Goal: Task Accomplishment & Management: Complete application form

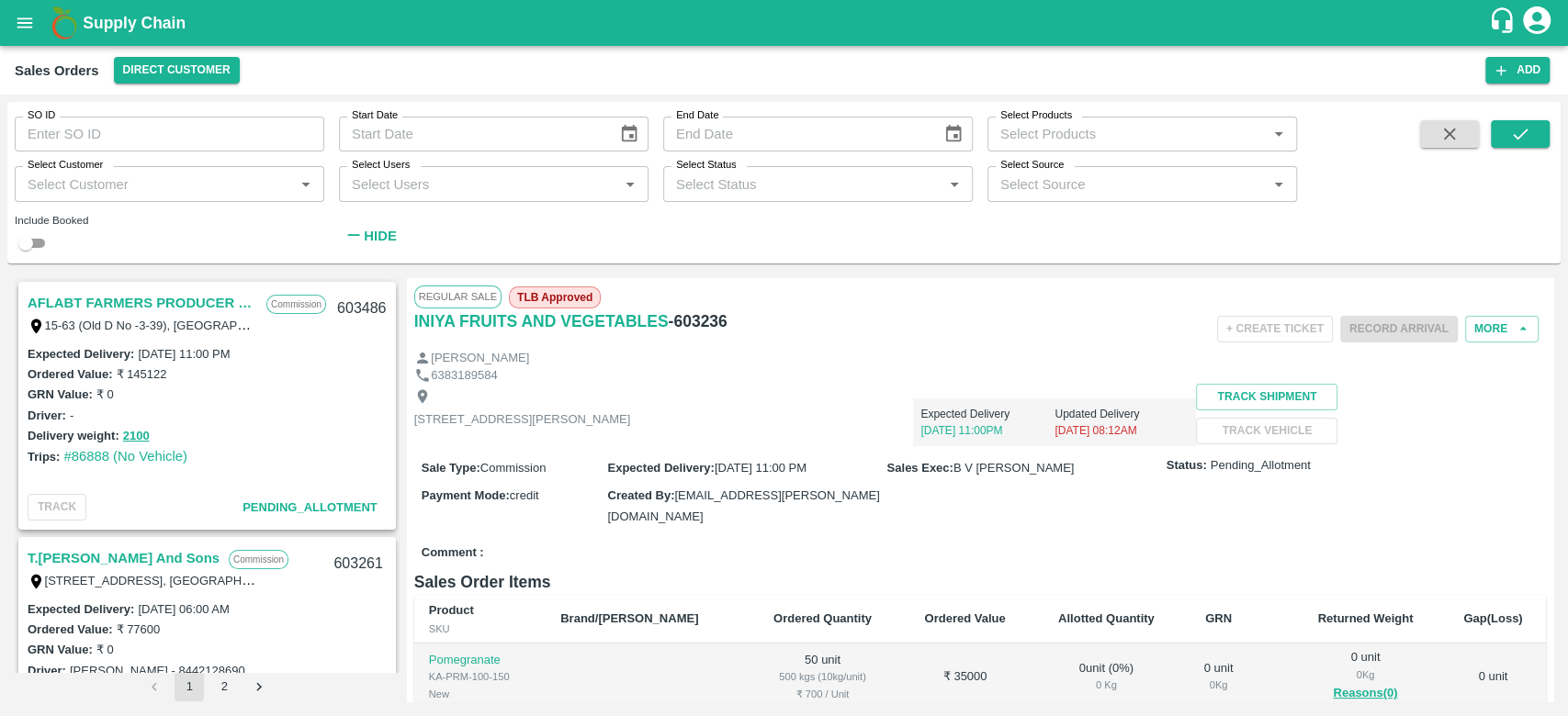
click at [118, 169] on div "Select Customer   *" at bounding box center [169, 183] width 309 height 35
type input "iniya"
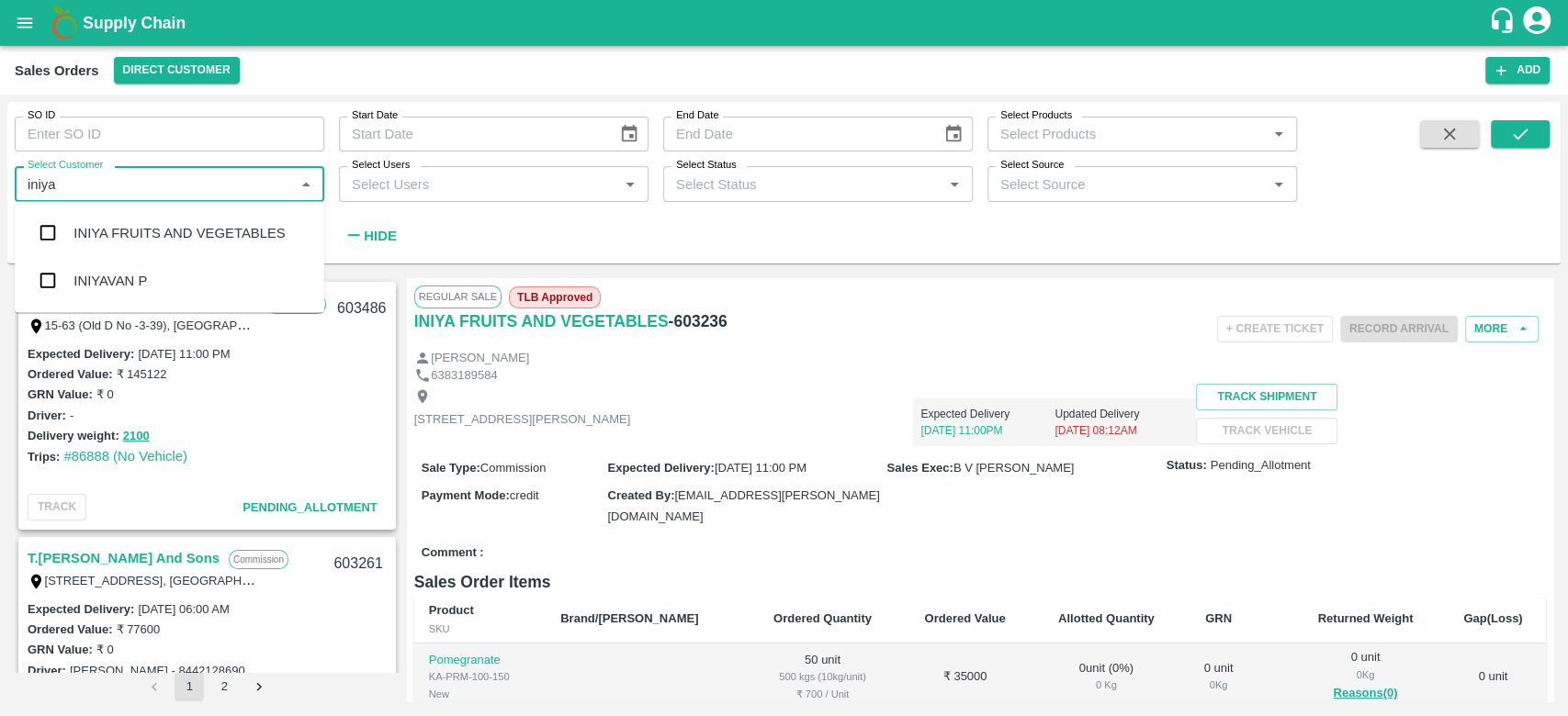
click at [103, 231] on div "INIYA FRUITS AND VEGETABLES" at bounding box center [180, 232] width 211 height 20
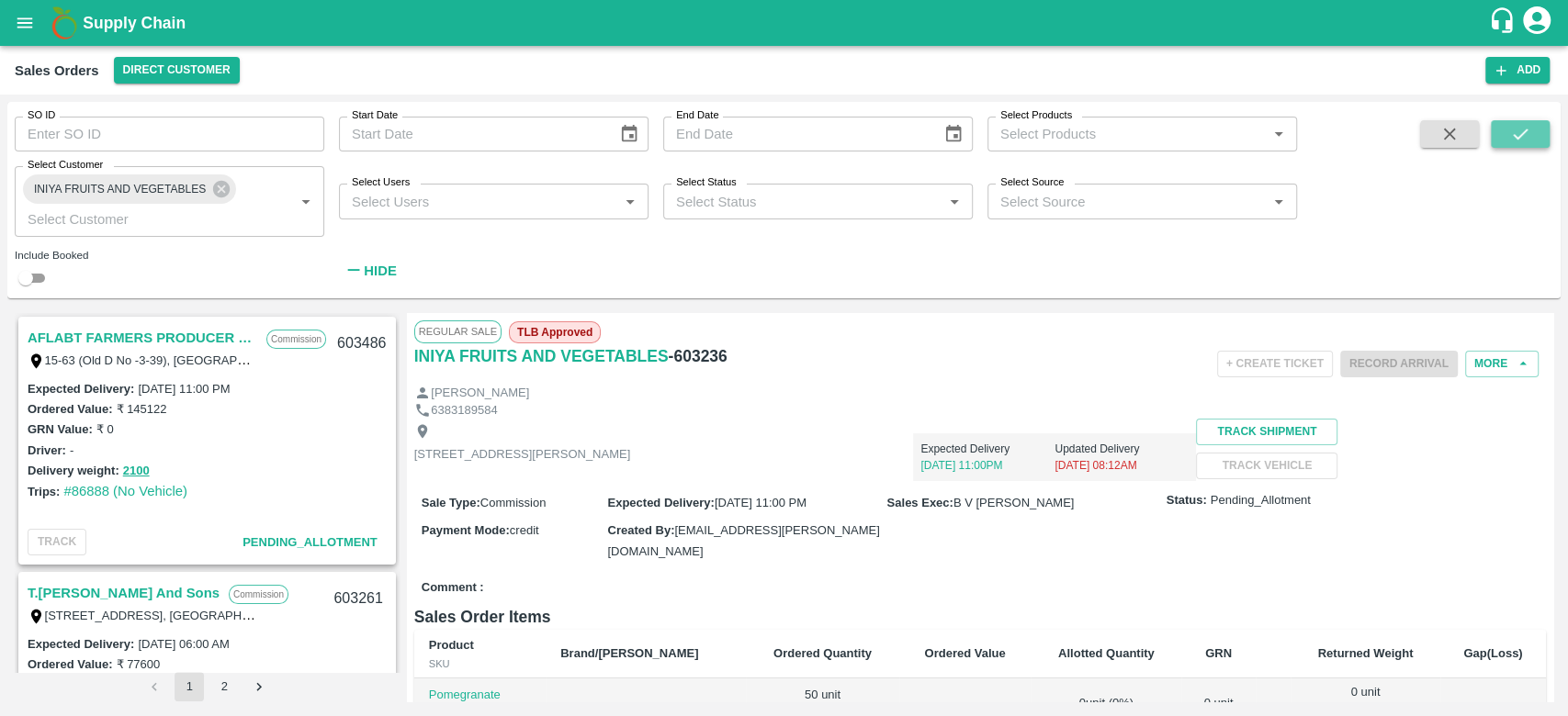
click at [1521, 136] on icon "submit" at bounding box center [1520, 133] width 20 height 20
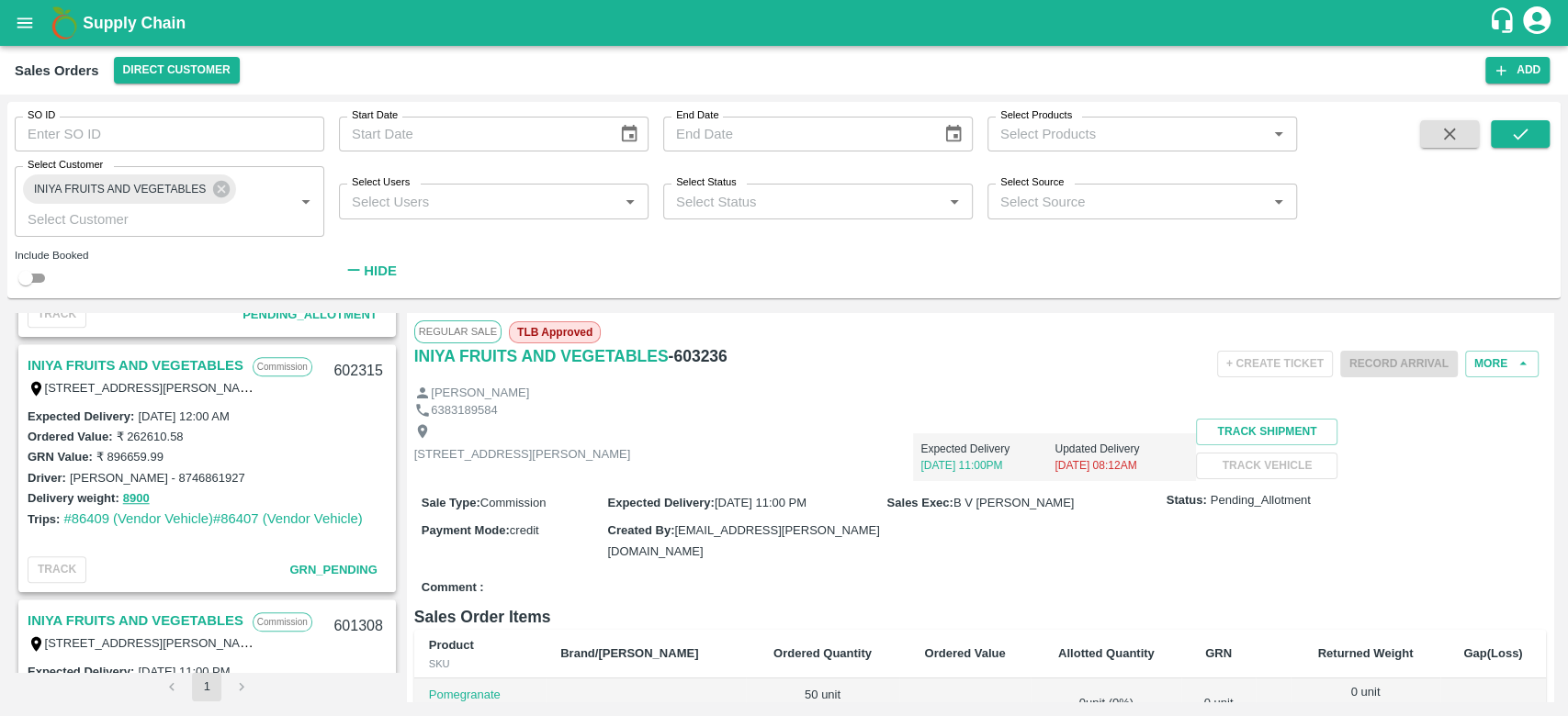
scroll to position [970, 0]
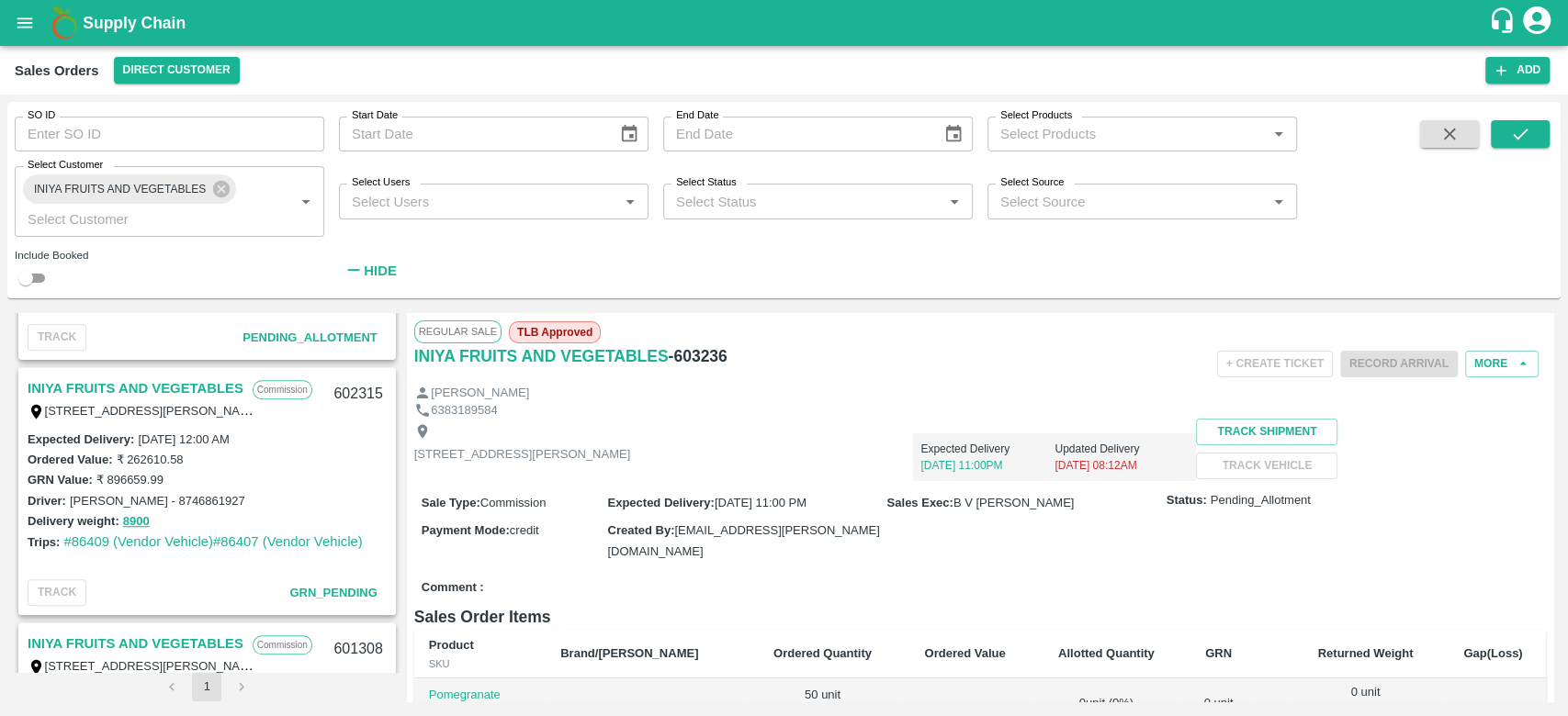
click at [201, 382] on link "INIYA FRUITS AND VEGETABLES" at bounding box center [135, 388] width 216 height 24
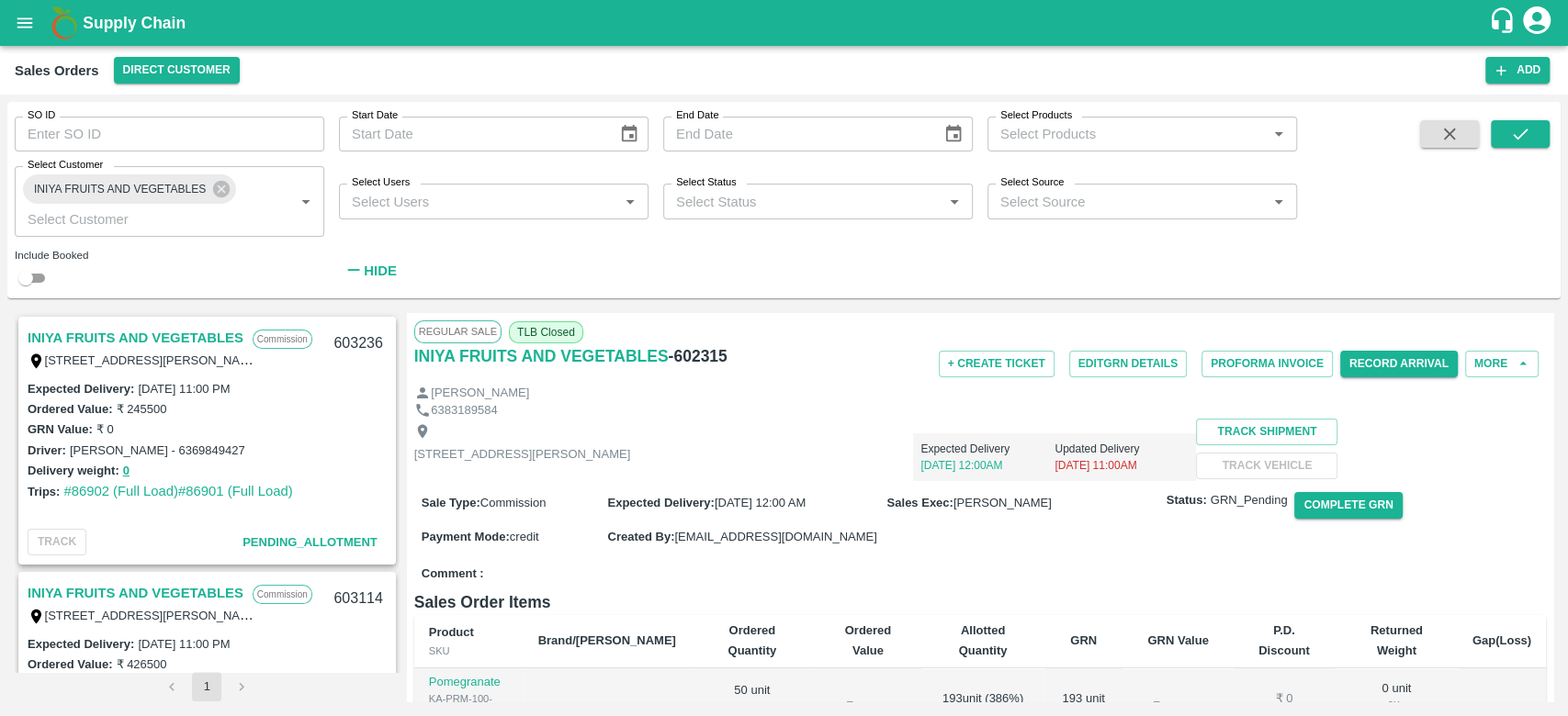
click at [201, 330] on link "INIYA FRUITS AND VEGETABLES" at bounding box center [135, 338] width 216 height 24
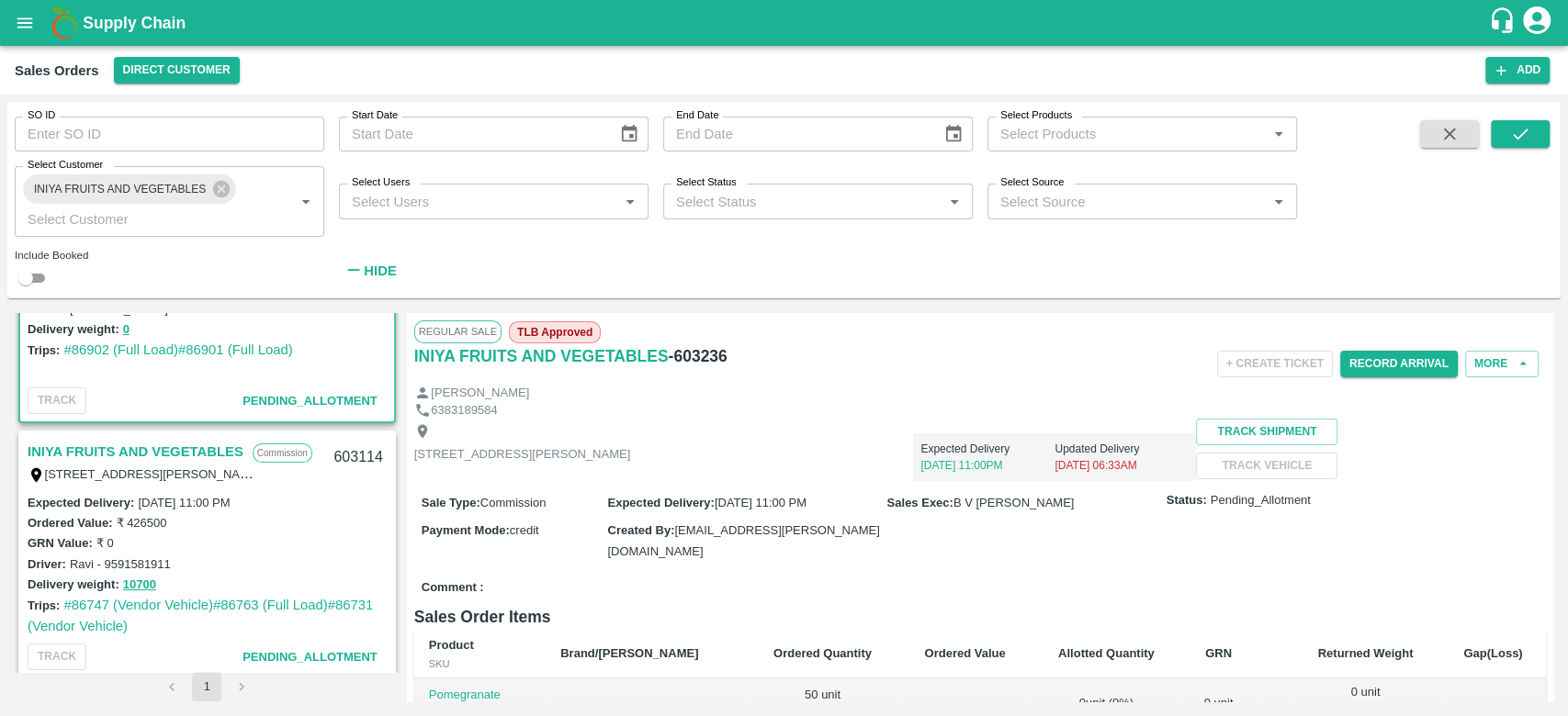
scroll to position [143, 0]
click at [132, 603] on link "#86747 (Vendor Vehicle)" at bounding box center [138, 603] width 150 height 14
click at [272, 602] on link "#86763 (Full Load)" at bounding box center [271, 603] width 115 height 14
click at [345, 601] on link "#86731 (Vendor Vehicle)" at bounding box center [201, 613] width 346 height 35
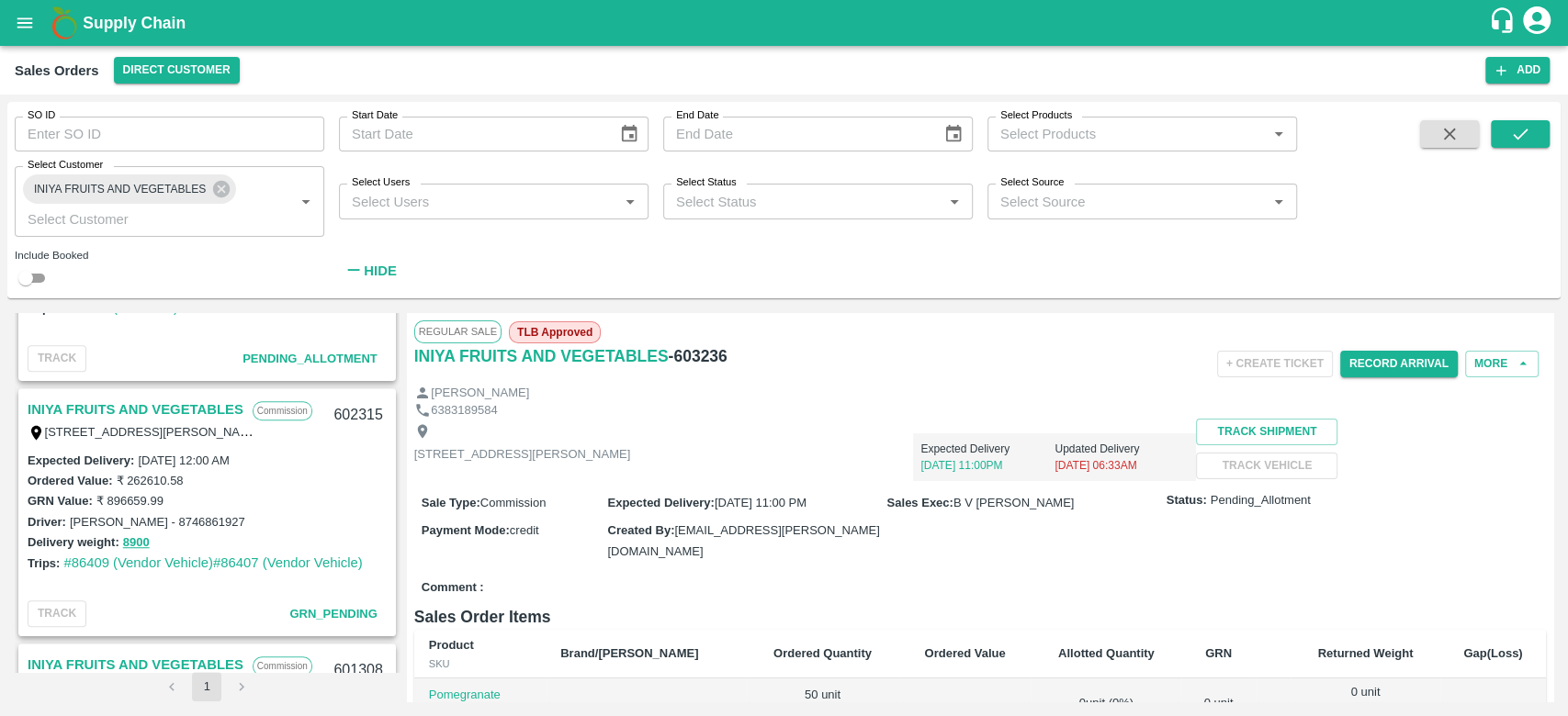
scroll to position [948, 0]
click at [136, 405] on link "INIYA FRUITS AND VEGETABLES" at bounding box center [135, 410] width 216 height 24
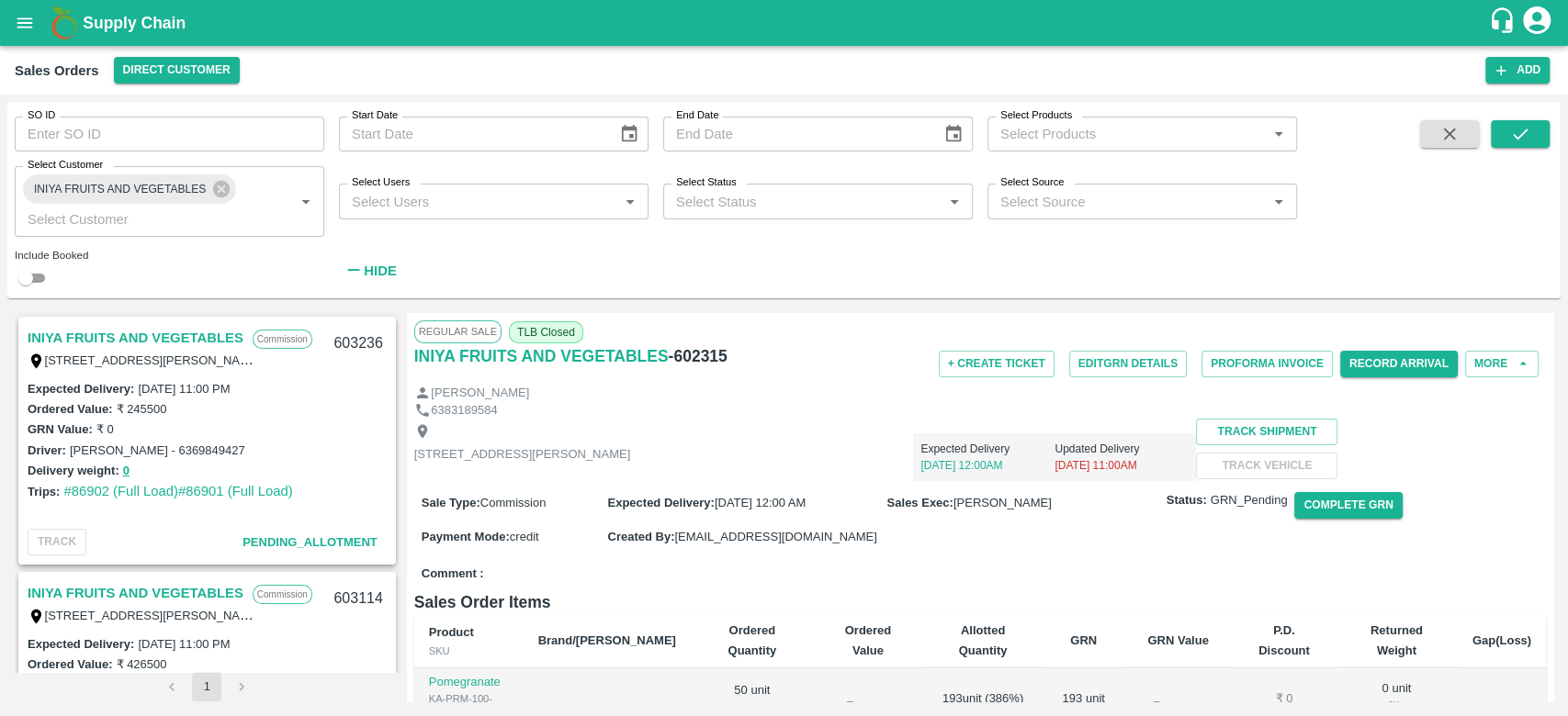
click at [302, 449] on div "Driver: kumar - 6369849427" at bounding box center [207, 449] width 359 height 20
click at [1495, 370] on button "More" at bounding box center [1502, 364] width 74 height 27
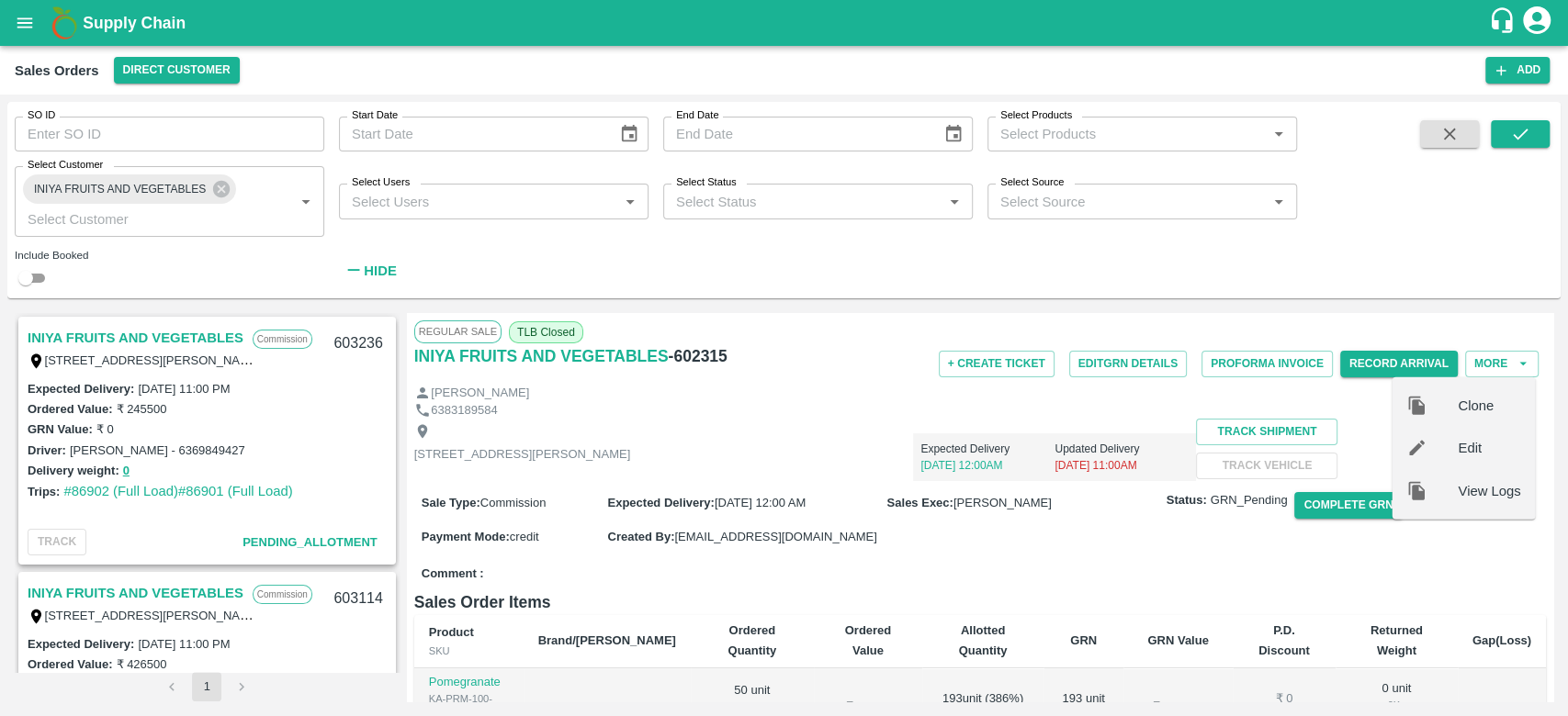
click at [1293, 481] on div "TC/73, ANNA FRUITS MARKET KOYAMBEDU, Chennai, Chennai, TAMILNADU, 600092 Expect…" at bounding box center [979, 449] width 1132 height 62
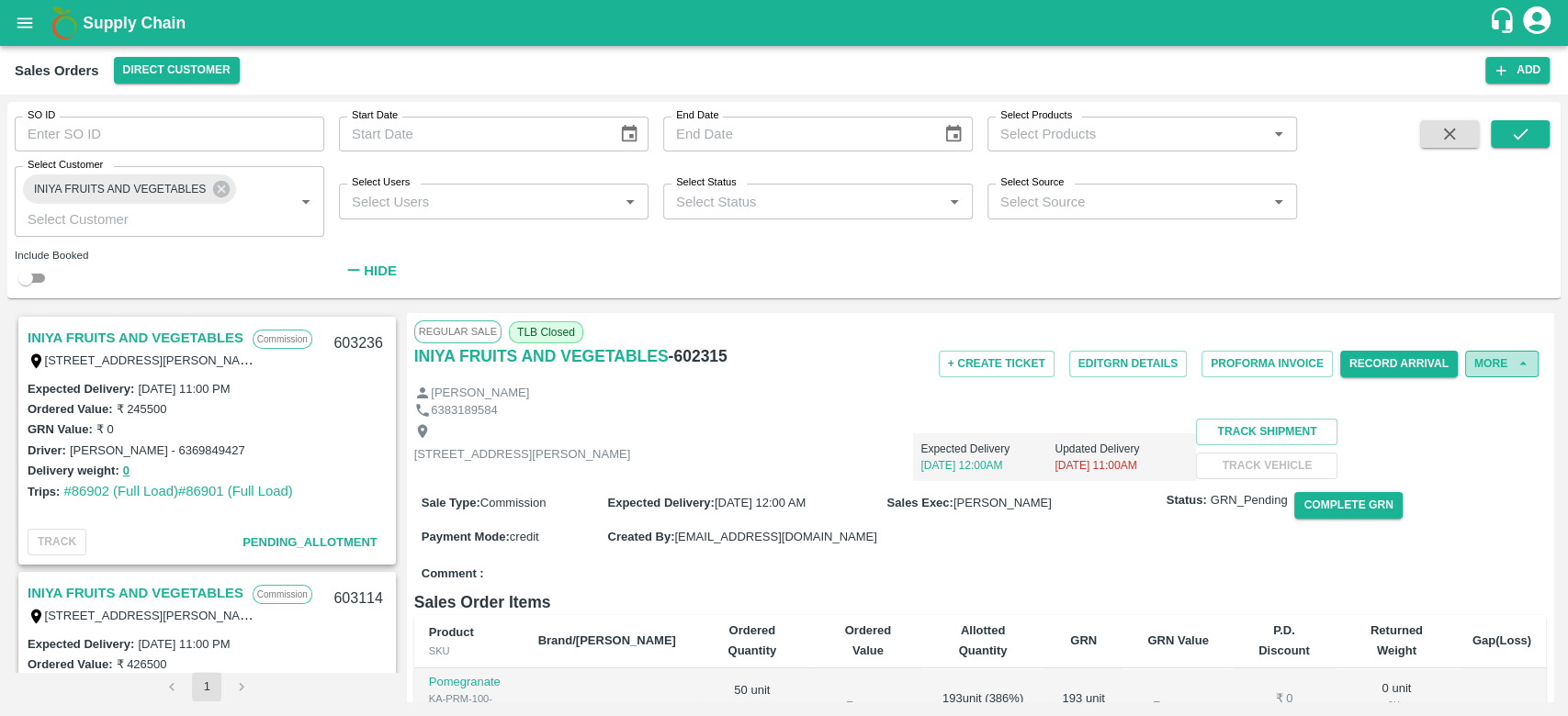
click at [1480, 367] on button "More" at bounding box center [1502, 364] width 74 height 27
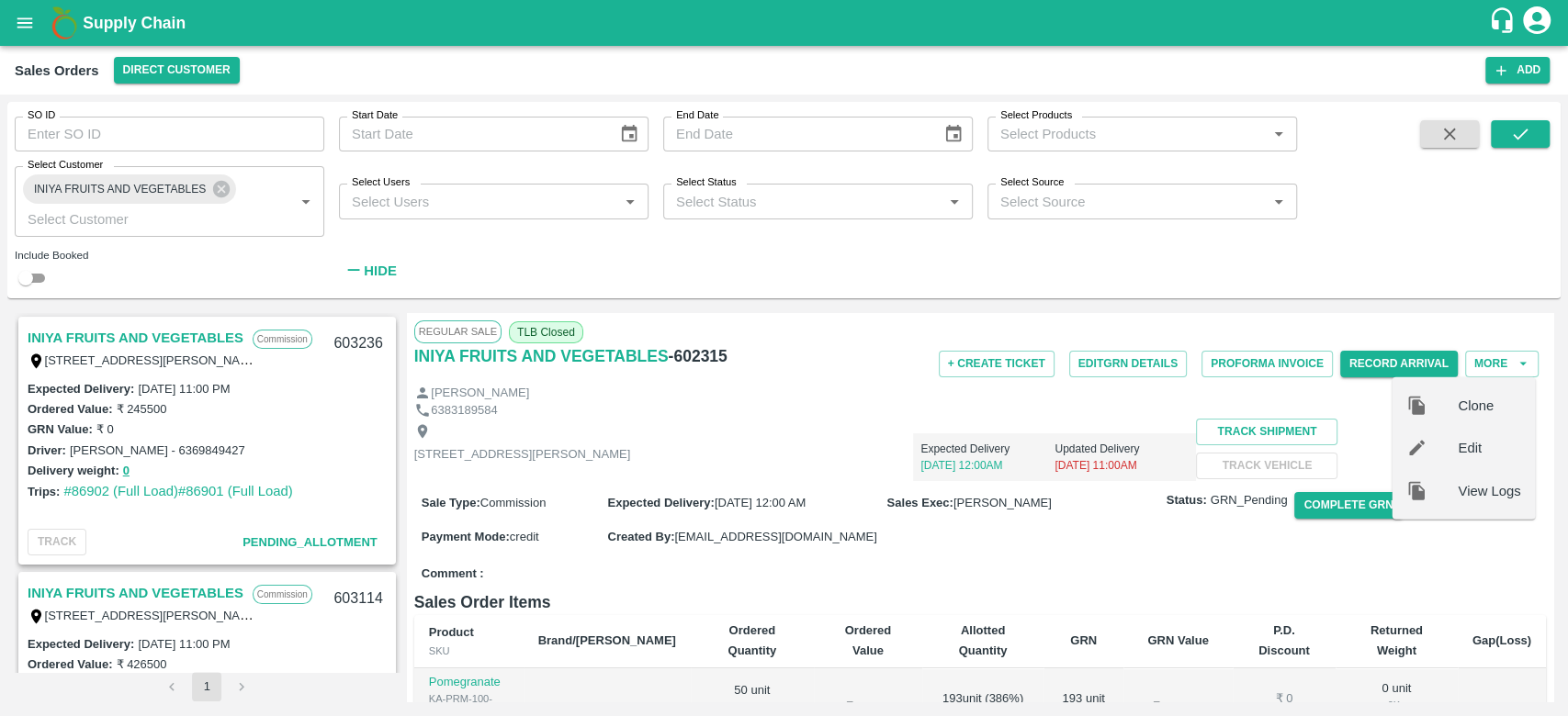
click at [909, 260] on div "SO ID SO ID Start Date Start Date End Date End Date Select Products Select Prod…" at bounding box center [648, 195] width 1297 height 187
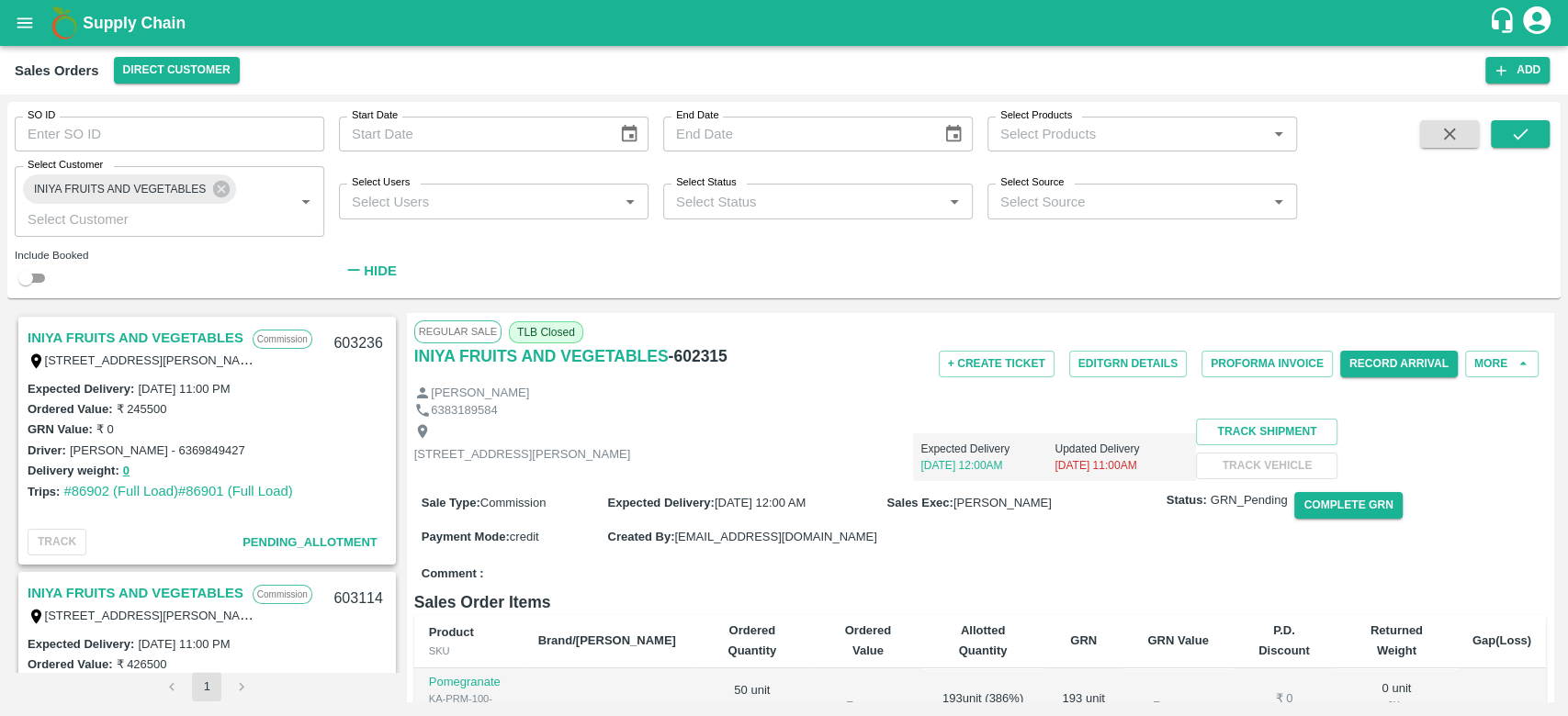
click at [639, 267] on div "SO ID SO ID Start Date Start Date End Date End Date Select Products Select Prod…" at bounding box center [648, 195] width 1297 height 187
click at [1396, 218] on div "SO ID SO ID Start Date Start Date End Date End Date Select Products Select Prod…" at bounding box center [784, 200] width 1554 height 181
click at [506, 70] on div "Sales Orders Direct Customer" at bounding box center [749, 70] width 1470 height 27
click at [1503, 362] on button "More" at bounding box center [1502, 364] width 74 height 27
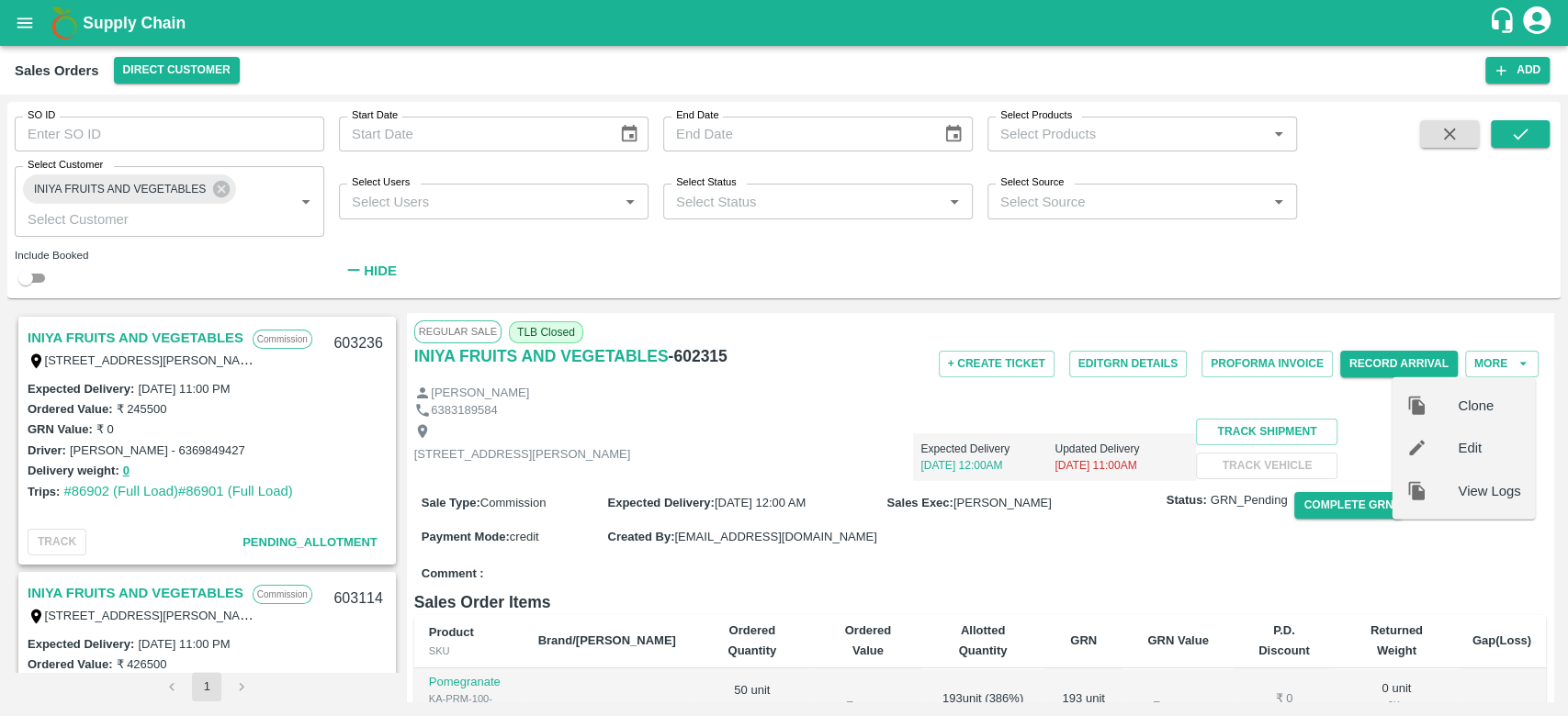
click at [812, 481] on div "TC/73, ANNA FRUITS MARKET KOYAMBEDU, Chennai, Chennai, TAMILNADU, 600092 Expect…" at bounding box center [979, 449] width 1132 height 62
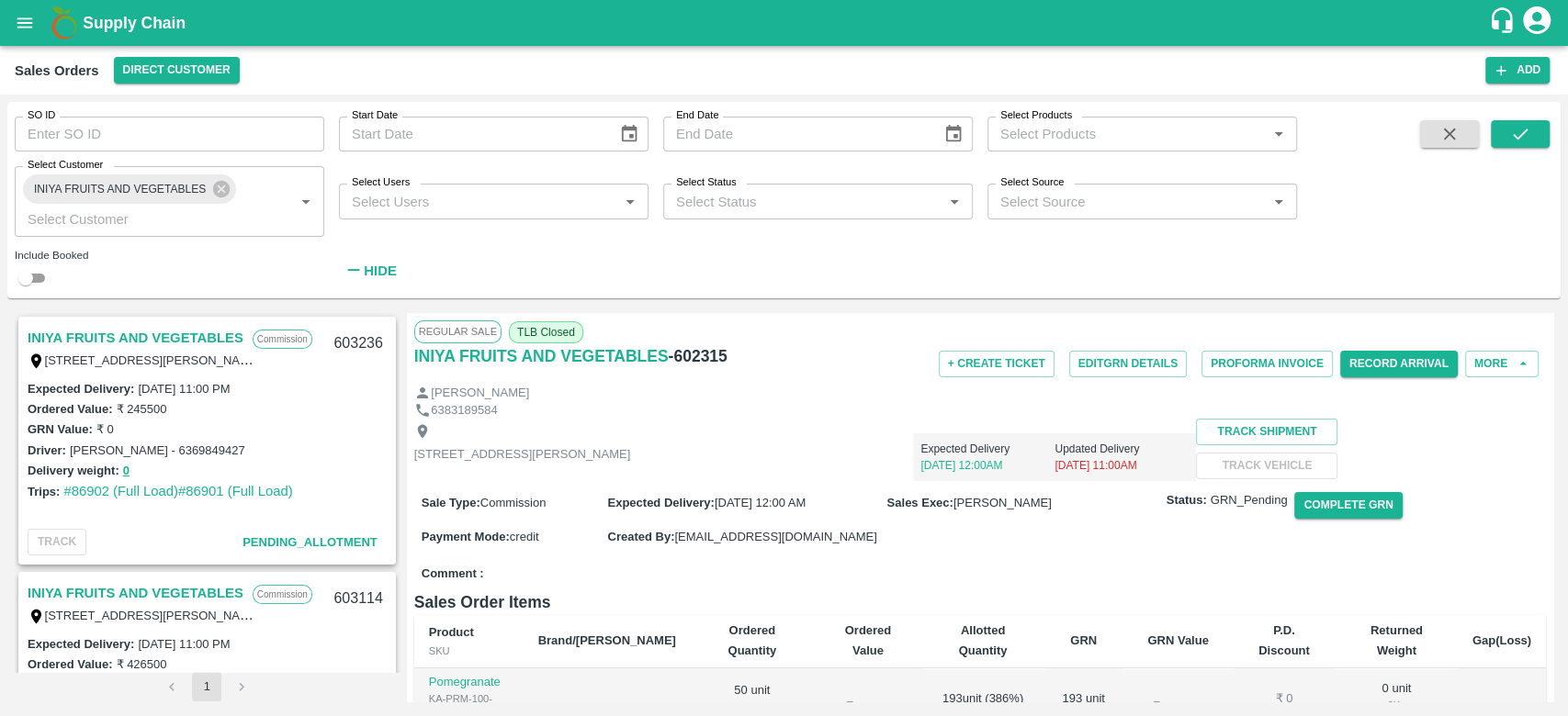
click at [133, 327] on link "INIYA FRUITS AND VEGETABLES" at bounding box center [135, 338] width 216 height 24
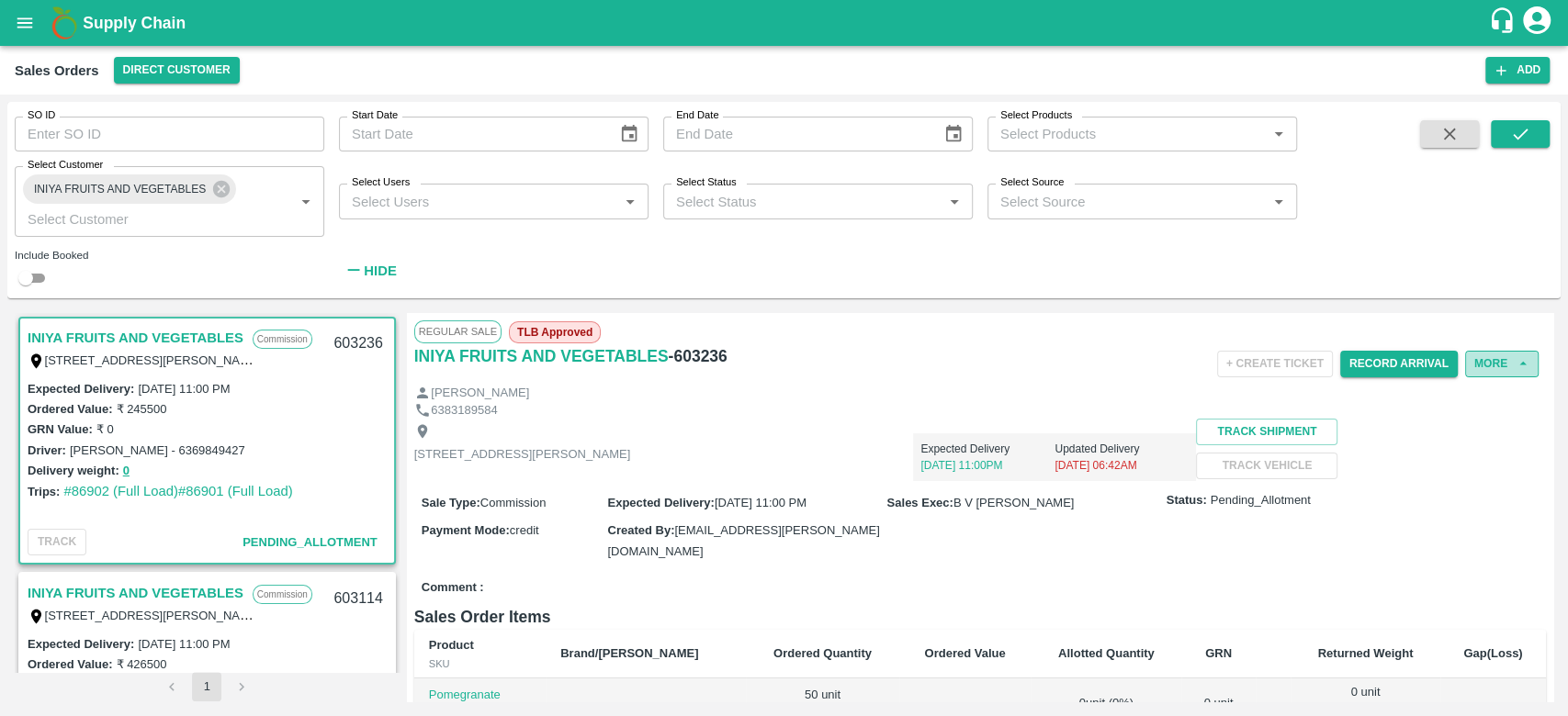
click at [1522, 353] on button "More" at bounding box center [1502, 364] width 74 height 27
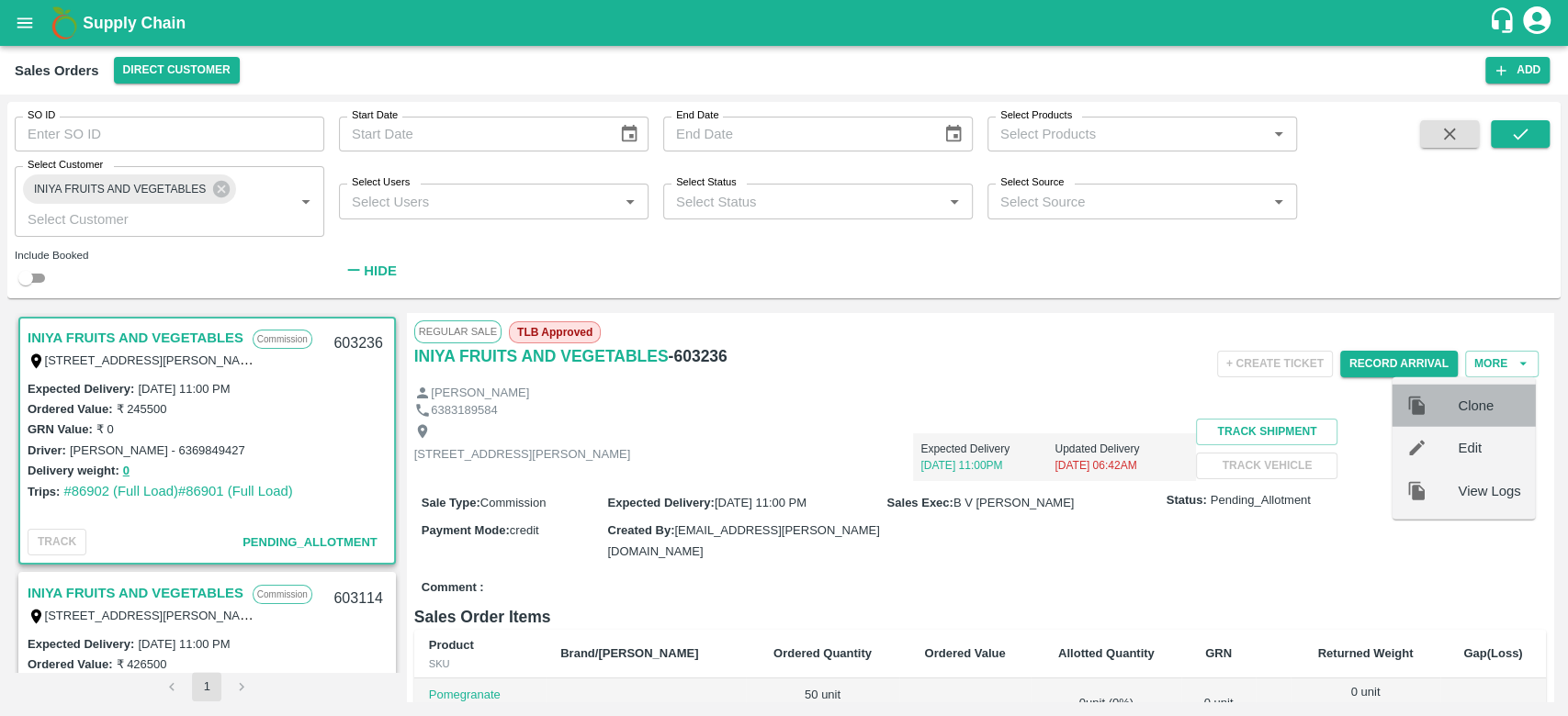
click at [1449, 419] on div "Clone" at bounding box center [1462, 406] width 143 height 42
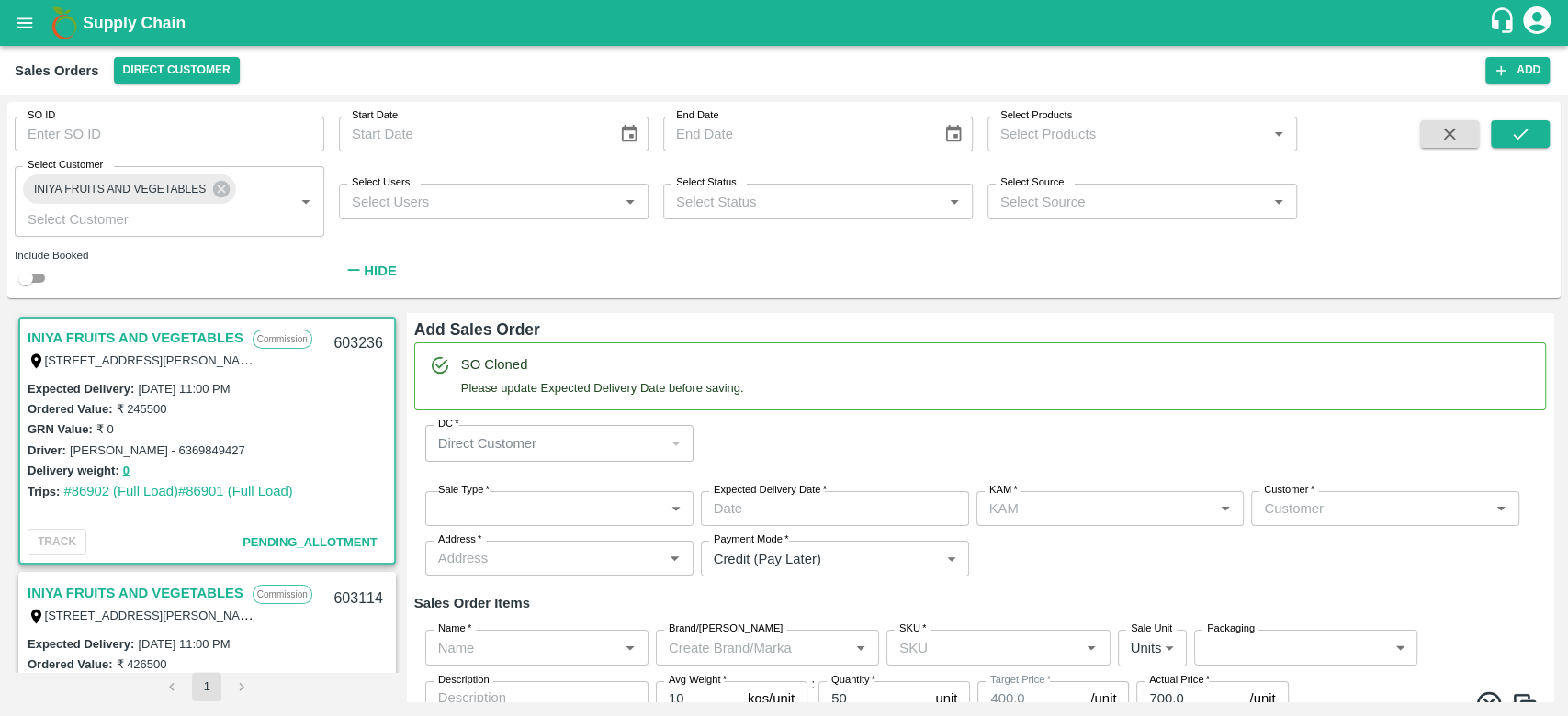
click at [560, 514] on body "Supply Chain Sales Orders Direct Customer Add SO ID SO ID Start Date Start Date…" at bounding box center [784, 358] width 1568 height 716
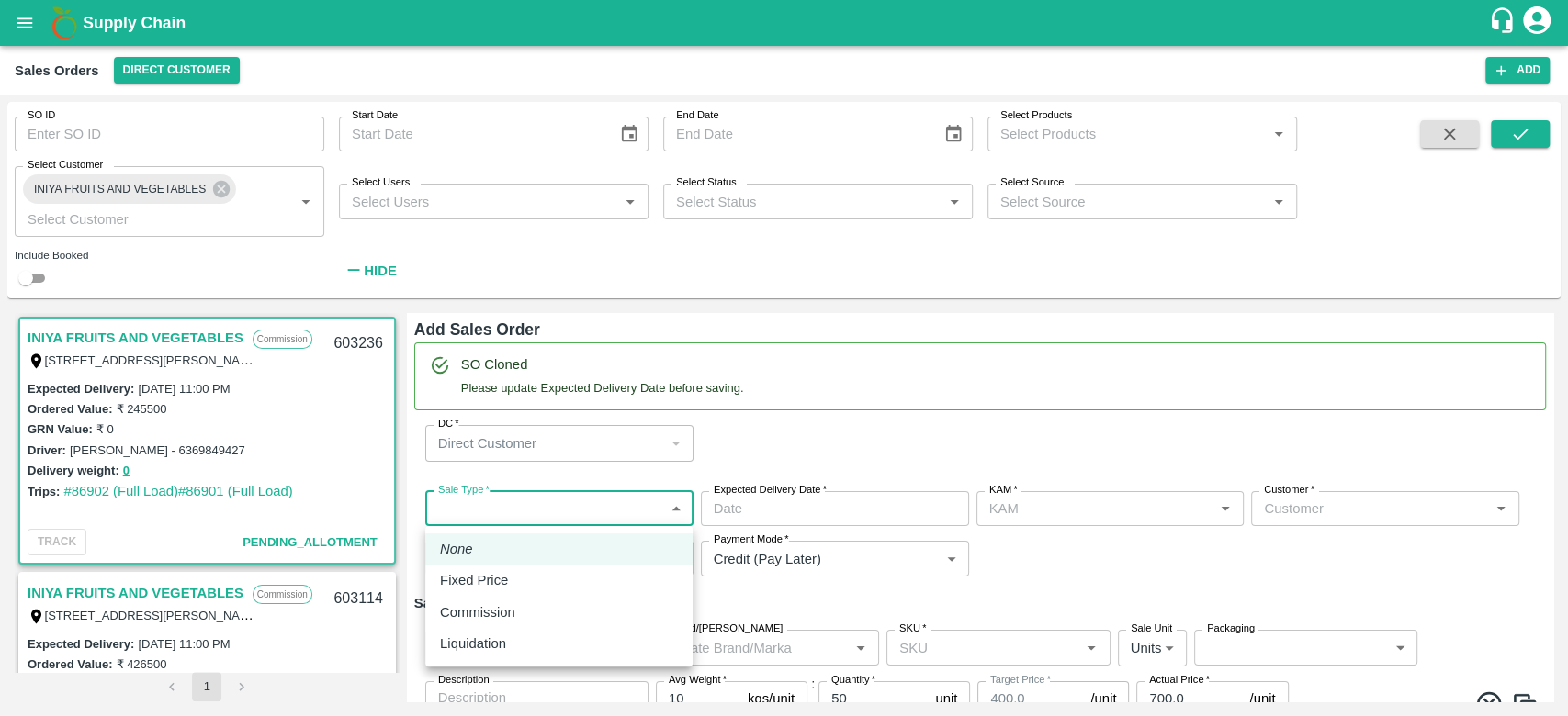
click at [534, 607] on div "Commission" at bounding box center [559, 612] width 238 height 20
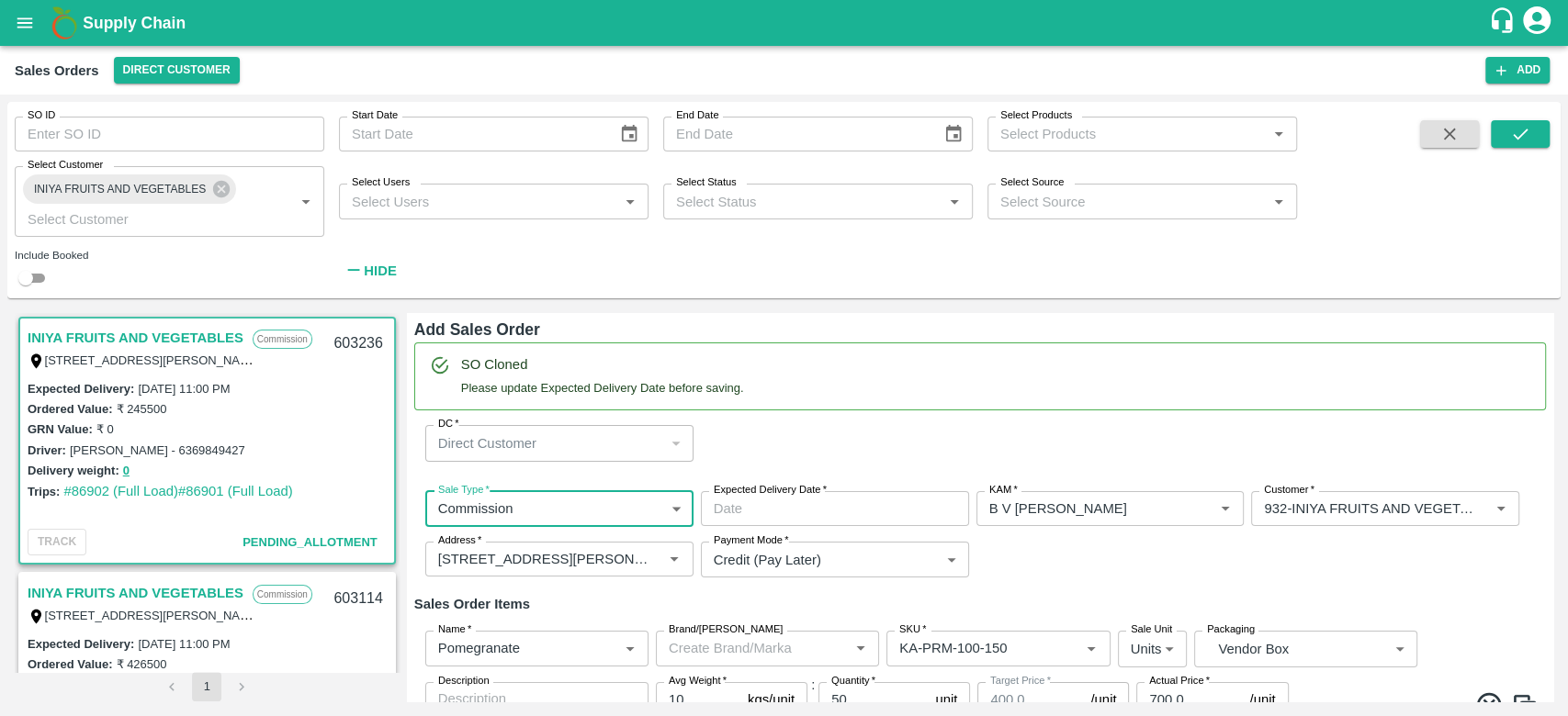
type input "2"
type input "B V [PERSON_NAME]"
type input "932-INIYA FRUITS AND VEGETABLES"
type input "[STREET_ADDRESS][PERSON_NAME]"
type input "Pomegranate"
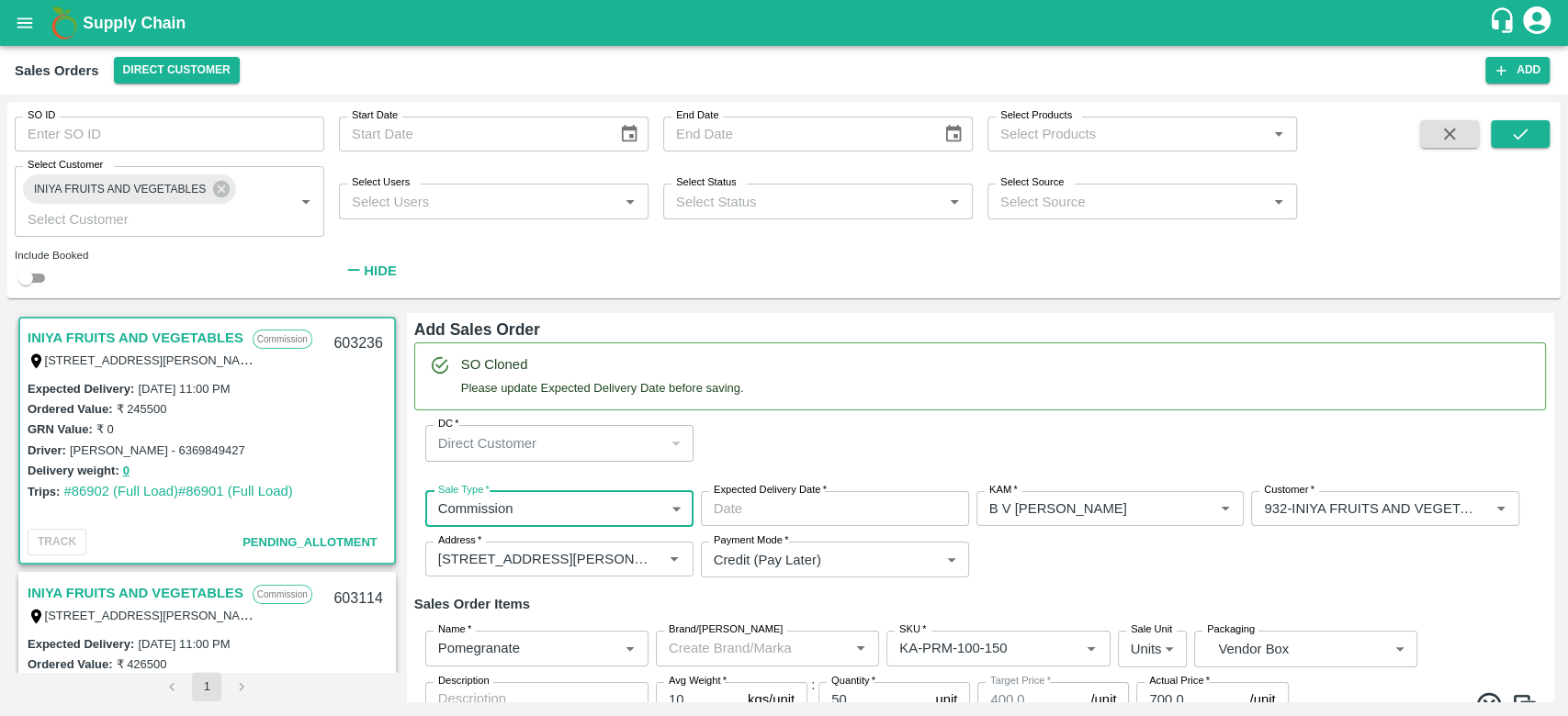
type input "KA-PRM-100-150"
type input "Pomegranate"
type input "KA-PRM-150-180"
type input "Pomegranate"
type input "KA-PRM-180-220"
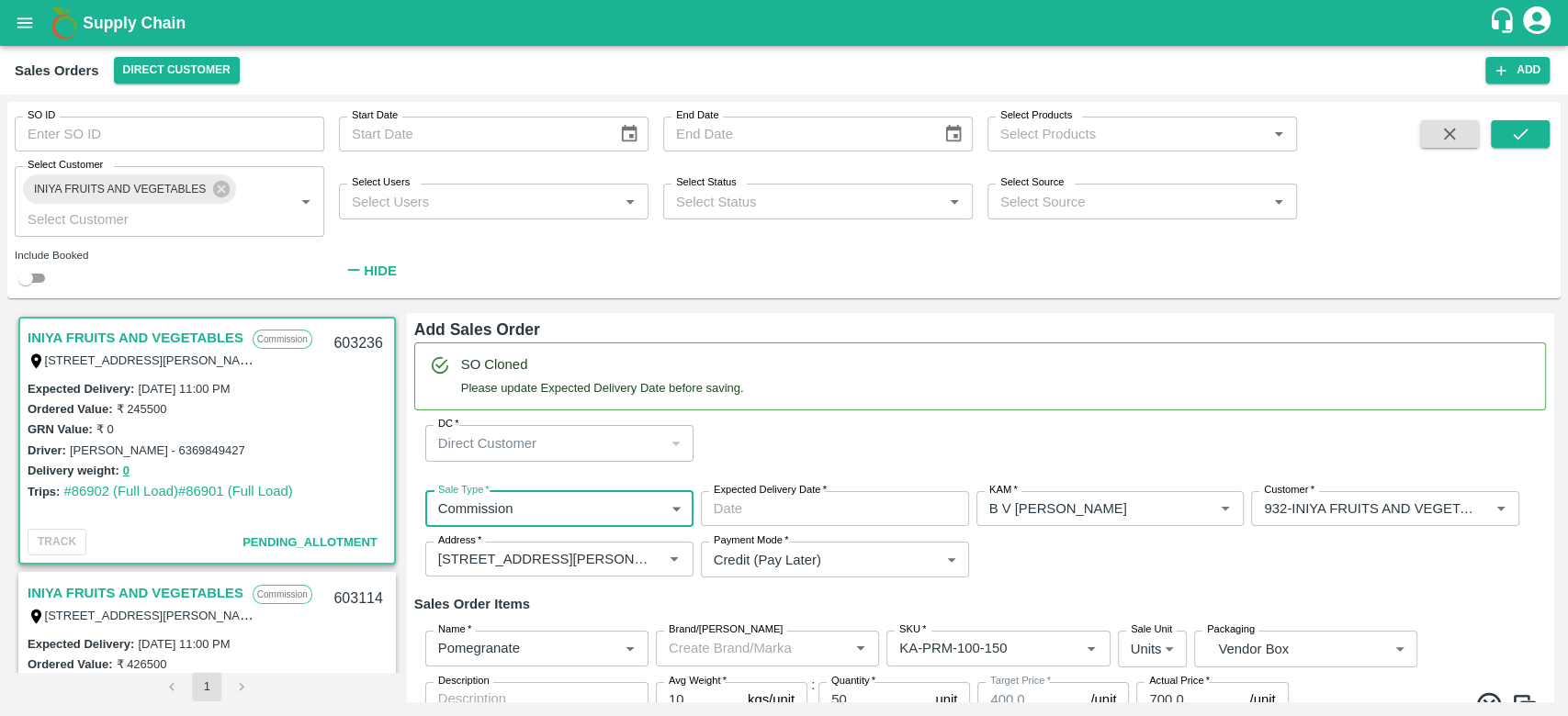
type input "Pomegranate"
type input "KA-PRM-220-250"
type input "Pomegranate"
type input "KA-PRM-250-300"
type input "Pomegranate"
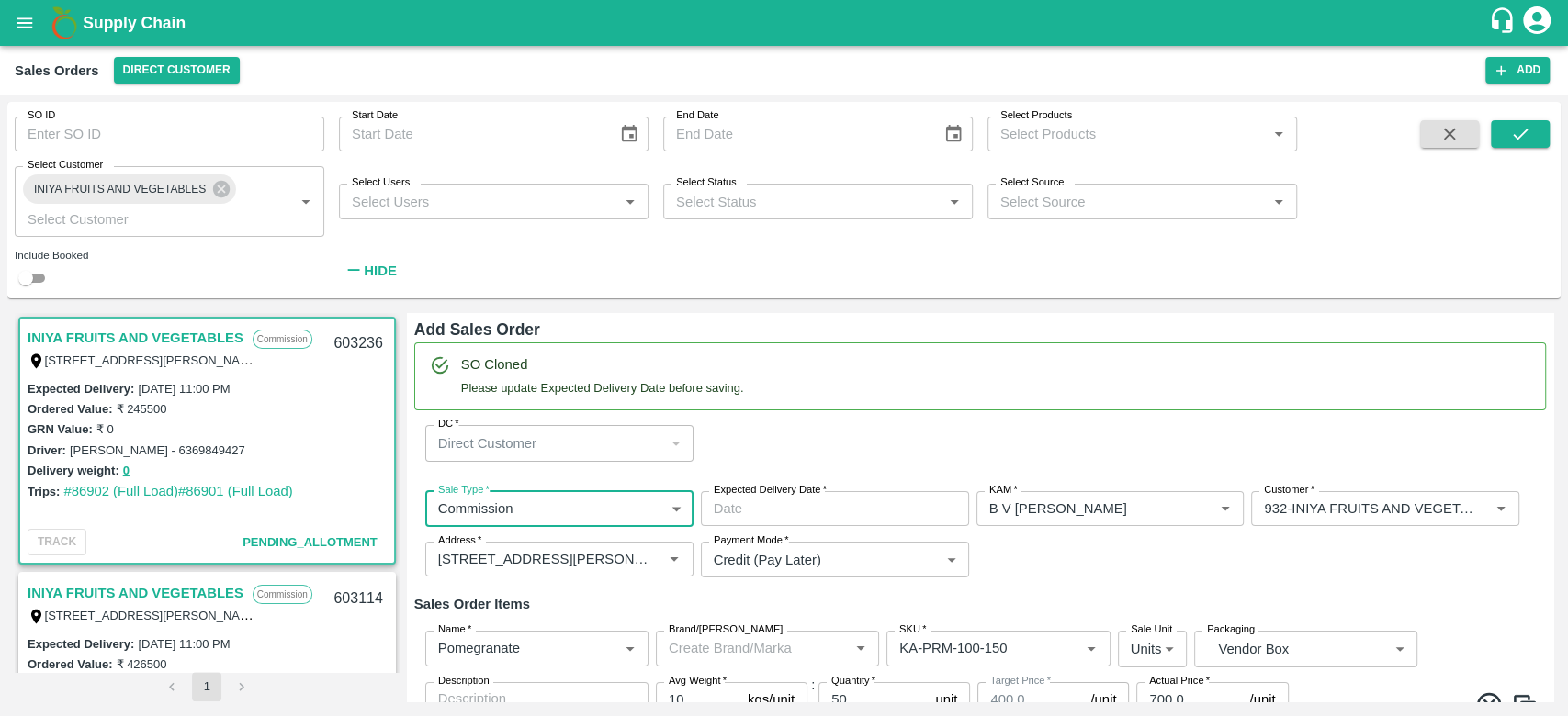
type input "KA-PRM-300-350"
type input "Pomegranate"
type input "KA-PRM-350-400"
type input "Pomegranate"
type input "KA-Loose A"
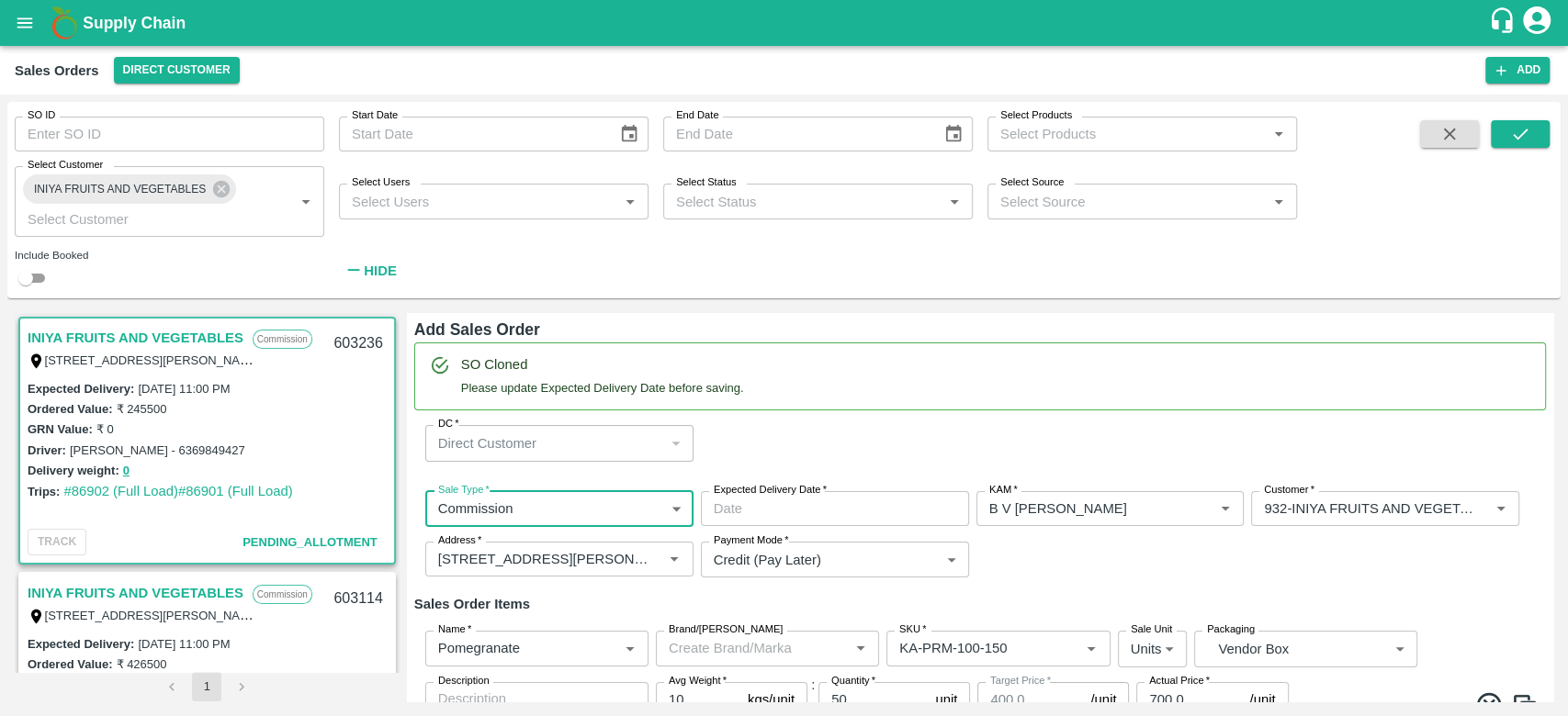
type input "Pomegranate"
type input "KA-SUPR-180++"
type input "Pomegranate"
type input "KA-SUPR-100++"
type input "Pomegranate"
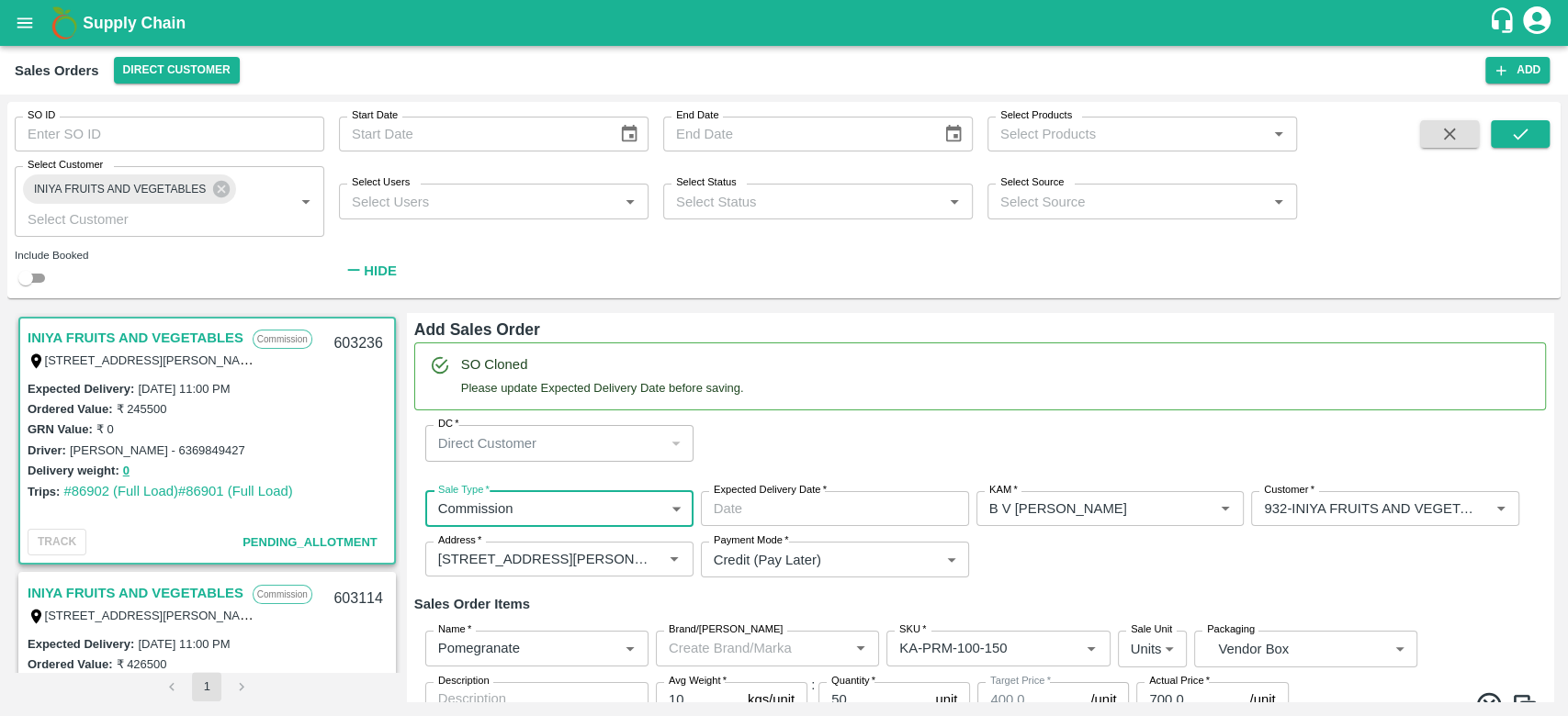
type input "KA-Green"
type input "Pomegranate"
type input "KA-Damage Fruit"
type input "Pomegranate"
type input "KA-PRM-180++"
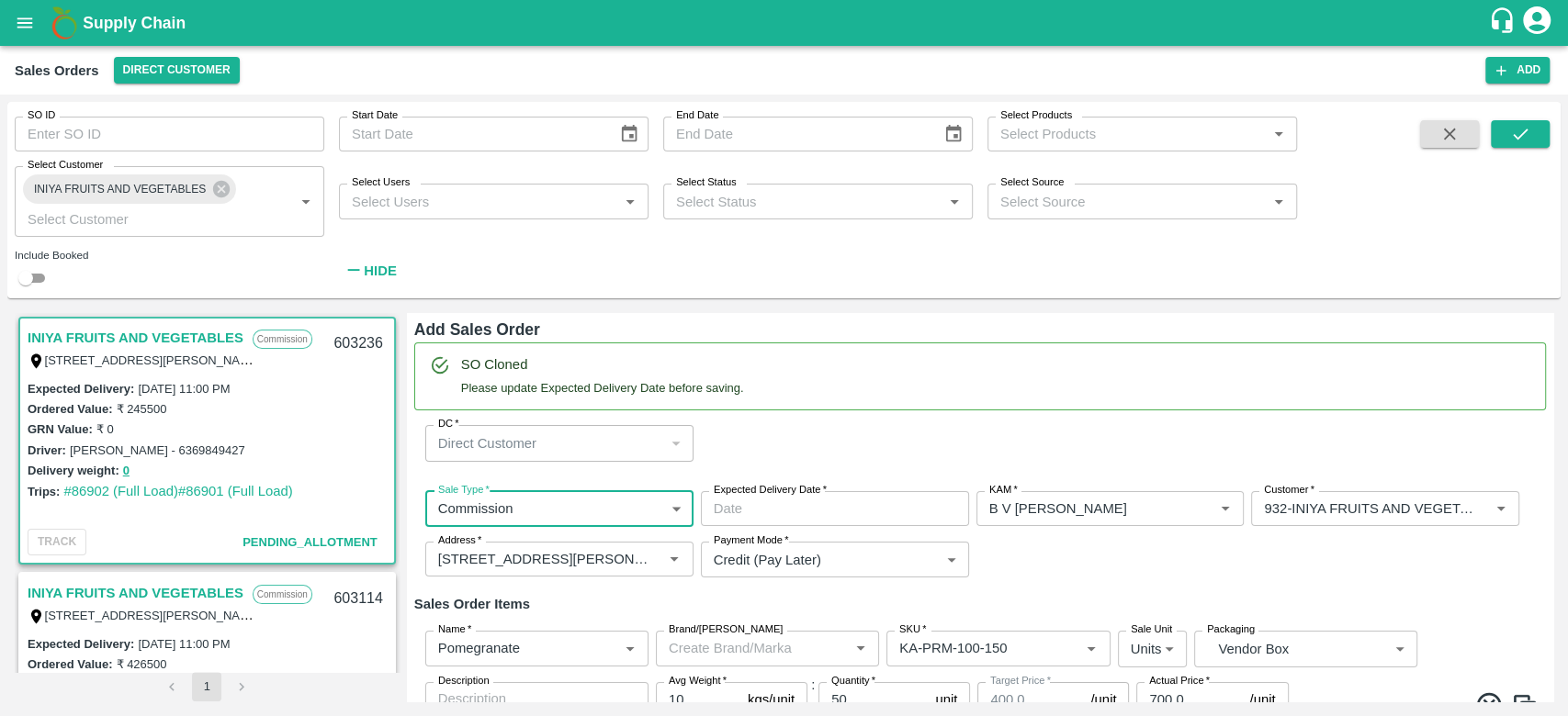
type input "Pomegranate"
type input "KA-Loose B"
click at [851, 521] on input "Expected Delivery Date   *" at bounding box center [829, 509] width 255 height 35
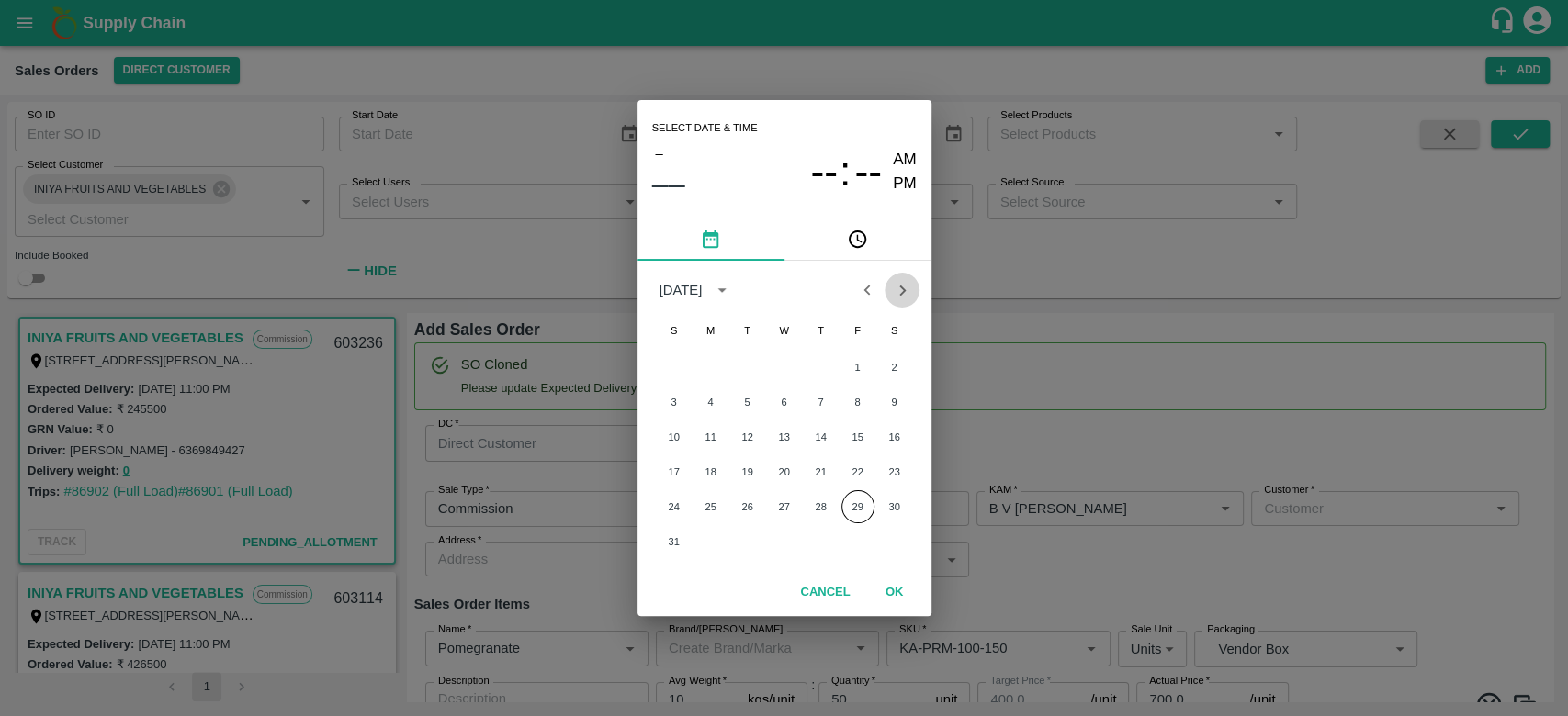
click at [899, 298] on icon "Next month" at bounding box center [902, 290] width 20 height 20
click at [744, 367] on button "2" at bounding box center [747, 367] width 33 height 33
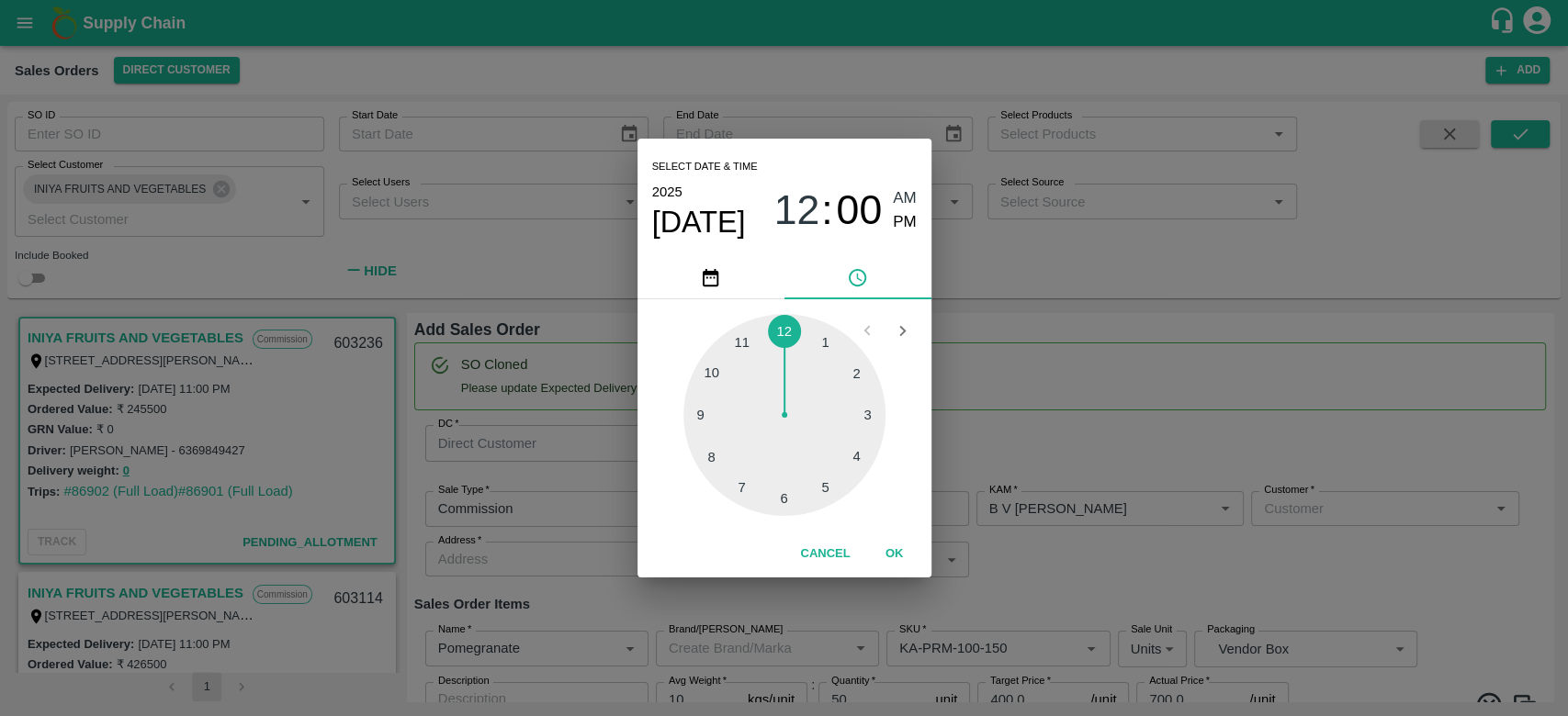
click at [747, 333] on div at bounding box center [784, 415] width 202 height 202
click at [793, 333] on div at bounding box center [784, 415] width 202 height 202
click at [891, 549] on button "OK" at bounding box center [894, 554] width 59 height 32
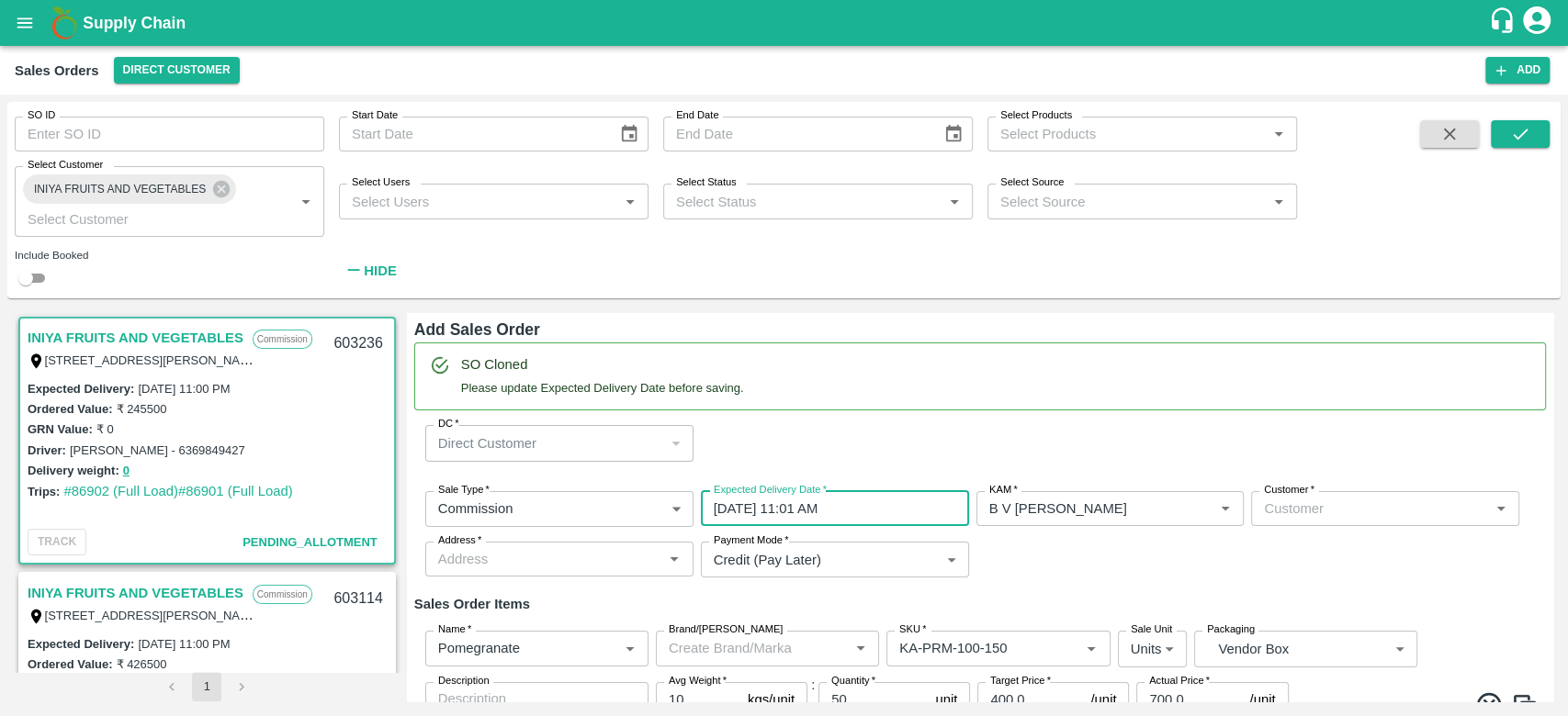
click at [859, 500] on input "02/09/2025 11:01 AM" at bounding box center [829, 509] width 255 height 35
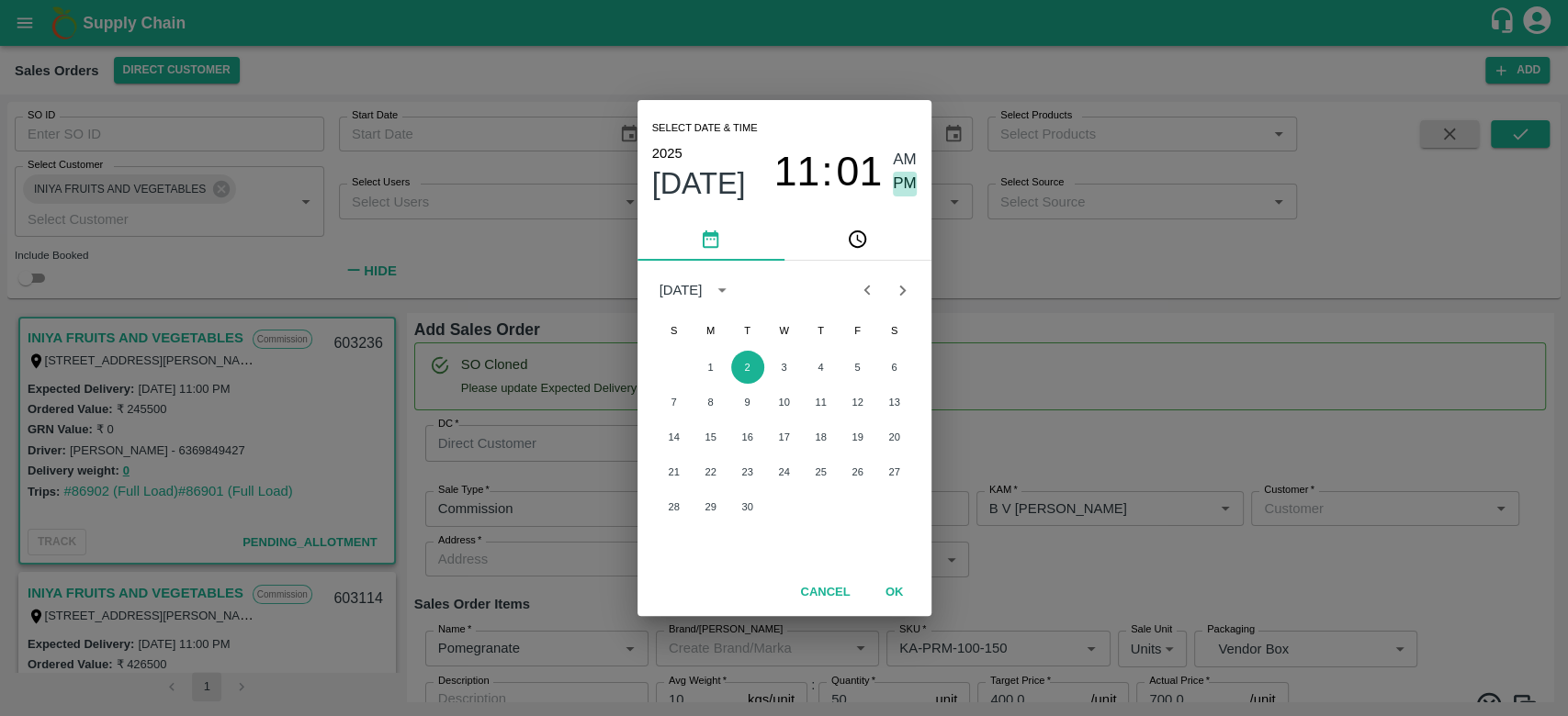
click at [903, 193] on span "PM" at bounding box center [905, 184] width 24 height 25
type input "02/09/2025 11:01 PM"
click at [896, 593] on button "OK" at bounding box center [894, 592] width 59 height 32
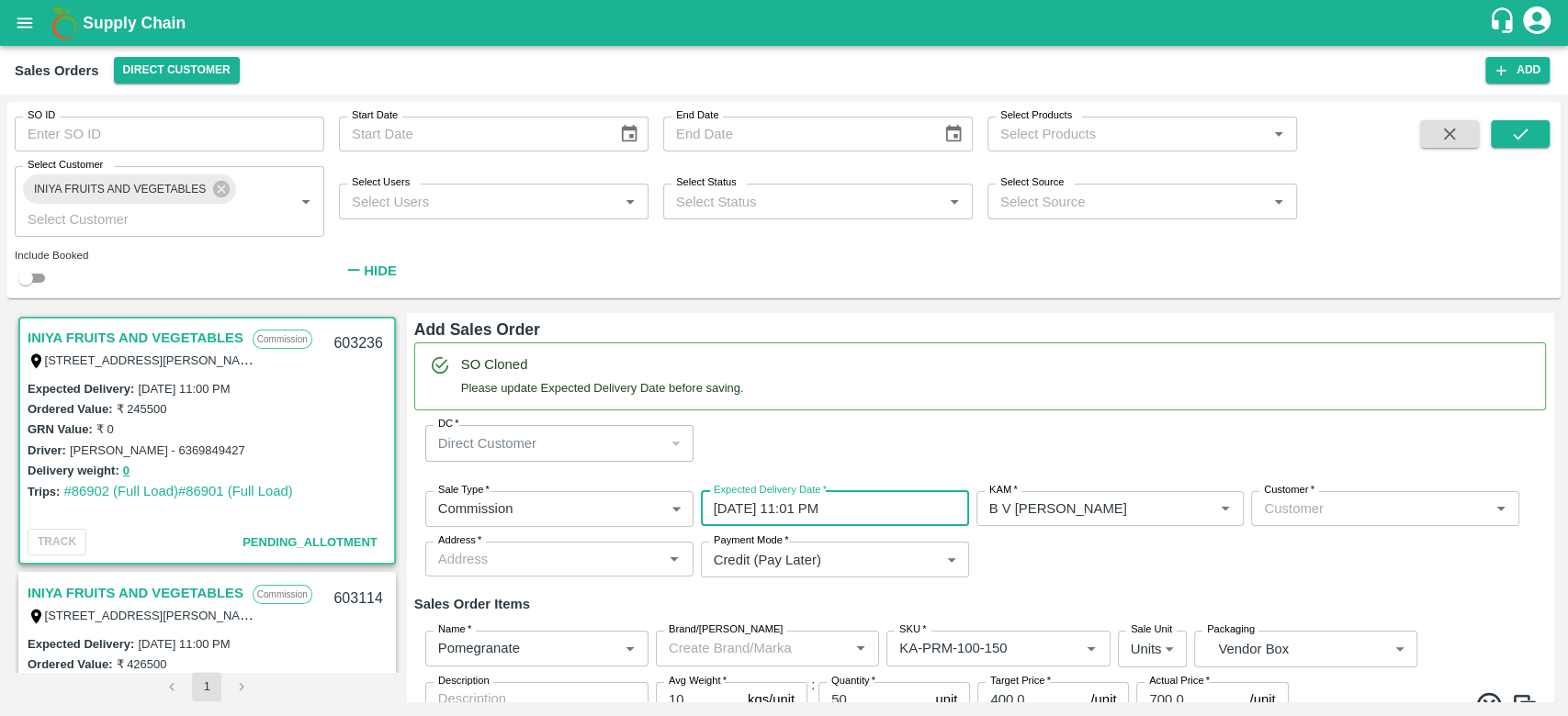
click at [1061, 560] on div "Sale Type   * Commission 2 Sale Type Expected Delivery Date   * 02/09/2025 11:0…" at bounding box center [979, 534] width 1132 height 116
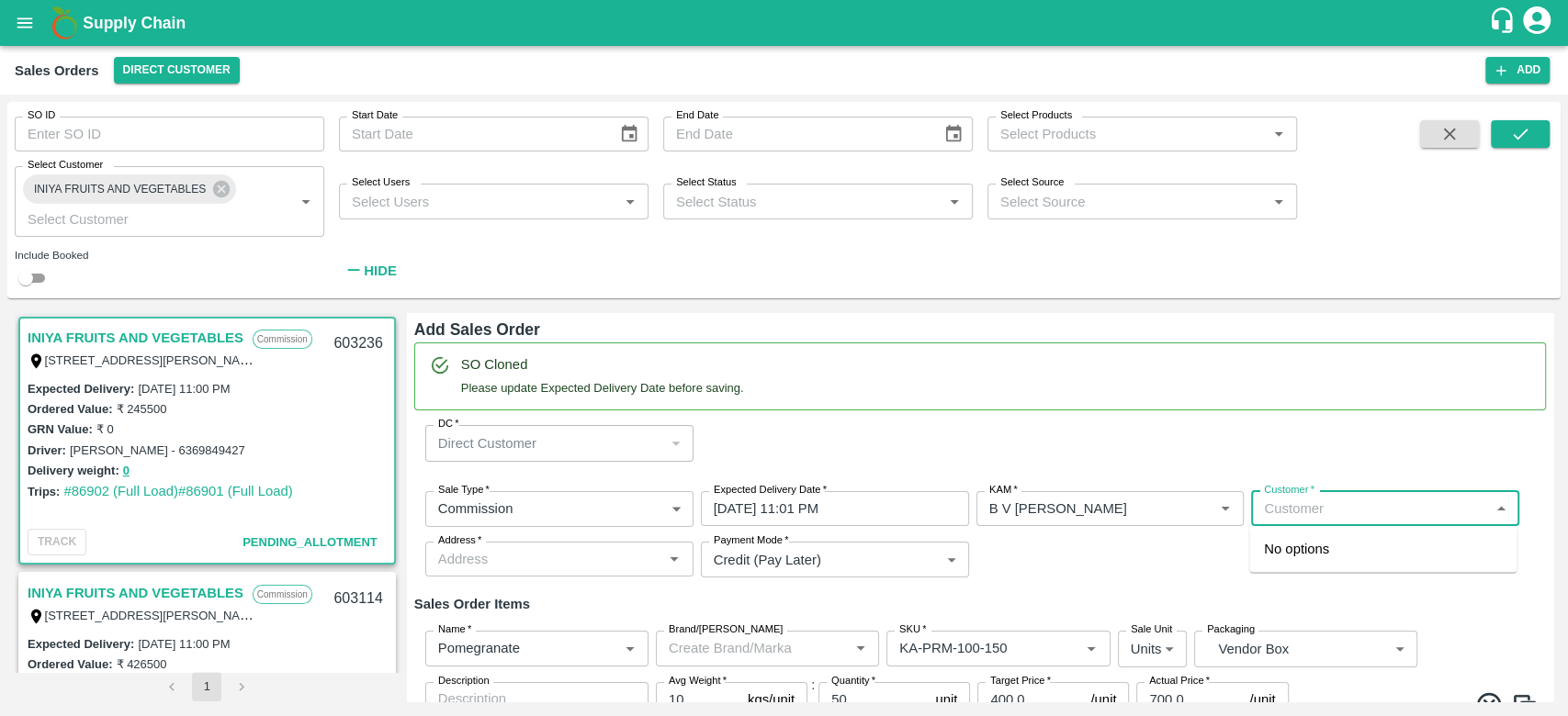
click at [1295, 502] on input "Customer   *" at bounding box center [1370, 509] width 227 height 24
click at [1273, 549] on p "INIYA FRUITS AND VEGETABLES" at bounding box center [1369, 549] width 211 height 20
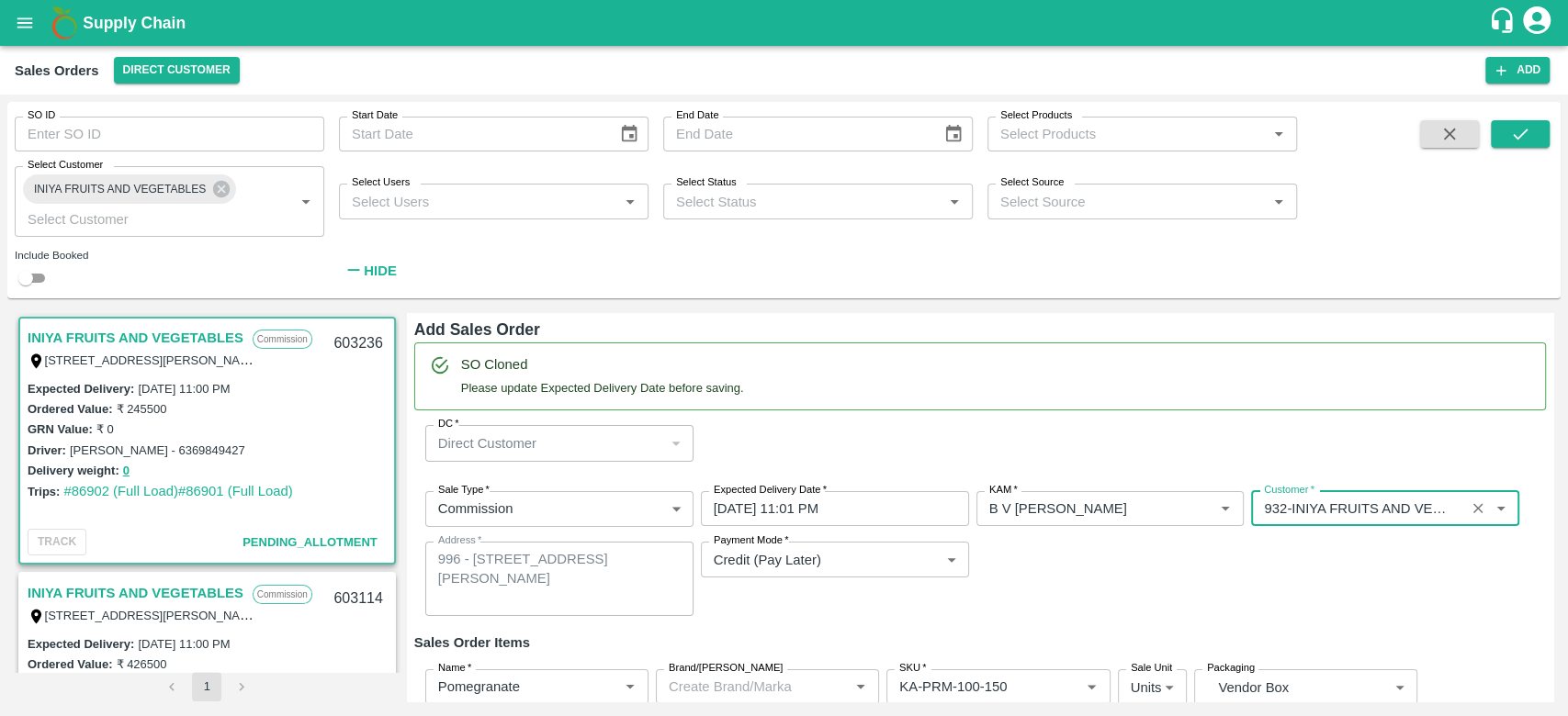
type input "932-INIYA FRUITS AND VEGETABLES"
click at [1064, 585] on div "Sale Type   * Commission 2 Sale Type Expected Delivery Date   * 02/09/2025 11:0…" at bounding box center [979, 553] width 1132 height 155
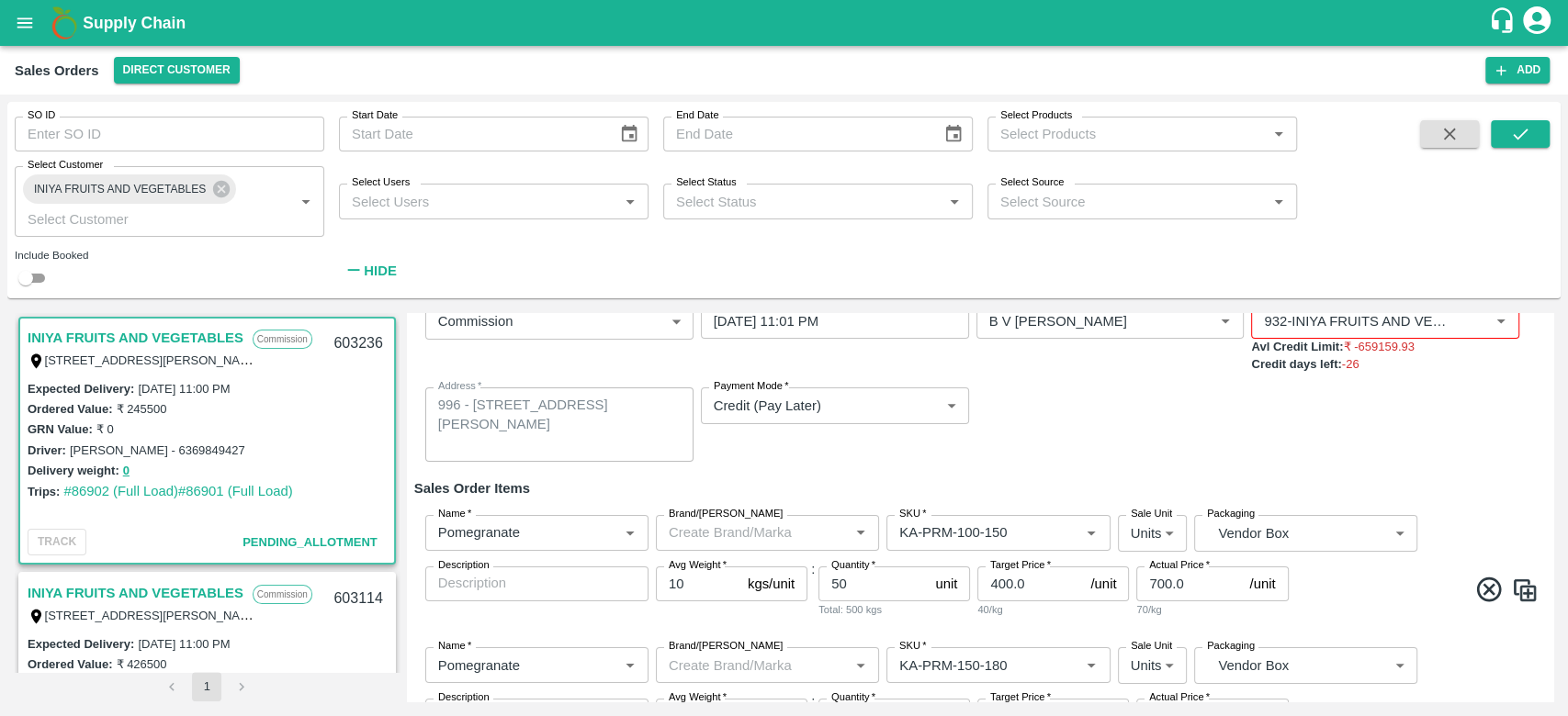
scroll to position [188, 0]
click at [1036, 588] on input "400.0" at bounding box center [1030, 583] width 106 height 35
type input "4"
type input "5"
type input "400.0"
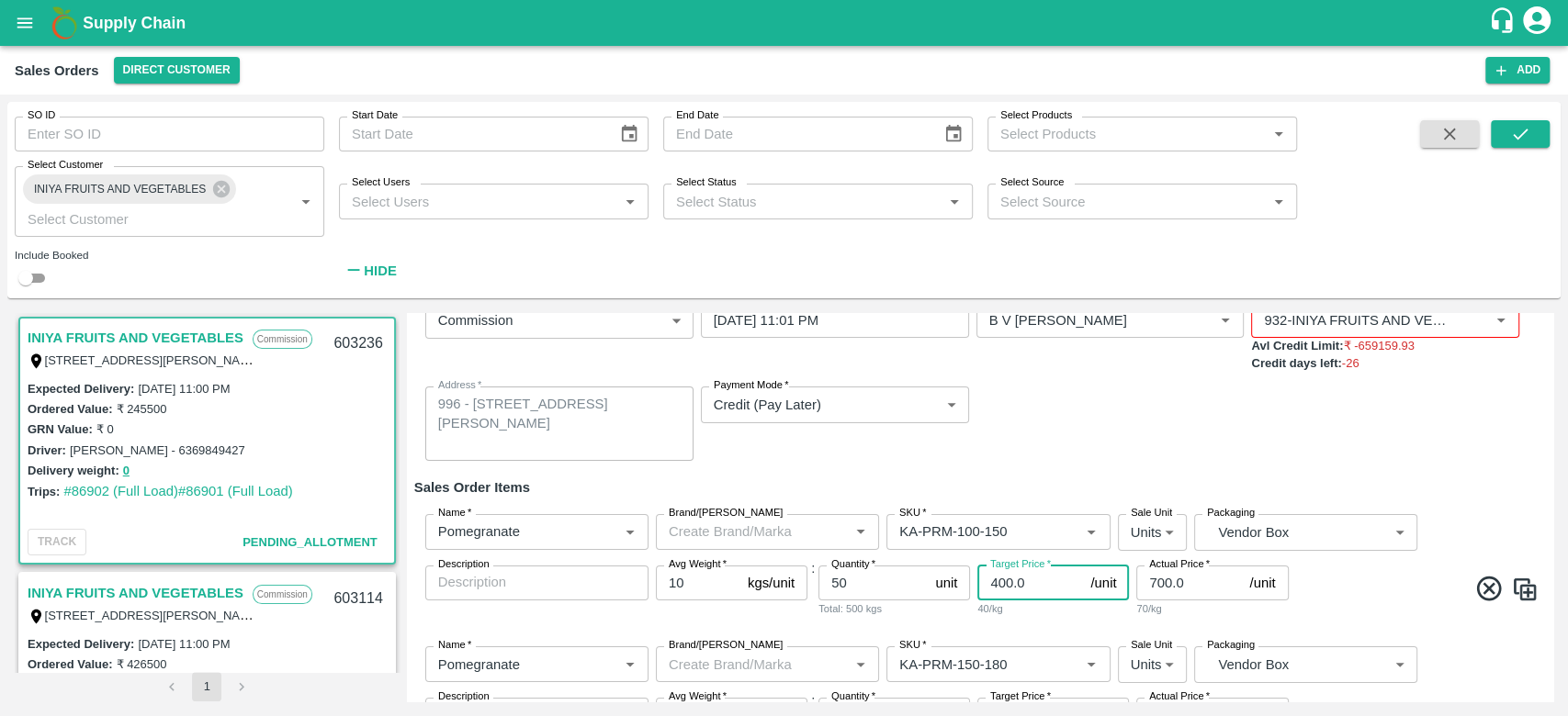
click at [1089, 467] on div "Sale Type   * Commission 2 Sale Type Expected Delivery Date   * 02/09/2025 11:0…" at bounding box center [979, 382] width 1132 height 188
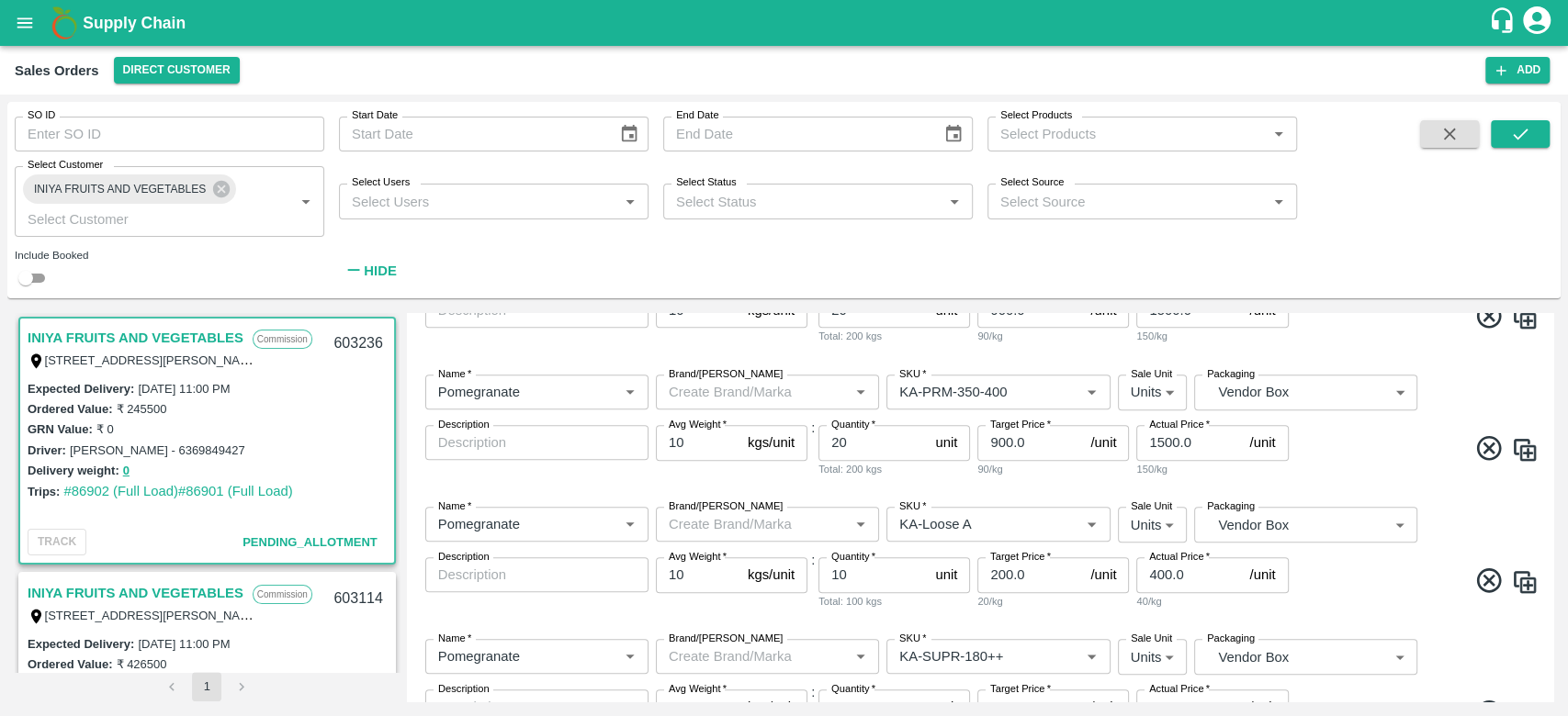
scroll to position [0, 0]
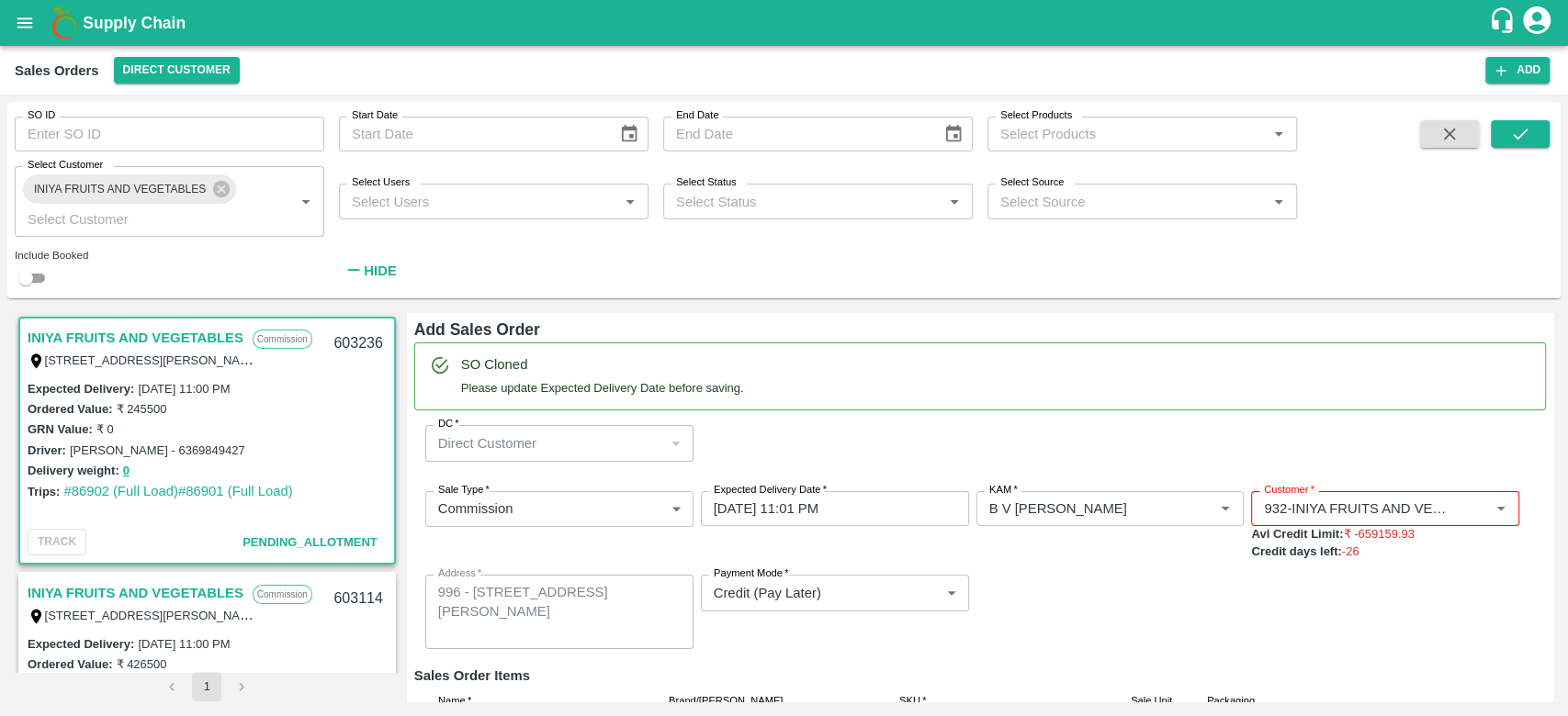
click at [1246, 618] on div "Sale Type   * Commission 2 Sale Type Expected Delivery Date   * 02/09/2025 11:0…" at bounding box center [979, 570] width 1132 height 188
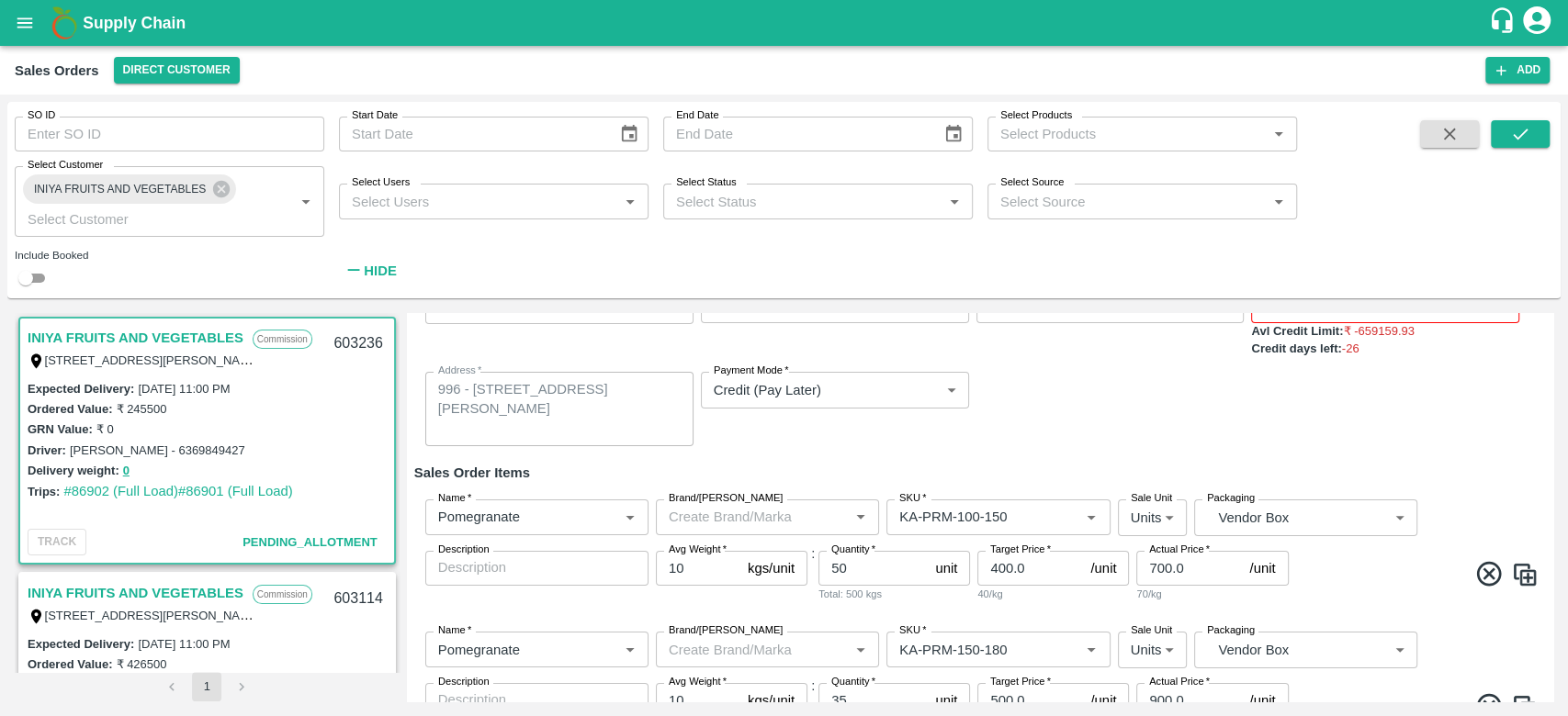
scroll to position [257, 0]
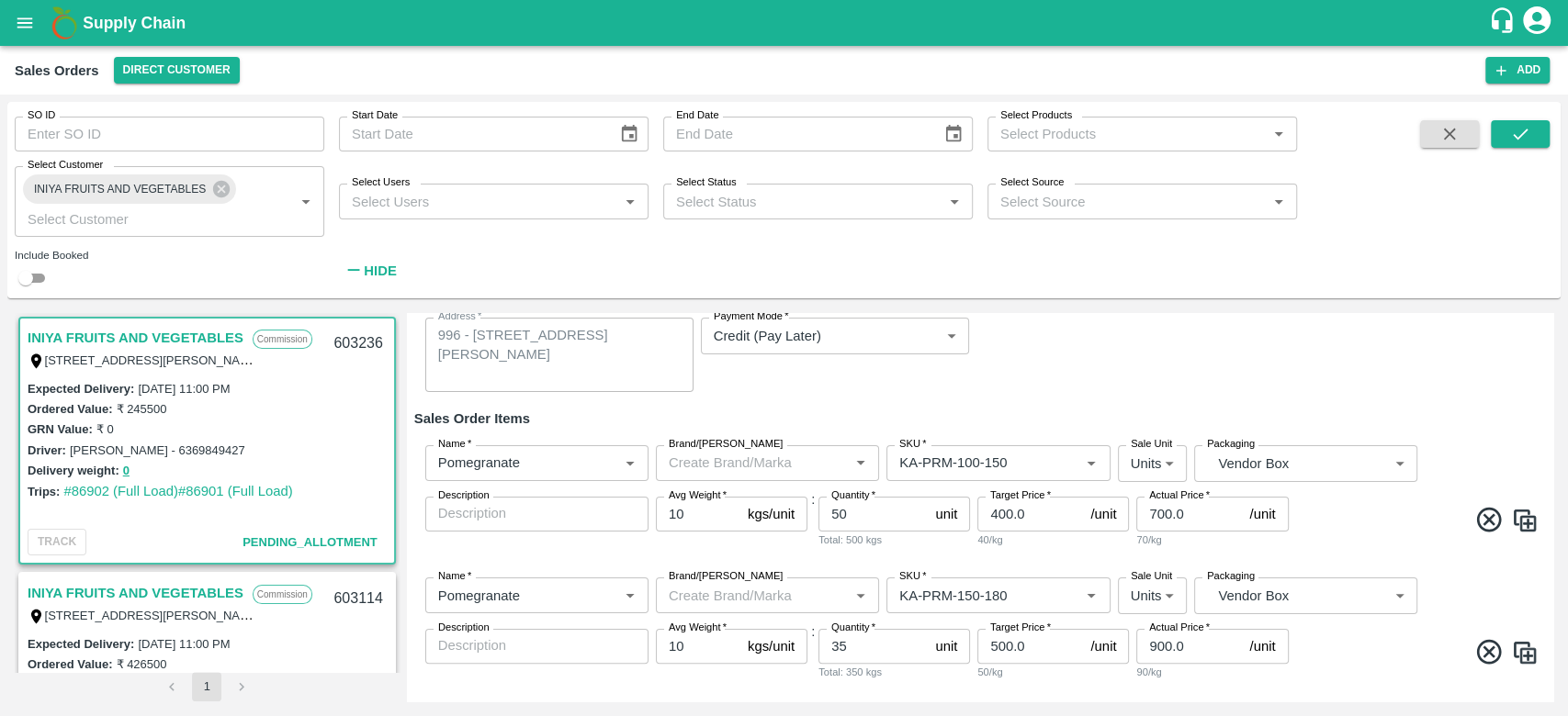
click at [1330, 361] on div "Sale Type   * Commission 2 Sale Type Expected Delivery Date   * 02/09/2025 11:0…" at bounding box center [979, 314] width 1132 height 188
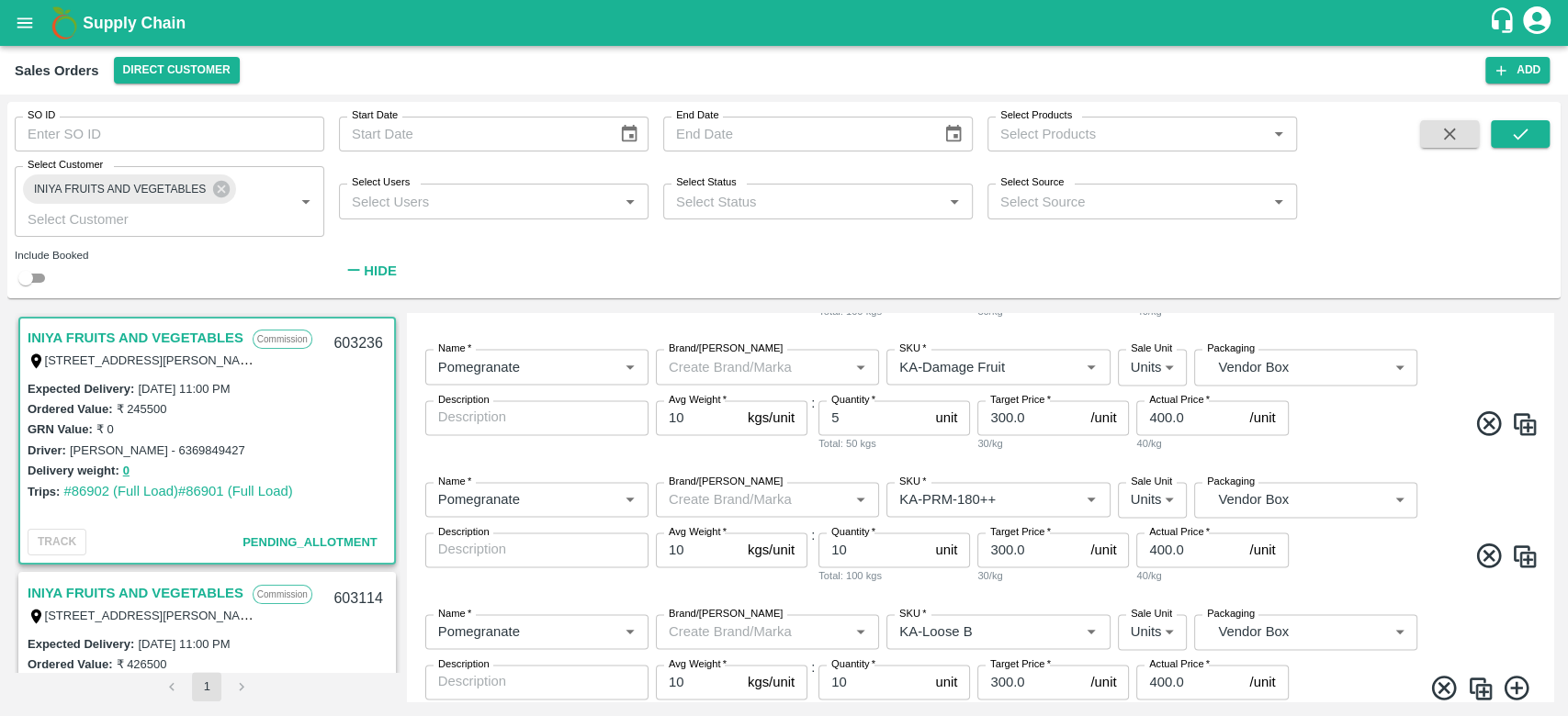
scroll to position [1883, 0]
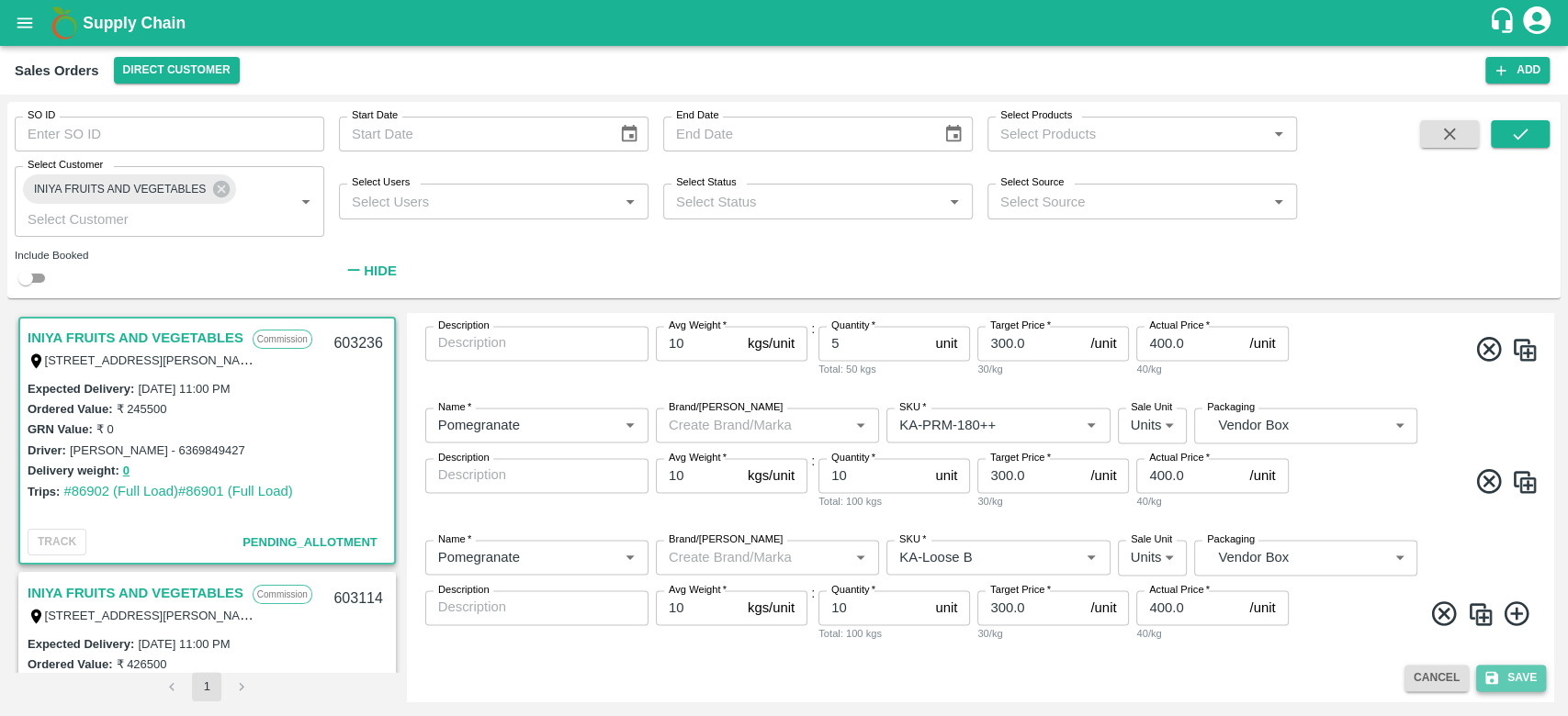
click at [1520, 684] on button "Save" at bounding box center [1510, 679] width 70 height 27
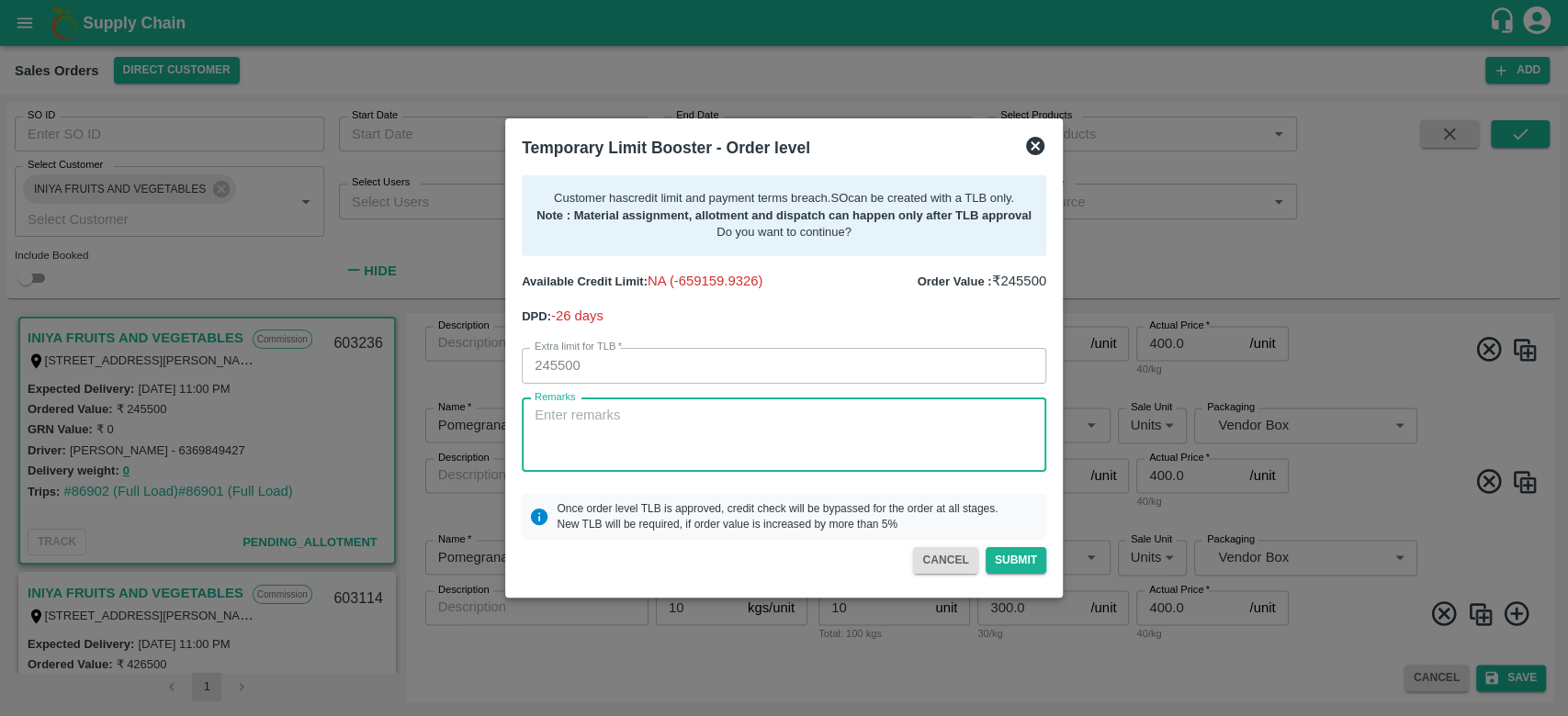
click at [572, 420] on textarea "Remarks" at bounding box center [784, 435] width 498 height 58
click at [787, 422] on textarea "For creation of SO,9.3L of payment recevied on" at bounding box center [784, 435] width 498 height 58
click at [833, 421] on textarea "For creation of SO,9.3L of payment received on" at bounding box center [784, 435] width 498 height 58
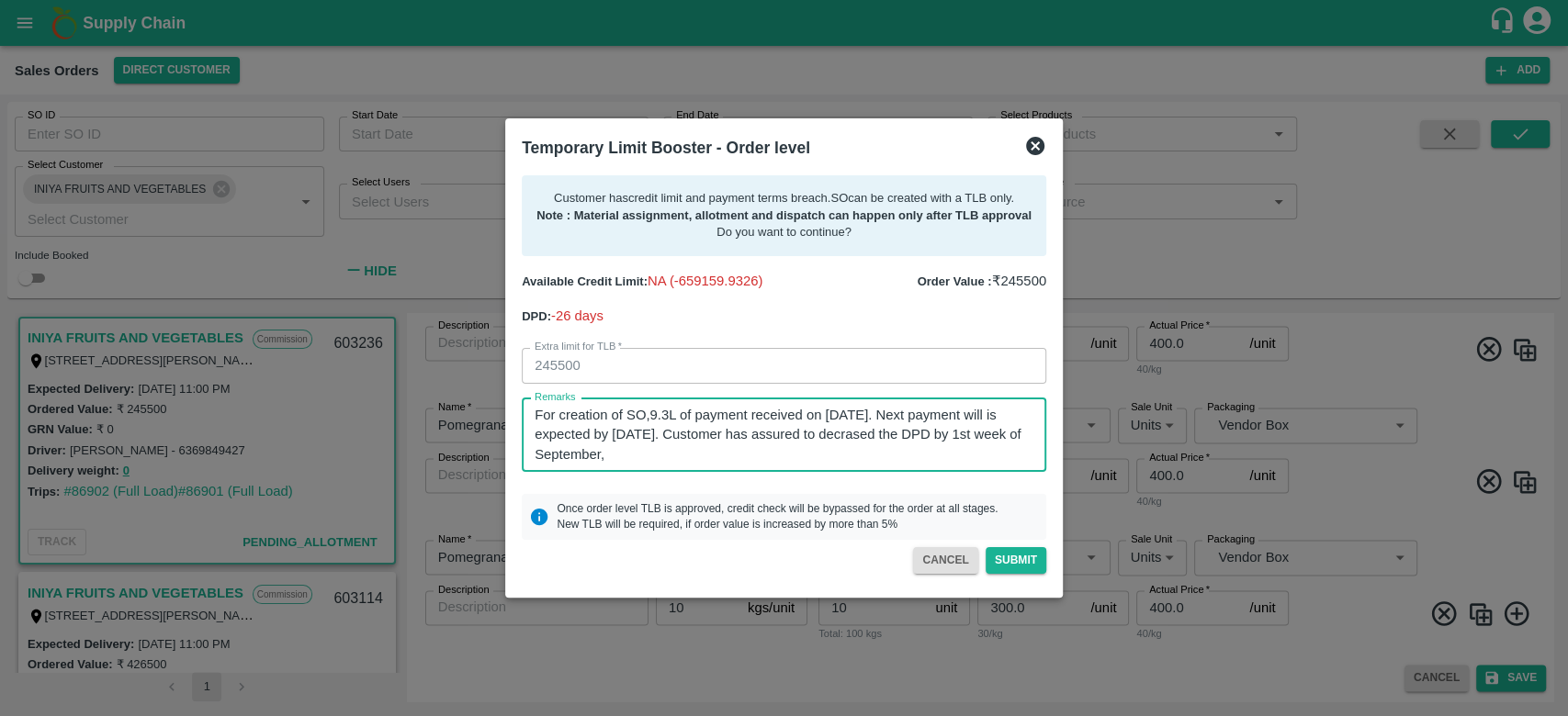
click at [914, 437] on textarea "For creation of SO,9.3L of payment received on 25th of August. Next payment wil…" at bounding box center [784, 435] width 498 height 58
click at [888, 450] on textarea "For creation of SO,9.3L of payment received on 25th of August. Next payment wil…" at bounding box center [784, 435] width 498 height 58
click at [929, 439] on textarea "For creation of SO,9.3L of payment received on 25th of August. Next payment wil…" at bounding box center [784, 435] width 498 height 58
click at [793, 454] on textarea "For creation of SO,9.3L of payment received on 25th of August. Next payment wil…" at bounding box center [784, 435] width 498 height 58
click at [645, 416] on textarea "For creation of SO,9.3L of payment received on 25th of August. Next payment wil…" at bounding box center [784, 435] width 498 height 58
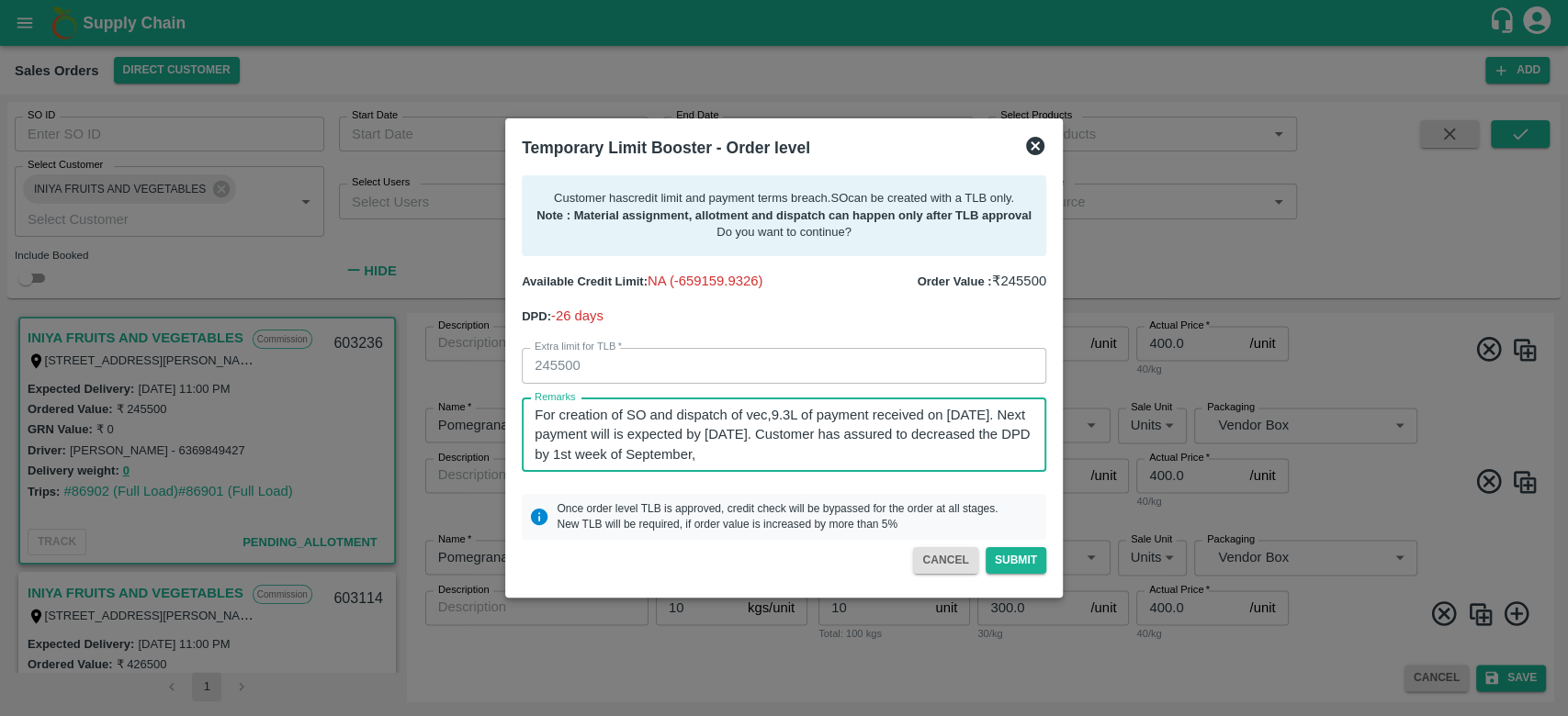
click at [862, 435] on textarea "For creation of SO and dispatch of vec,9.3L of payment received on 25th of Augu…" at bounding box center [784, 435] width 498 height 58
click at [764, 417] on textarea "For creation of SO and dispatch of vec,9.3L of payment received on 25th of Augu…" at bounding box center [784, 435] width 498 height 58
click at [862, 437] on textarea "For creation of SO and dispatch of vehicle,9.3L of payment received on 25th of …" at bounding box center [784, 435] width 498 height 58
click at [543, 452] on textarea "For creation of SO and dispatch of vehicle,9.3L of payment received on 25th of …" at bounding box center [784, 435] width 498 height 58
click at [805, 453] on textarea "For creation of SO and dispatch of vehicle,9.3L of payment received on 25th of …" at bounding box center [784, 435] width 498 height 58
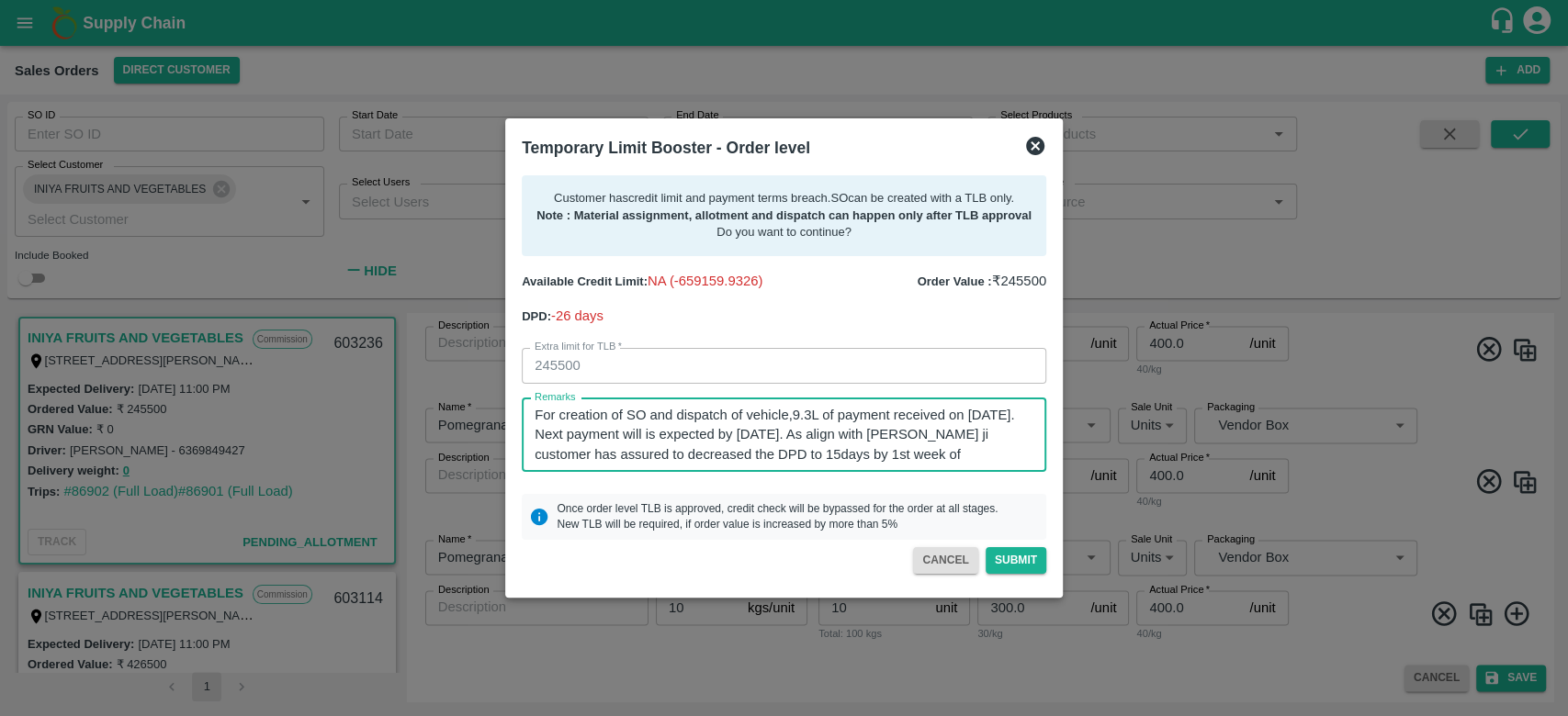
scroll to position [20, 0]
click at [759, 447] on textarea "For creation of SO and dispatch of vehicle,9.3L of payment received on 25th of …" at bounding box center [784, 435] width 498 height 58
click at [963, 440] on textarea "For creation of SO and dispatch of vehicle,9.3L of payment received on 25th of …" at bounding box center [784, 435] width 498 height 58
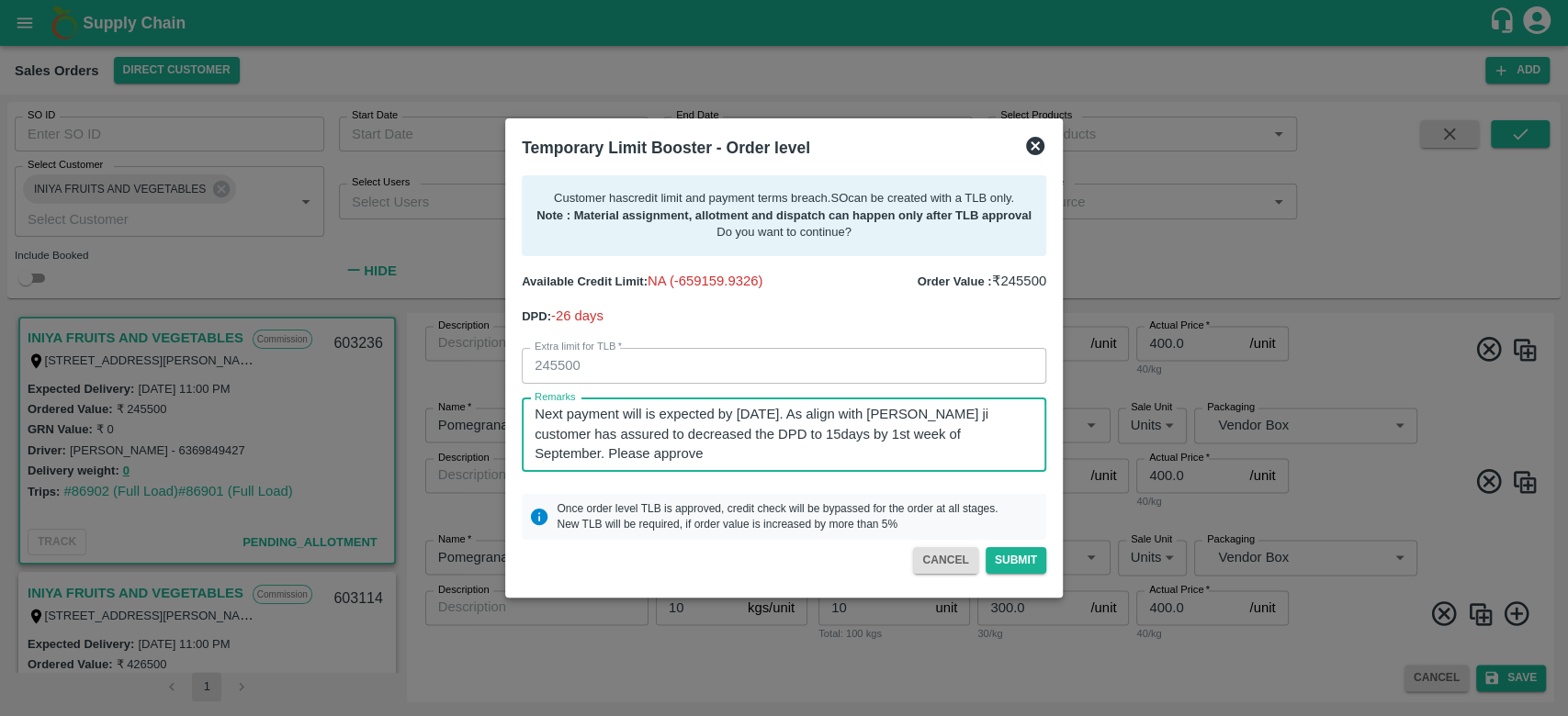
click at [751, 461] on textarea "For creation of SO and dispatch of vehicle,9.3L of payment received on 25th of …" at bounding box center [784, 435] width 498 height 58
type textarea "For creation of SO and dispatch of vehicle,9.3L of payment received on 25th of …"
click at [1015, 564] on button "Submit" at bounding box center [1015, 561] width 60 height 27
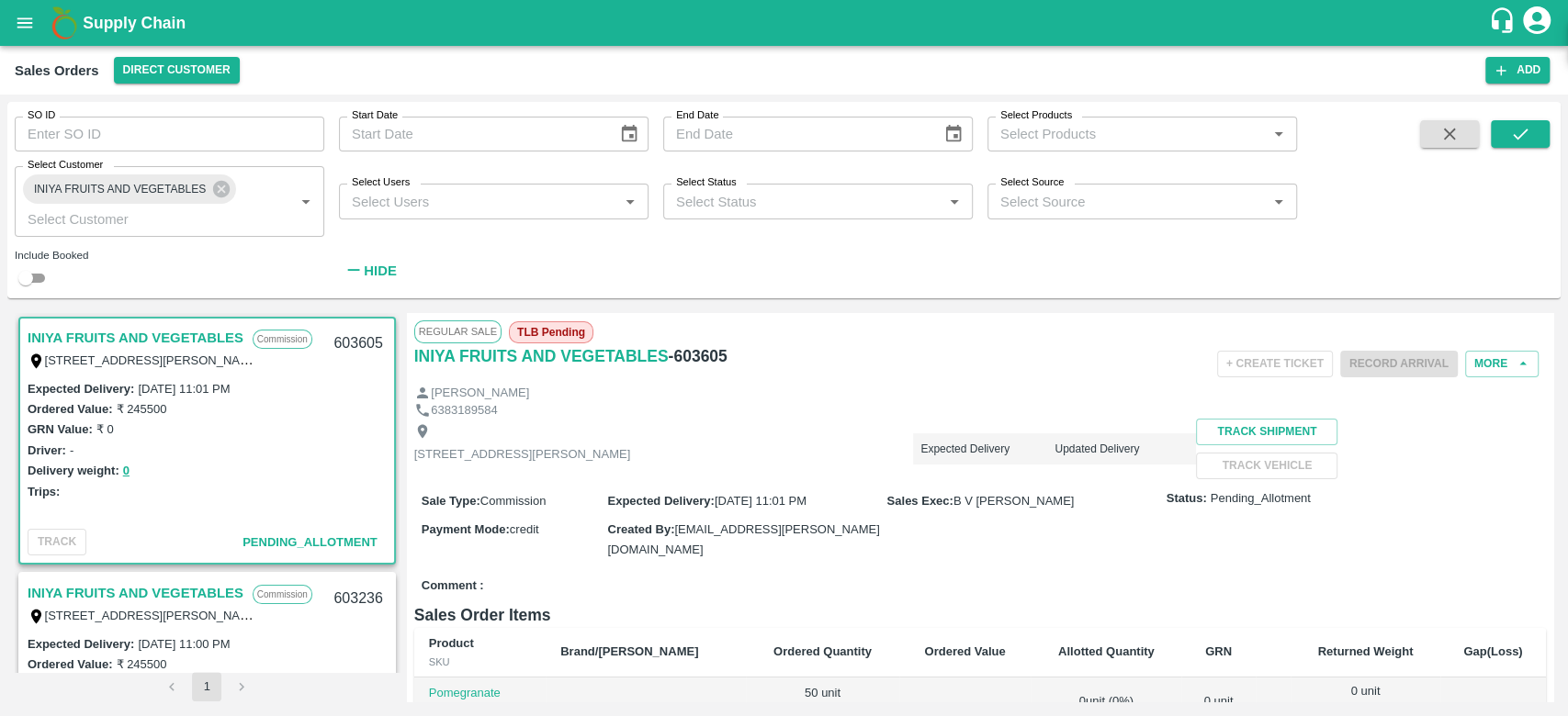
scroll to position [6, 0]
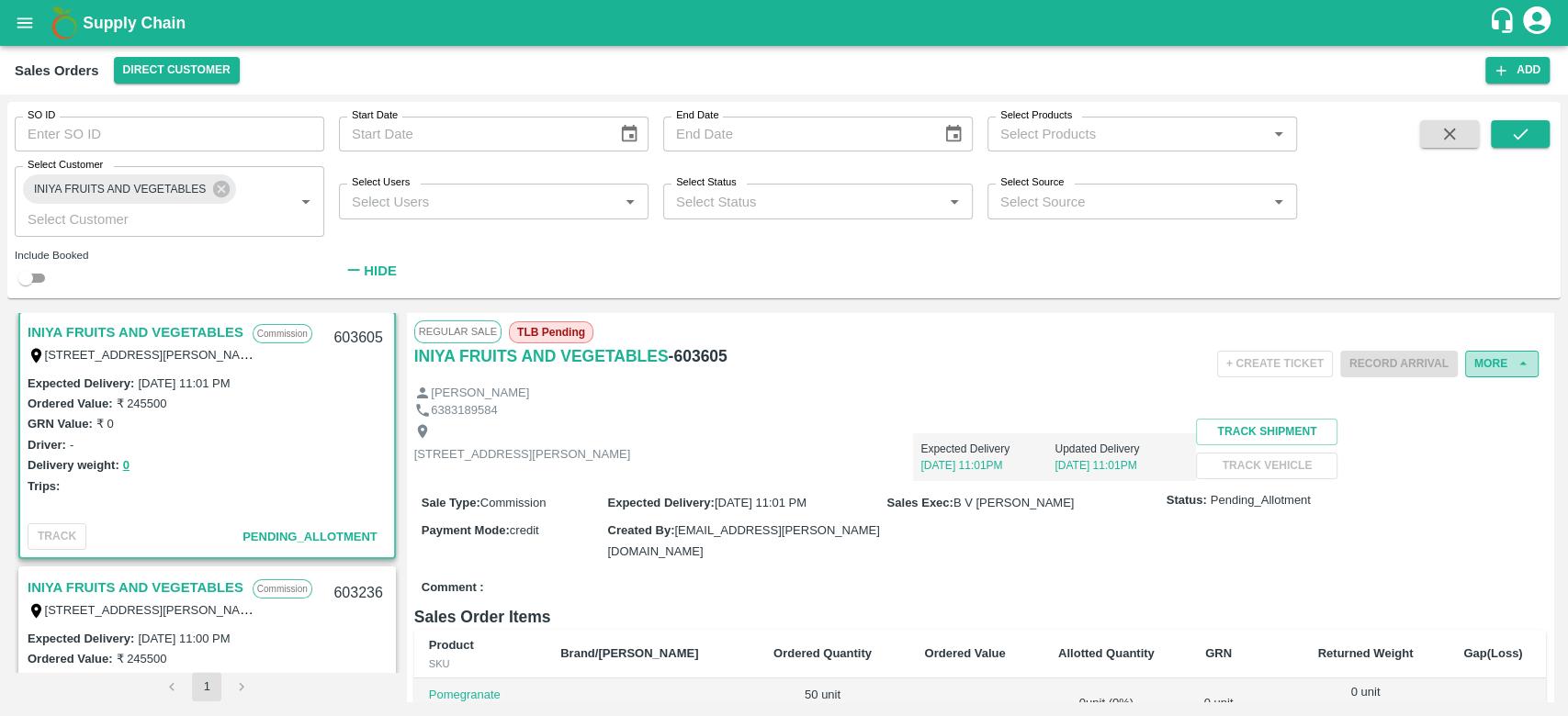
click at [1490, 375] on button "More" at bounding box center [1502, 364] width 74 height 27
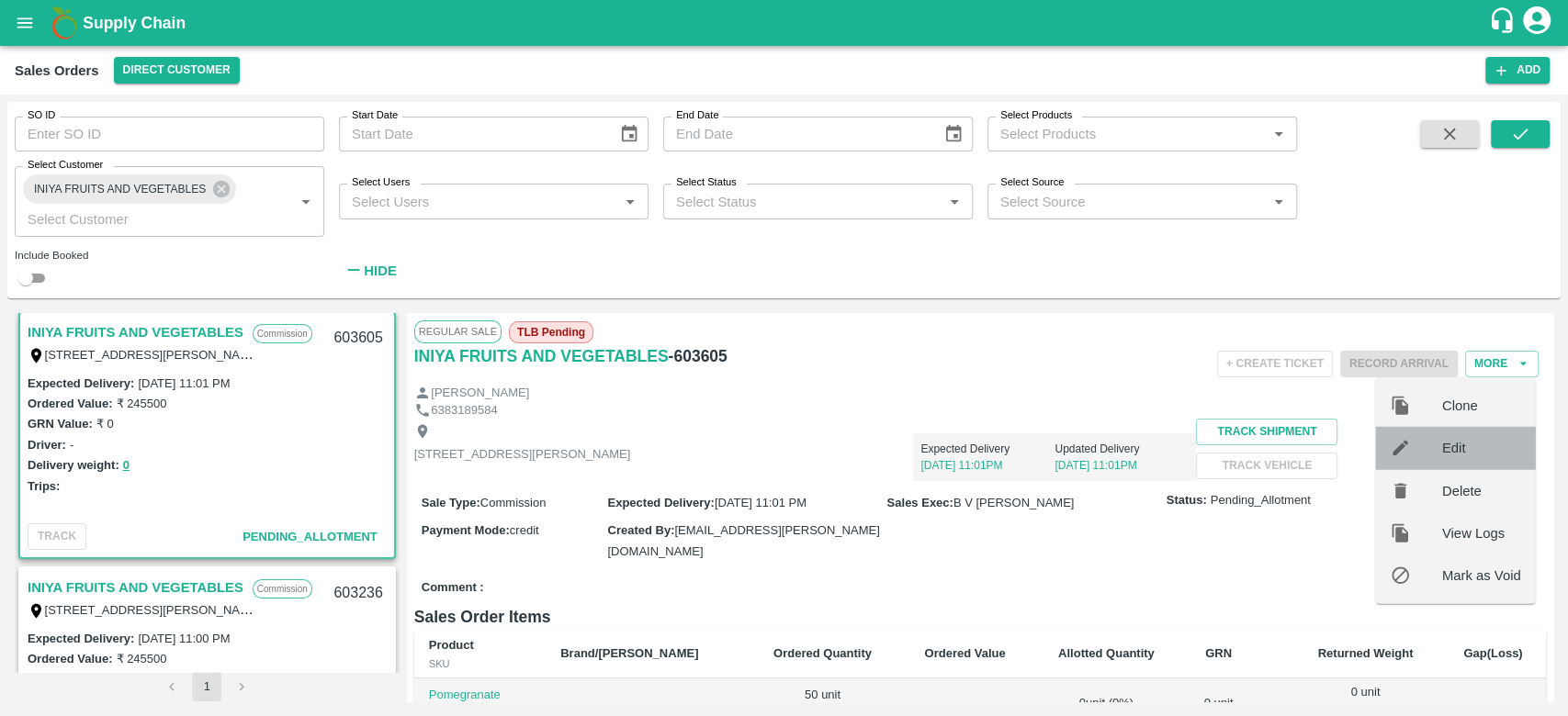
click at [1451, 455] on span "Edit" at bounding box center [1482, 447] width 79 height 20
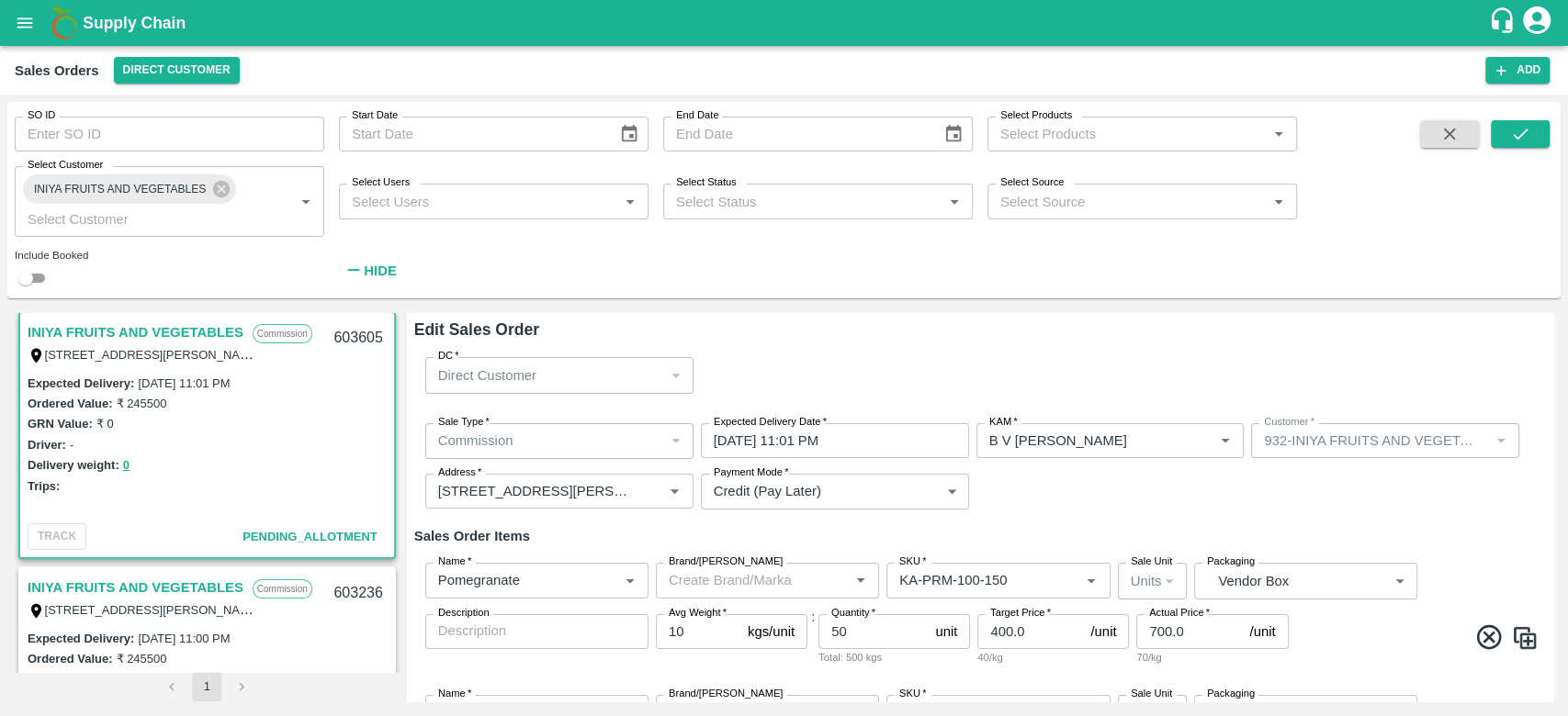
click at [1082, 497] on div "Sale Type   * Commission 2 Sale Type Expected Delivery Date   * 02/09/2025 11:0…" at bounding box center [979, 466] width 1132 height 116
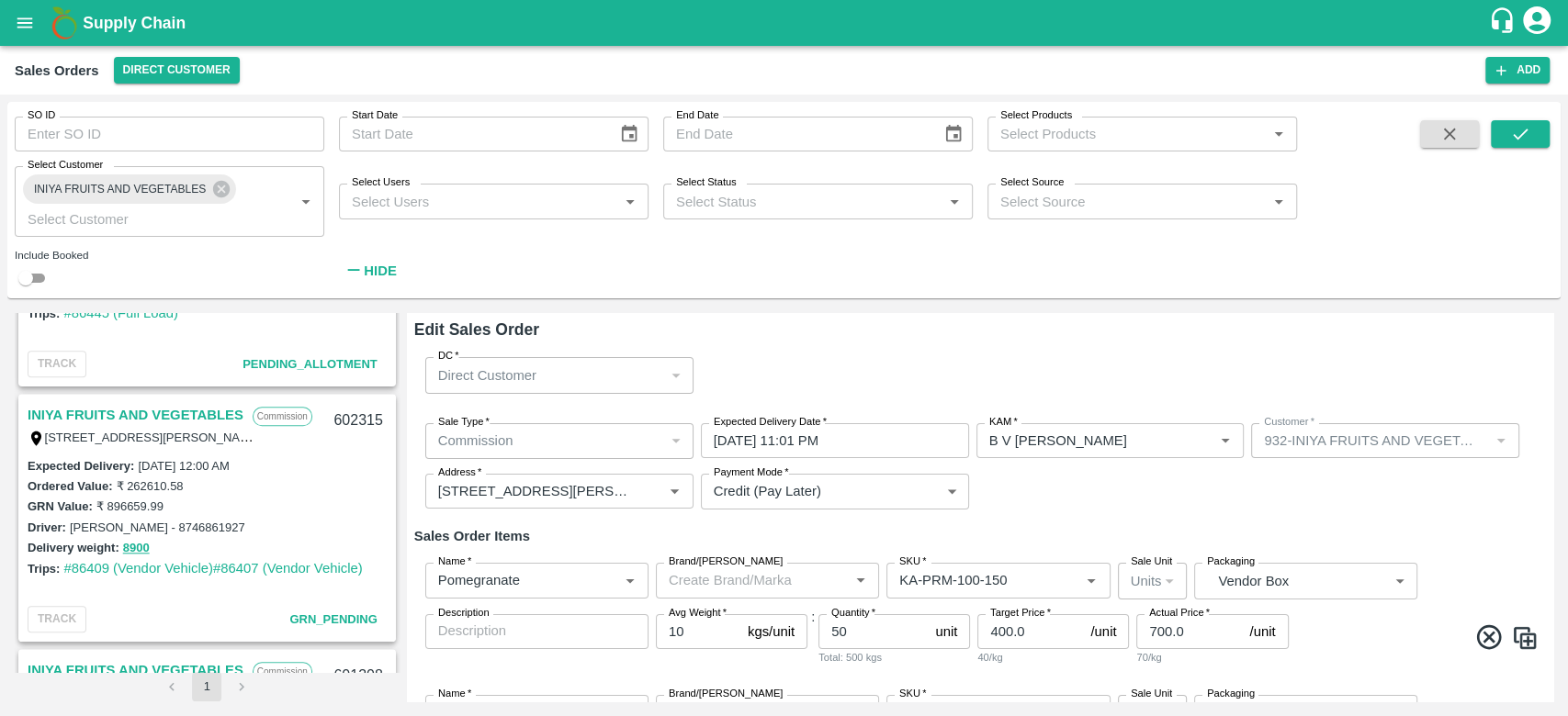
scroll to position [1197, 0]
click at [188, 414] on link "INIYA FRUITS AND VEGETABLES" at bounding box center [135, 417] width 216 height 24
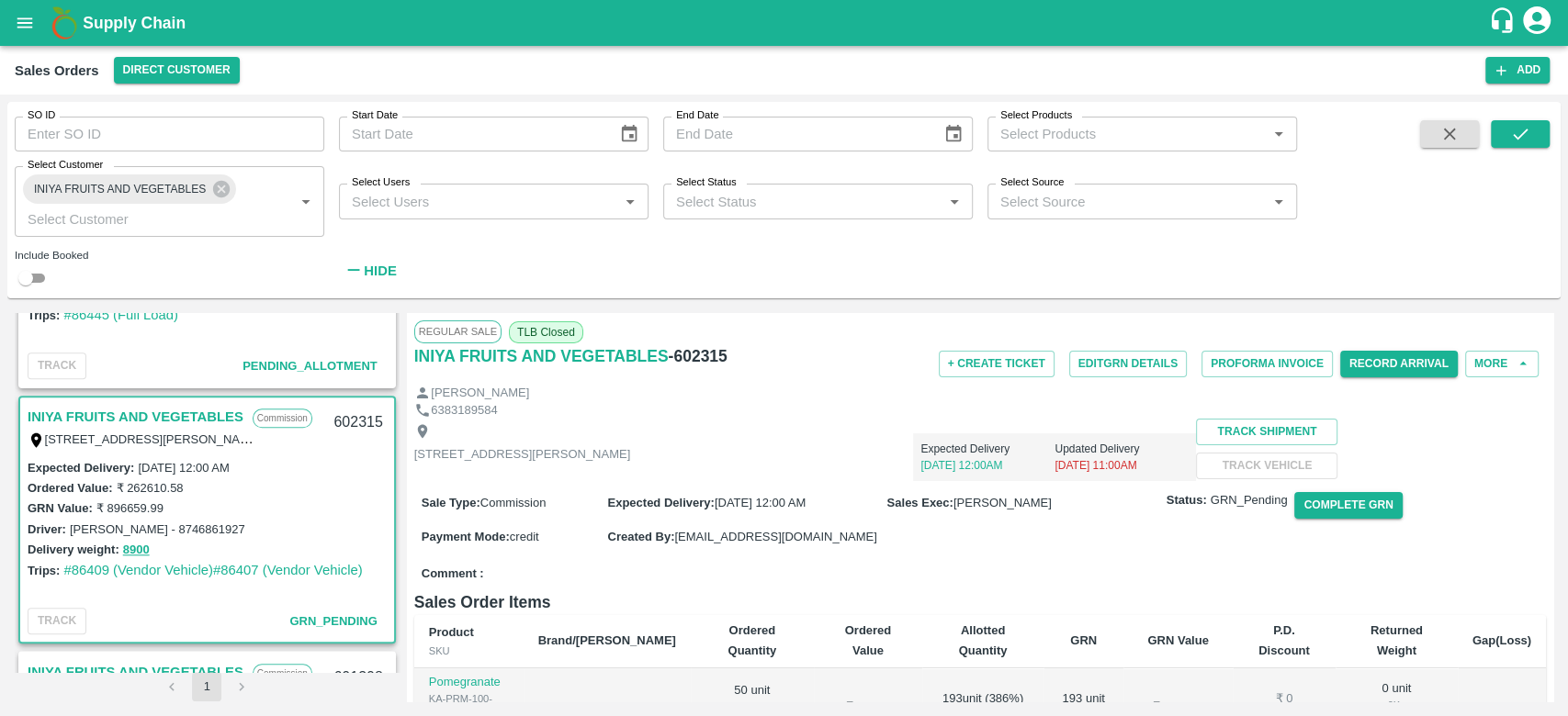
scroll to position [43, 0]
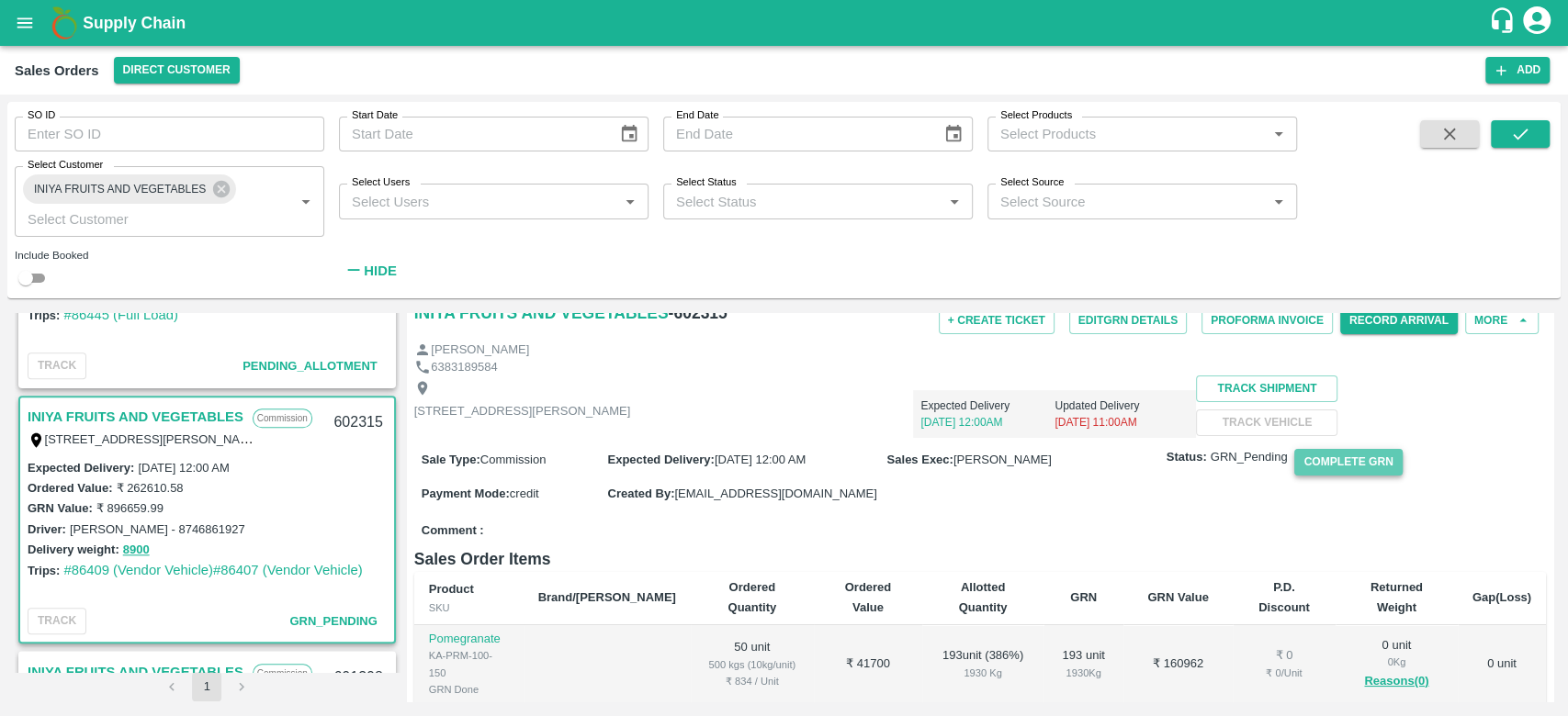
click at [1357, 476] on button "Complete GRN" at bounding box center [1348, 463] width 108 height 27
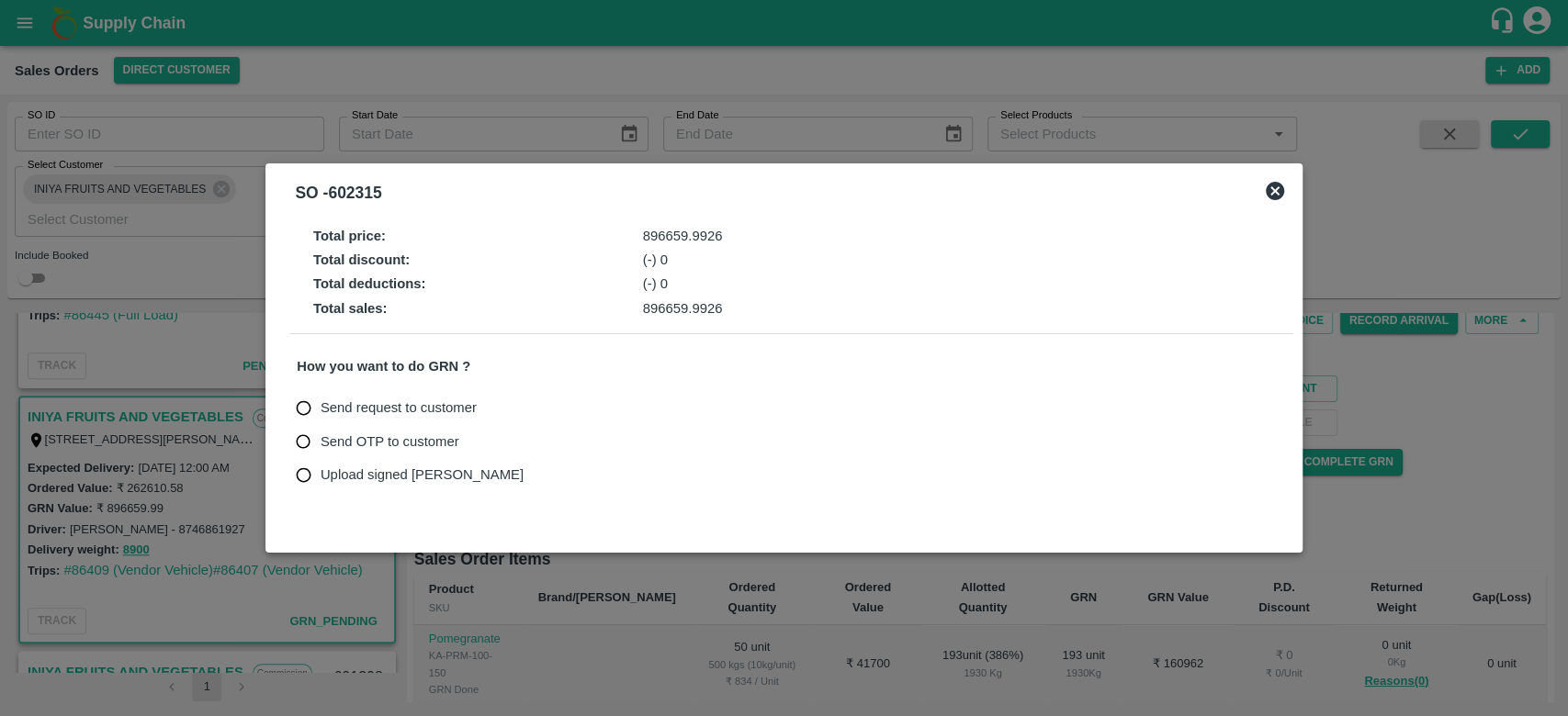
click at [306, 440] on input "Send OTP to customer" at bounding box center [302, 442] width 34 height 34
radio input "true"
click at [507, 443] on button "Send OTP" at bounding box center [512, 442] width 75 height 27
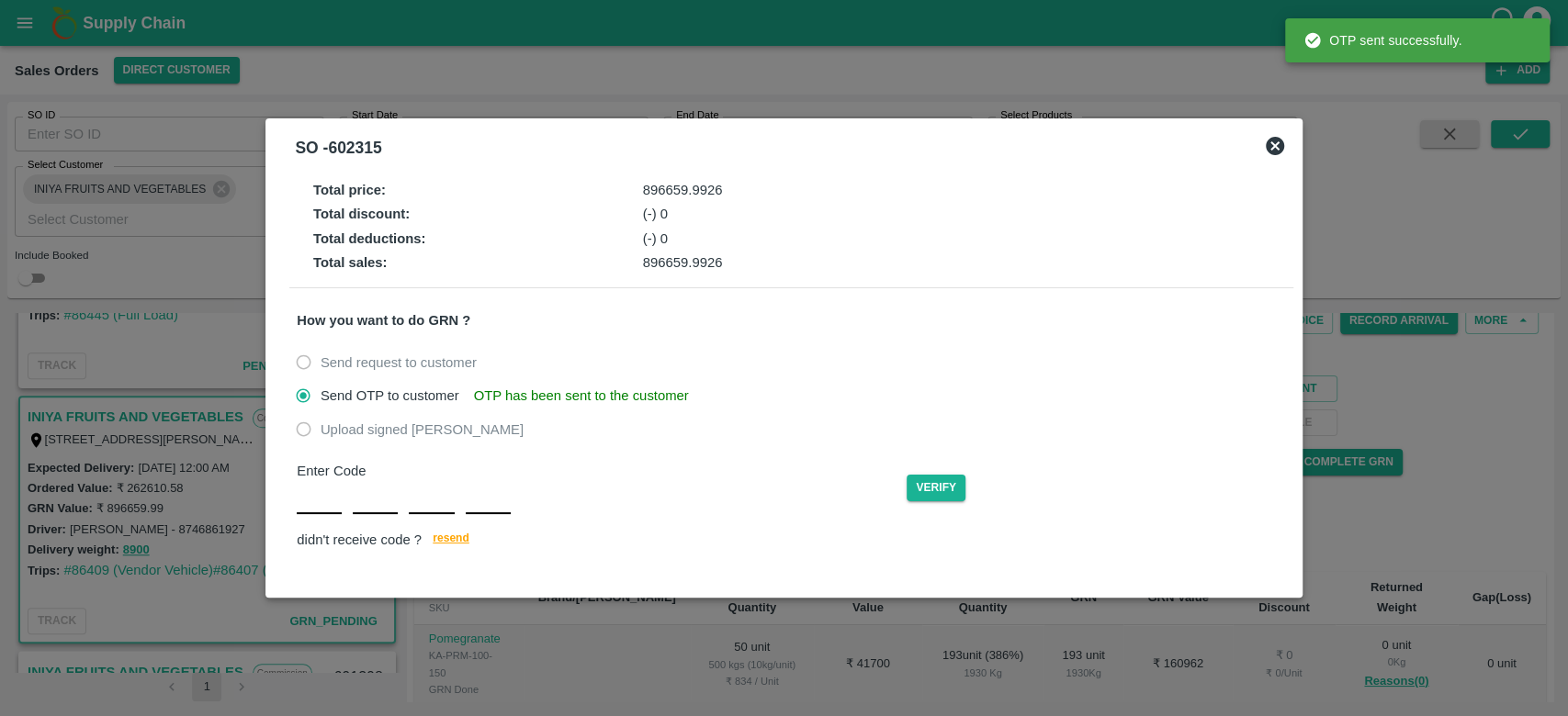
click at [346, 497] on div at bounding box center [403, 497] width 213 height 33
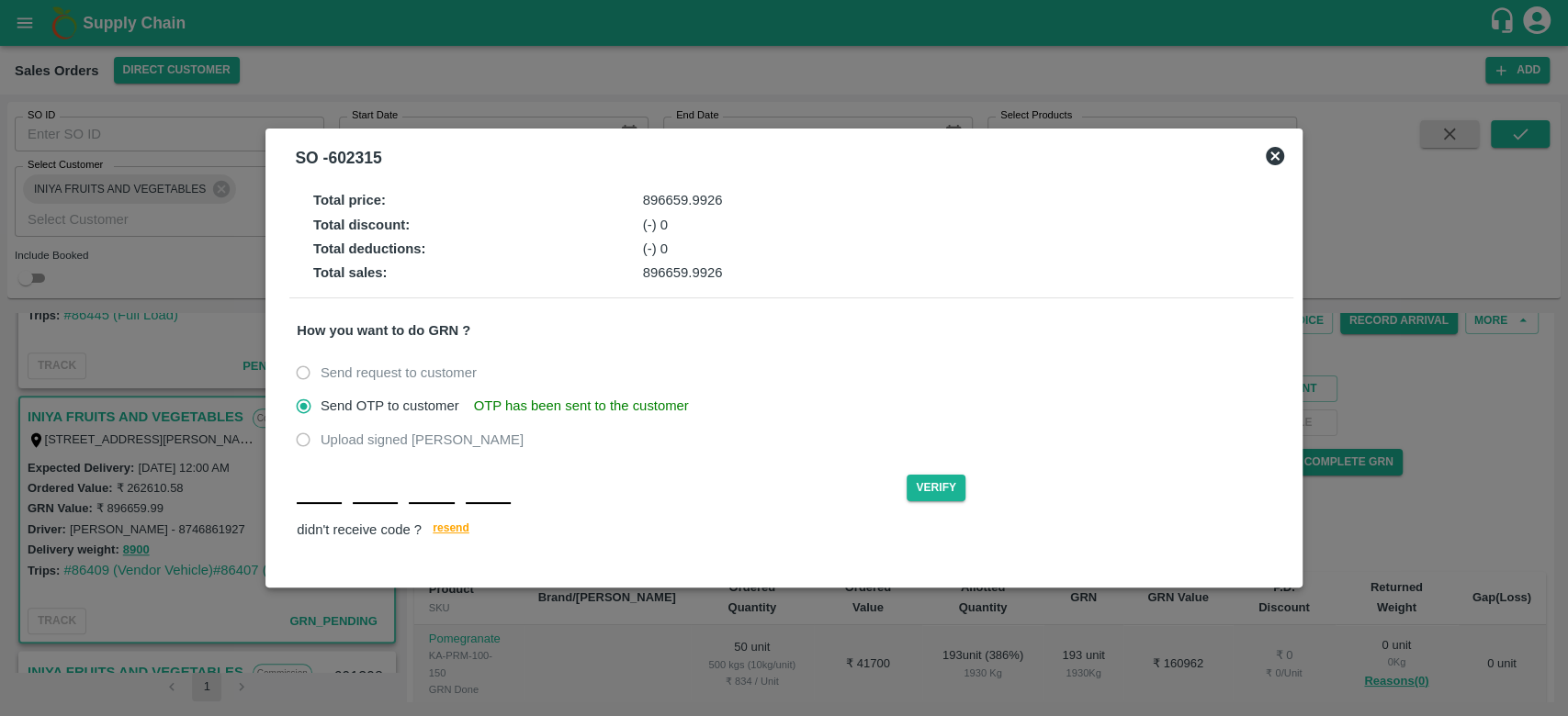
click at [333, 499] on input "text" at bounding box center [319, 488] width 45 height 33
type input "g"
type input "v"
type input "G"
type input "V"
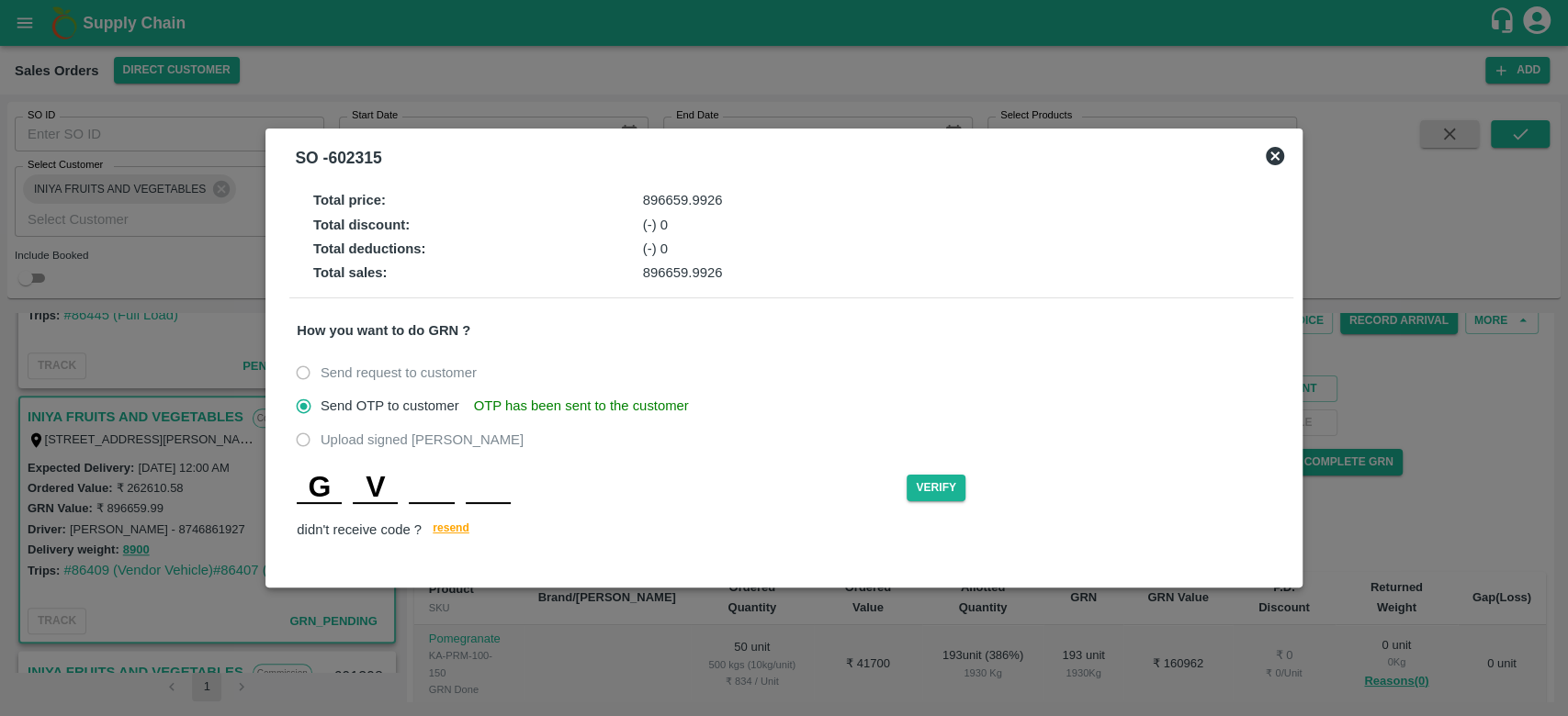
type input "S"
type input "A"
click at [928, 492] on button "Verify" at bounding box center [935, 489] width 59 height 27
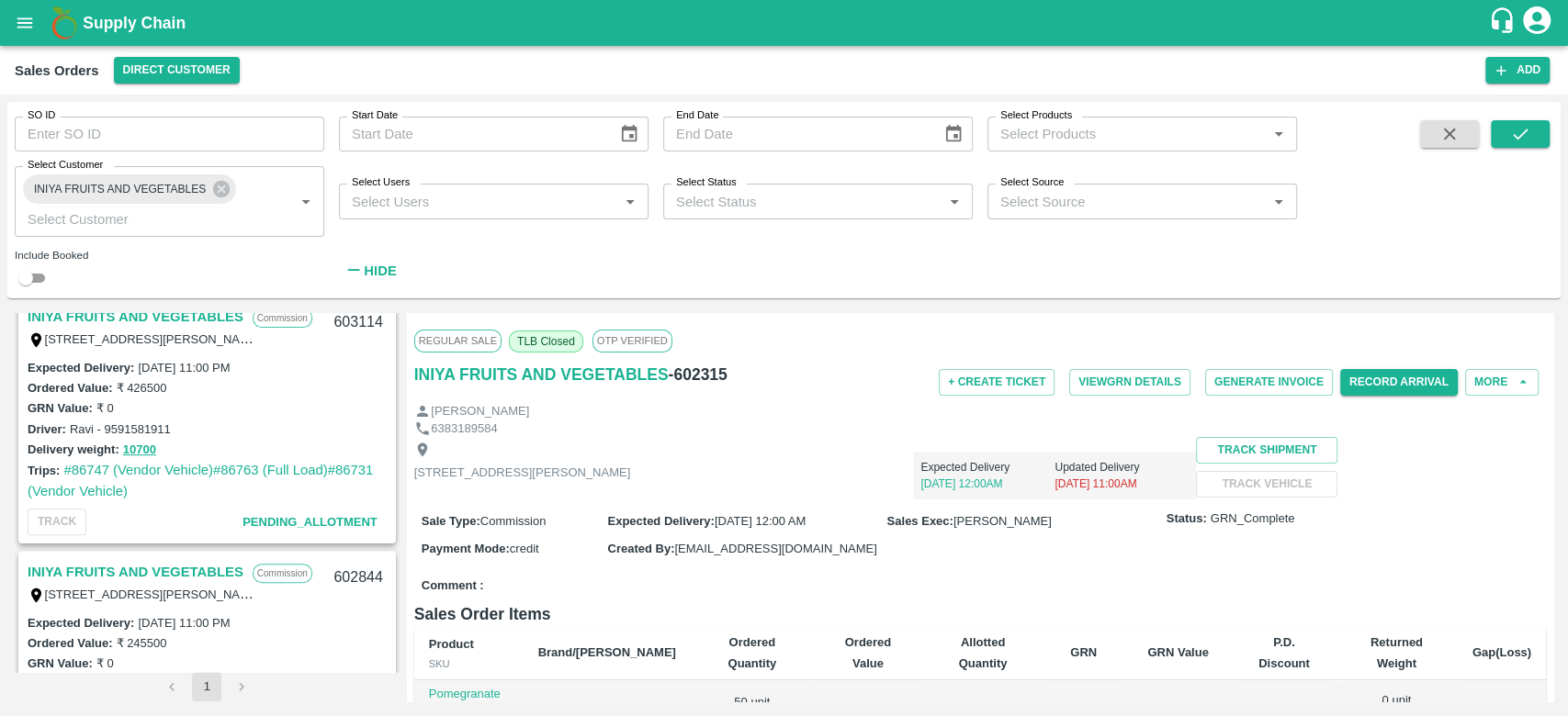
scroll to position [0, 0]
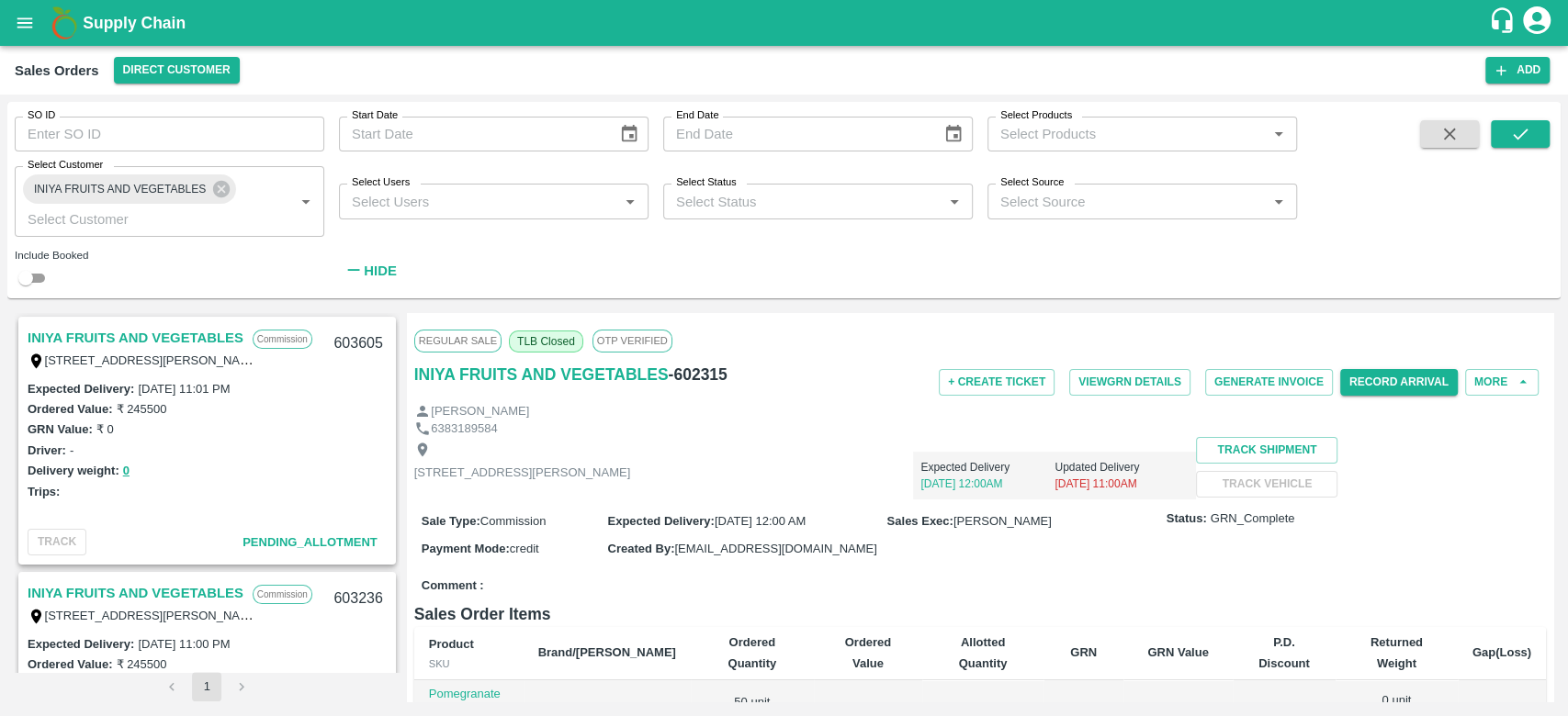
click at [183, 334] on link "INIYA FRUITS AND VEGETABLES" at bounding box center [135, 338] width 216 height 24
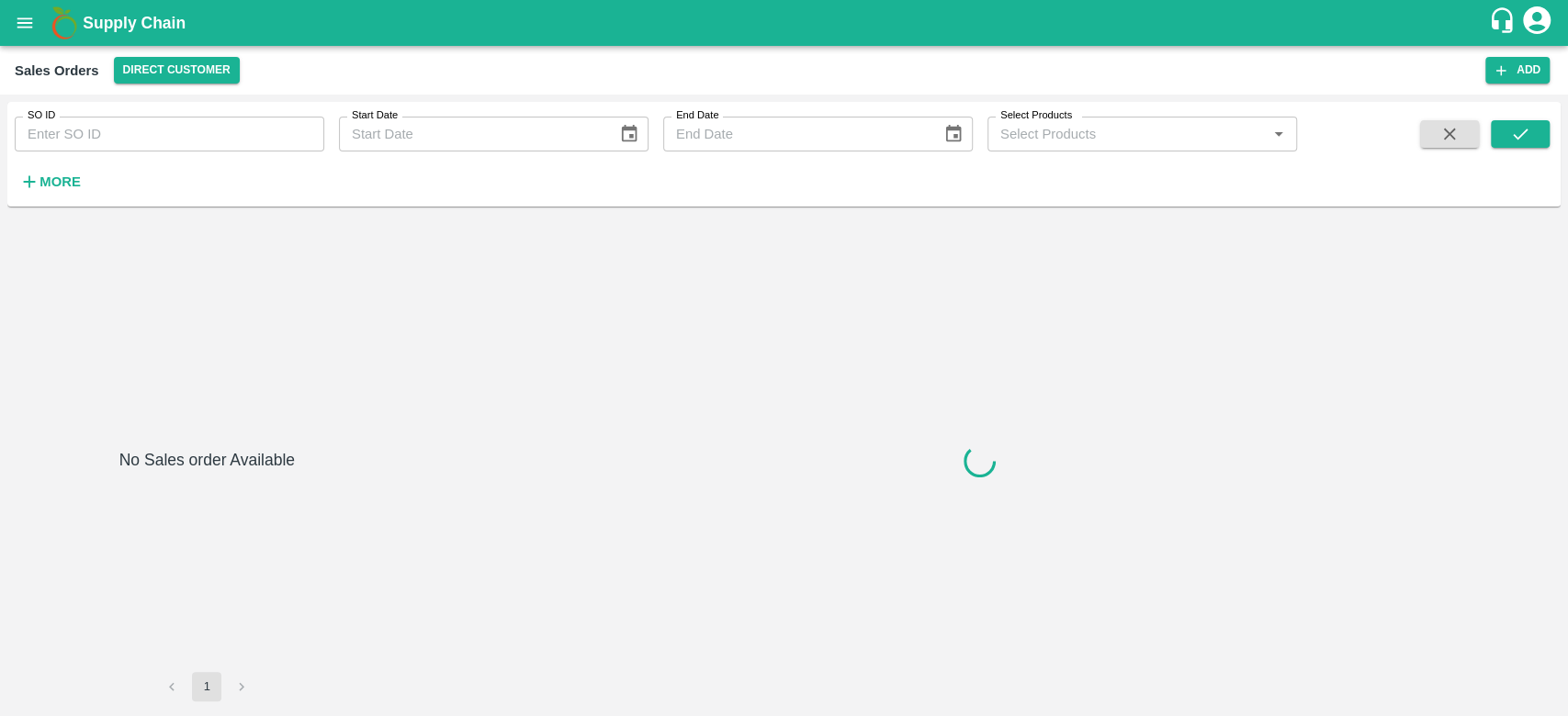
type input "602315"
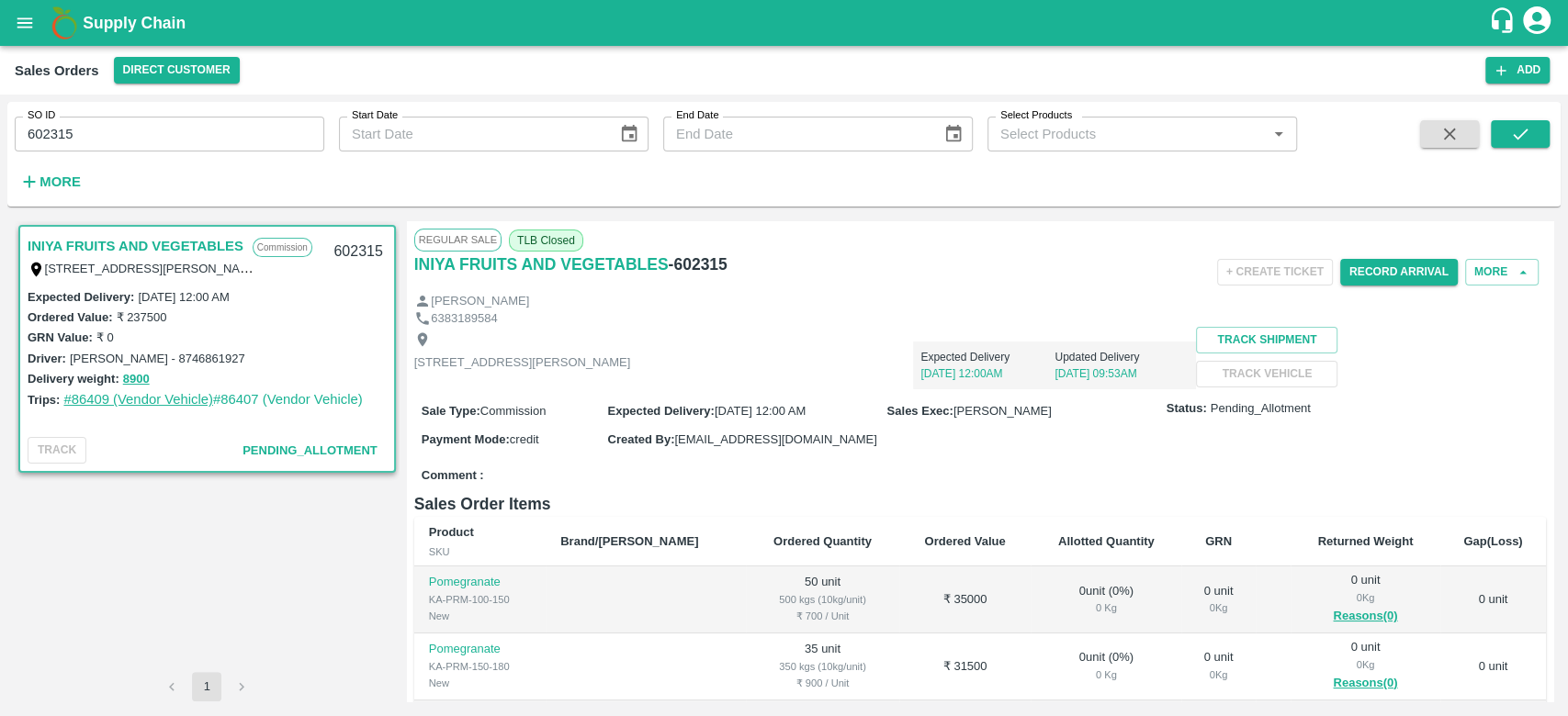
click at [147, 394] on link "#86409 (Vendor Vehicle)" at bounding box center [138, 398] width 150 height 14
click at [267, 392] on link "#86407 (Vendor Vehicle)" at bounding box center [288, 398] width 150 height 14
click at [1388, 281] on button "Record Arrival" at bounding box center [1399, 273] width 117 height 27
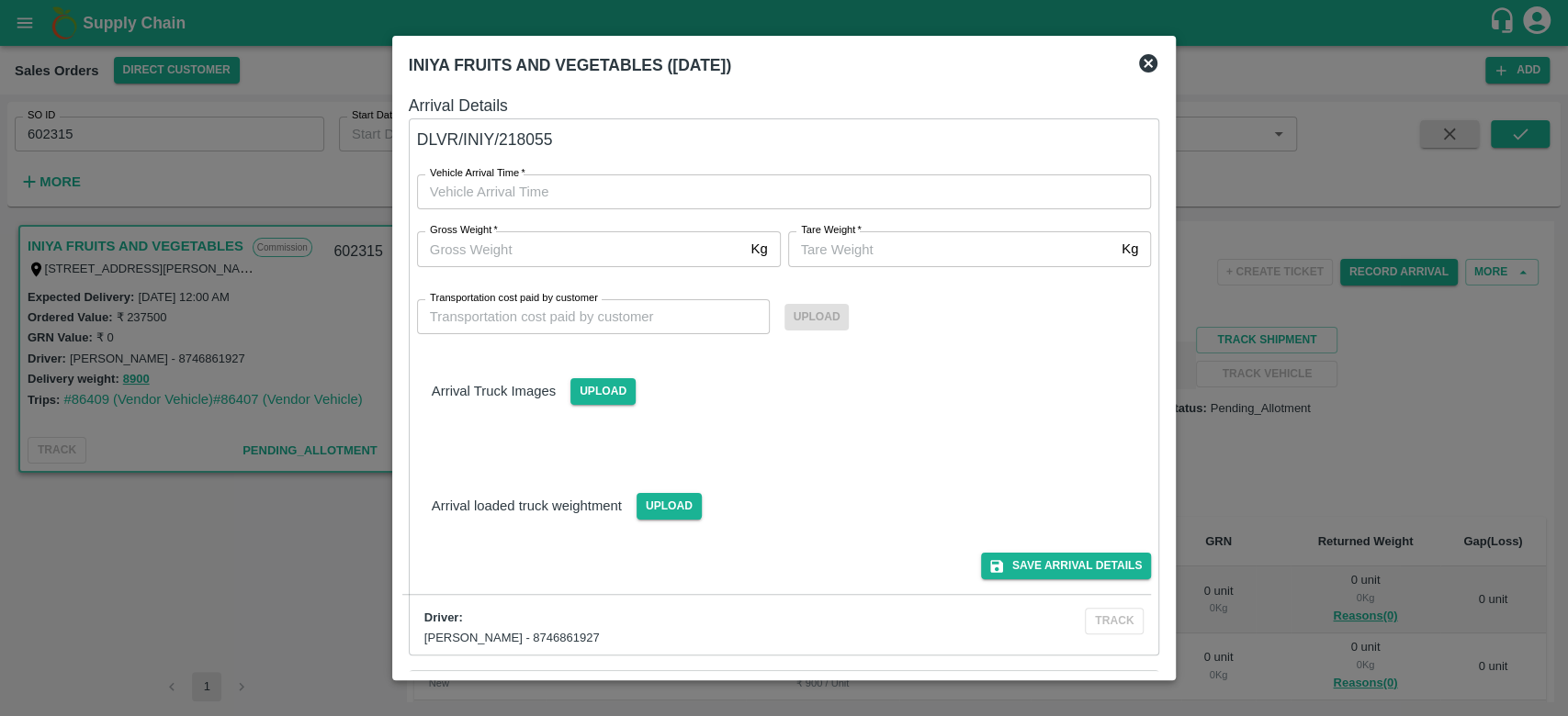
type input "DD/MM/YYYY hh:mm aa"
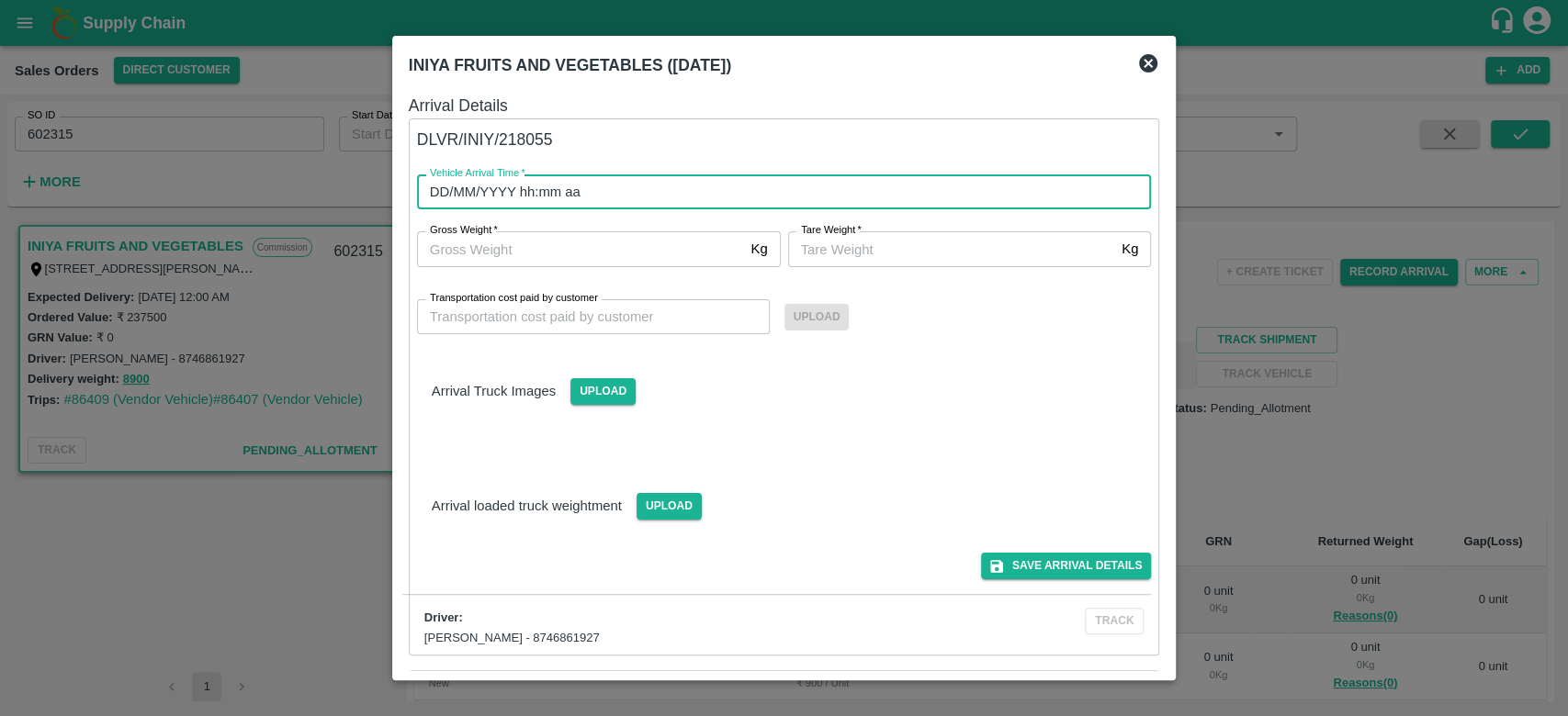
click at [499, 194] on input "DD/MM/YYYY hh:mm aa" at bounding box center [778, 192] width 722 height 35
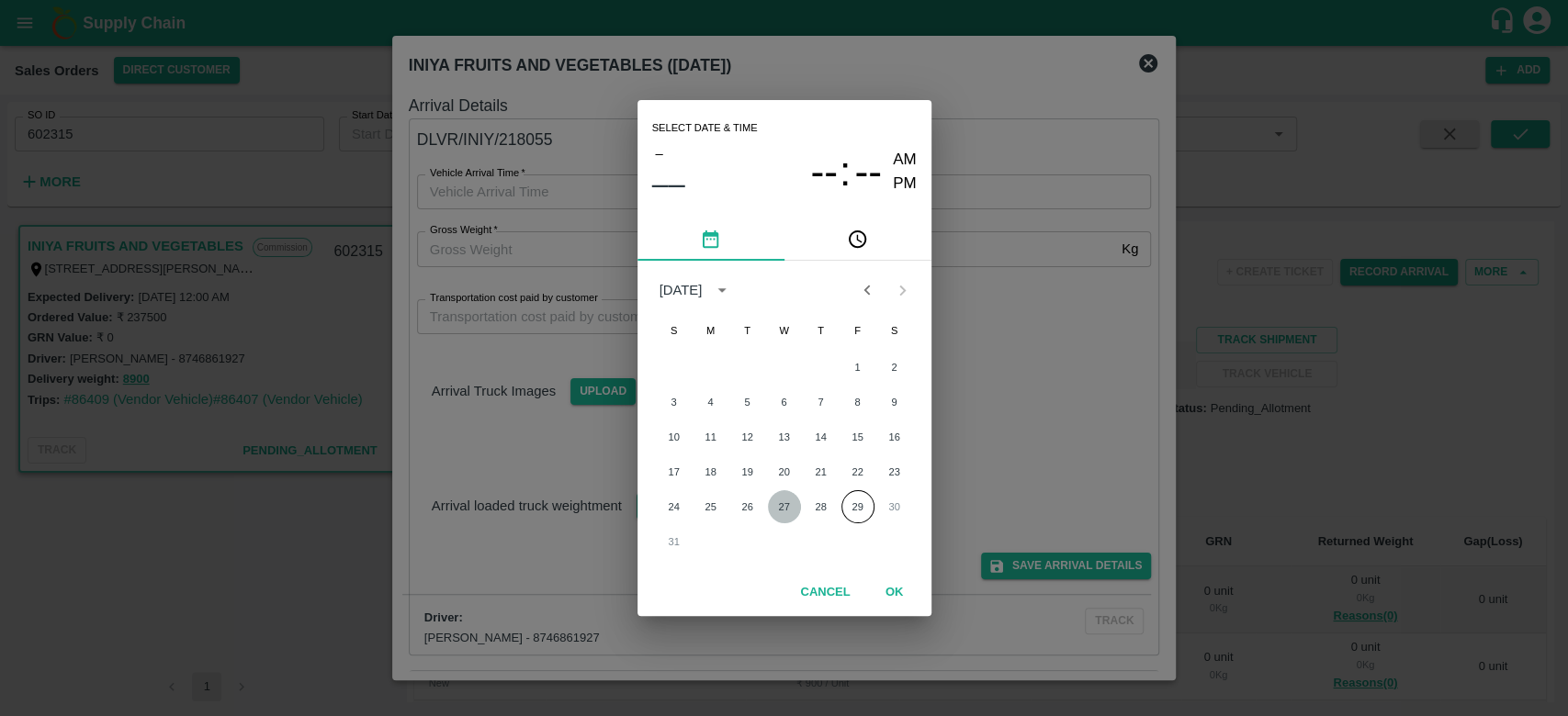
click at [787, 513] on button "27" at bounding box center [784, 507] width 33 height 33
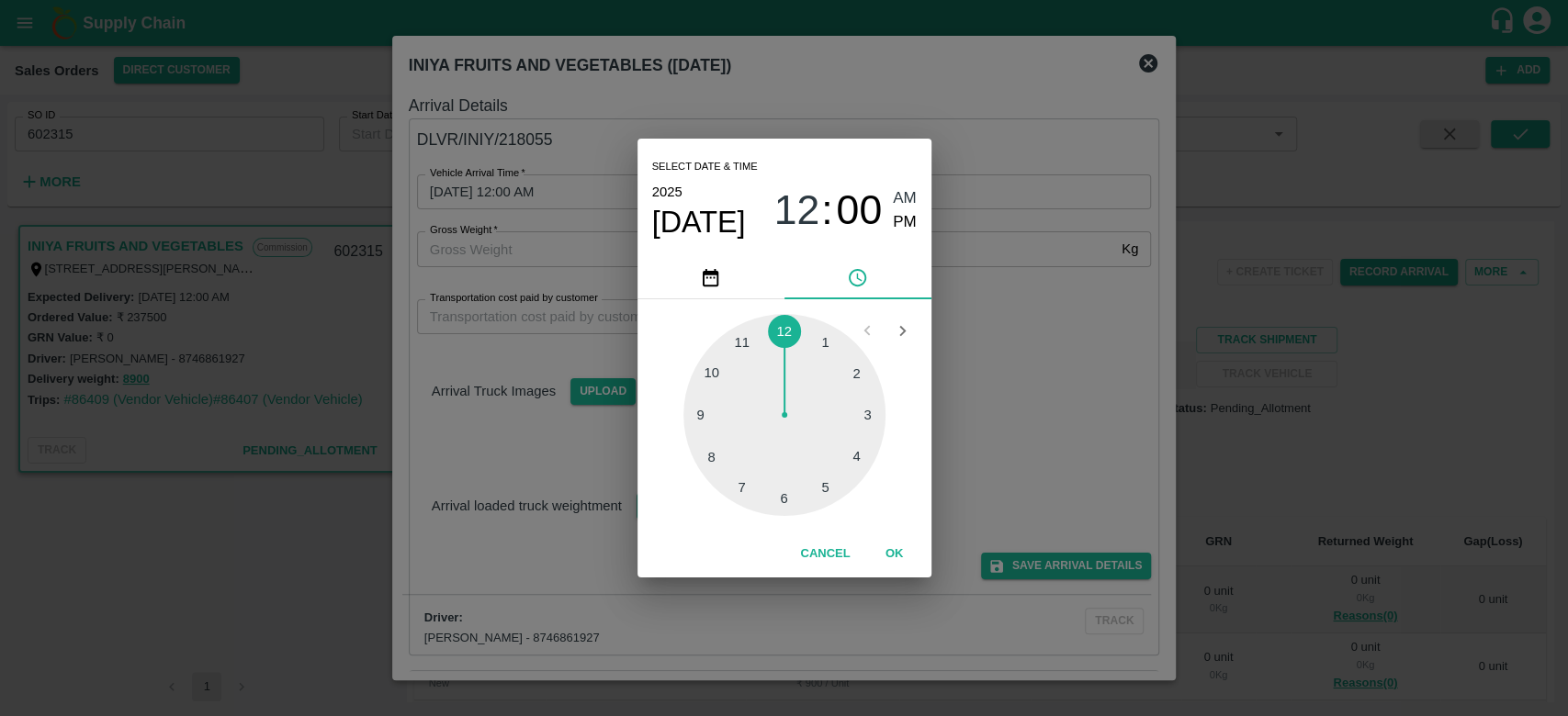
click at [738, 352] on div at bounding box center [784, 415] width 202 height 202
type input "27/08/2025 11:00 AM"
click at [891, 555] on button "OK" at bounding box center [894, 554] width 59 height 32
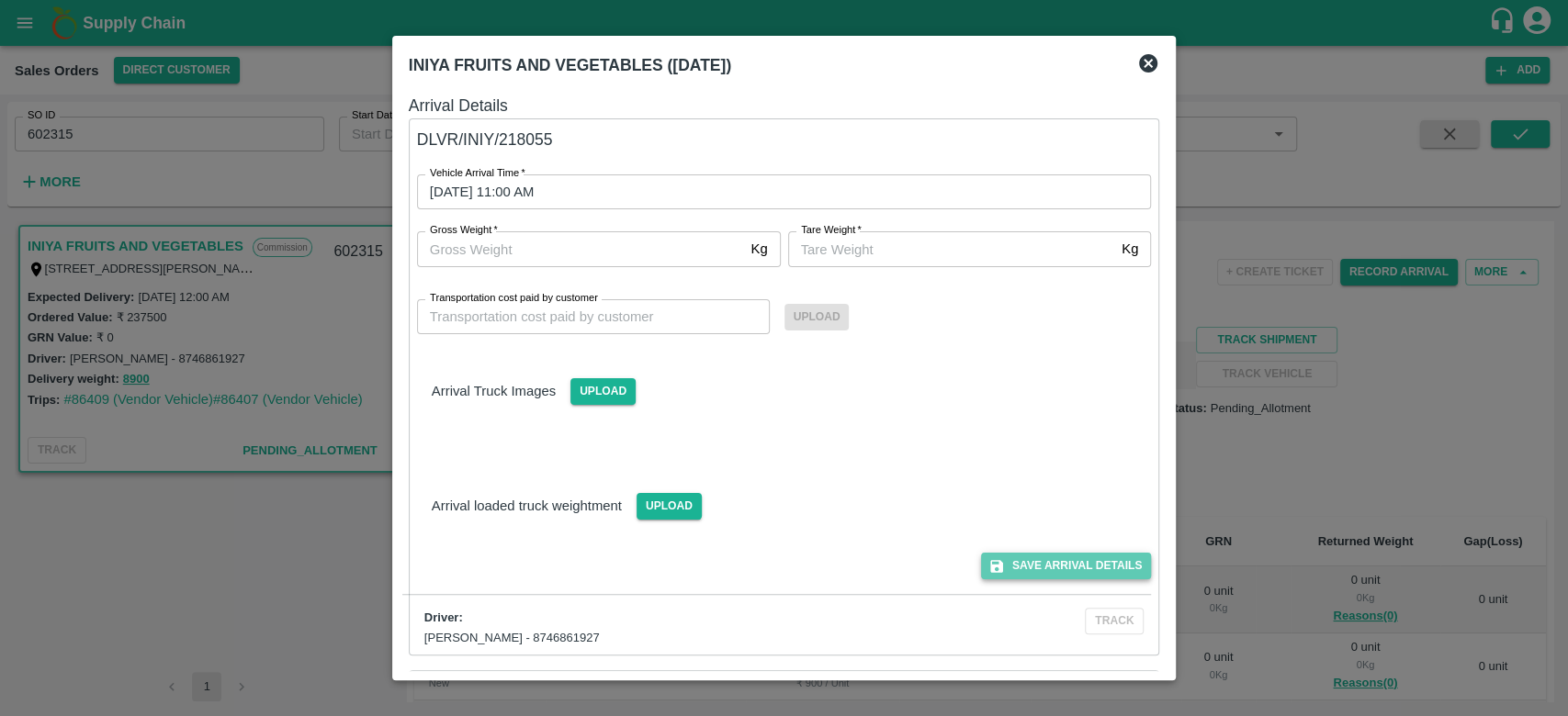
click at [1075, 565] on button "Save Arrival Details" at bounding box center [1066, 566] width 170 height 27
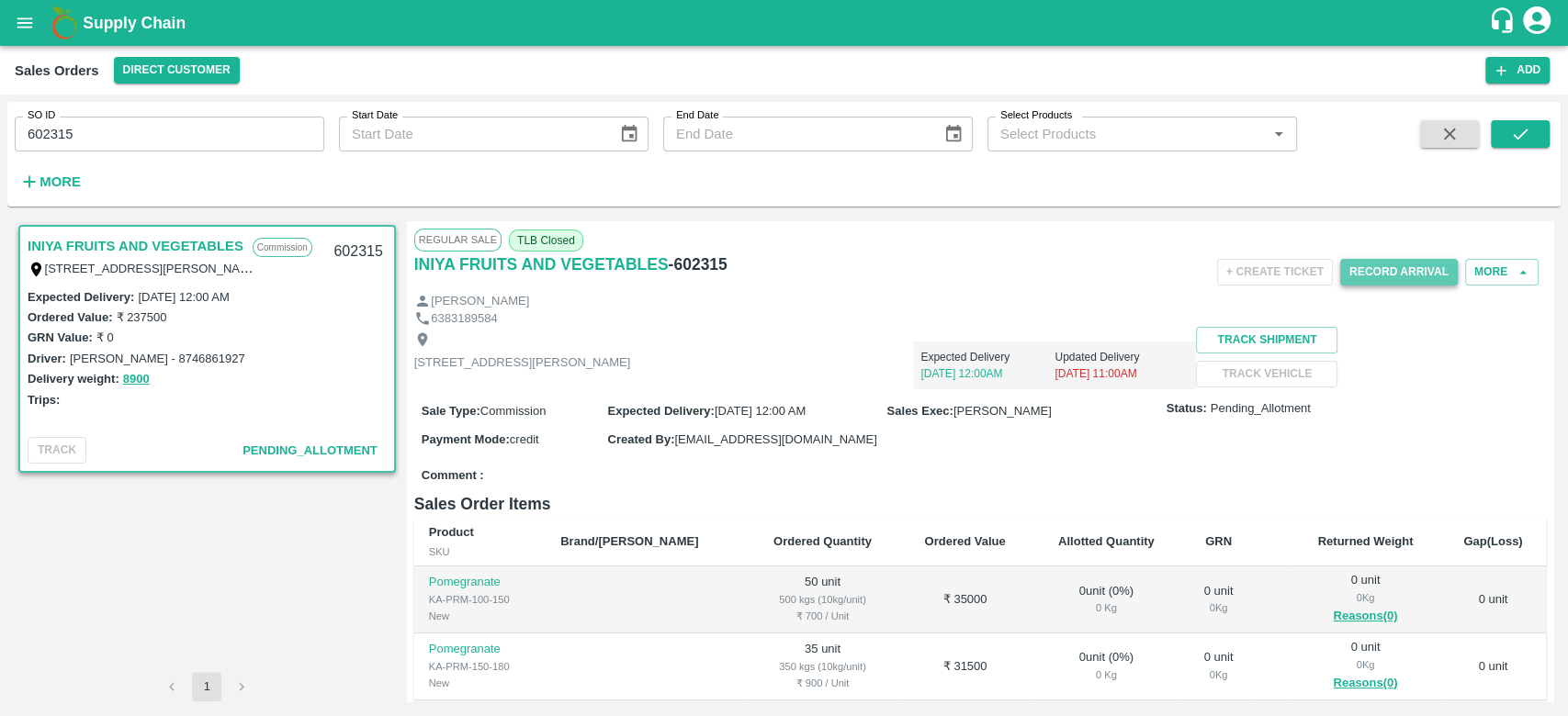
click at [1379, 271] on button "Record Arrival" at bounding box center [1399, 273] width 117 height 27
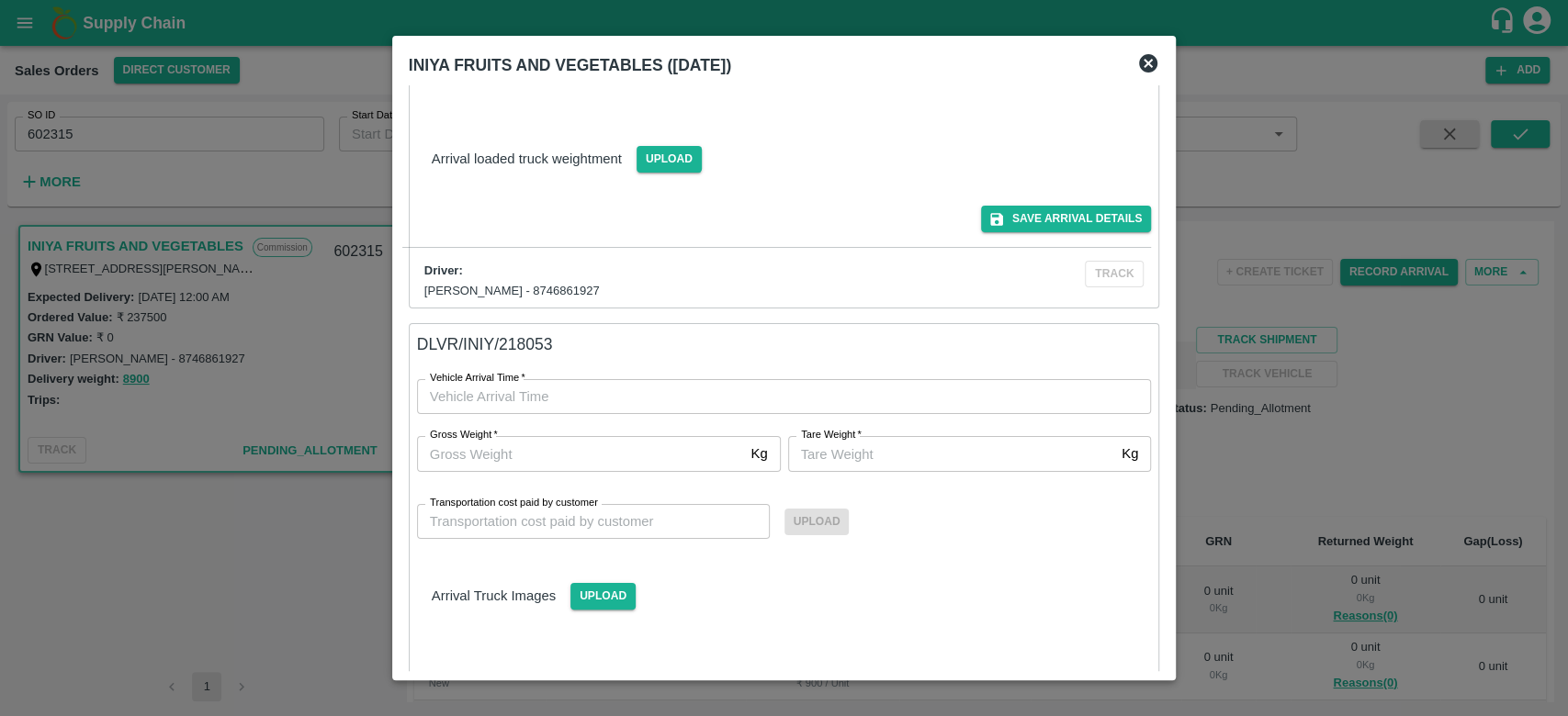
scroll to position [542, 0]
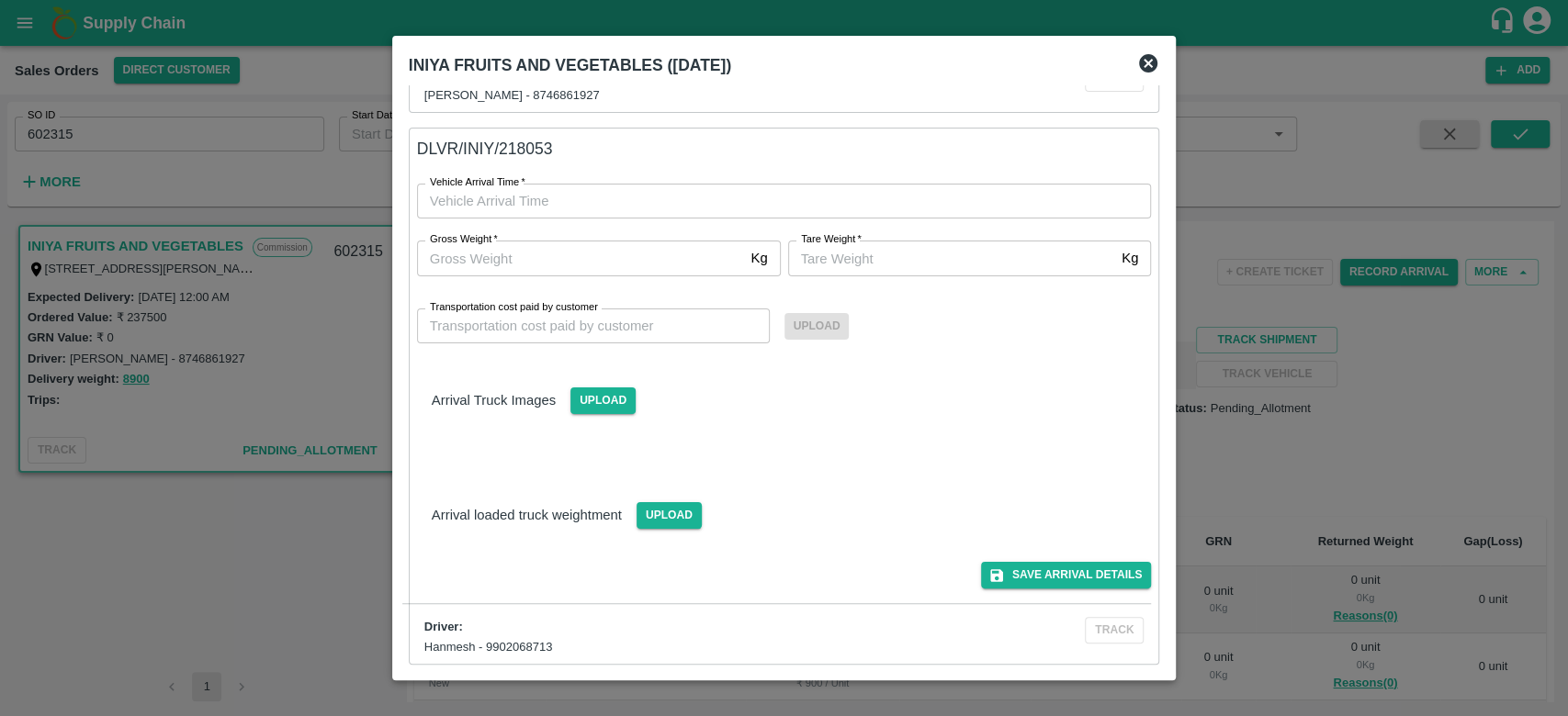
type input "DD/MM/YYYY hh:mm aa"
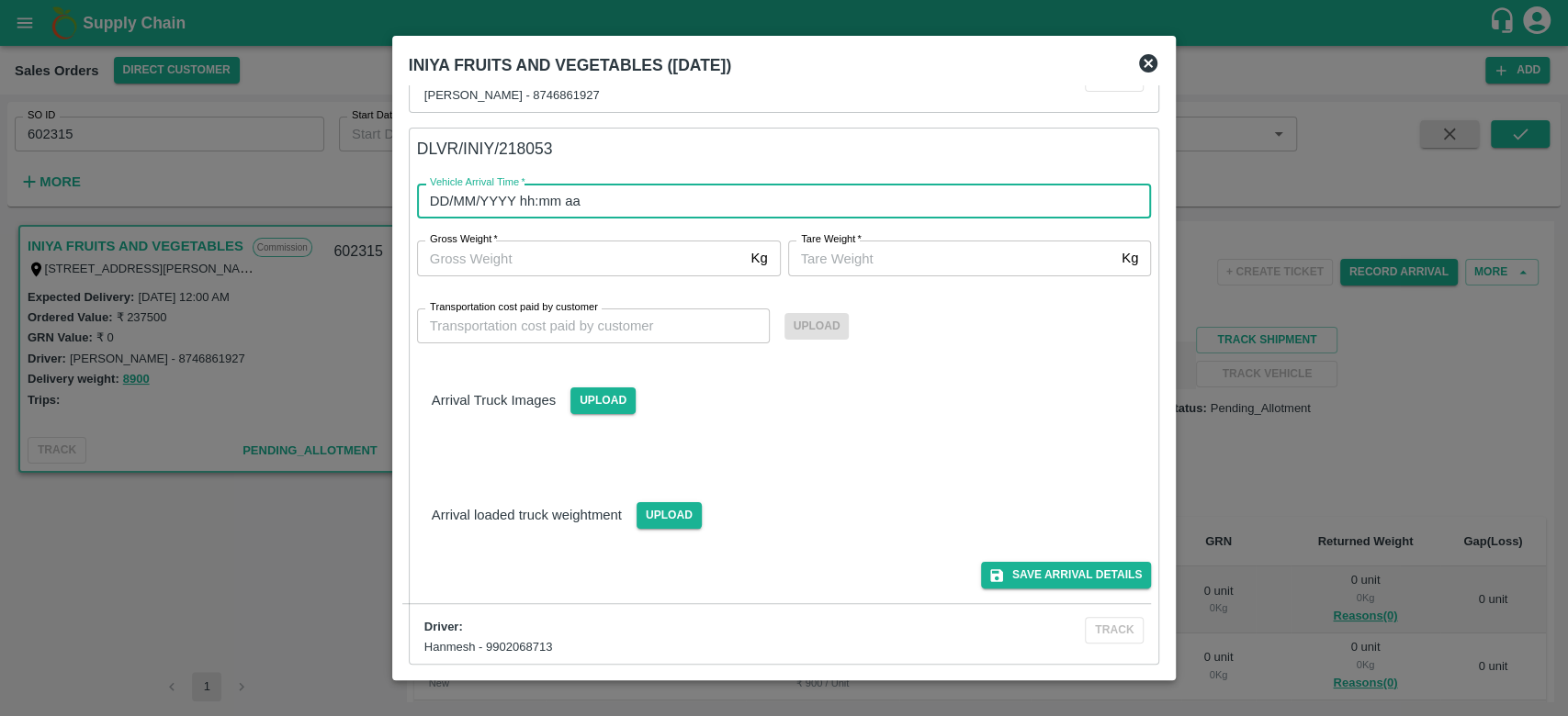
click at [564, 186] on input "DD/MM/YYYY hh:mm aa" at bounding box center [778, 201] width 722 height 35
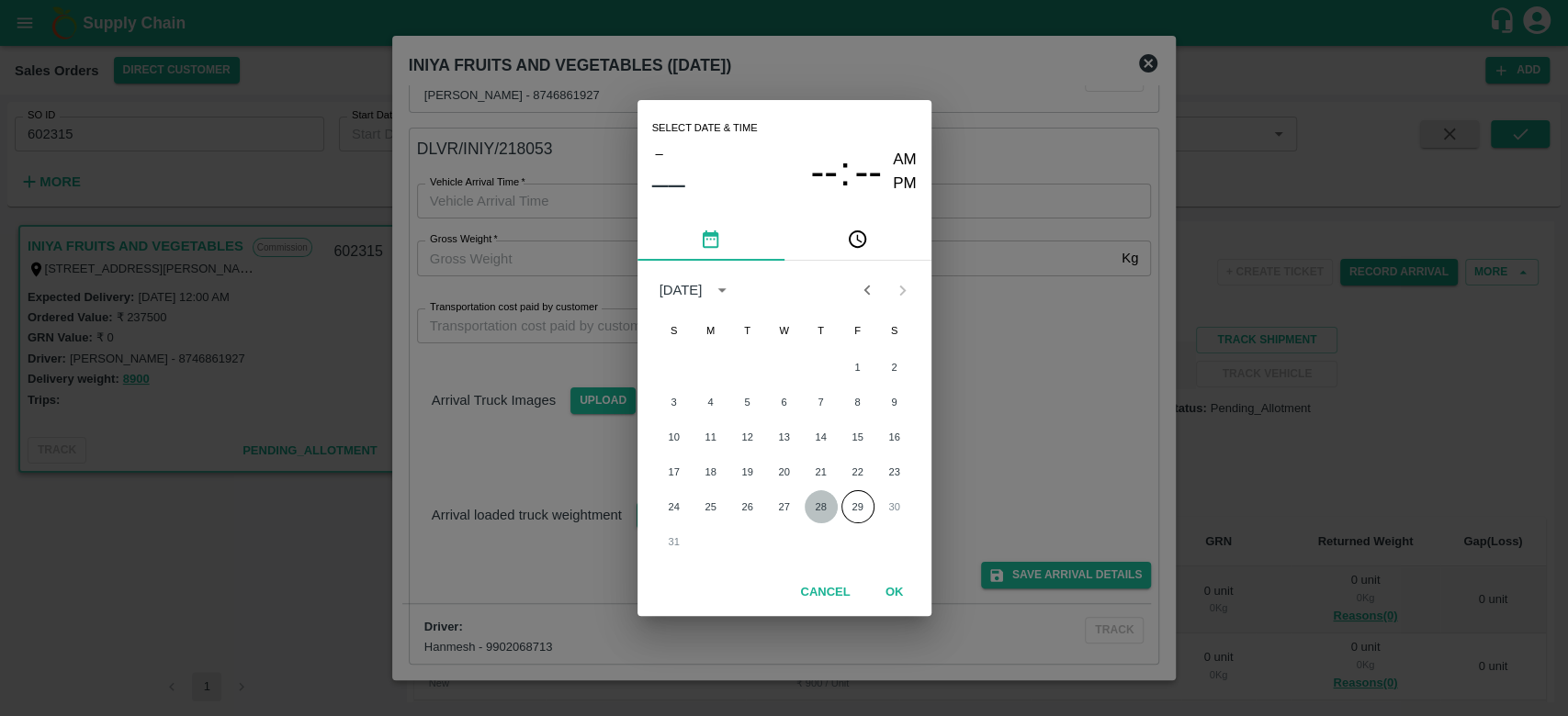
click at [813, 518] on button "28" at bounding box center [821, 507] width 33 height 33
type input "28/08/2025 12:00 AM"
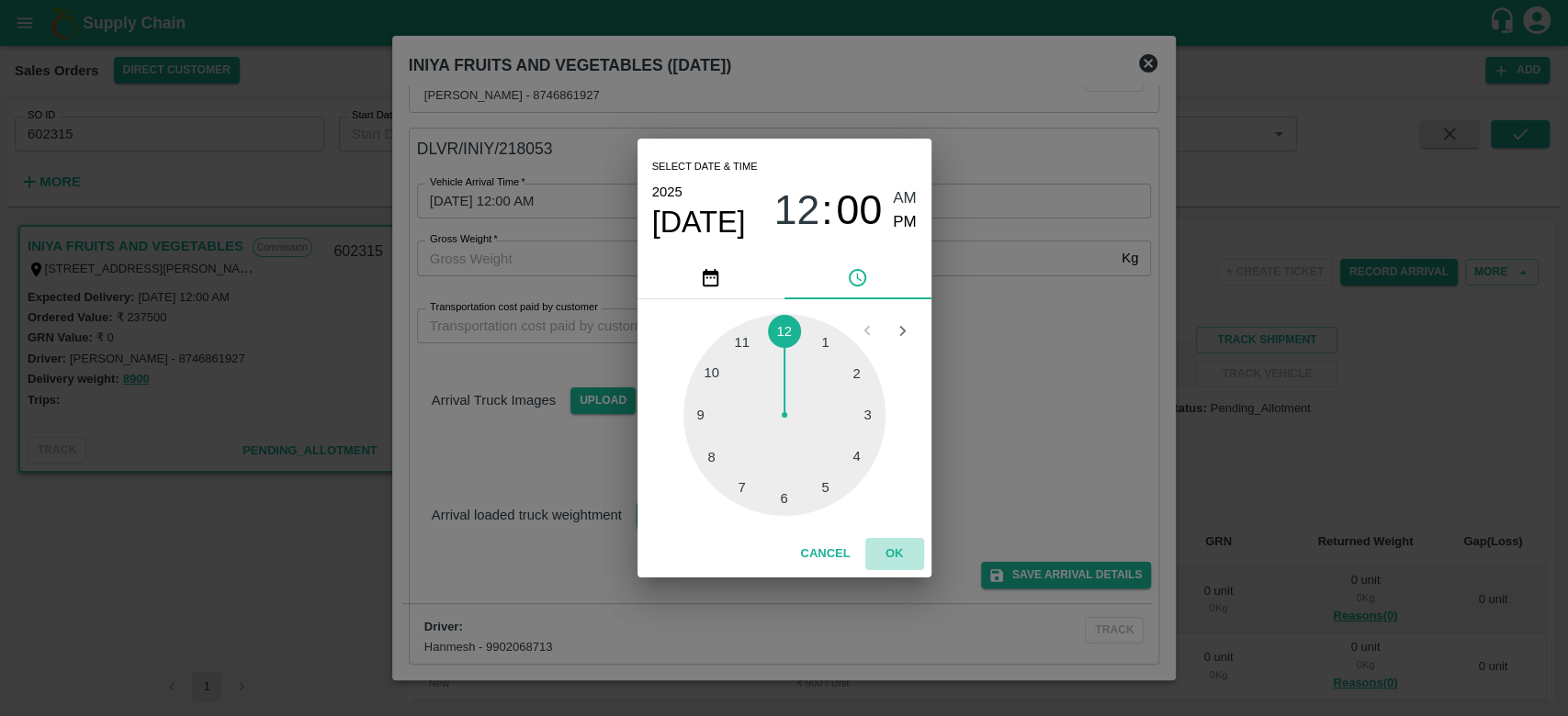
click at [885, 549] on button "OK" at bounding box center [894, 554] width 59 height 32
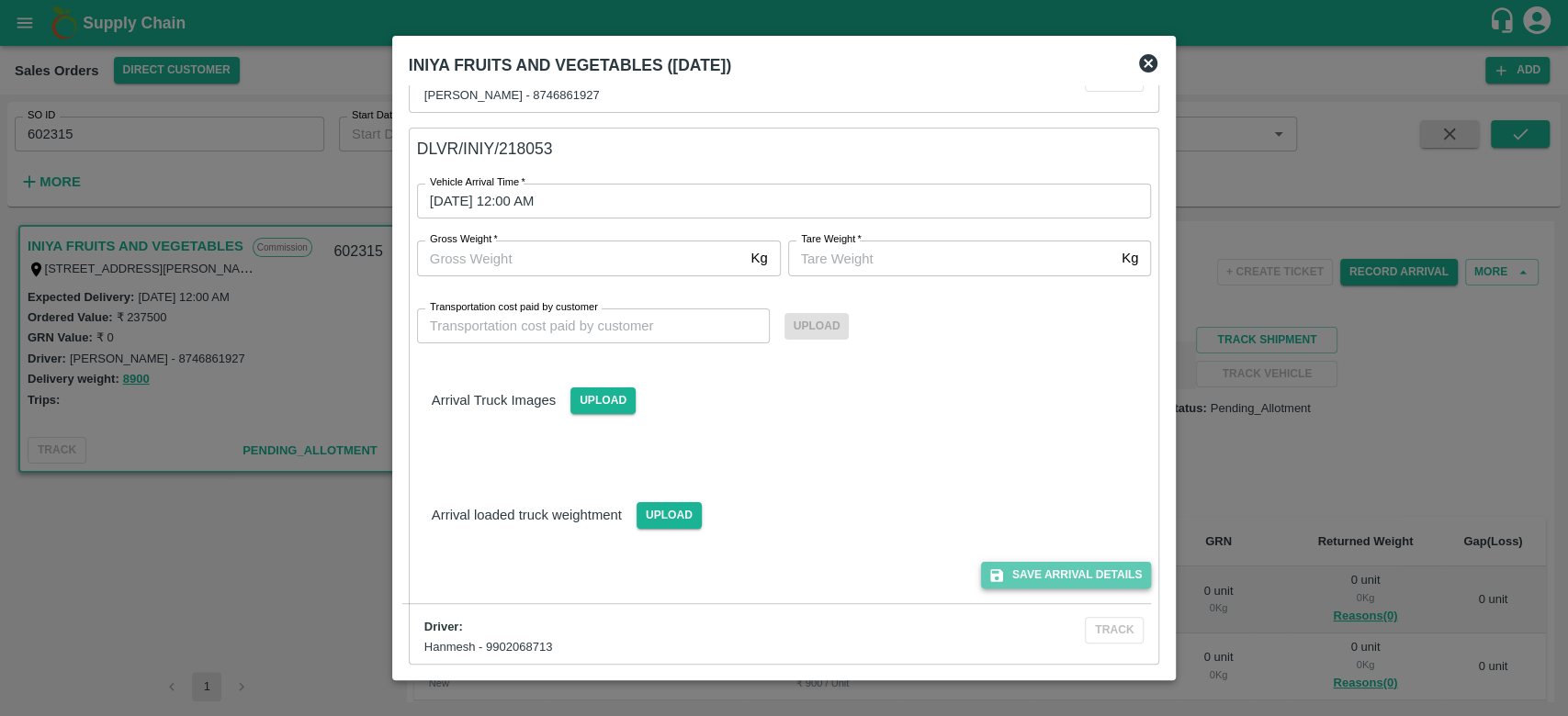
click at [1078, 569] on button "Save Arrival Details" at bounding box center [1066, 575] width 170 height 27
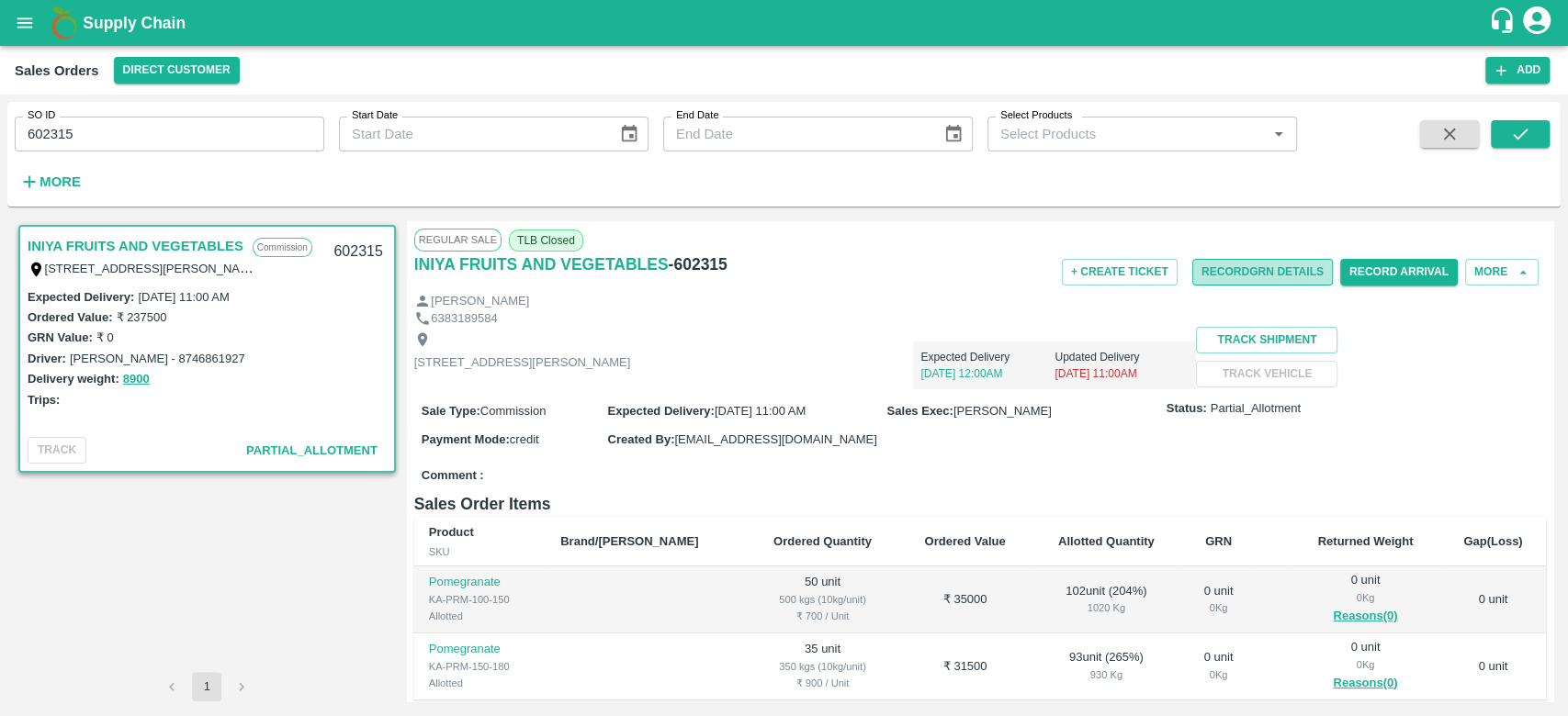
click at [1281, 283] on button "Record GRN Details" at bounding box center [1263, 273] width 140 height 27
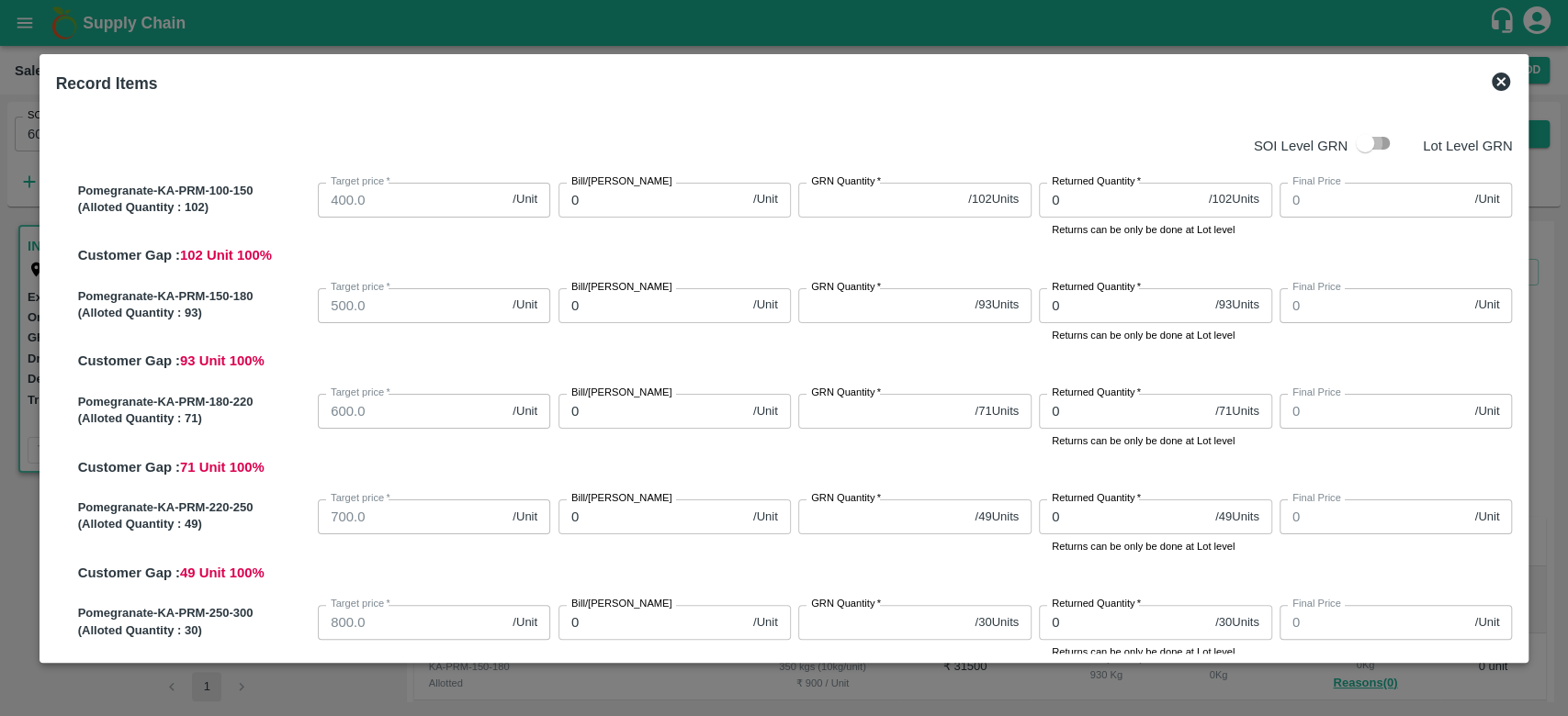
click at [1376, 143] on input "checkbox" at bounding box center [1364, 143] width 105 height 35
checkbox input "true"
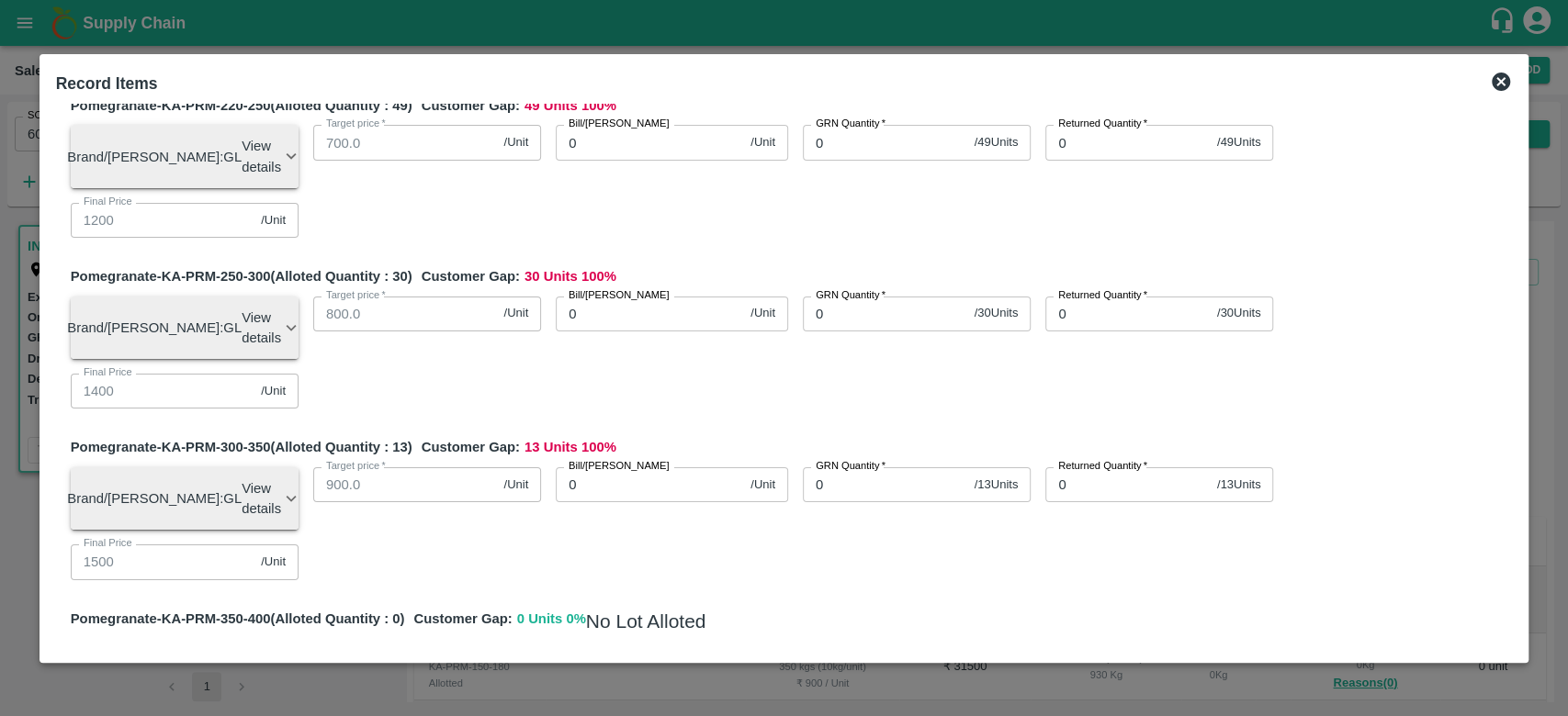
scroll to position [0, 0]
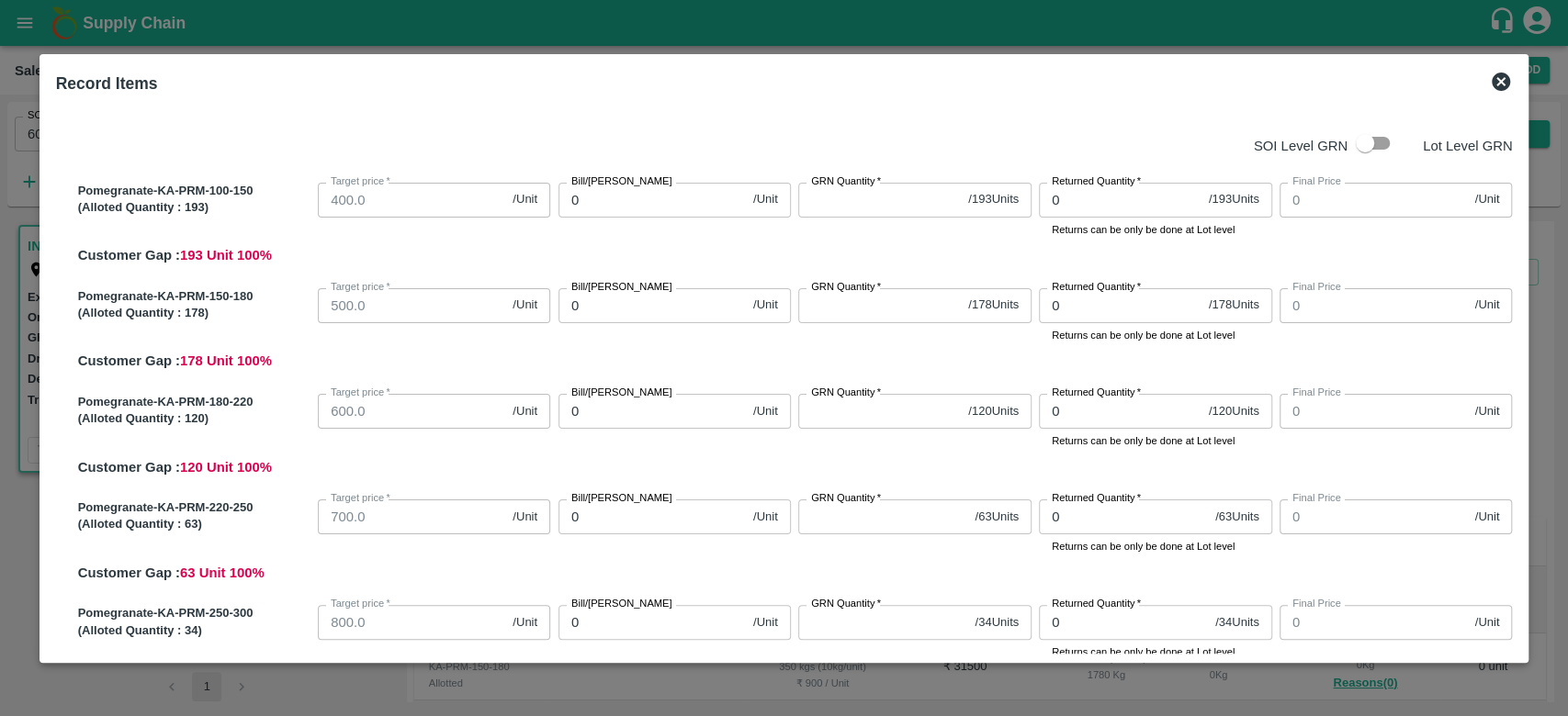
click at [1507, 76] on icon at bounding box center [1500, 82] width 18 height 18
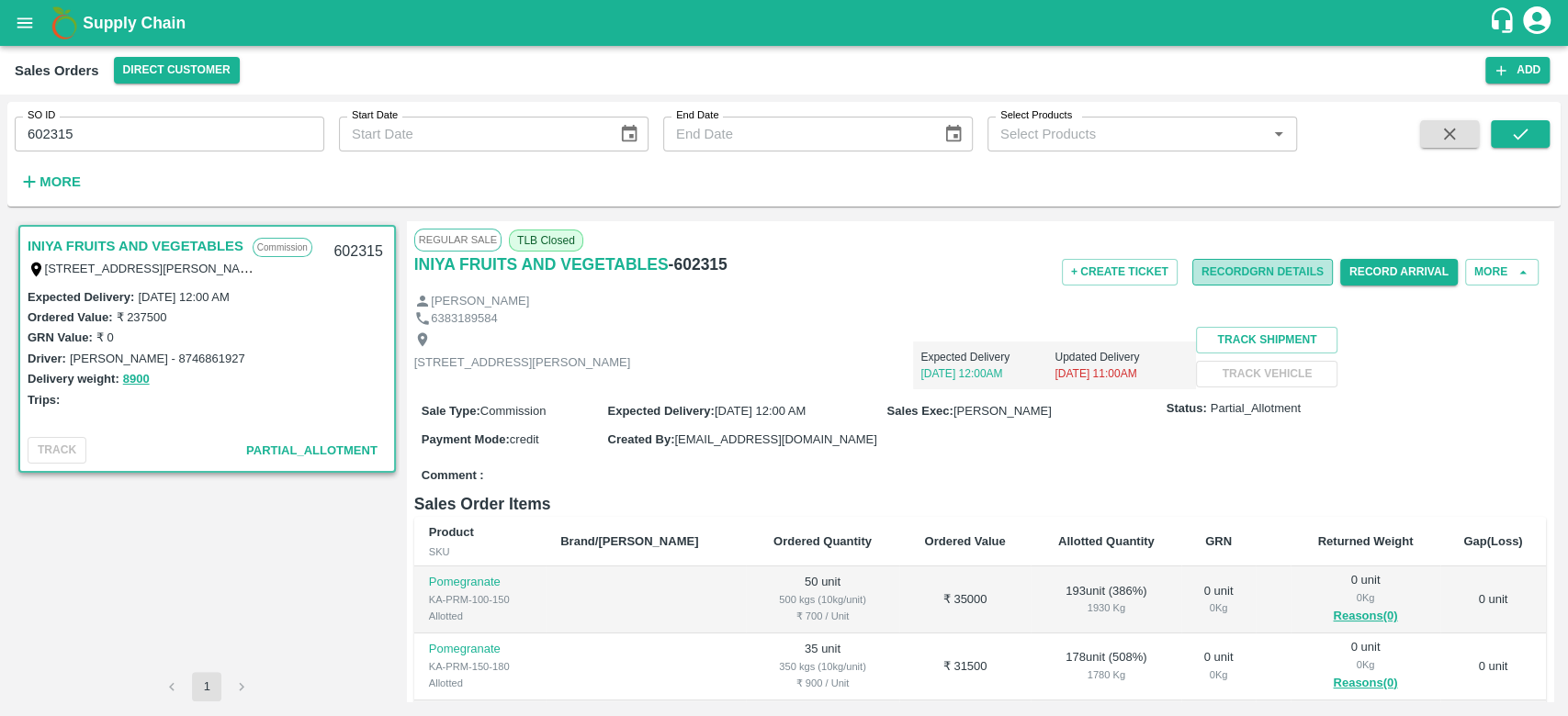
click at [1231, 281] on button "Record GRN Details" at bounding box center [1263, 273] width 140 height 27
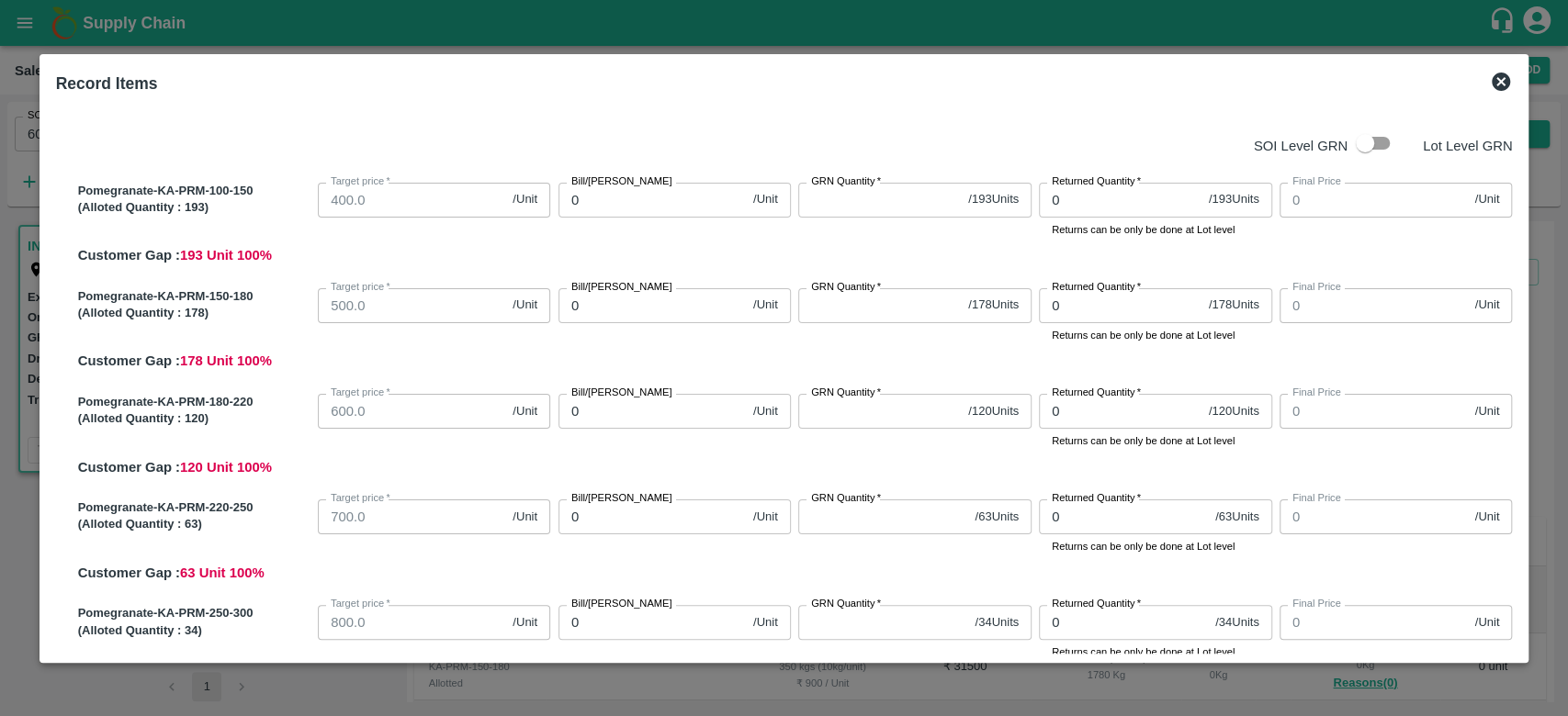
click at [1379, 147] on input "checkbox" at bounding box center [1364, 143] width 105 height 35
checkbox input "true"
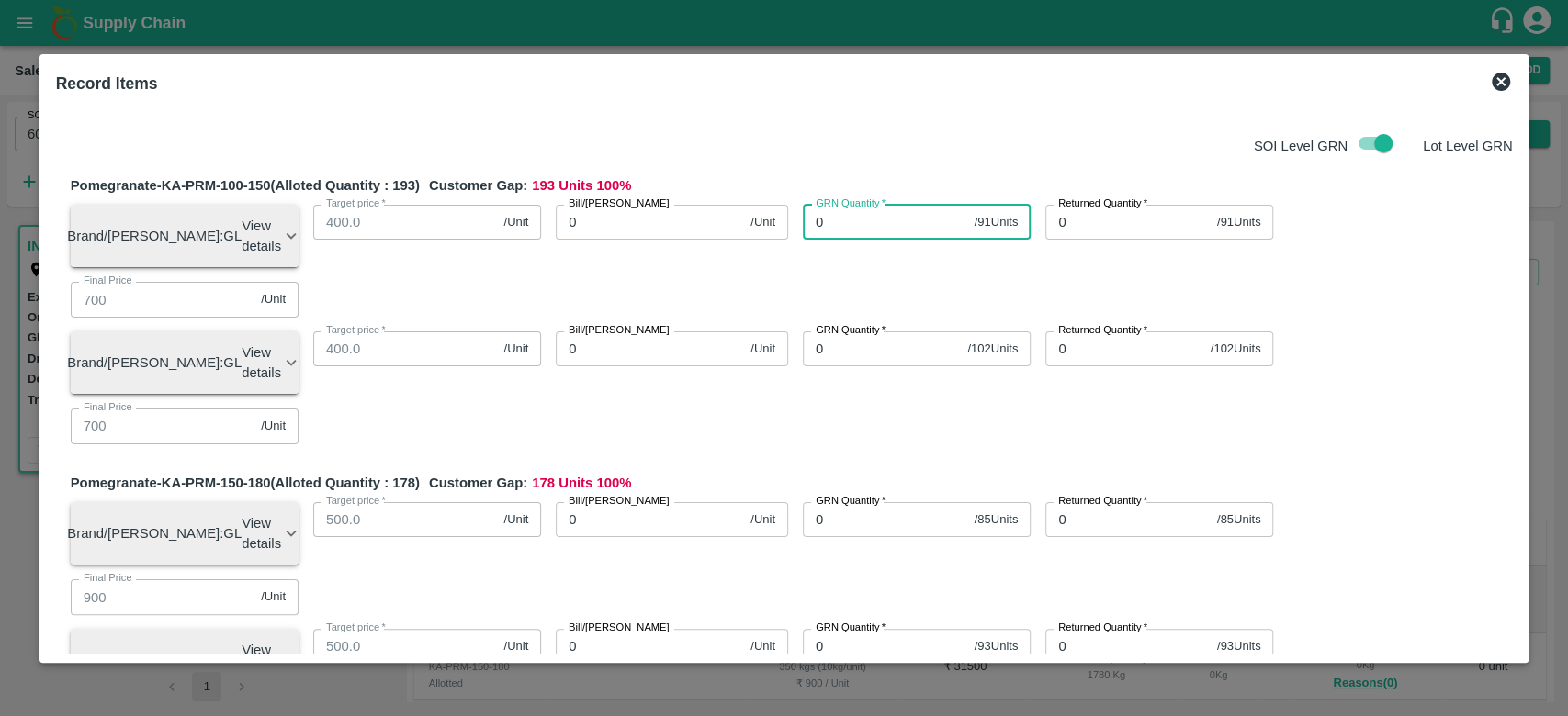
click at [823, 223] on input "0" at bounding box center [884, 222] width 164 height 35
type input "91"
type input "0"
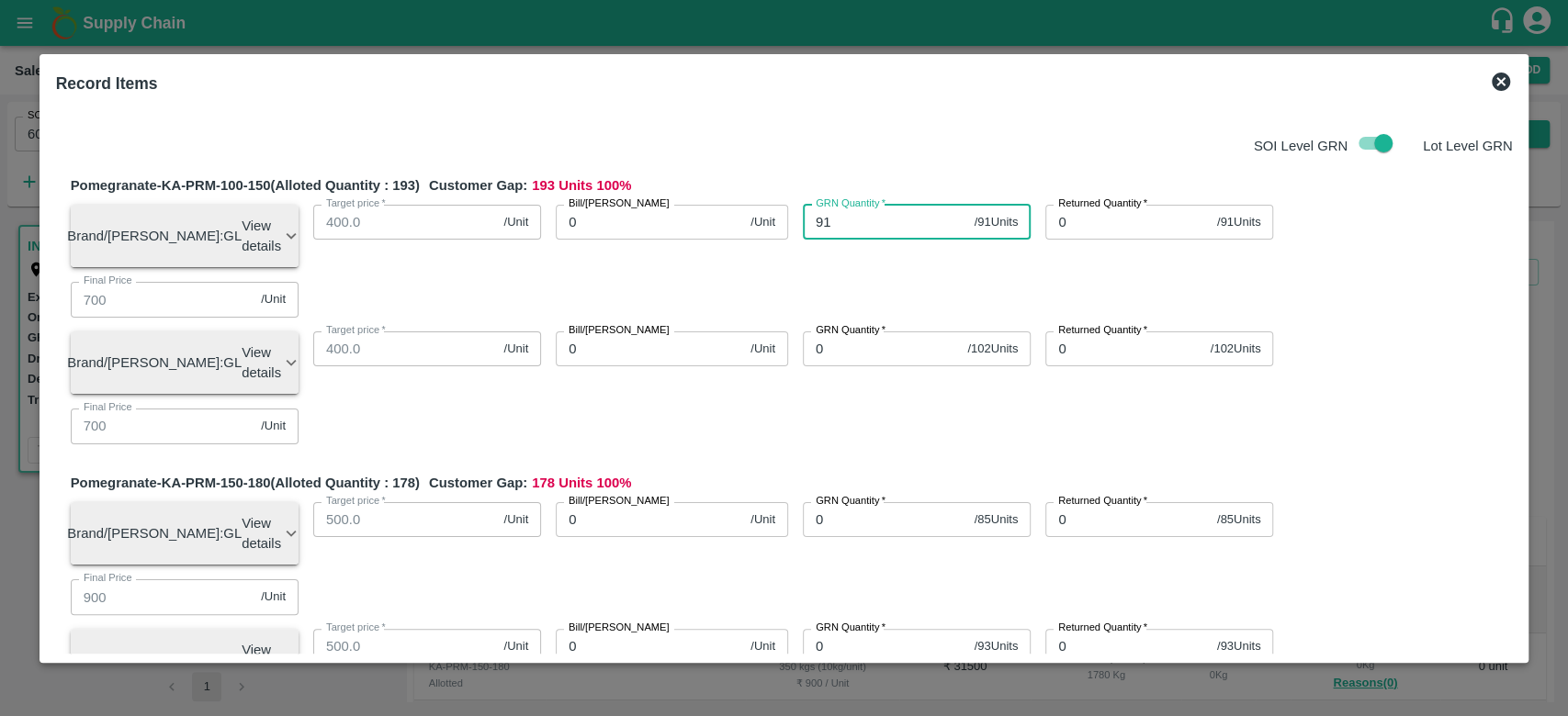
type input "0"
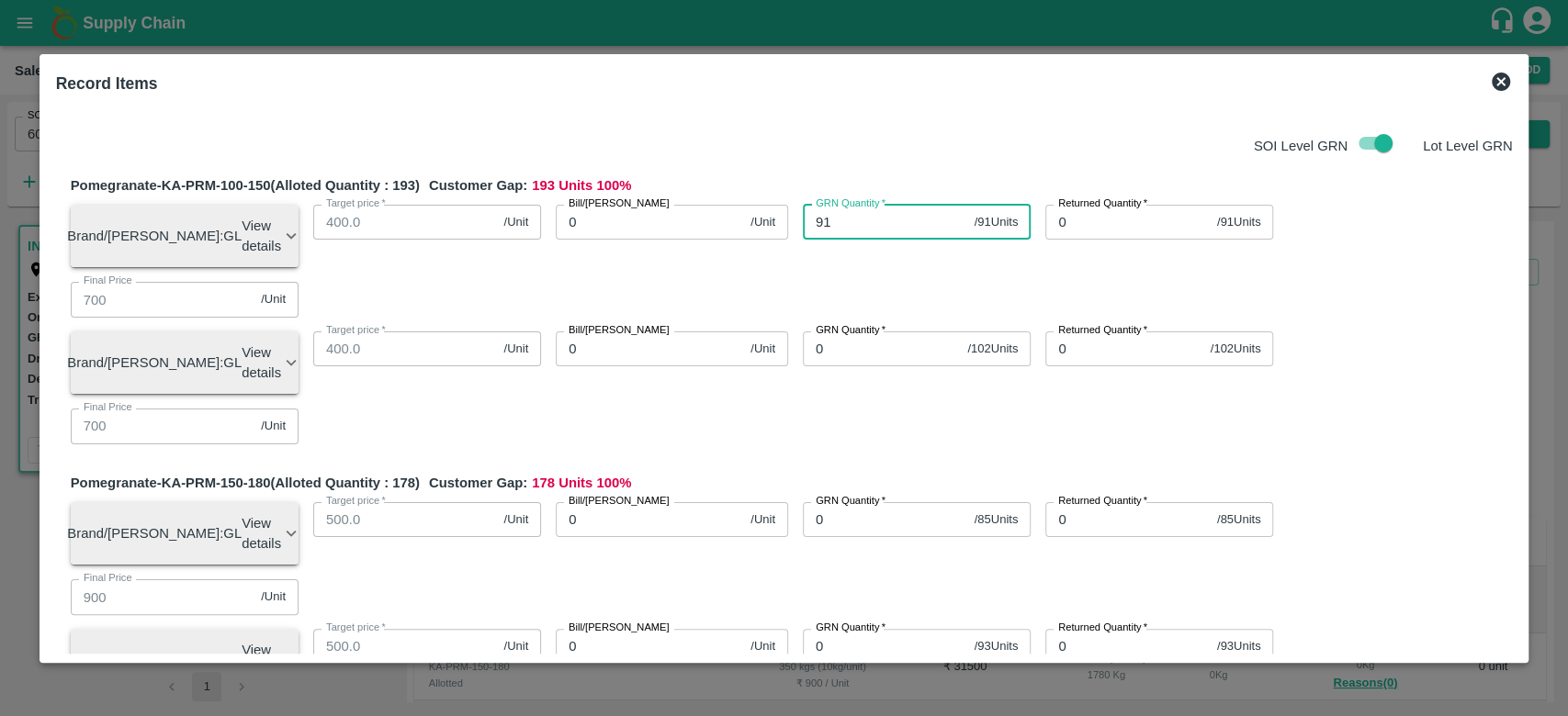
type input "0"
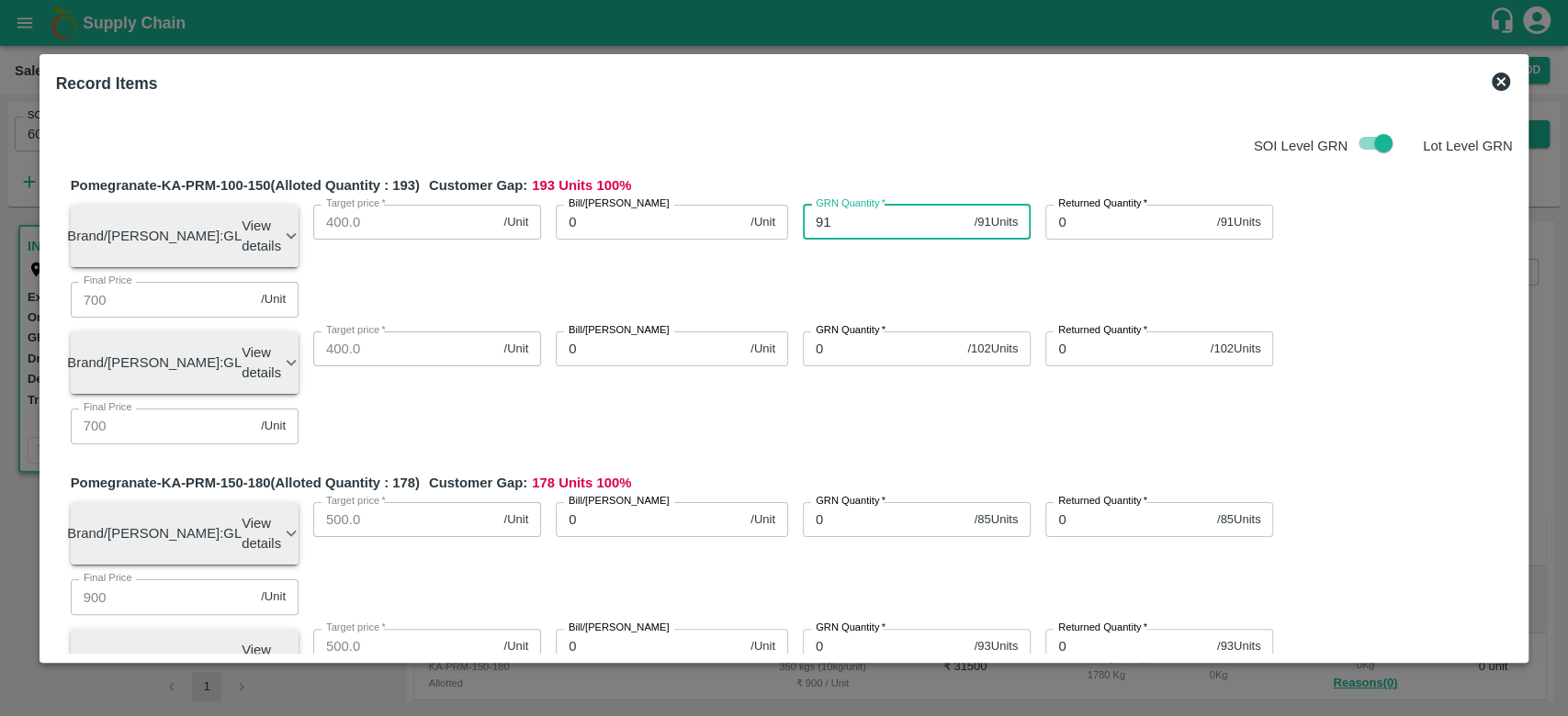
type input "0"
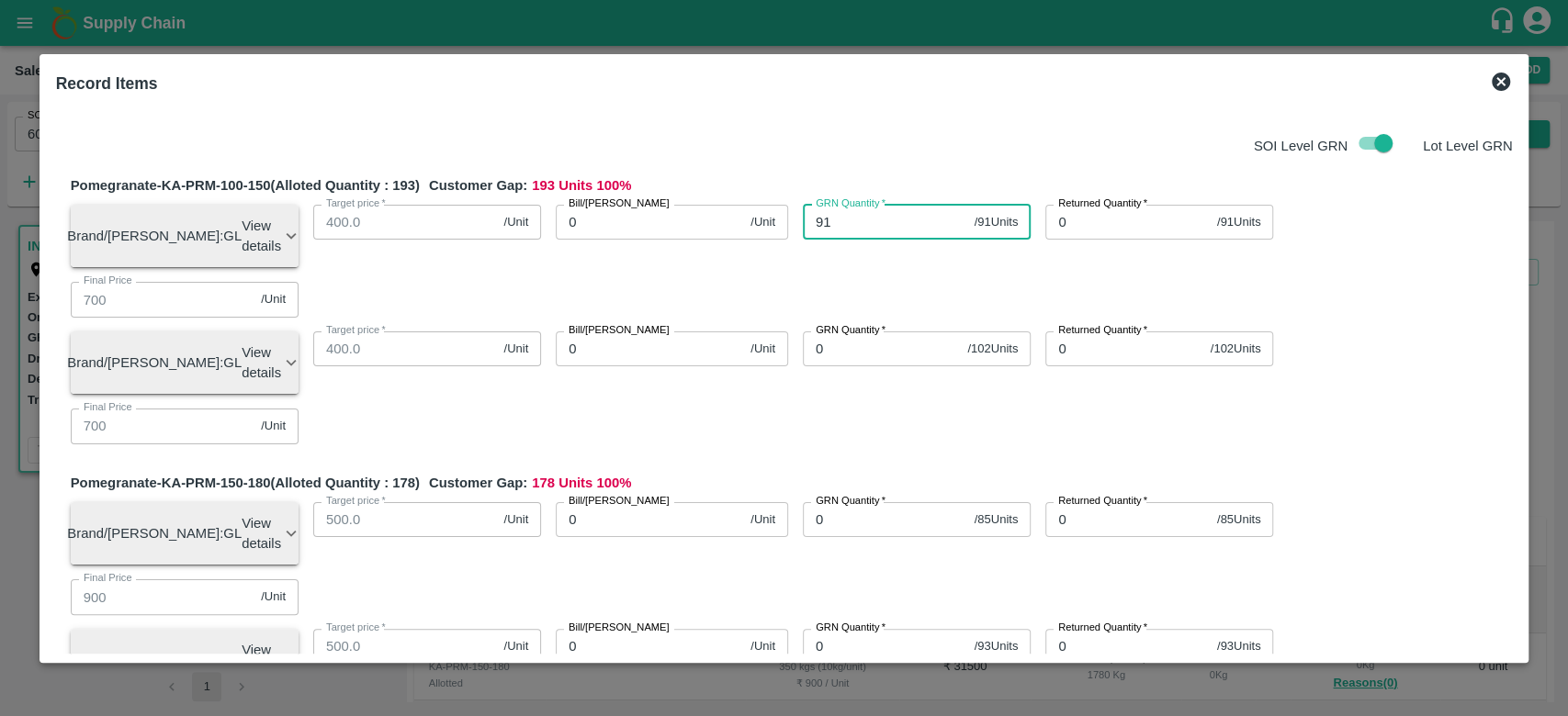
type input "0"
type input "91"
click at [710, 219] on input "0" at bounding box center [649, 222] width 187 height 35
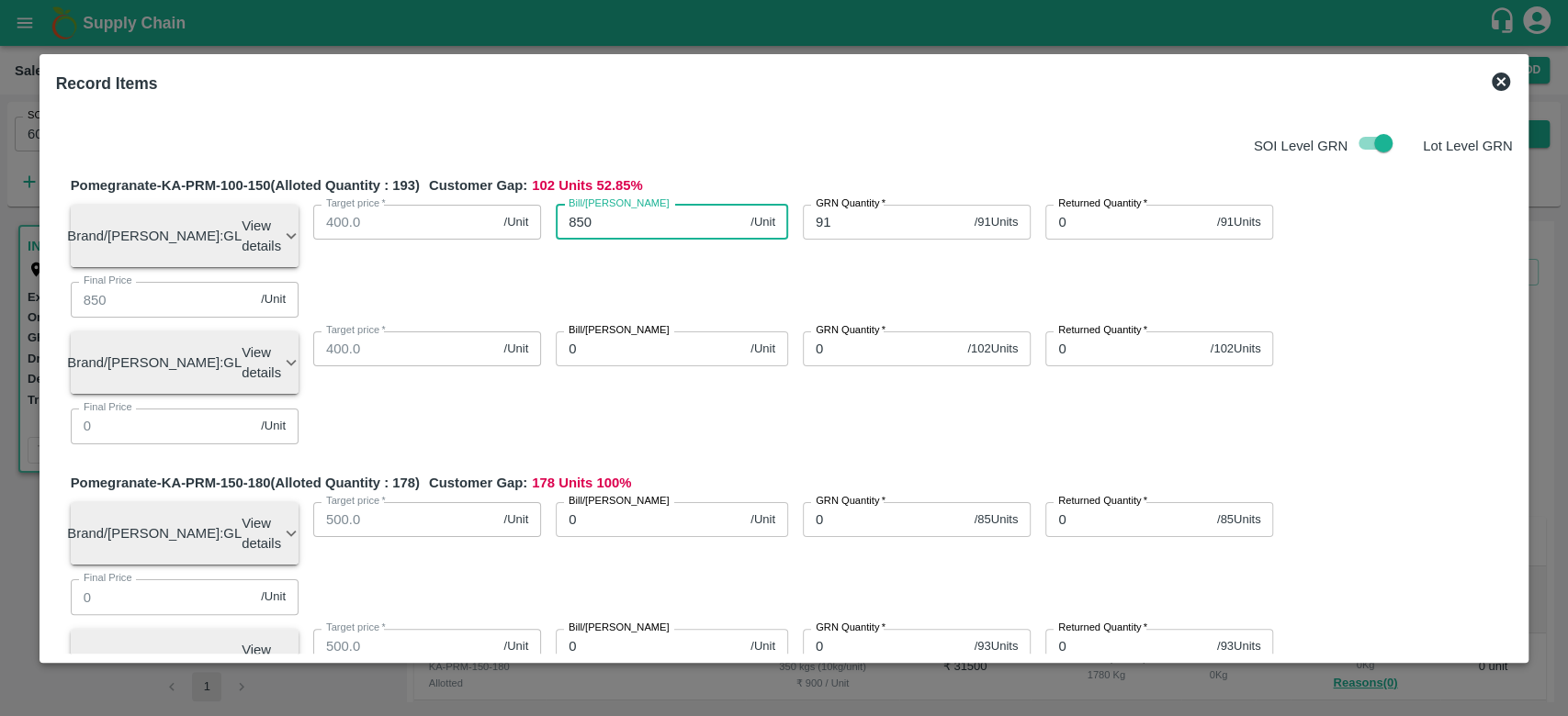
type input "850"
click at [798, 179] on div "Pomegranate-KA-PRM-100-150 (Alloted Quantity : 193 ) Customer Gap: 102 Units 52…" at bounding box center [792, 317] width 1442 height 283
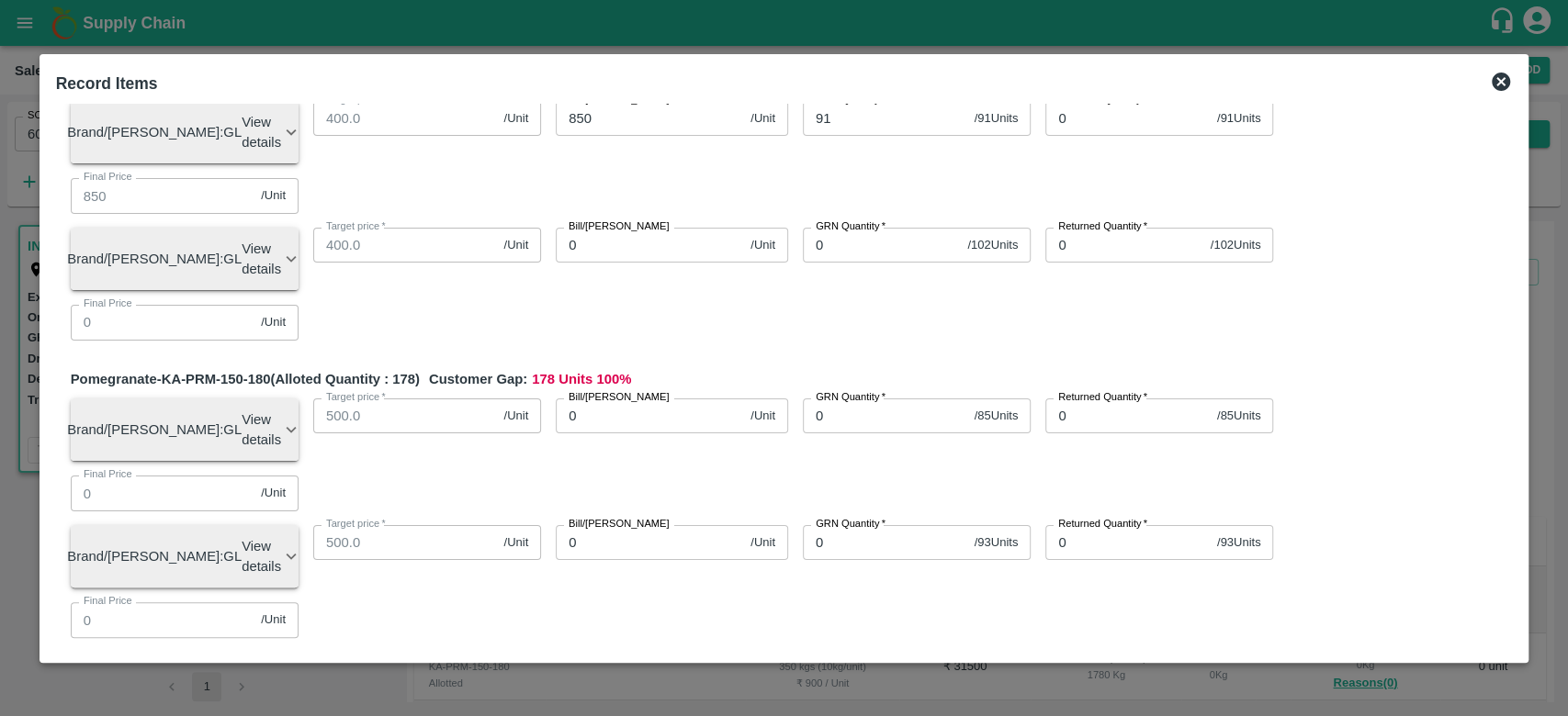
scroll to position [105, 0]
click at [839, 397] on input "0" at bounding box center [884, 415] width 164 height 35
type input "85"
click at [718, 383] on div "Bill/Patti price 0 /Unit Bill/Patti price" at bounding box center [663, 421] width 247 height 78
click at [653, 397] on input "0" at bounding box center [649, 415] width 187 height 35
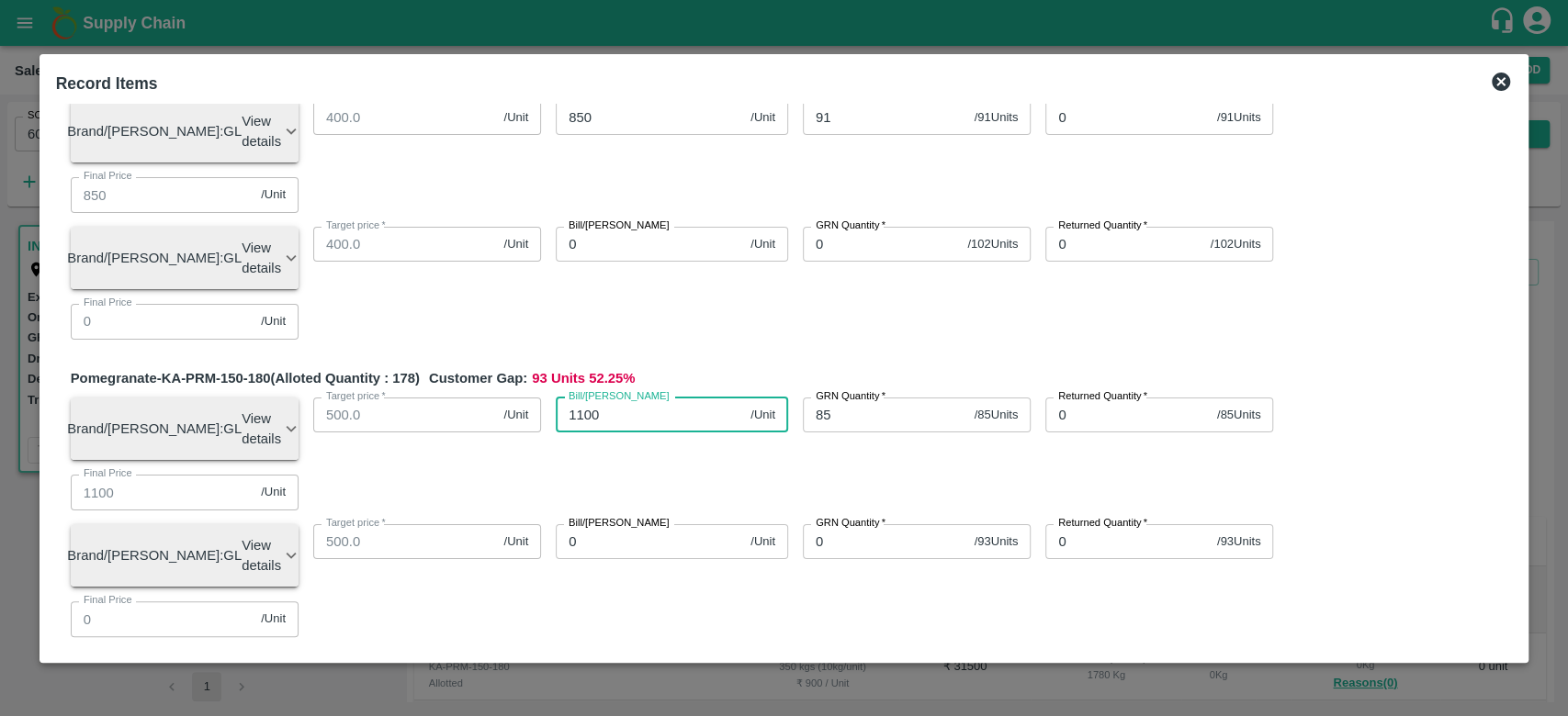
type input "1100"
click at [729, 369] on div "Pomegranate-KA-PRM-150-180 (Alloted Quantity : 178 ) Customer Gap: 93 Units 52.…" at bounding box center [792, 510] width 1442 height 283
click at [840, 695] on input "0" at bounding box center [884, 712] width 164 height 35
type input "49"
click at [690, 695] on input "0" at bounding box center [649, 712] width 187 height 35
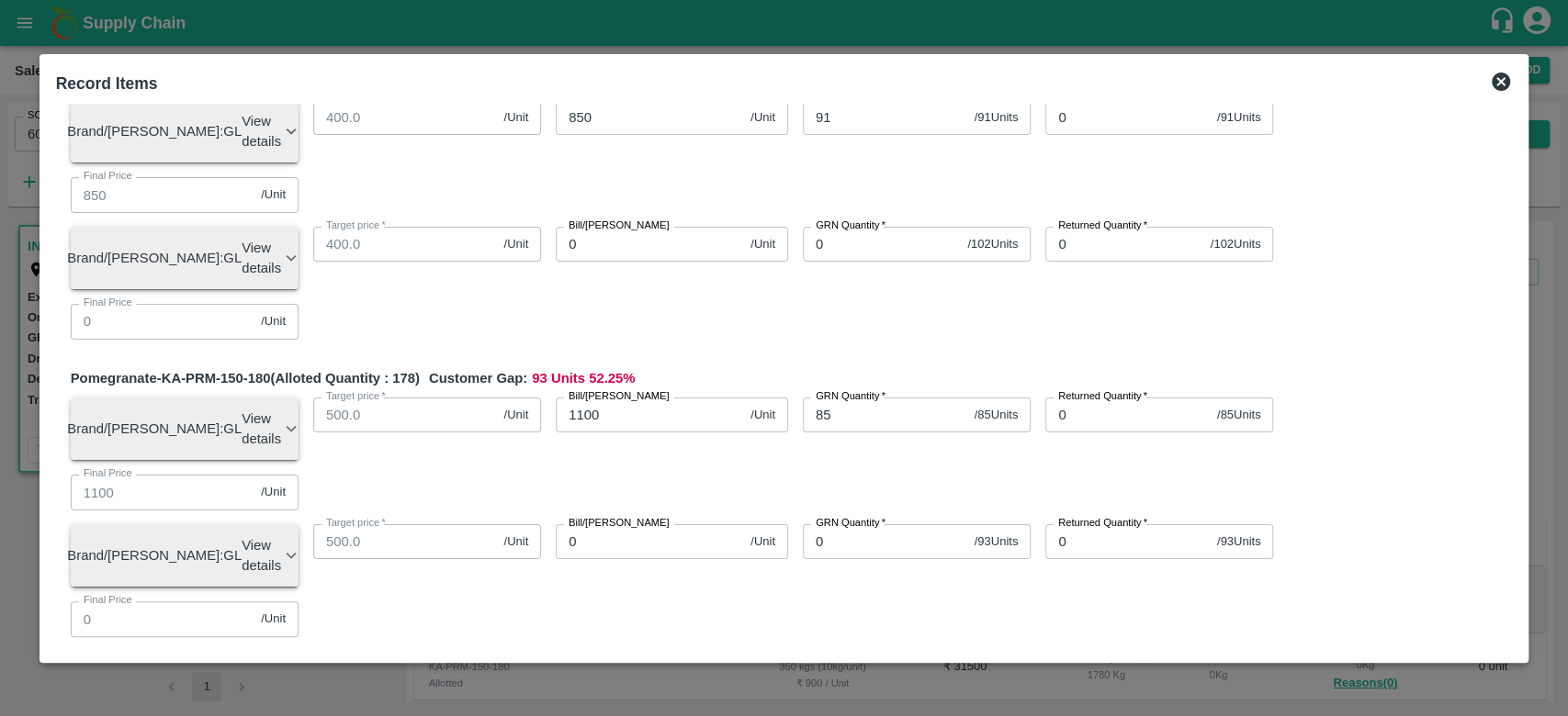
type input "13"
type input "1377"
type input "1377.55"
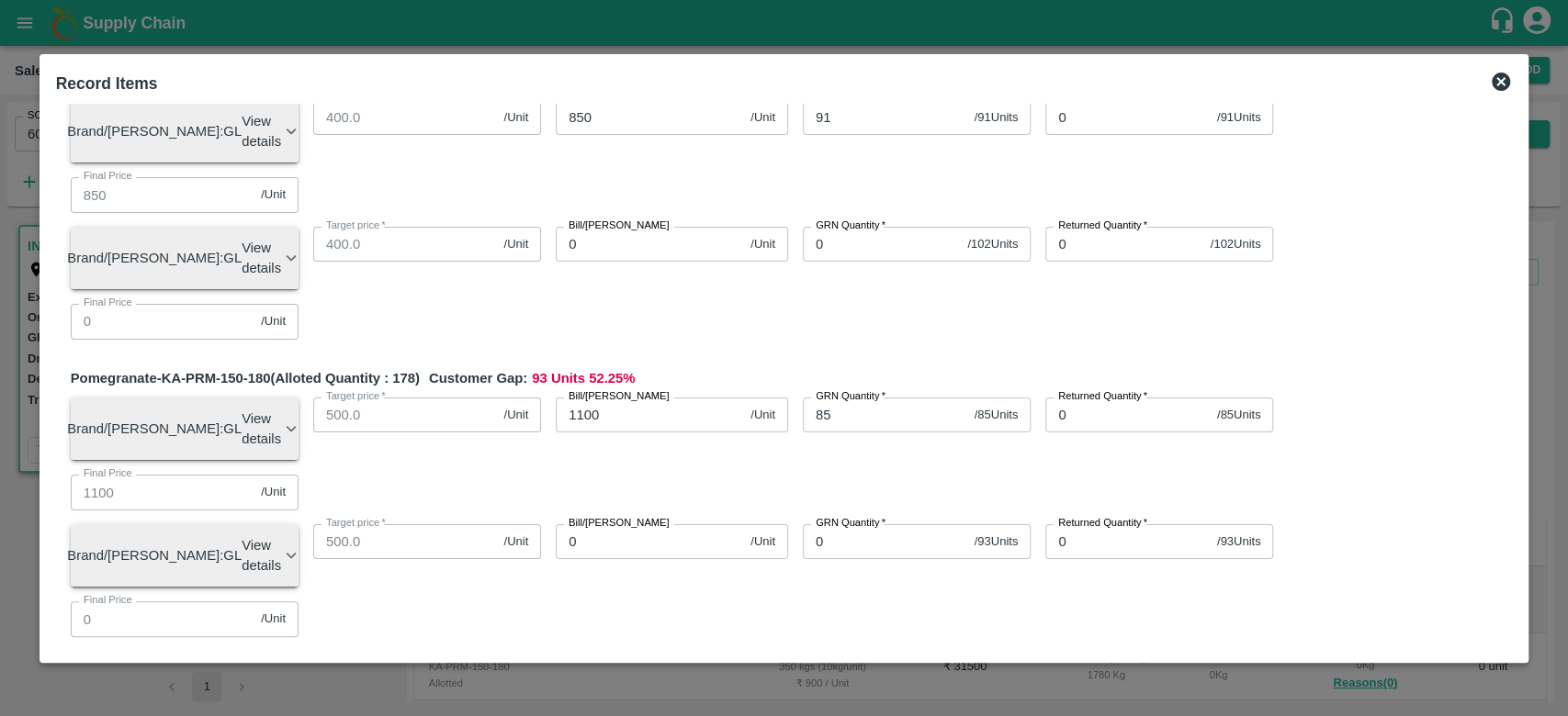
type input "1377.55"
type input "1377.551"
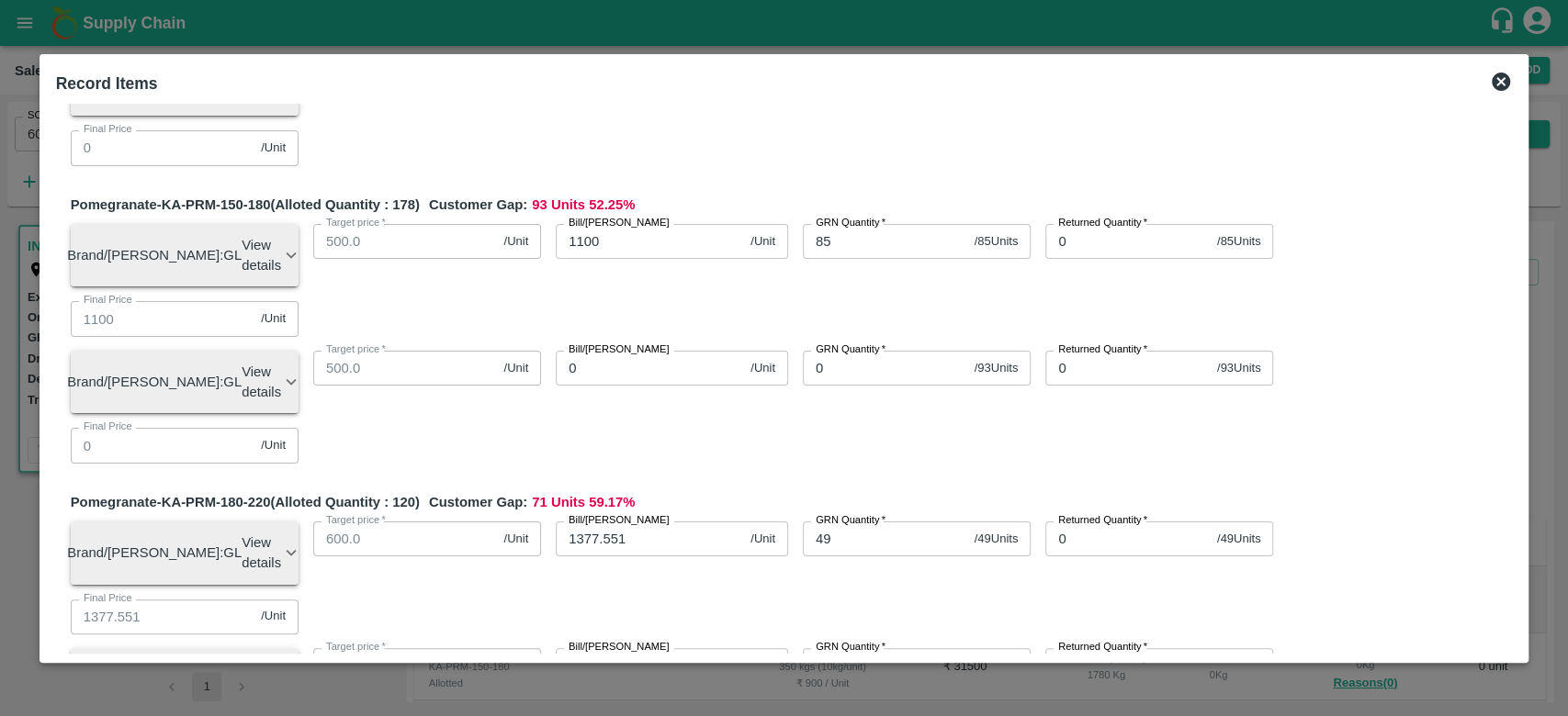
scroll to position [280, 0]
type input "14"
type input "143"
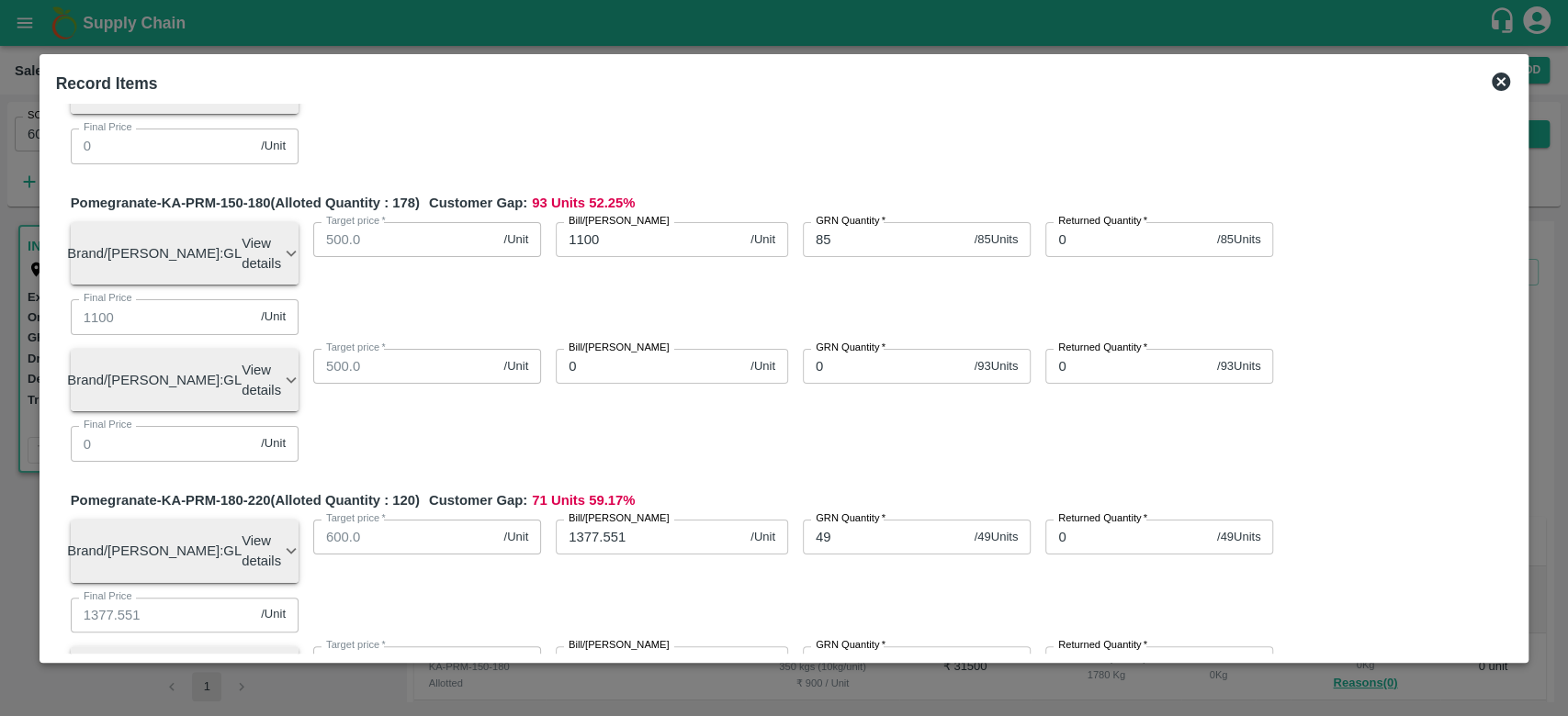
type input "143"
type input "1439"
type input "1439.2"
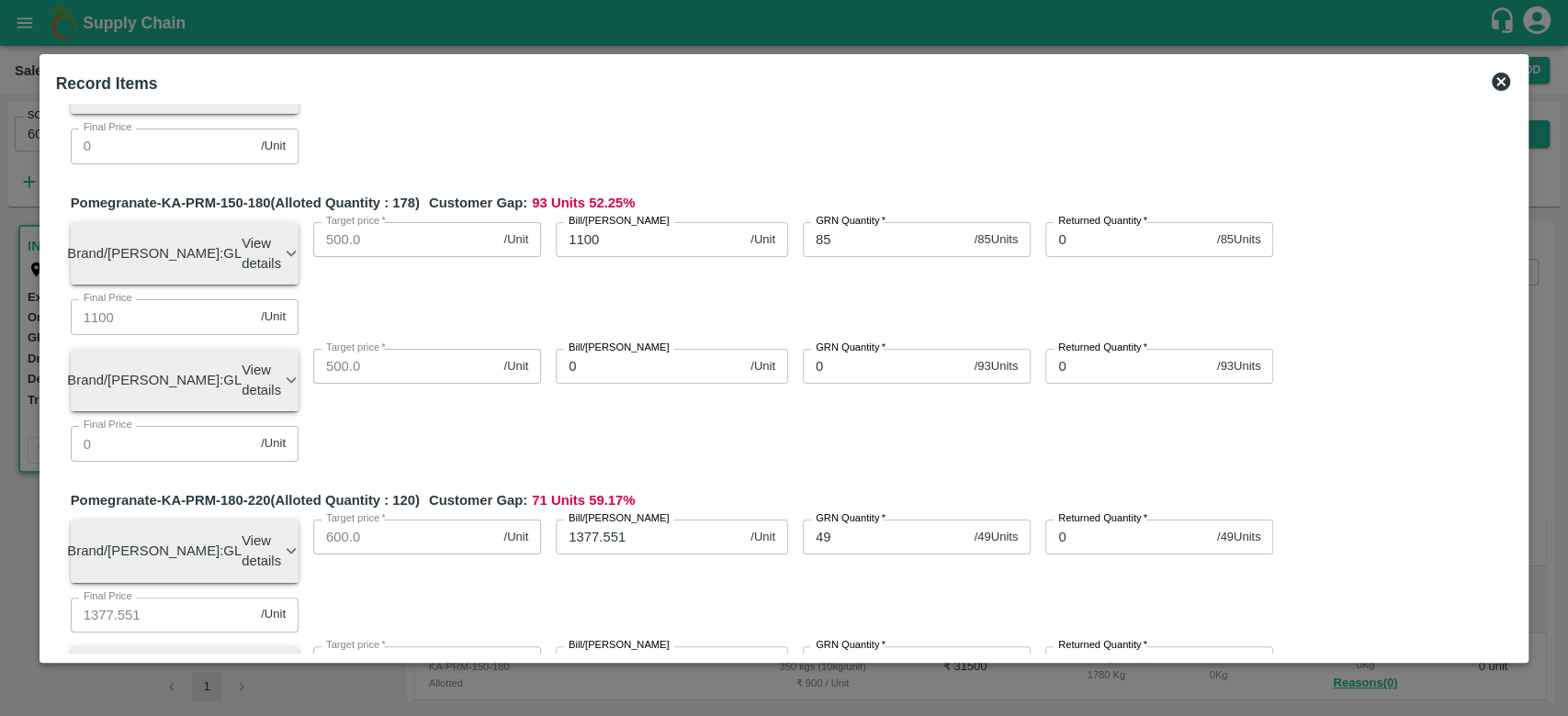
type input "1439.288"
type input "1439.28"
type input "1439.285"
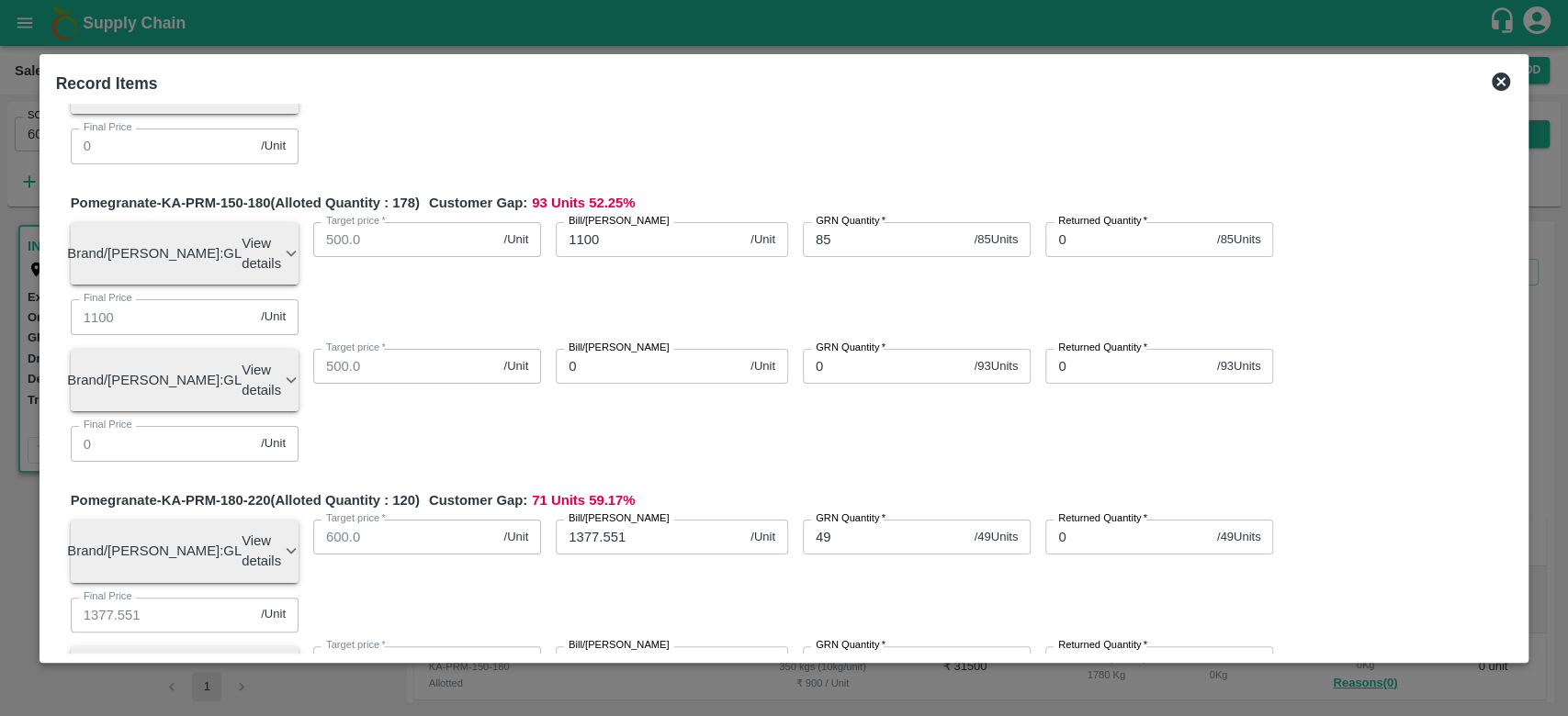
type input "1439.285"
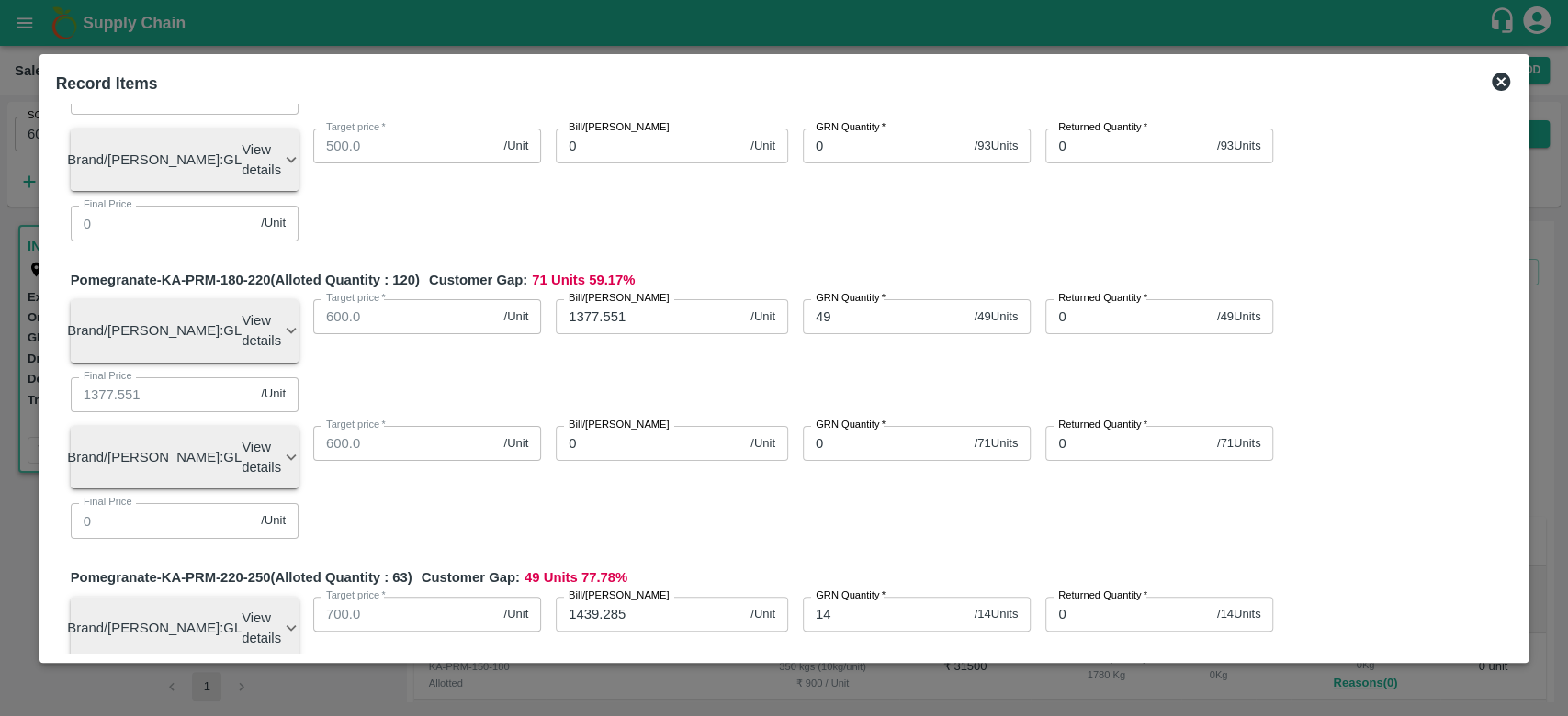
scroll to position [520, 0]
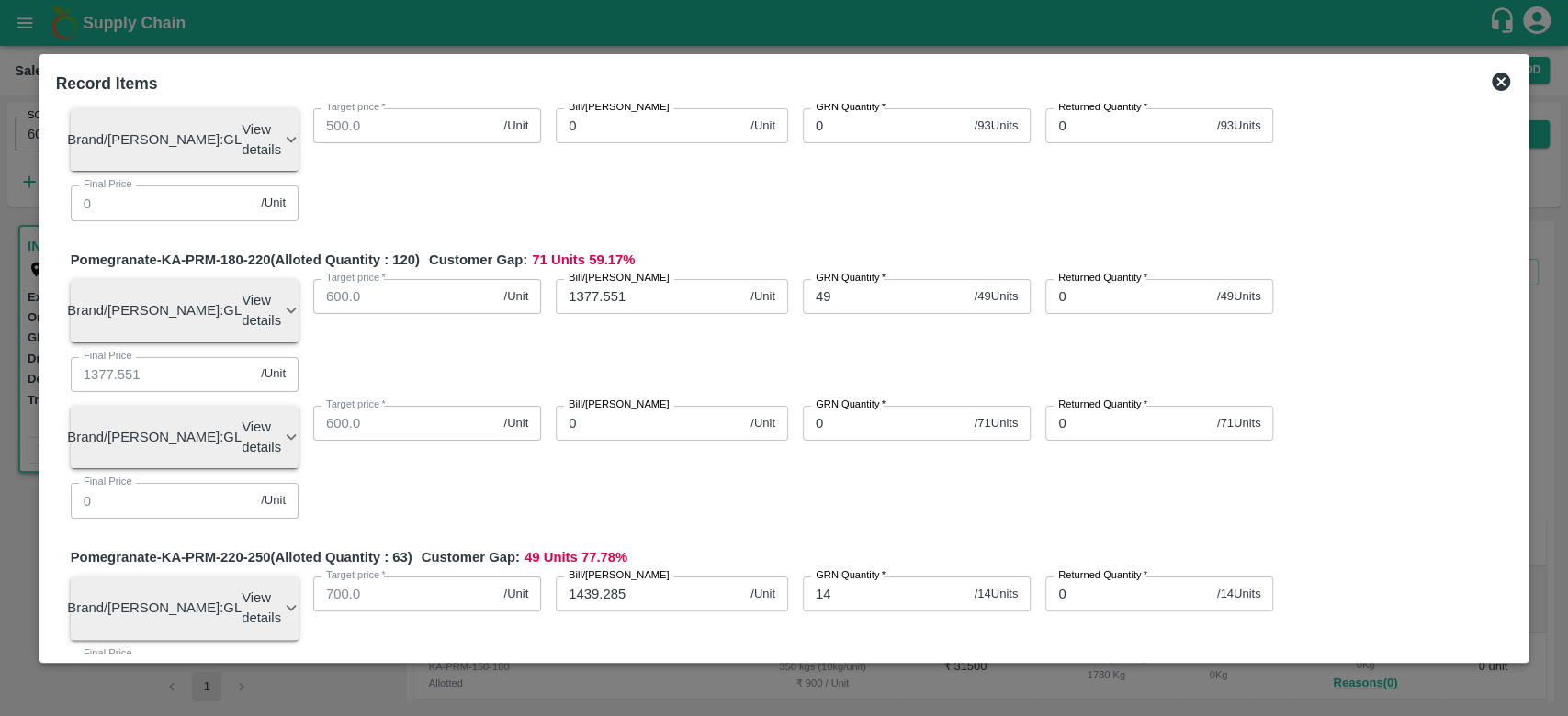
type input "4"
type input "175"
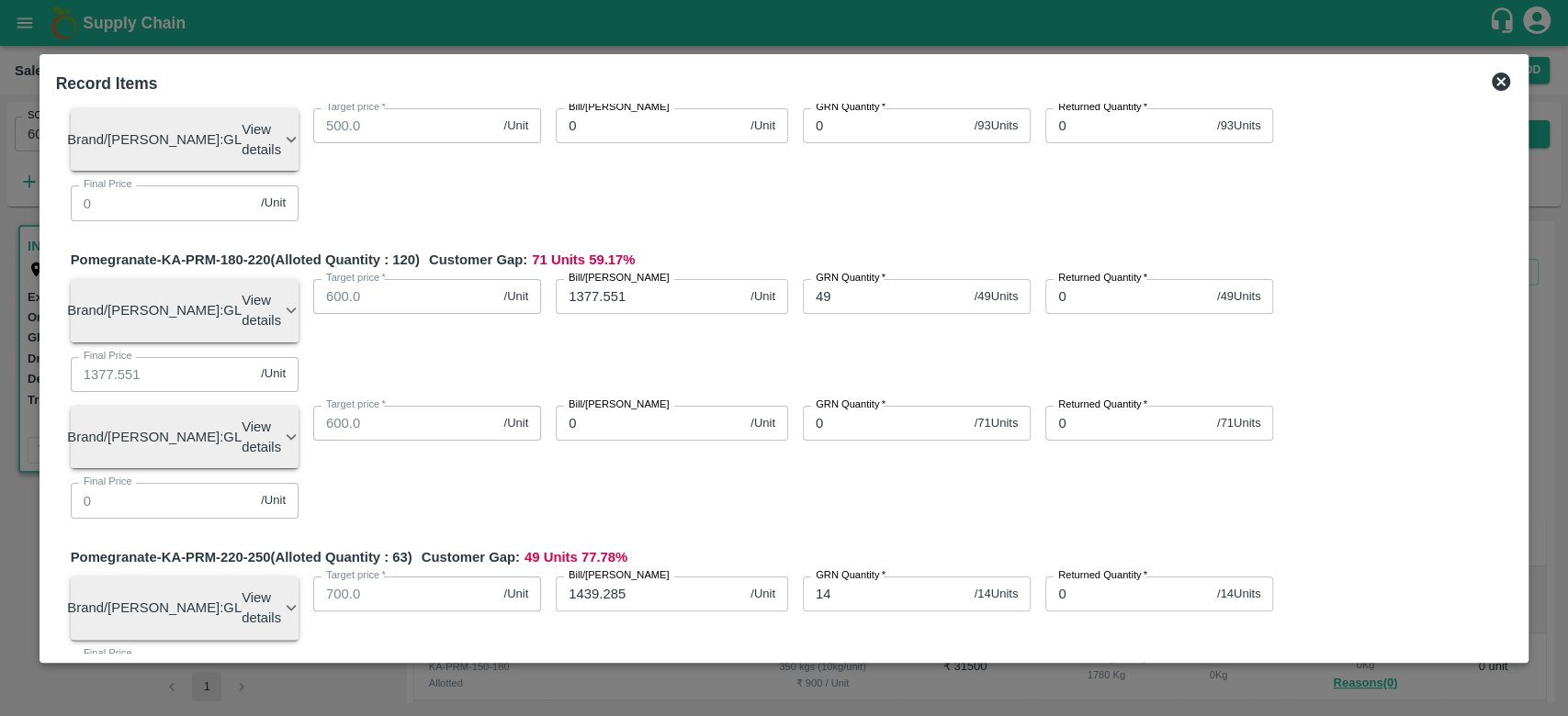
type input "1750"
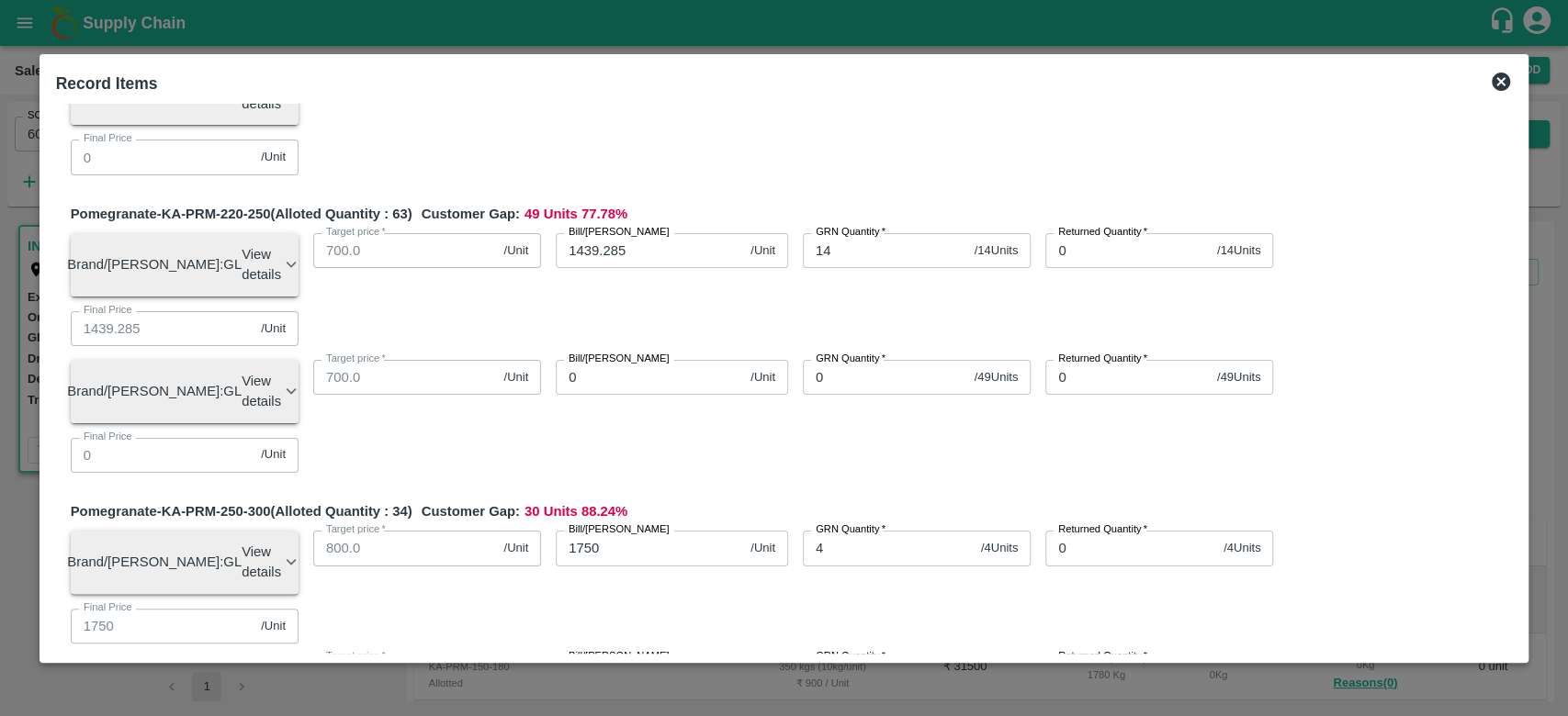
scroll to position [866, 0]
type input "29"
type input "600"
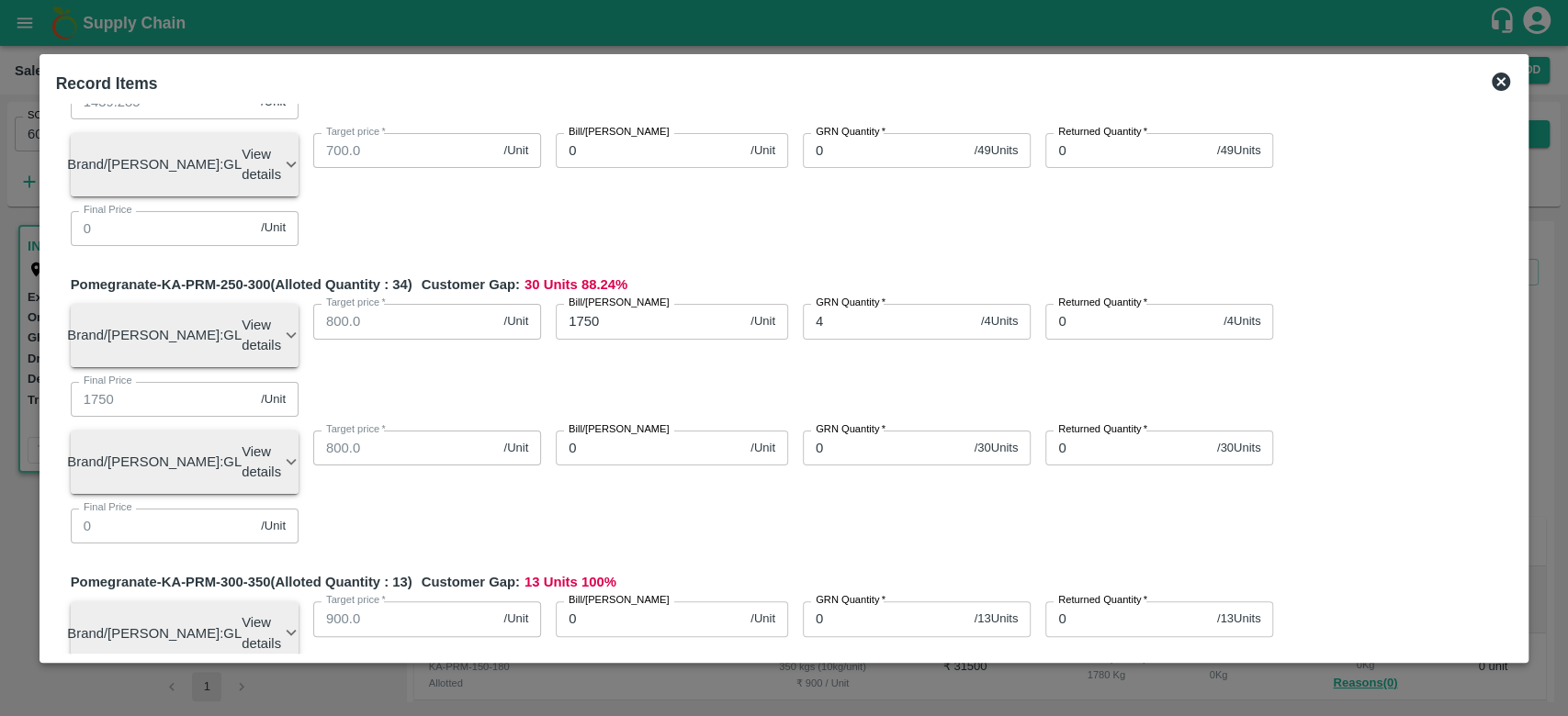
scroll to position [1091, 0]
type input "33"
type input "700"
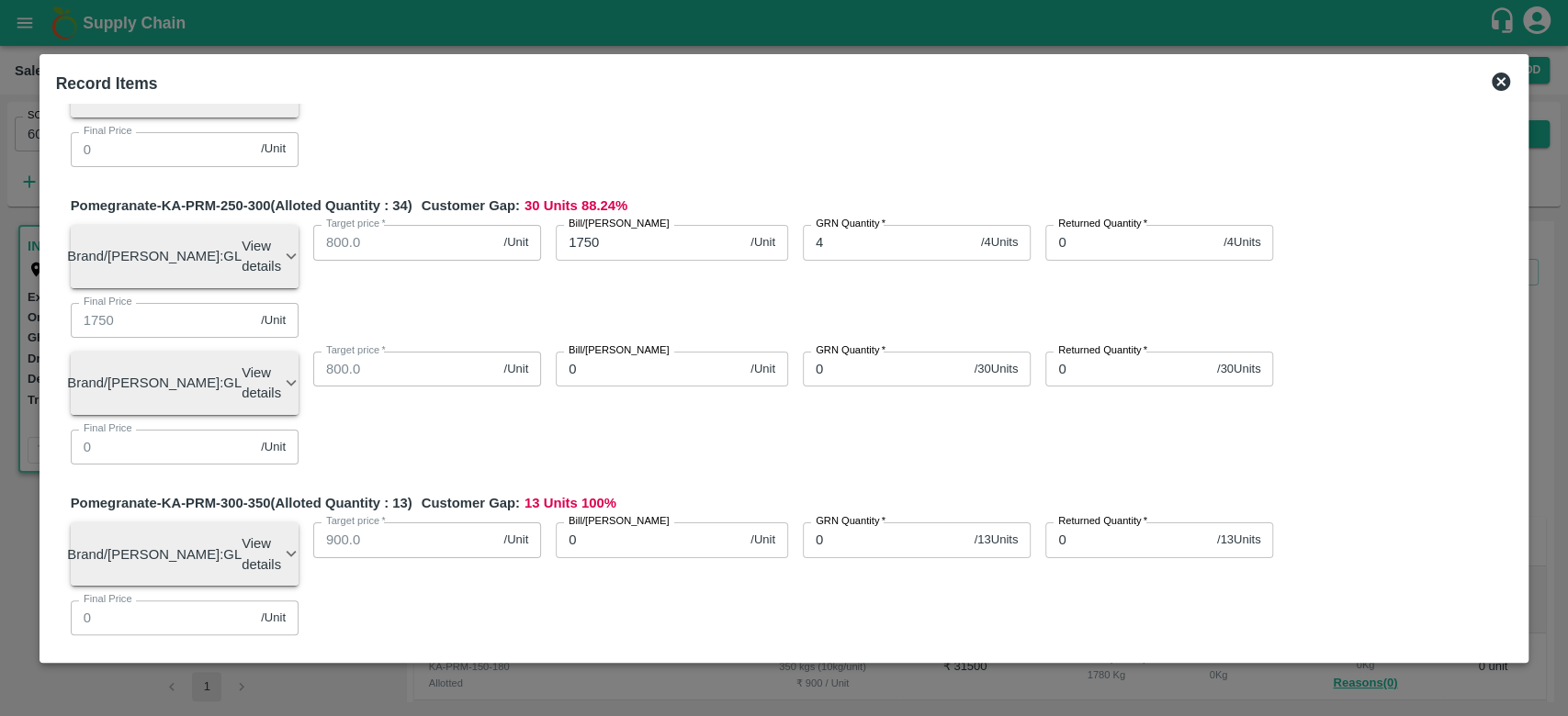
scroll to position [1180, 0]
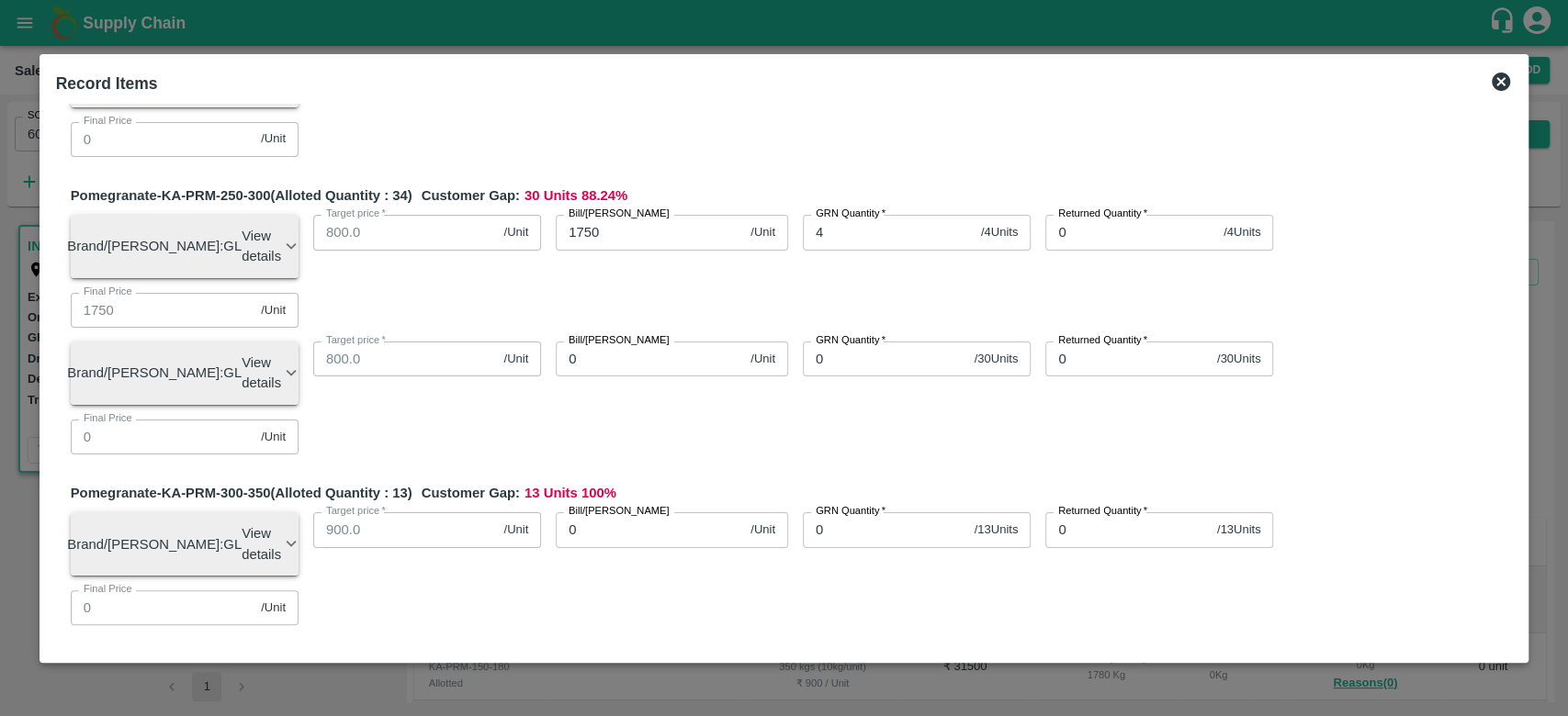
type input "15"
type input "600"
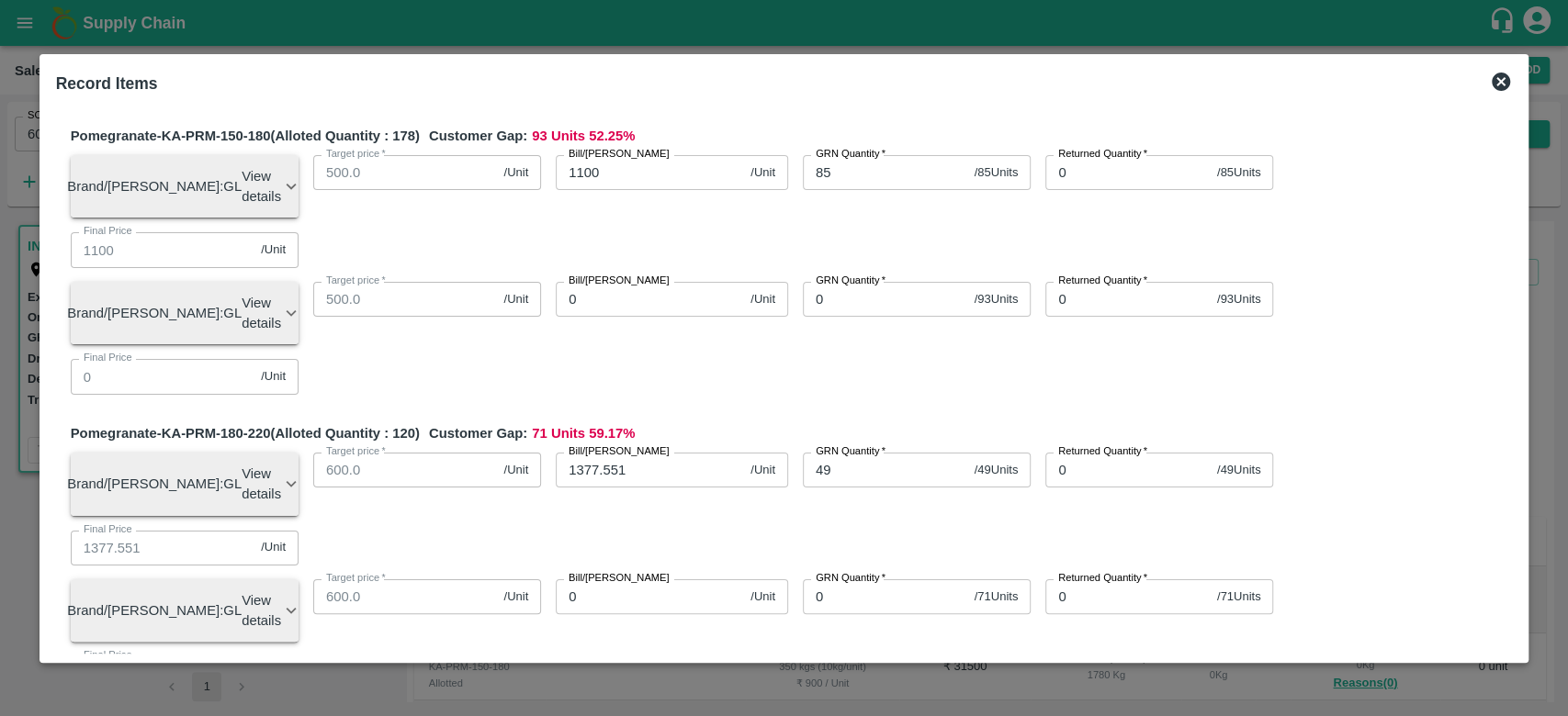
scroll to position [0, 0]
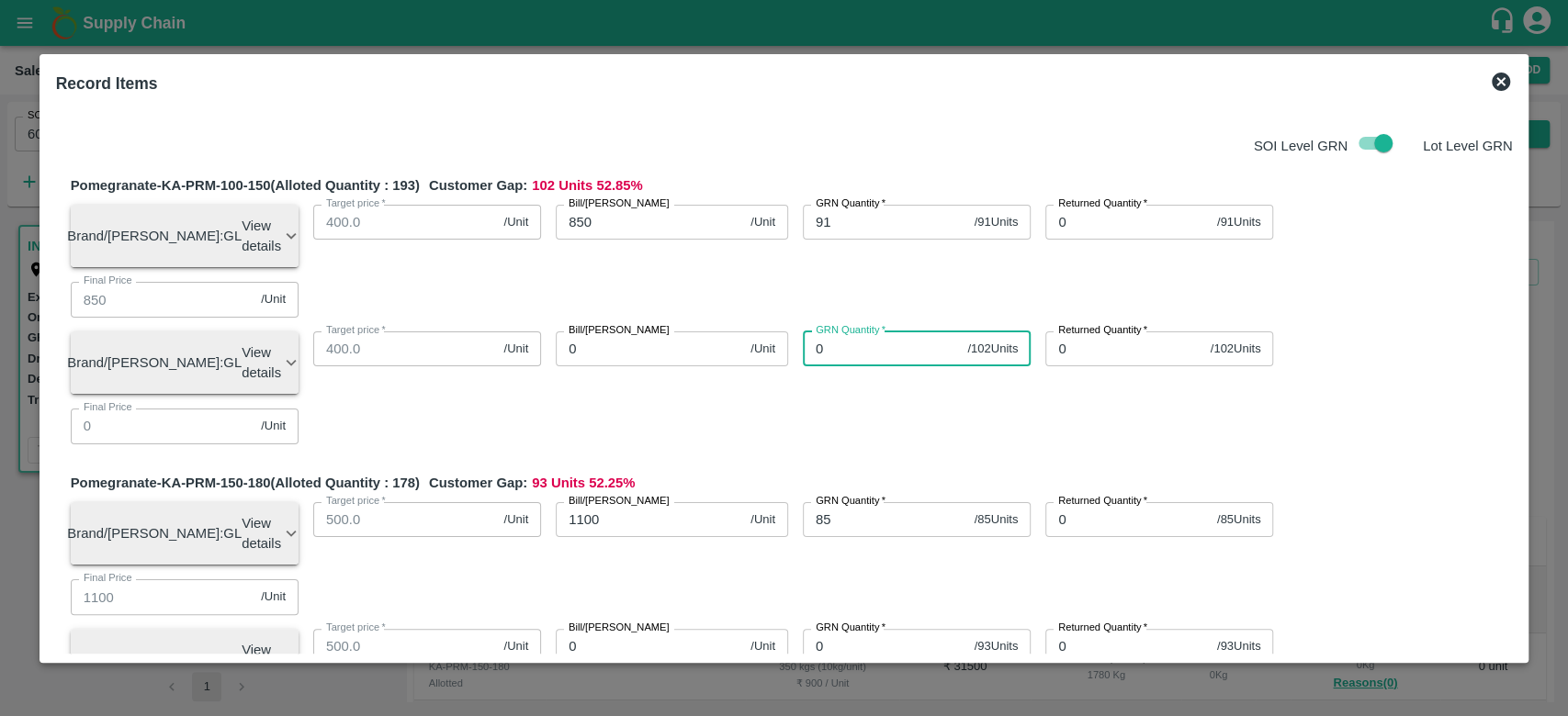
click at [854, 331] on input "0" at bounding box center [881, 348] width 157 height 35
type input "102"
click at [675, 331] on input "0" at bounding box center [649, 348] width 187 height 35
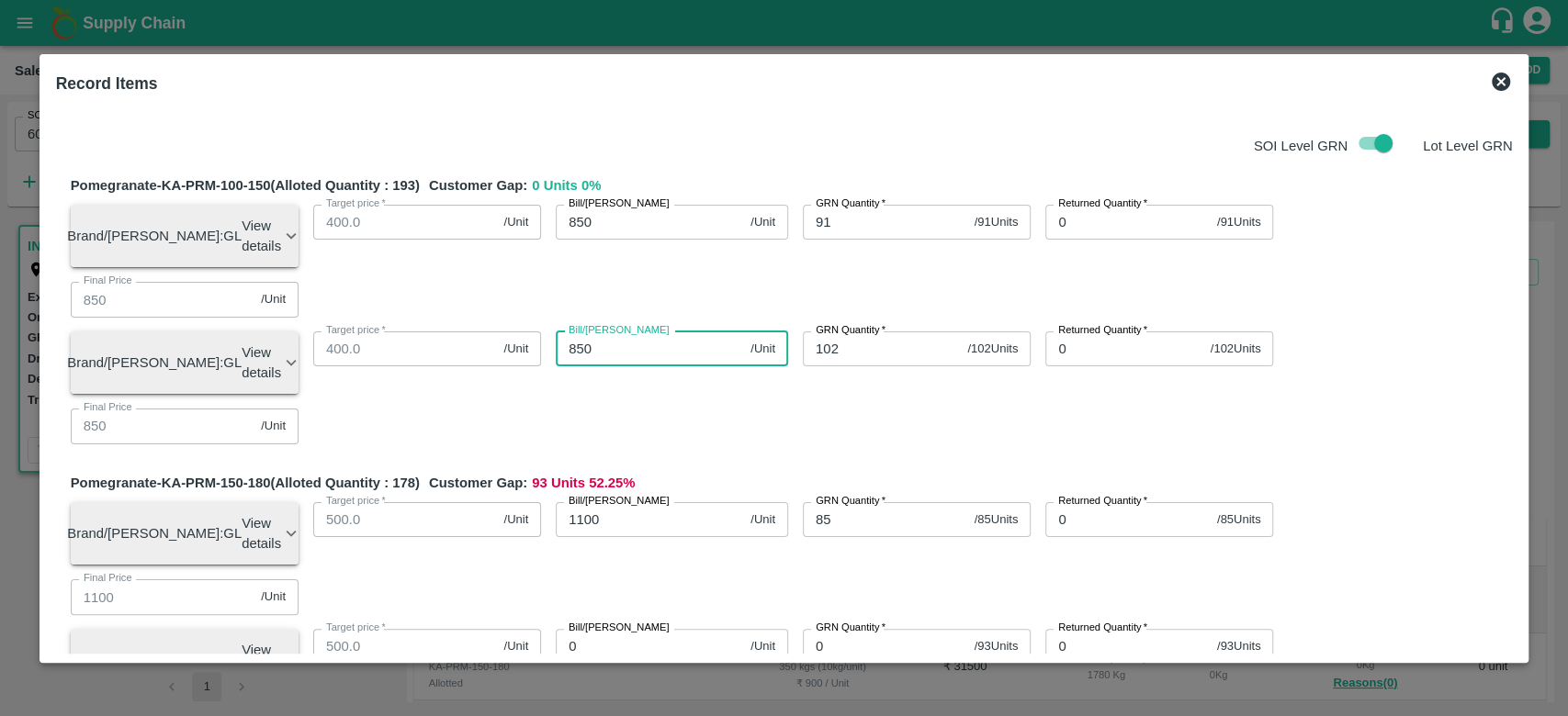
type input "850"
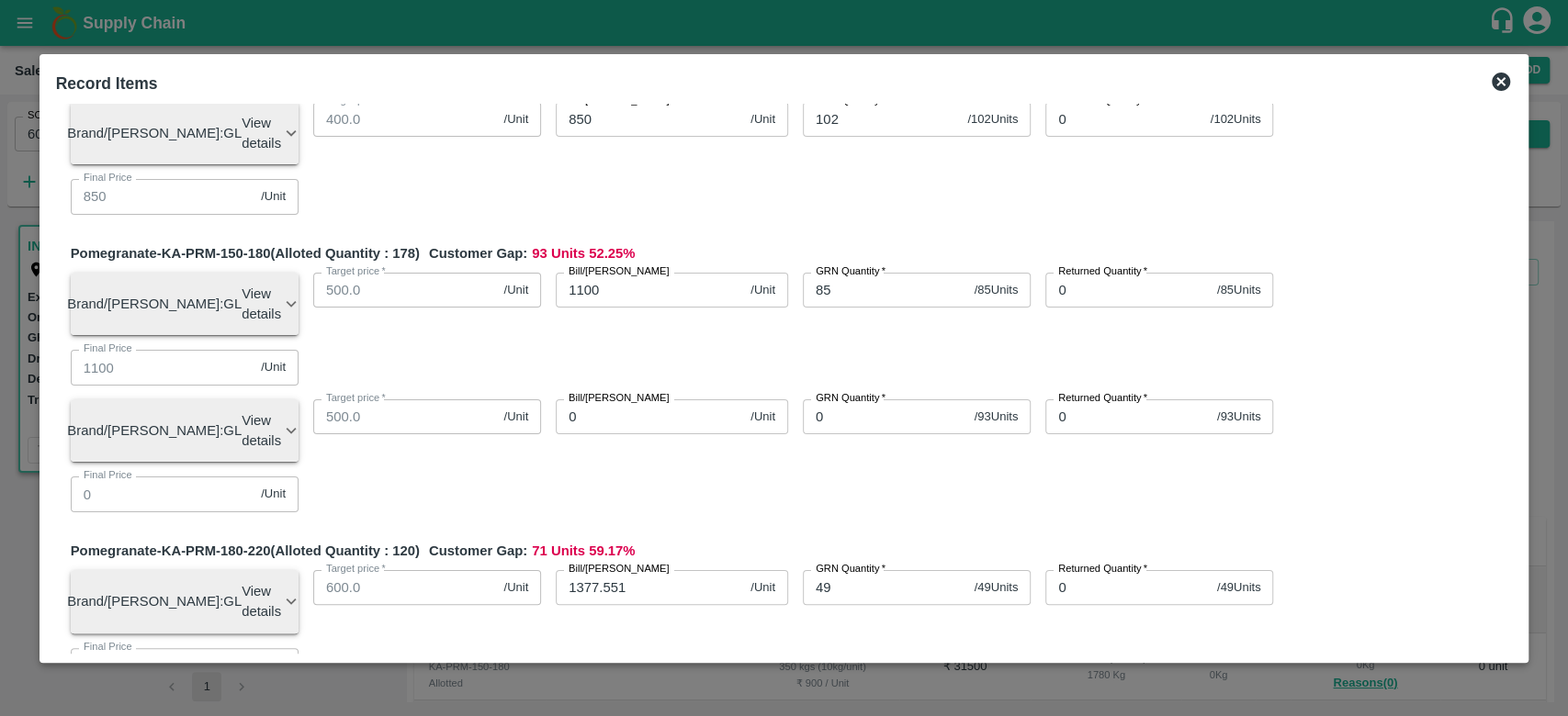
scroll to position [231, 0]
click at [835, 397] on input "0" at bounding box center [884, 415] width 164 height 35
type input "93"
click at [679, 397] on input "0" at bounding box center [649, 415] width 187 height 35
type input "1200"
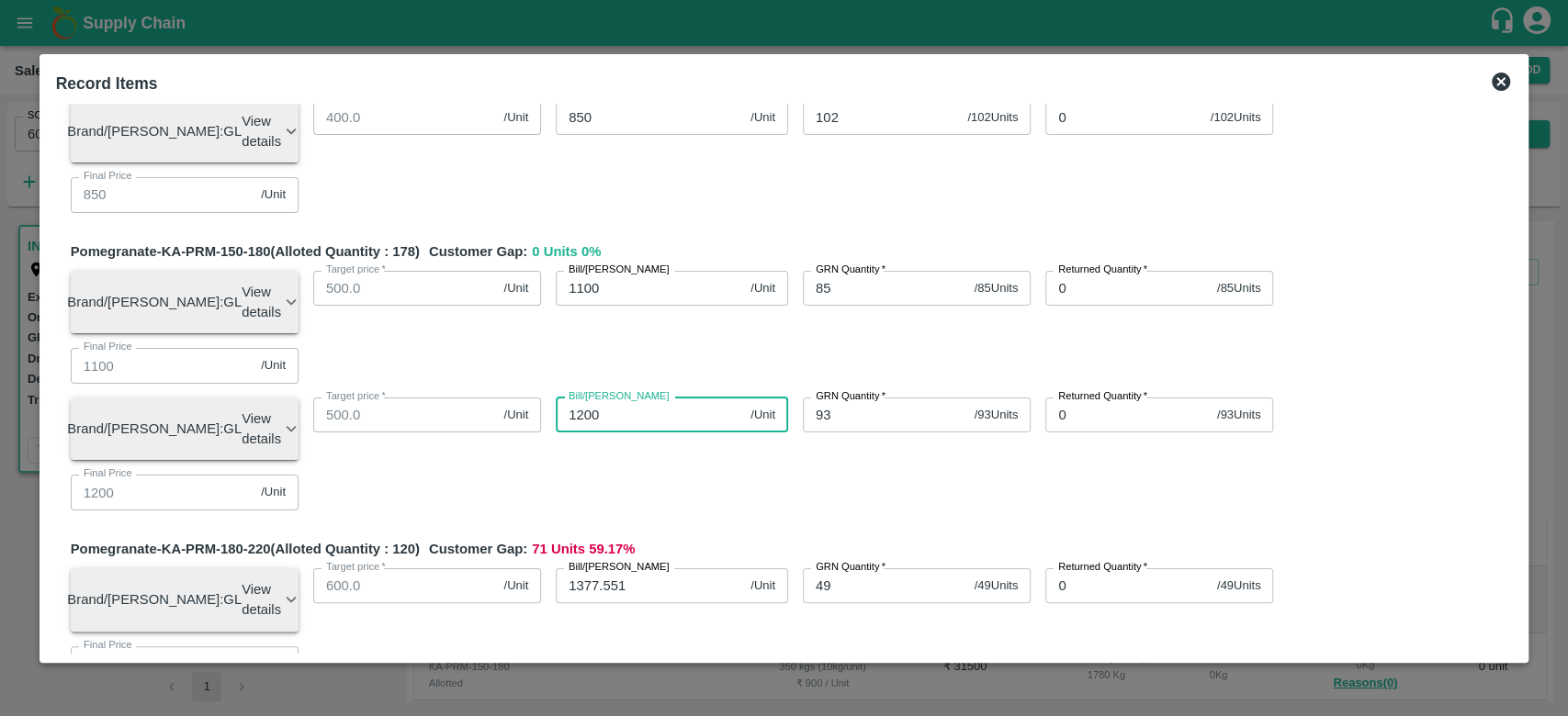
click at [725, 253] on div "Pomegranate-KA-PRM-150-180 (Alloted Quantity : 178 ) Customer Gap: 0 Units 0 % …" at bounding box center [792, 383] width 1442 height 283
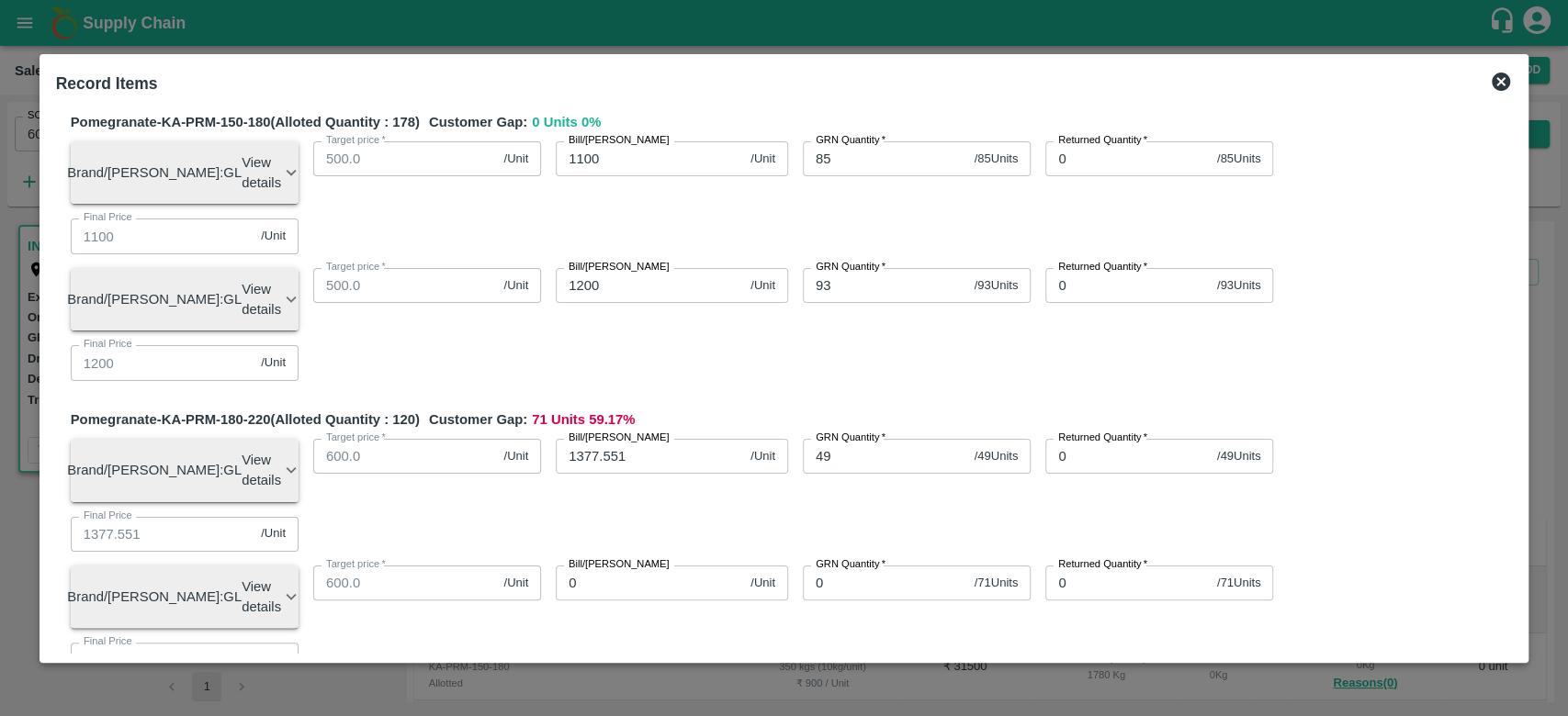
scroll to position [364, 0]
click at [831, 562] on input "0" at bounding box center [884, 580] width 164 height 35
type input "71"
click at [645, 562] on input "0" at bounding box center [649, 580] width 187 height 35
type input "140"
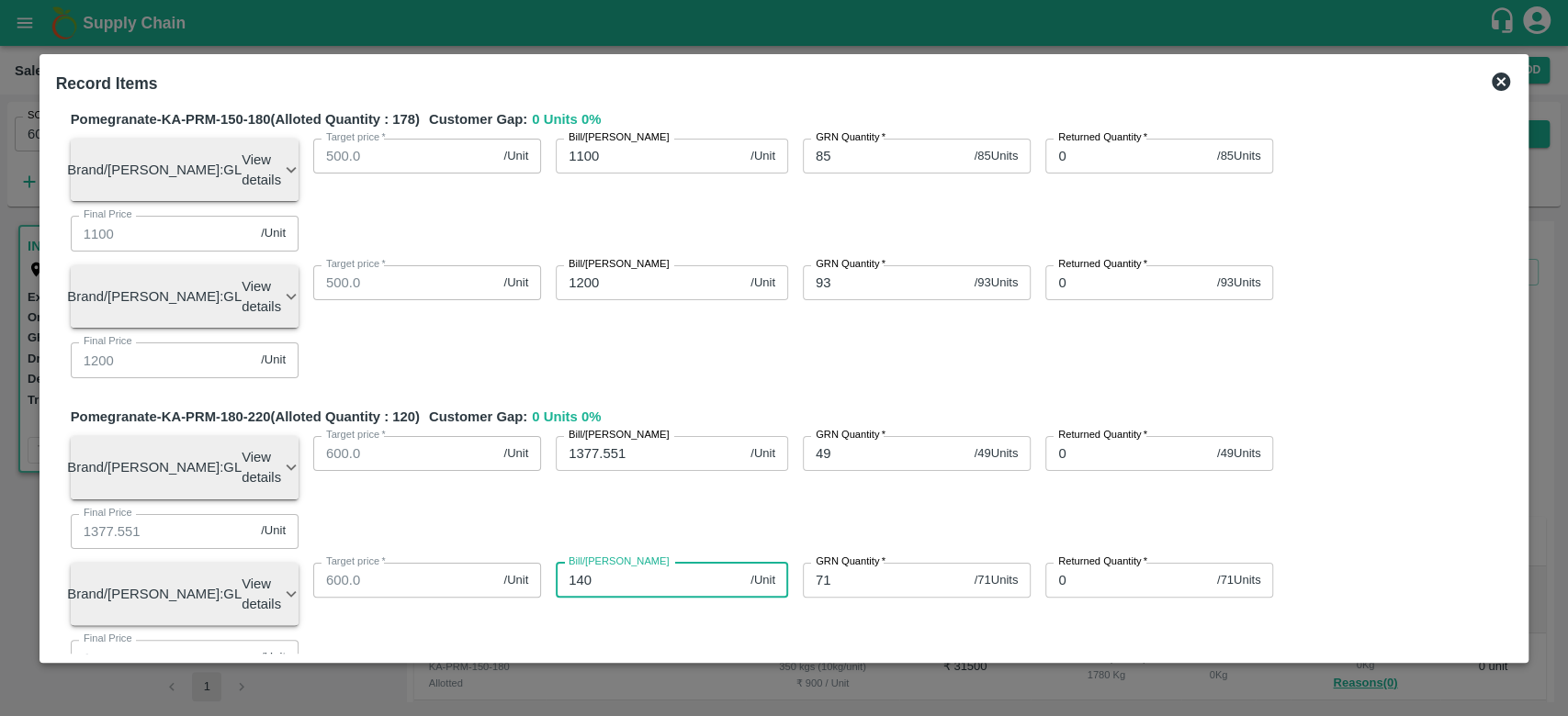
type input "140"
type input "1400"
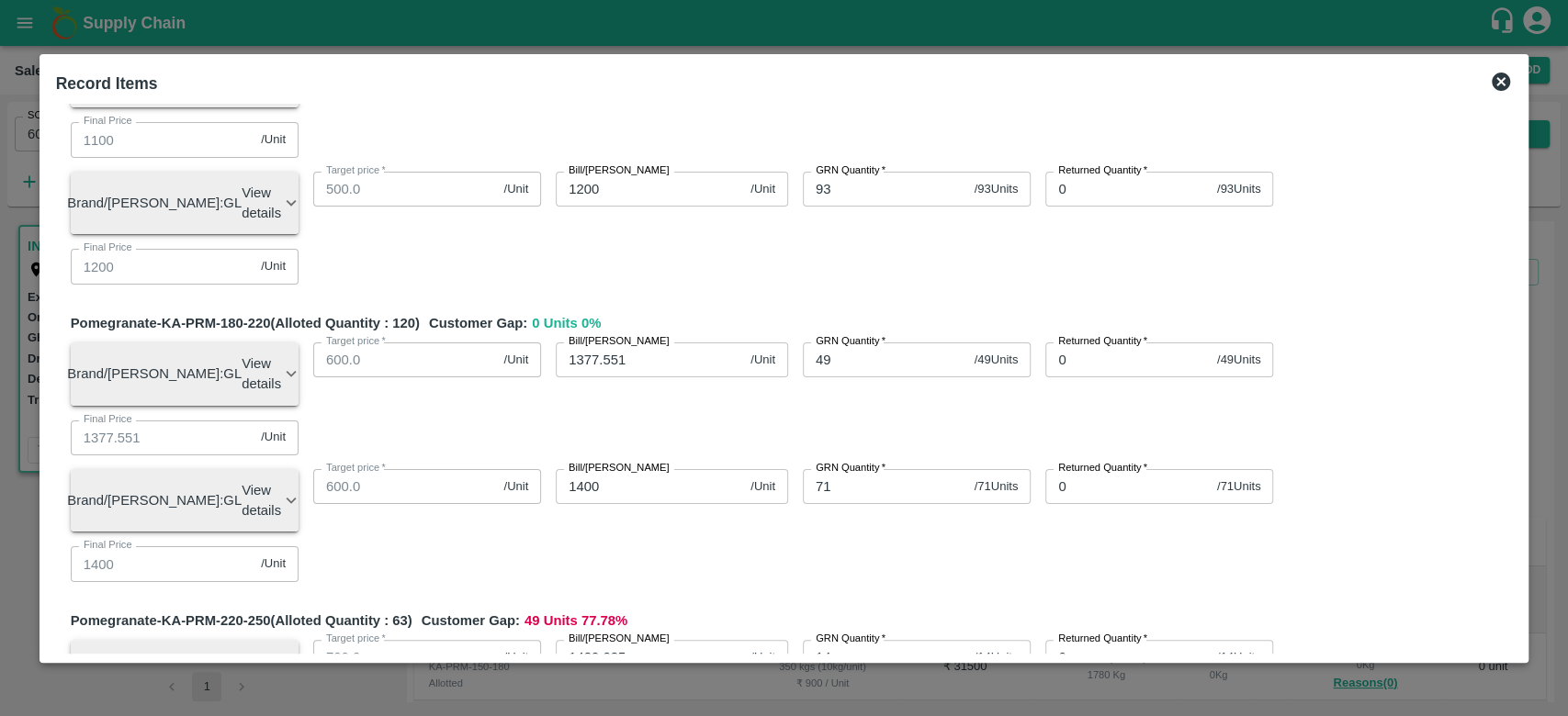
scroll to position [462, 0]
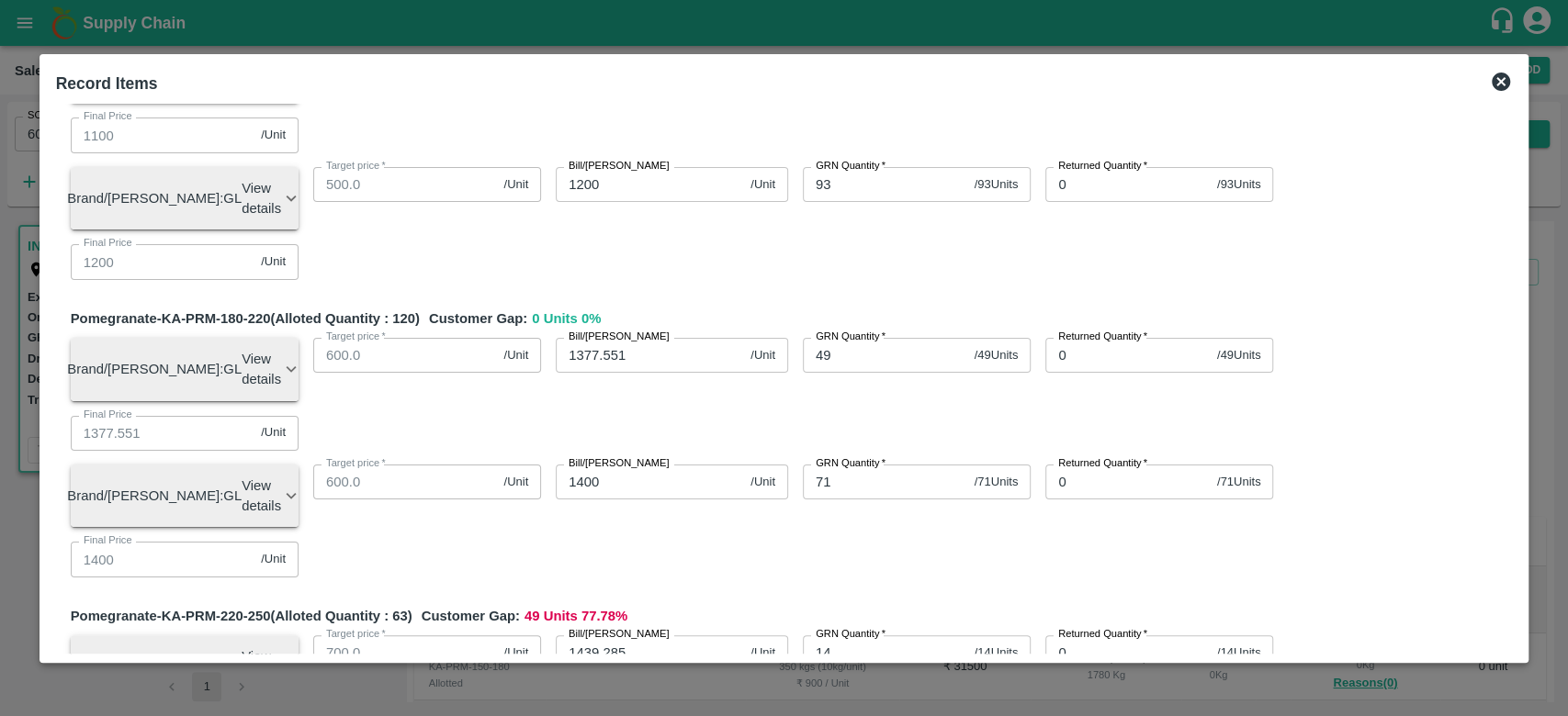
type input "49"
type input "1500"
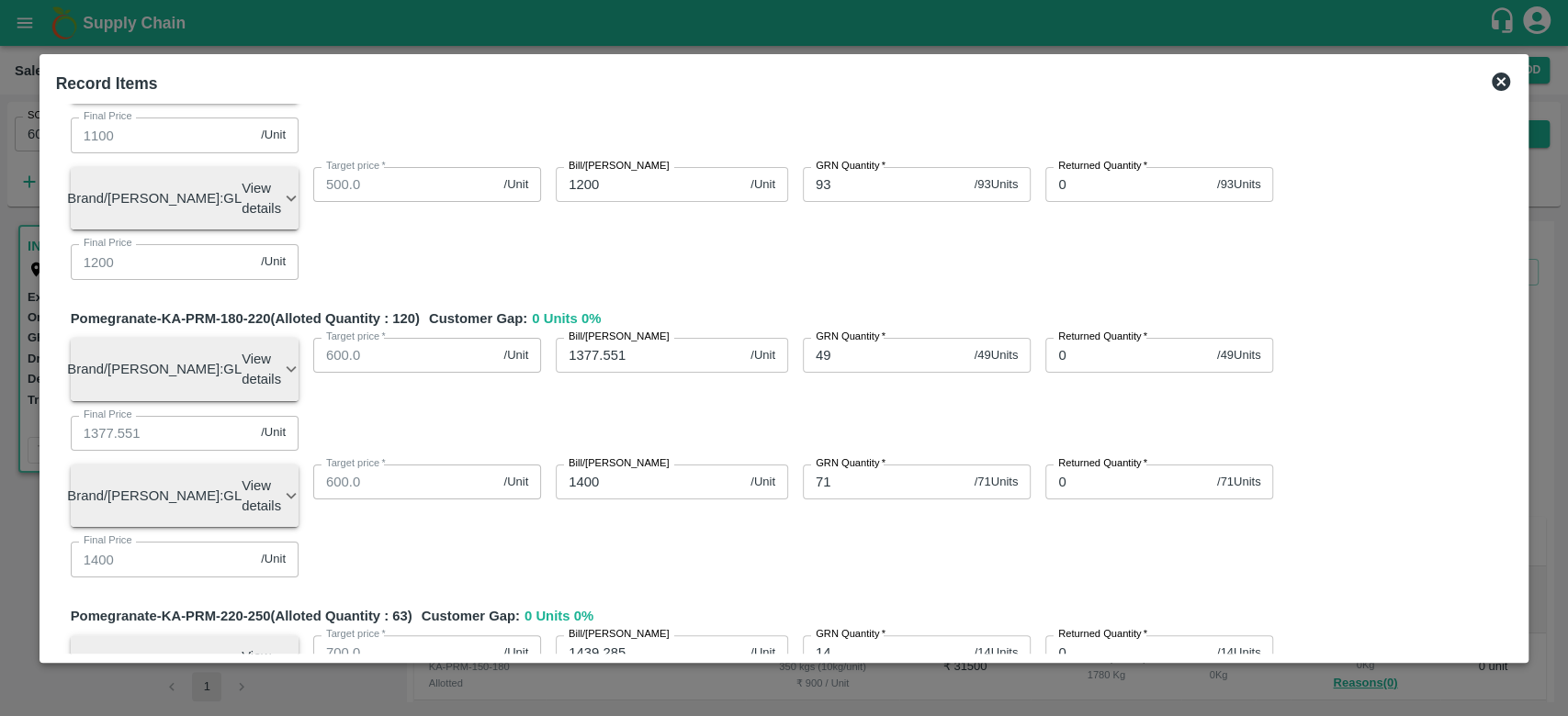
type input "1500"
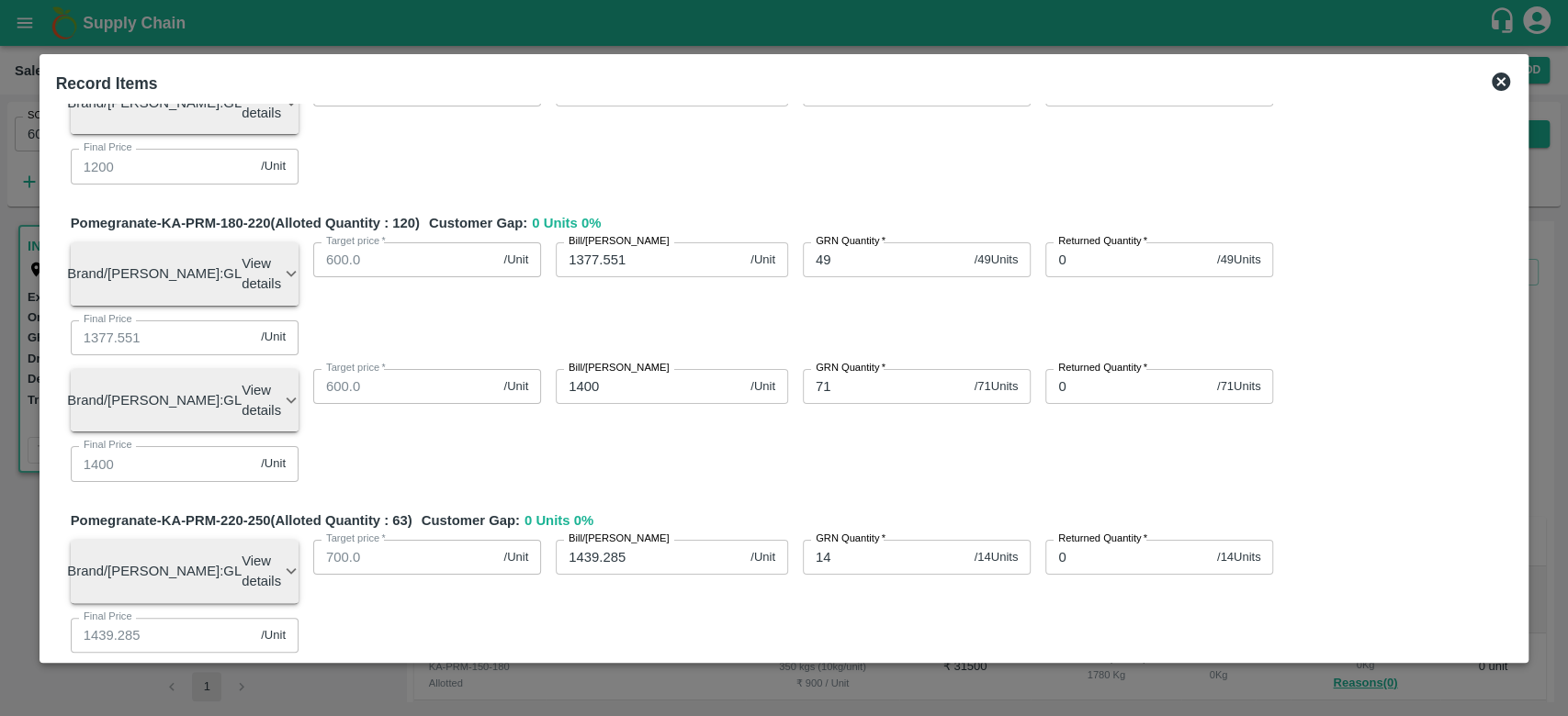
scroll to position [561, 0]
type input "30"
type input "175"
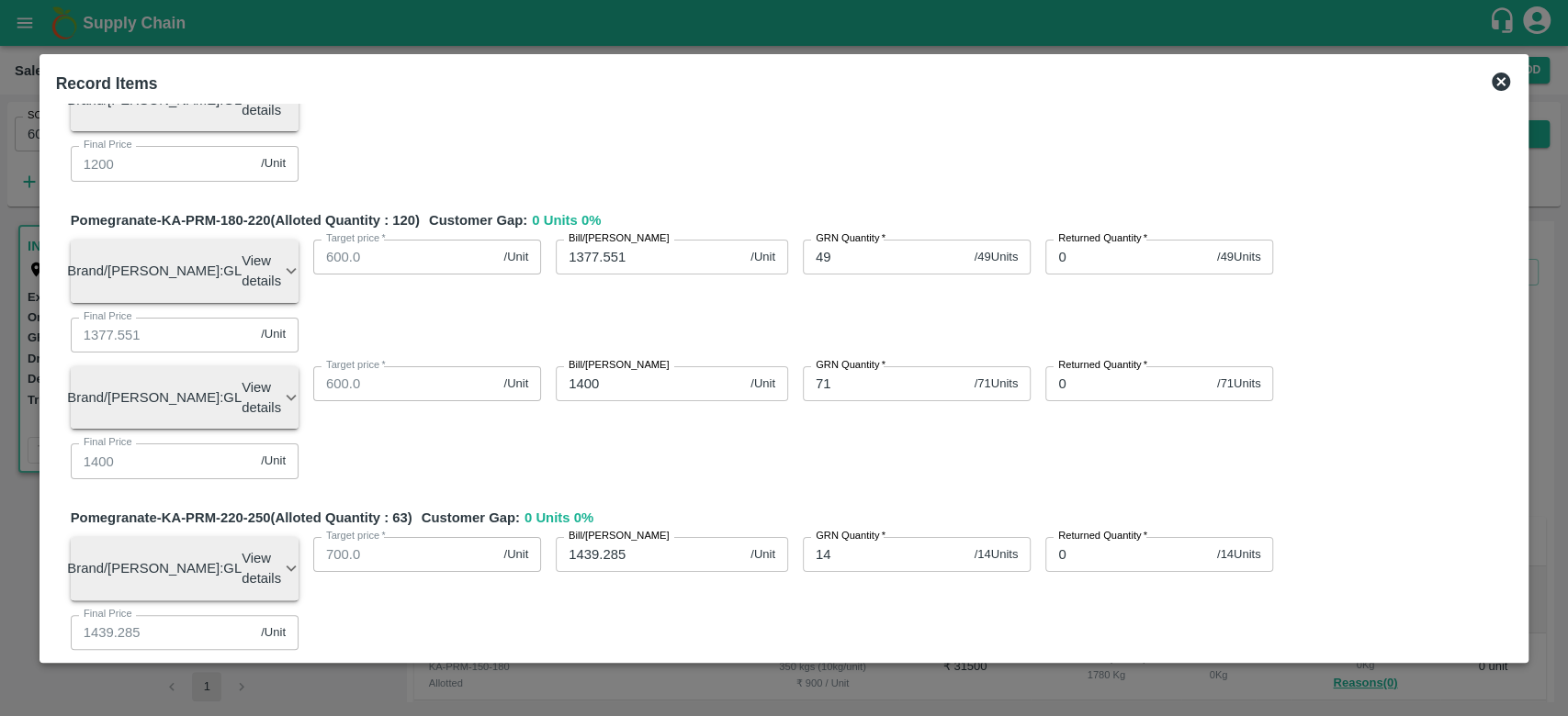
type input "175"
type input "1750"
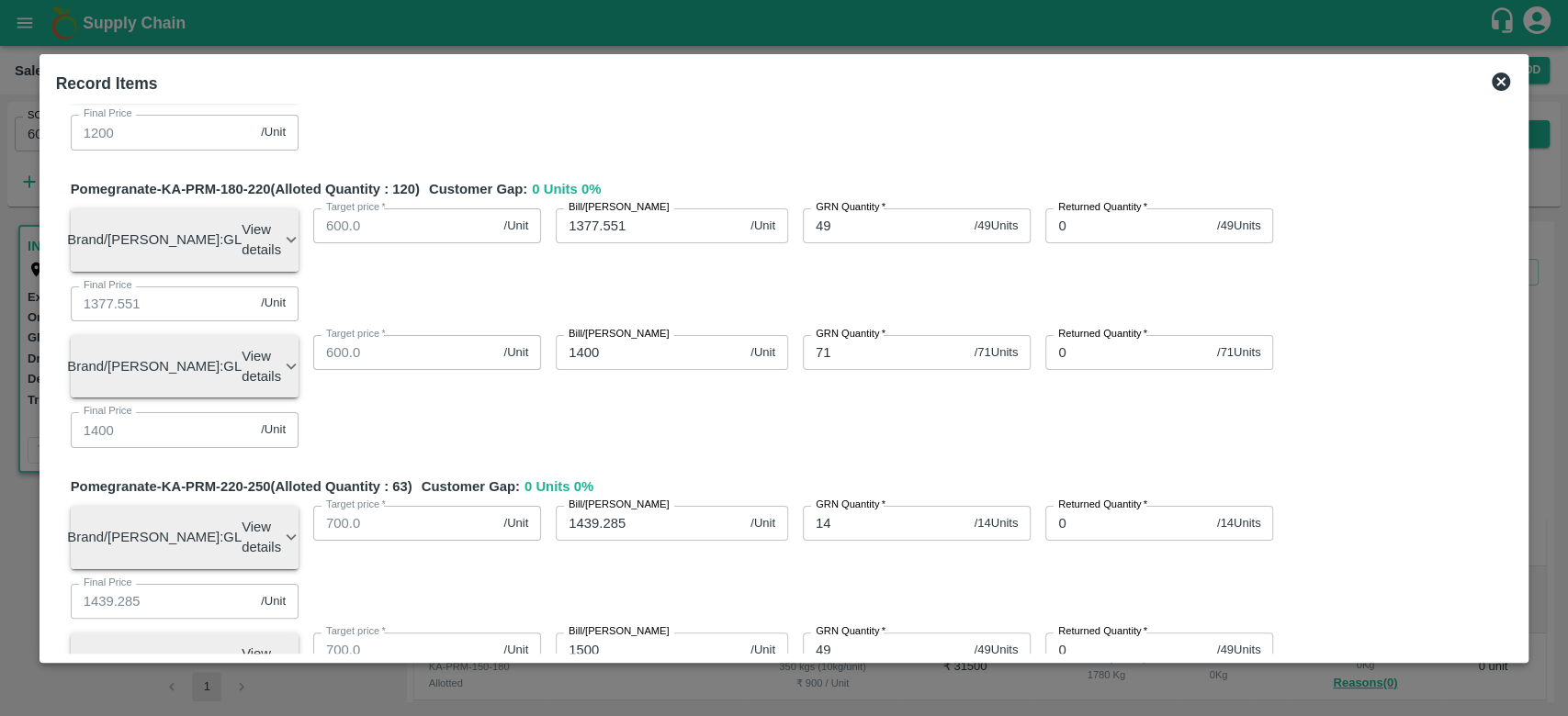
scroll to position [597, 0]
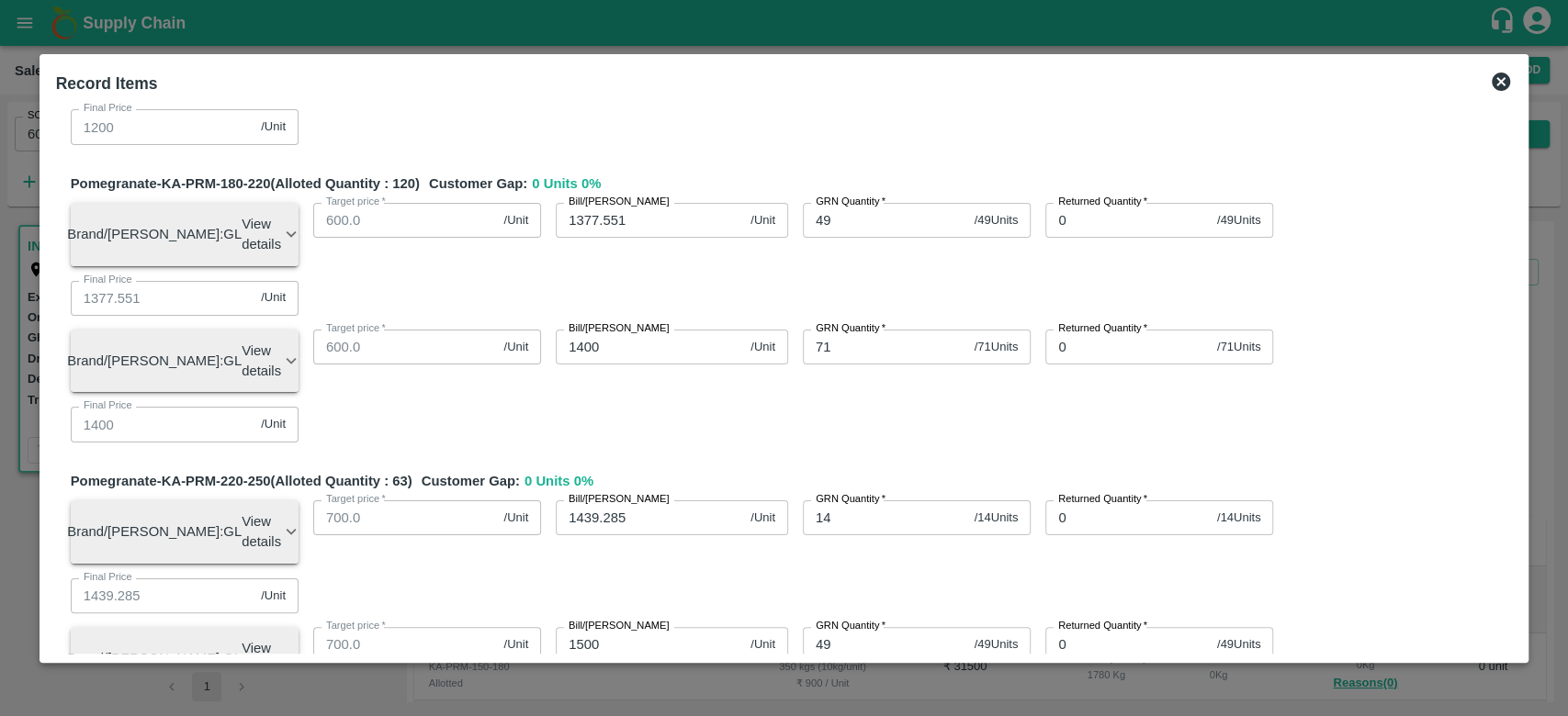
type input "13"
type input "1"
type input "2100"
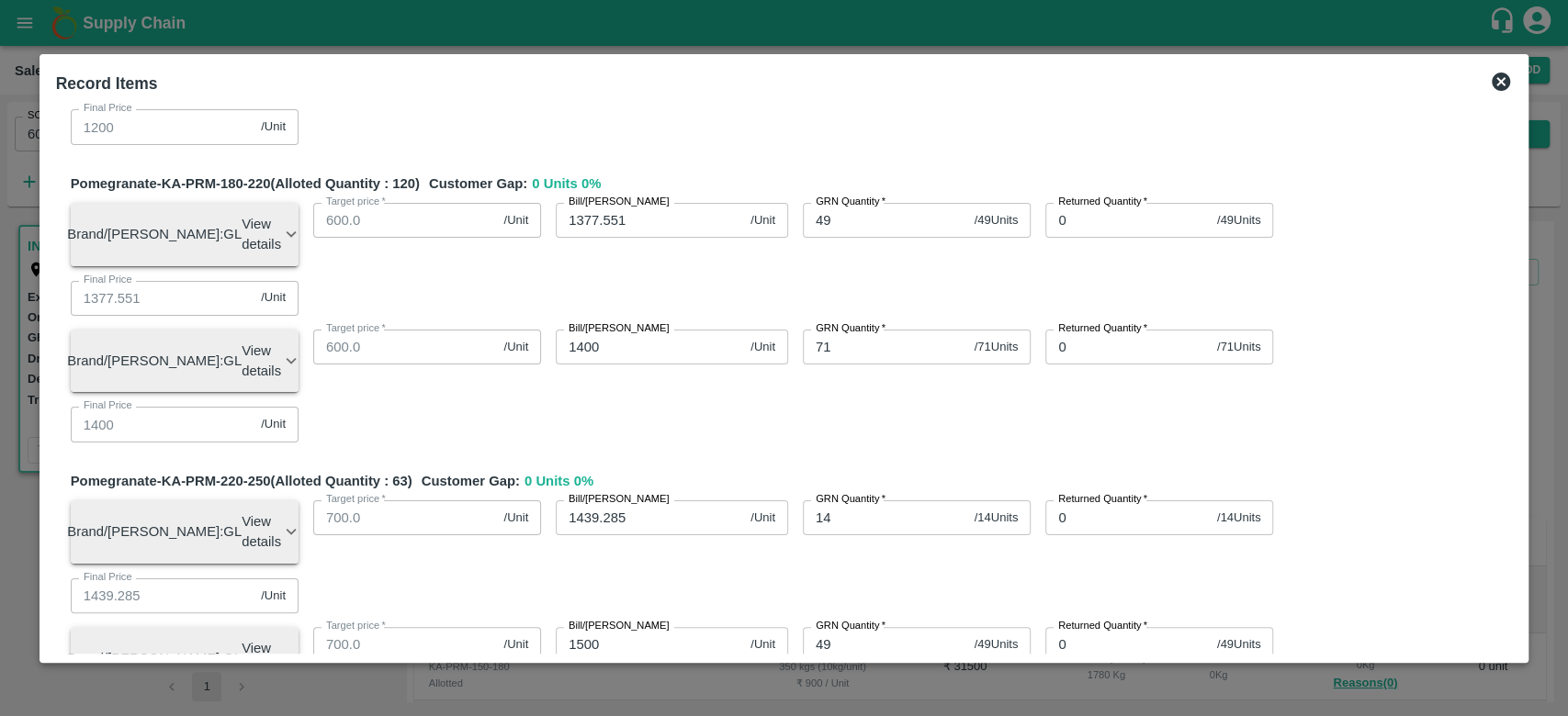
type input "2100"
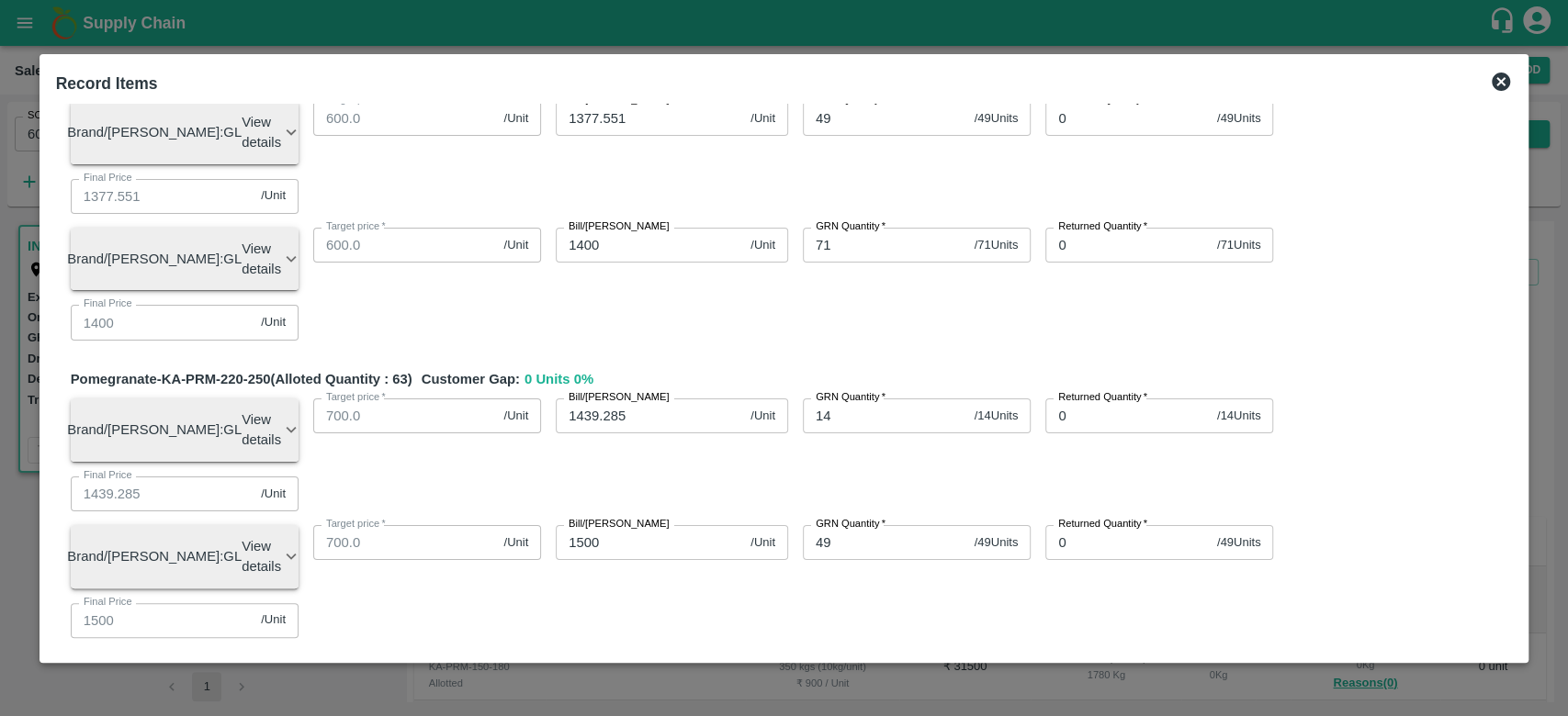
scroll to position [703, 0]
type input "2100"
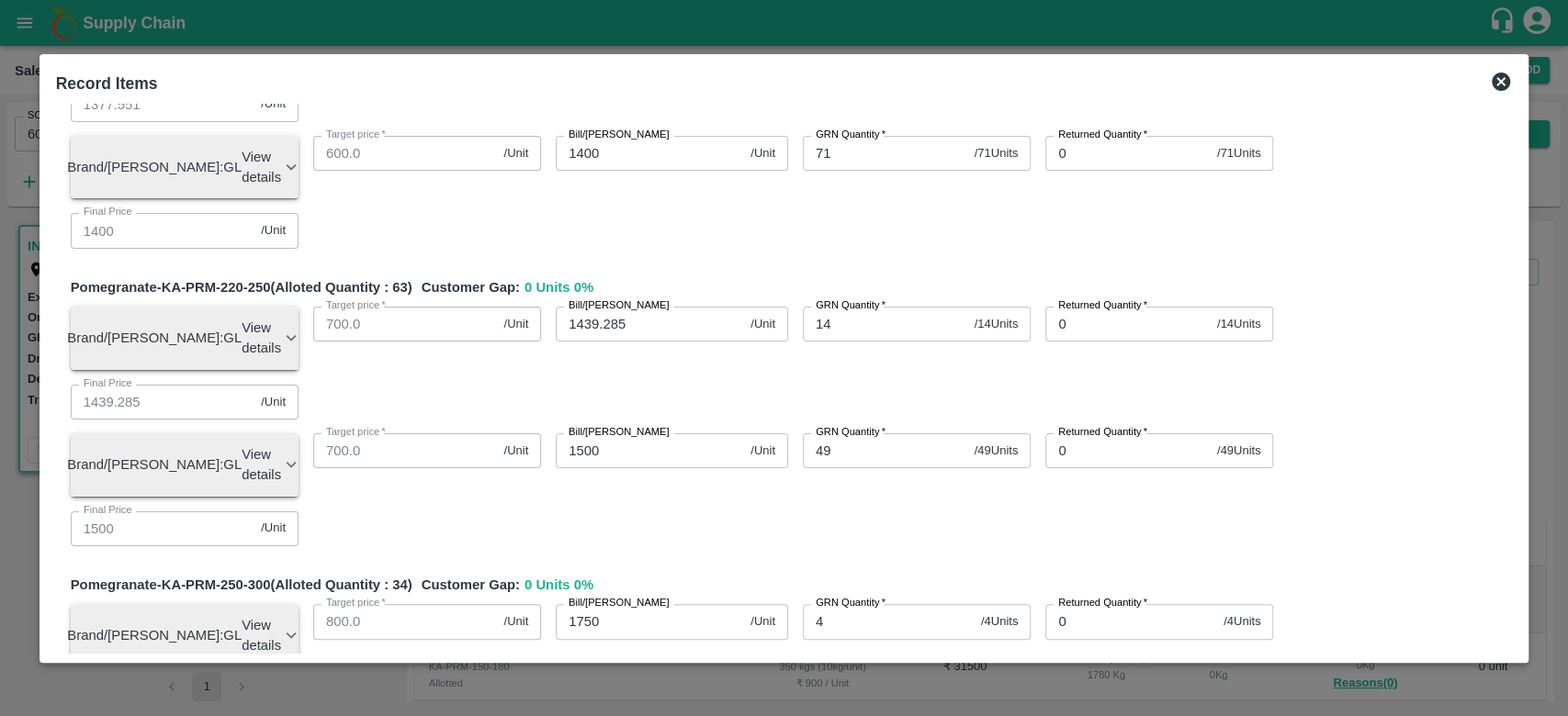
scroll to position [801, 0]
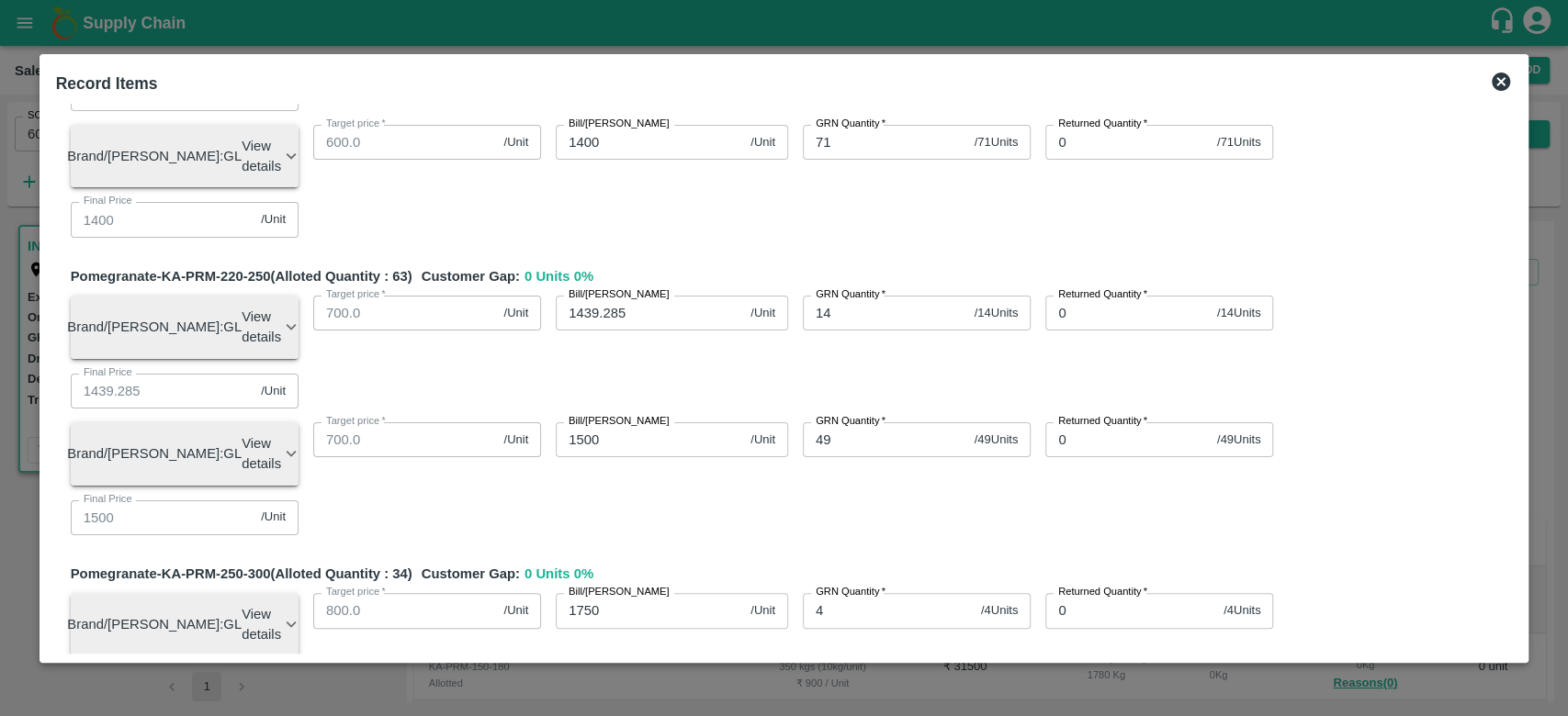
type input "34"
type input "600"
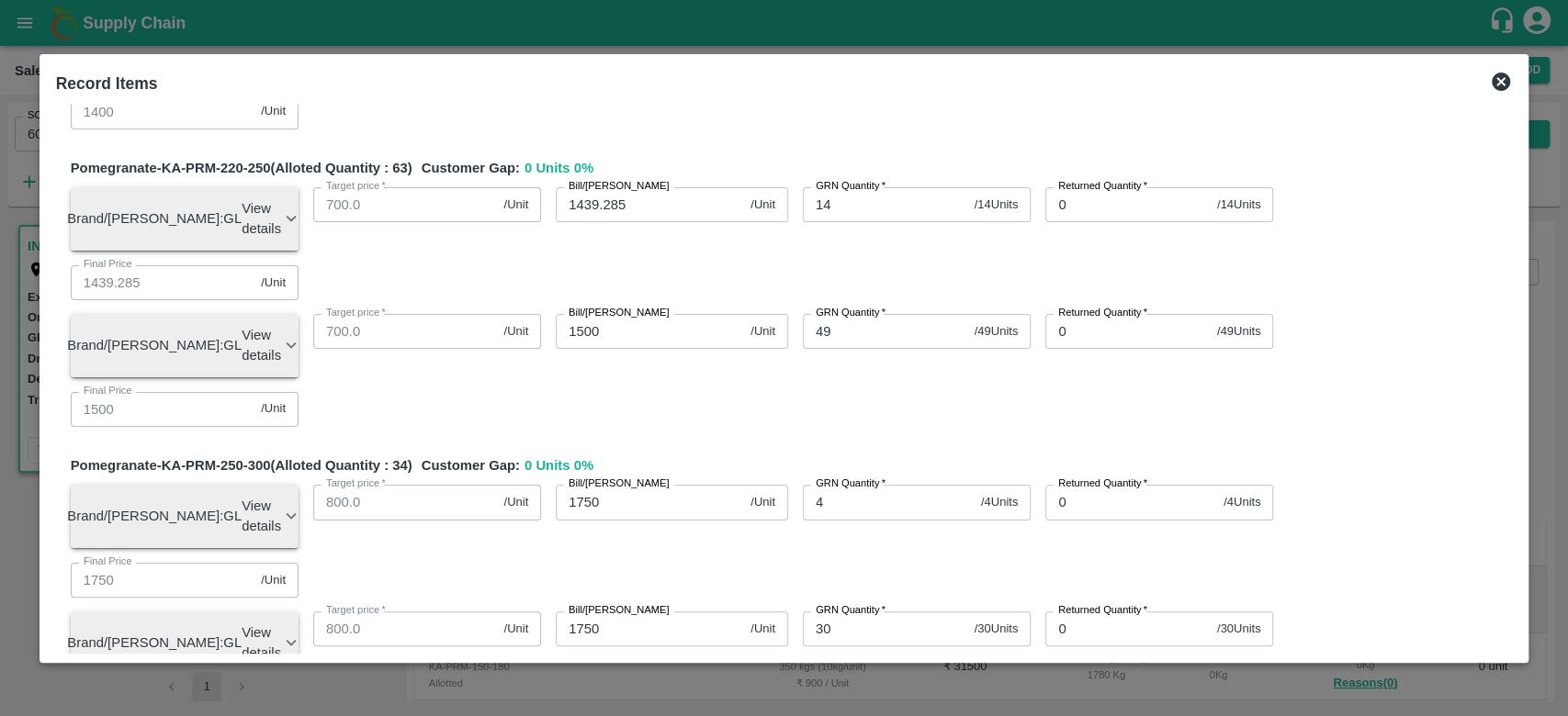
scroll to position [919, 0]
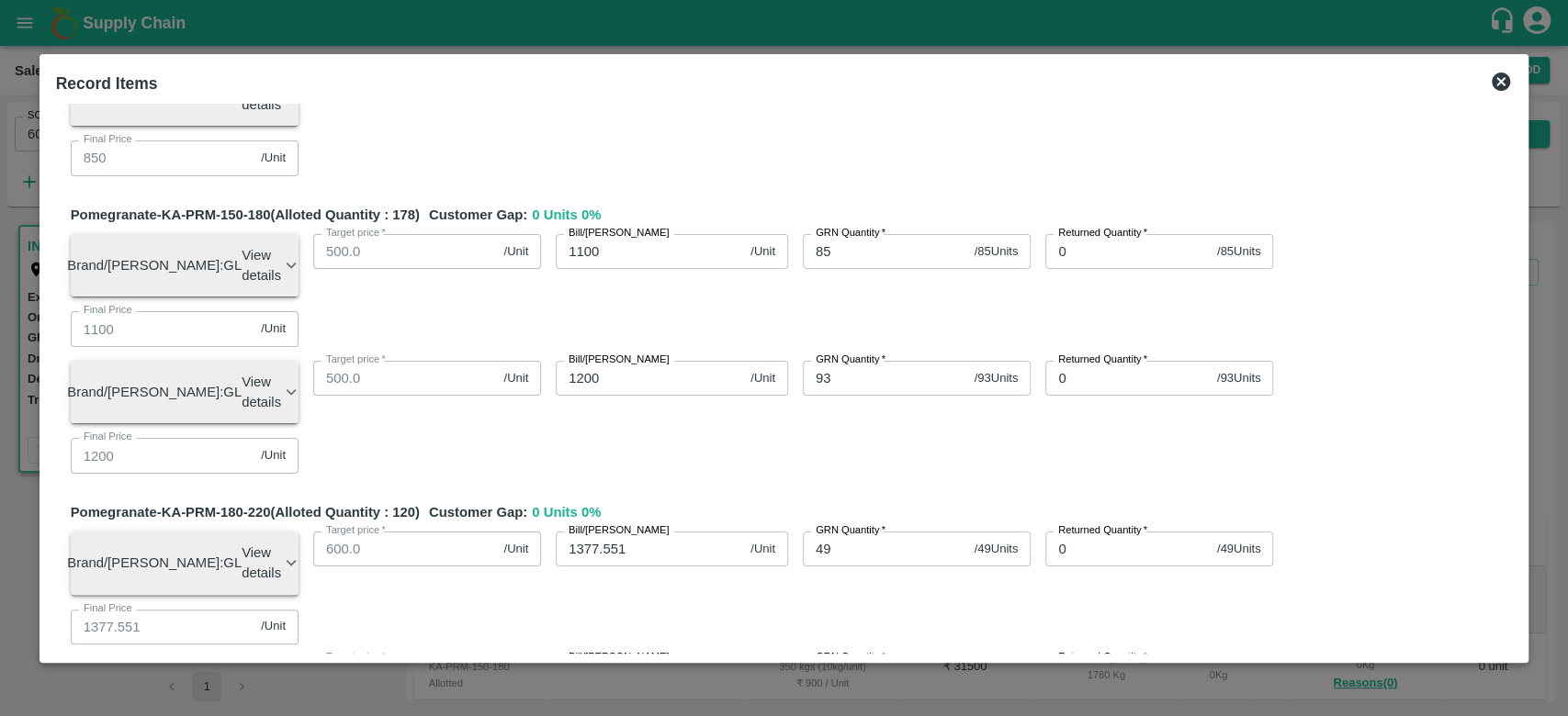
scroll to position [0, 0]
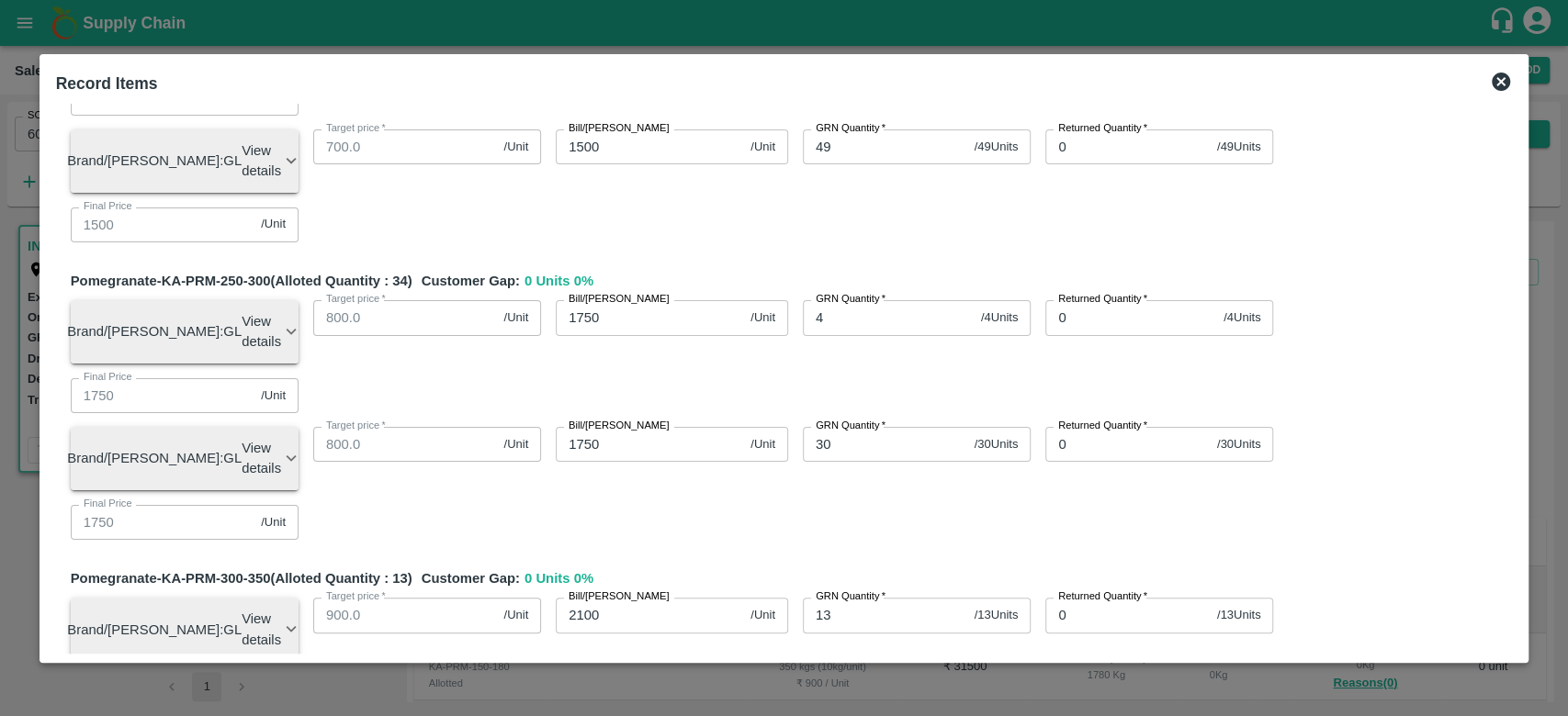
scroll to position [1091, 0]
type input "123"
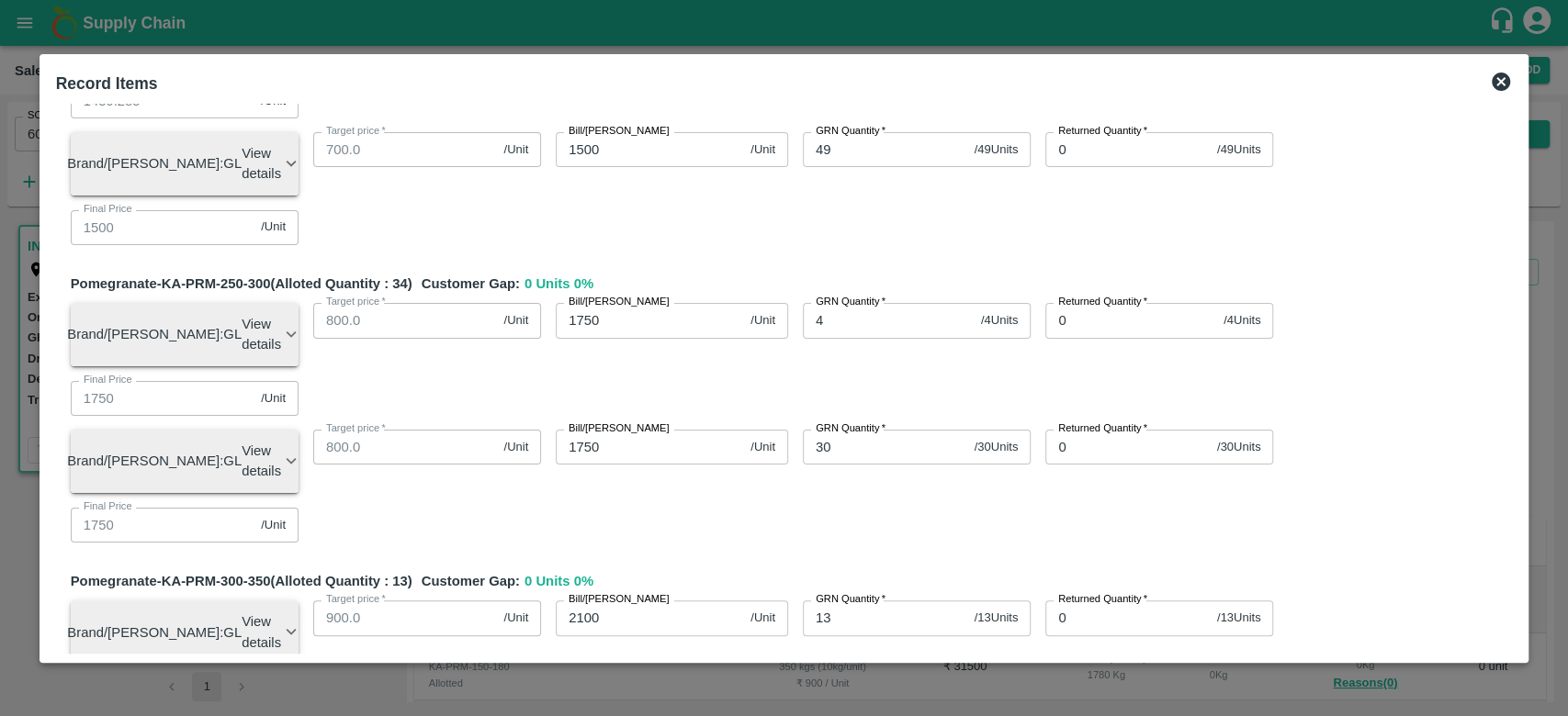
type input "-1"
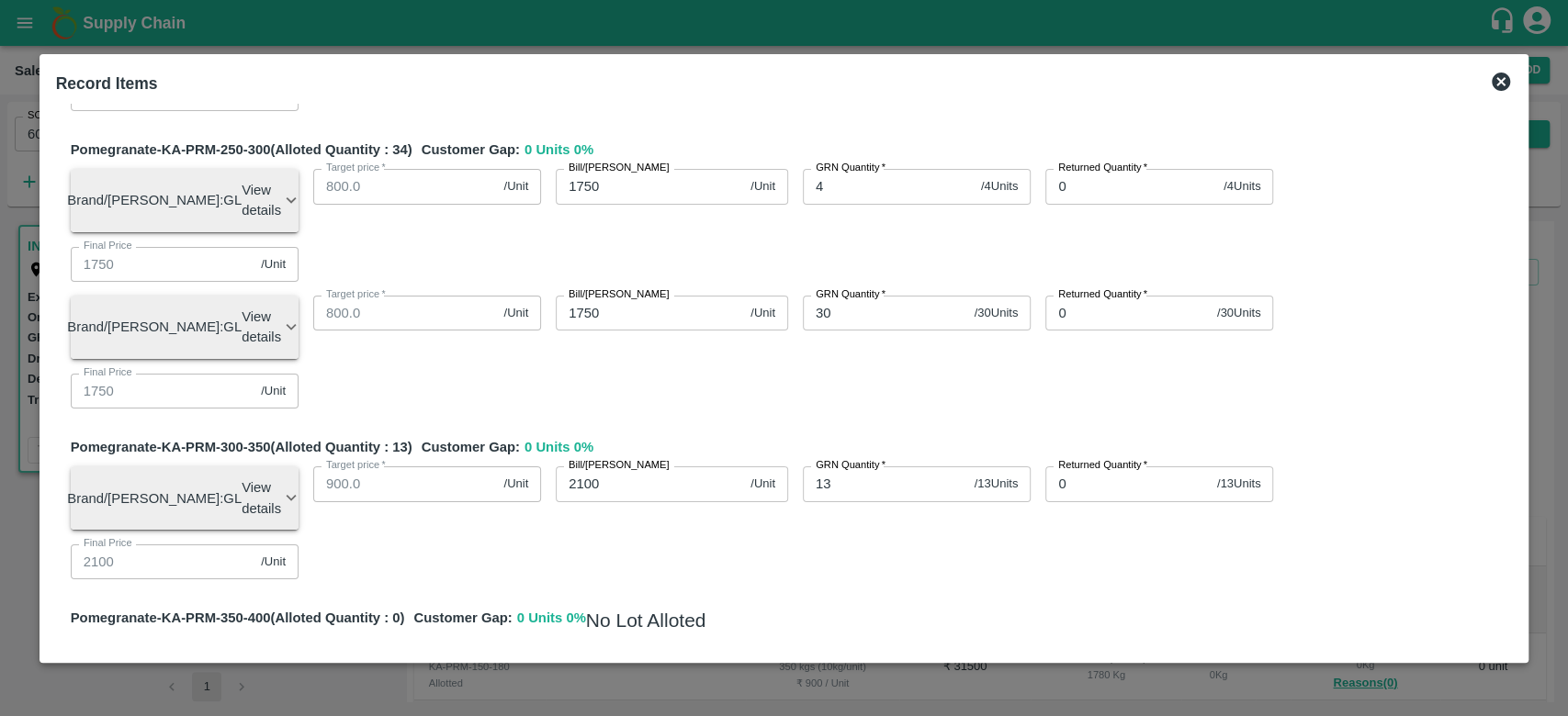
scroll to position [1227, 0]
type input "750"
click at [742, 232] on div "Pomegranate-KA-PRM-100-150 (Alloted Quantity : 193 ) Customer Gap: 0 Units 0 % …" at bounding box center [784, 411] width 1457 height 2955
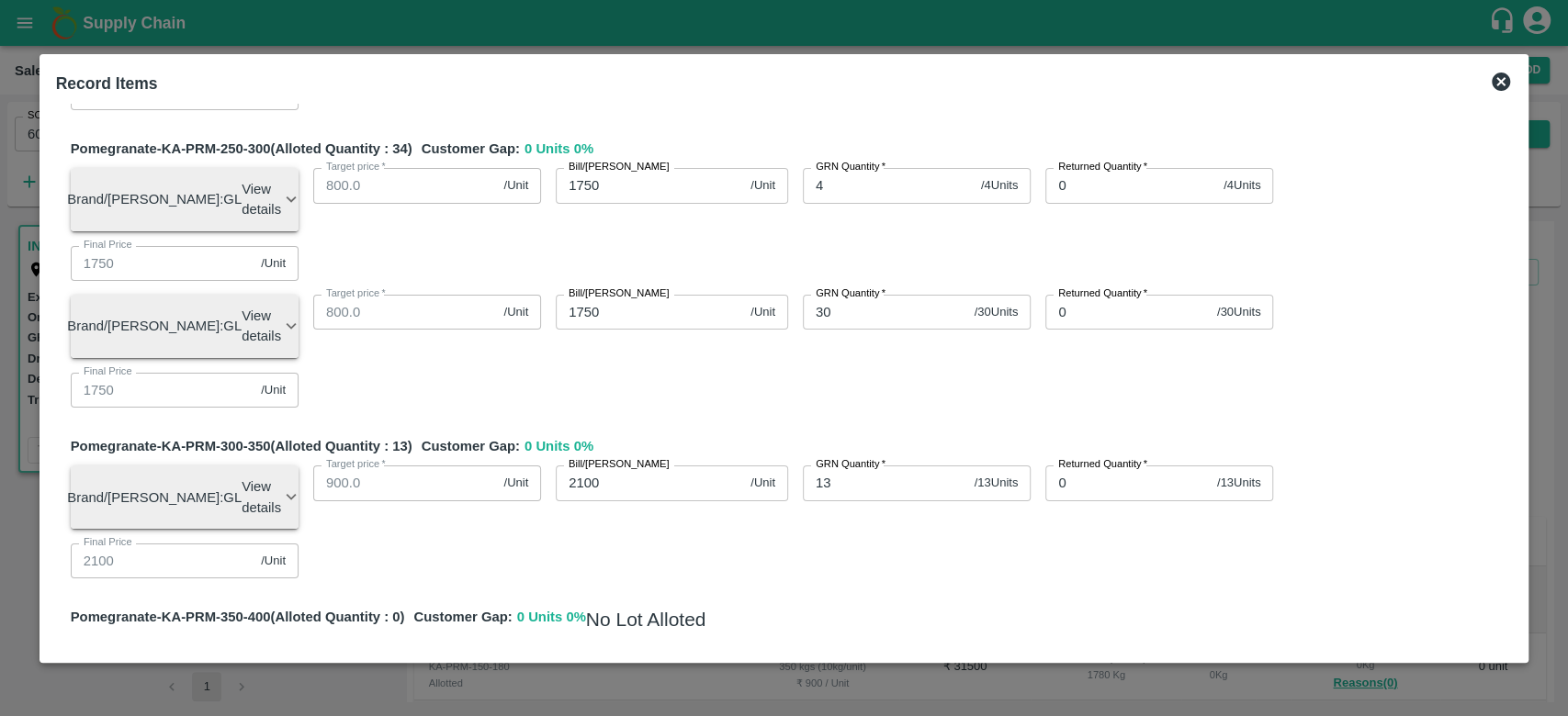
type input "35"
type input "650"
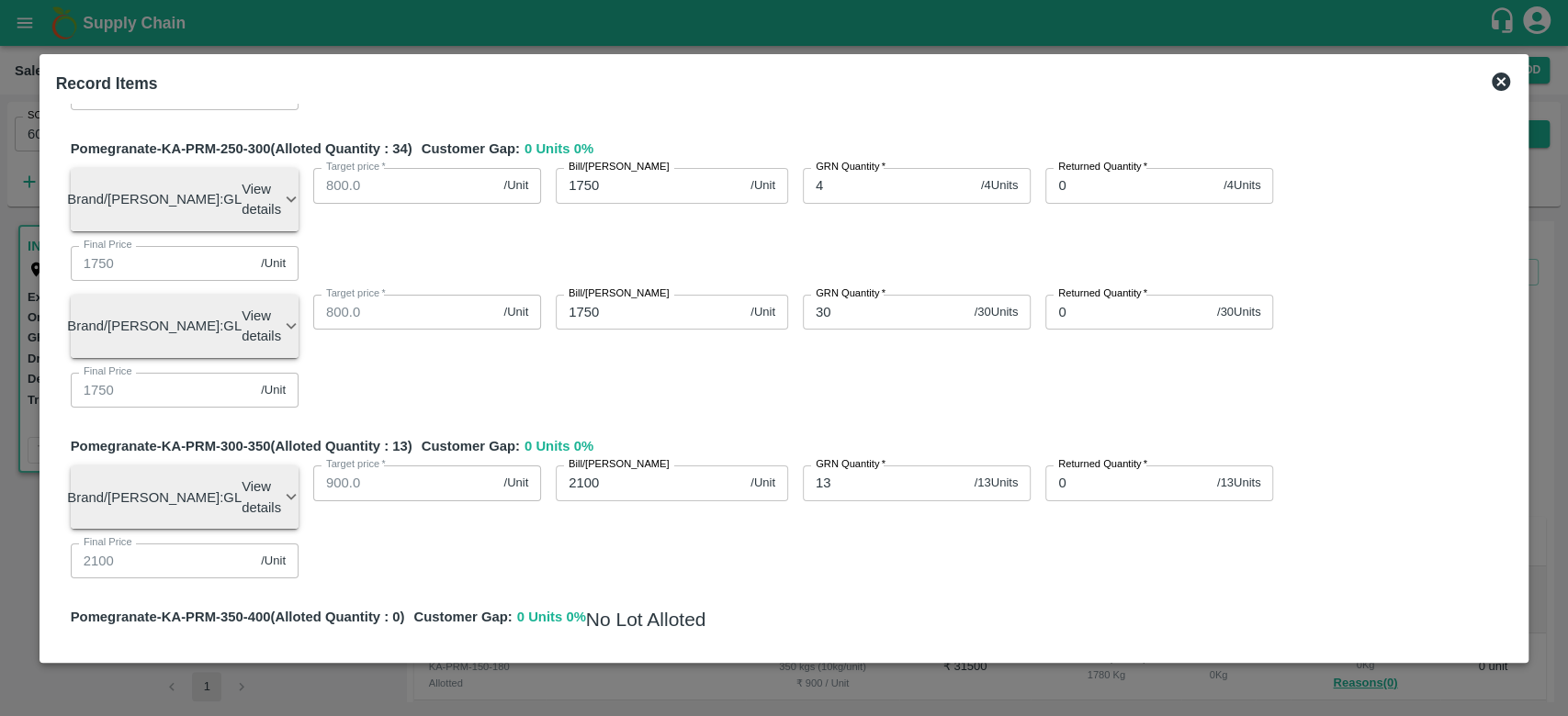
type input "10"
type input "600"
click at [720, 498] on div "Pomegranate-KA-PRM-100-150 (Alloted Quantity : 193 ) Customer Gap: 0 Units 0 % …" at bounding box center [784, 411] width 1457 height 2955
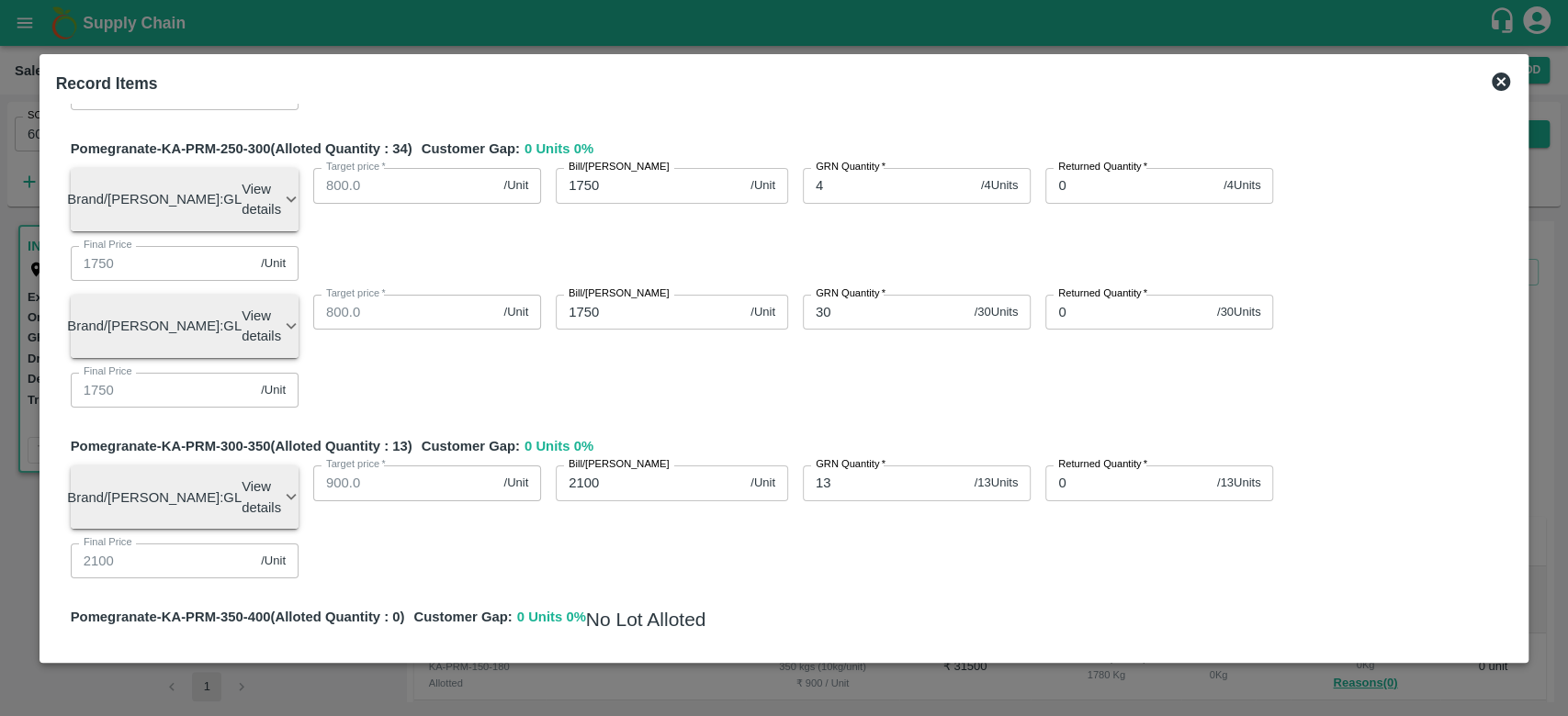
type input "10"
type input "350"
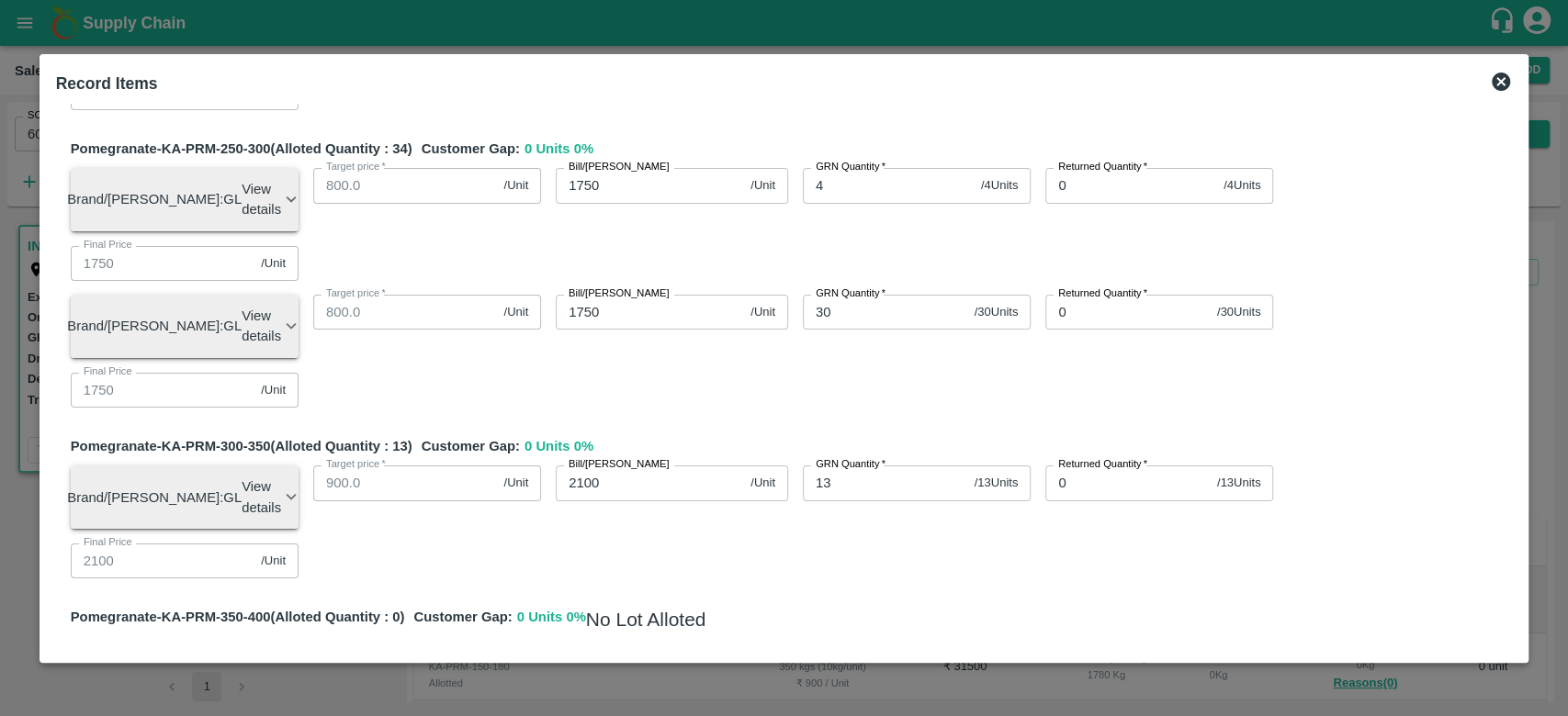
type input "350"
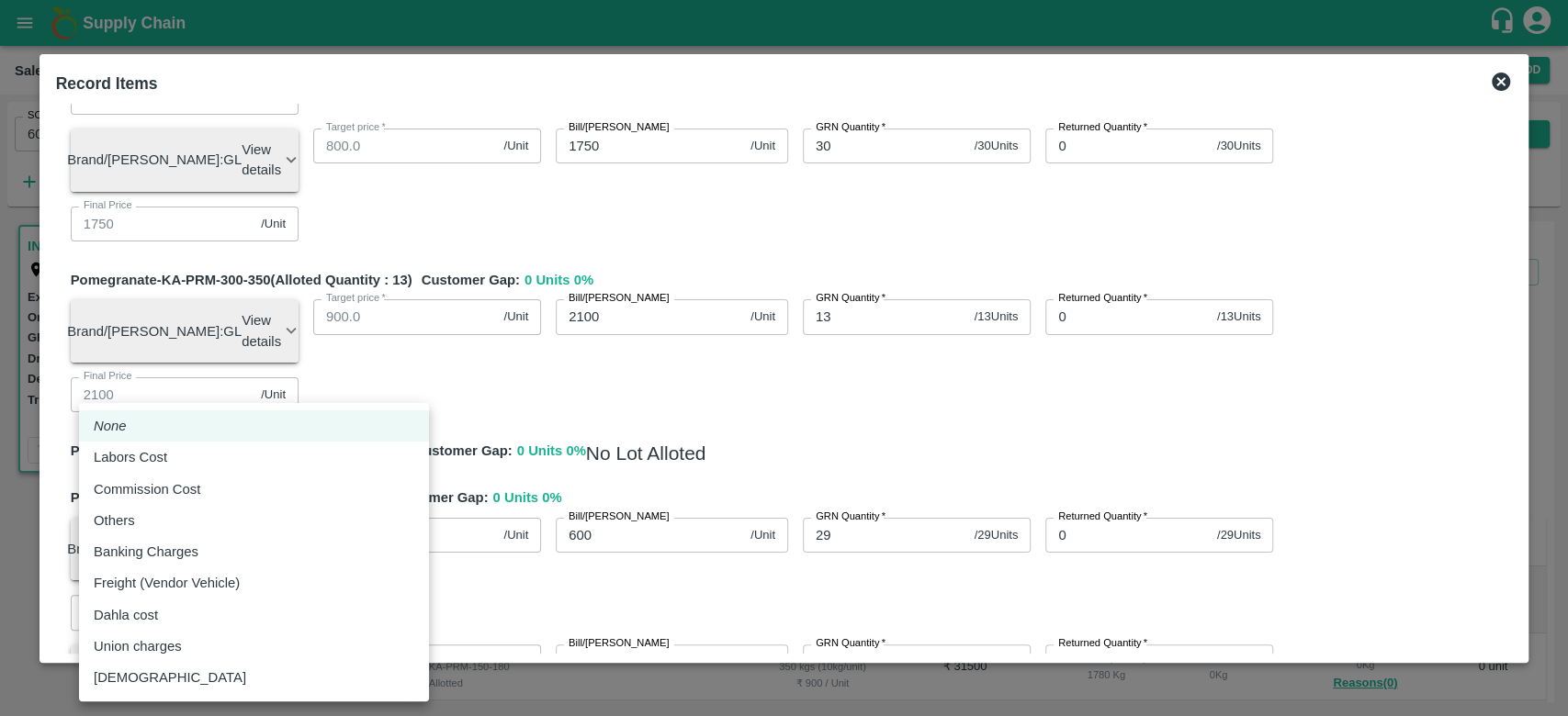
click at [204, 538] on body "Supply Chain Sales Orders Direct Customer Add SO ID 602315 SO ID Start Date Sta…" at bounding box center [784, 358] width 1568 height 716
click at [159, 520] on div "Others" at bounding box center [254, 520] width 321 height 20
type input "Others"
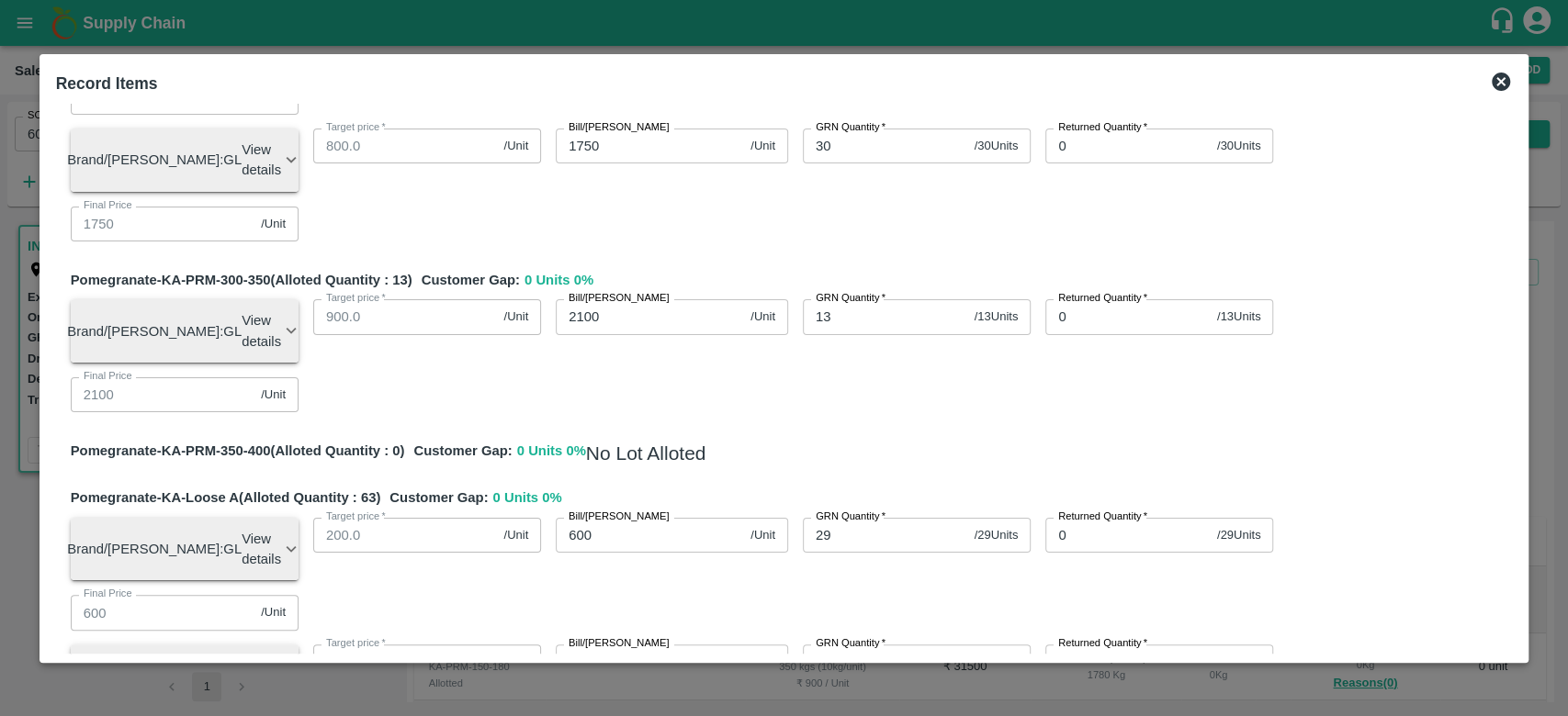
type input "14"
type input "849.98427"
type input "1099.98427"
type input "1377.53527"
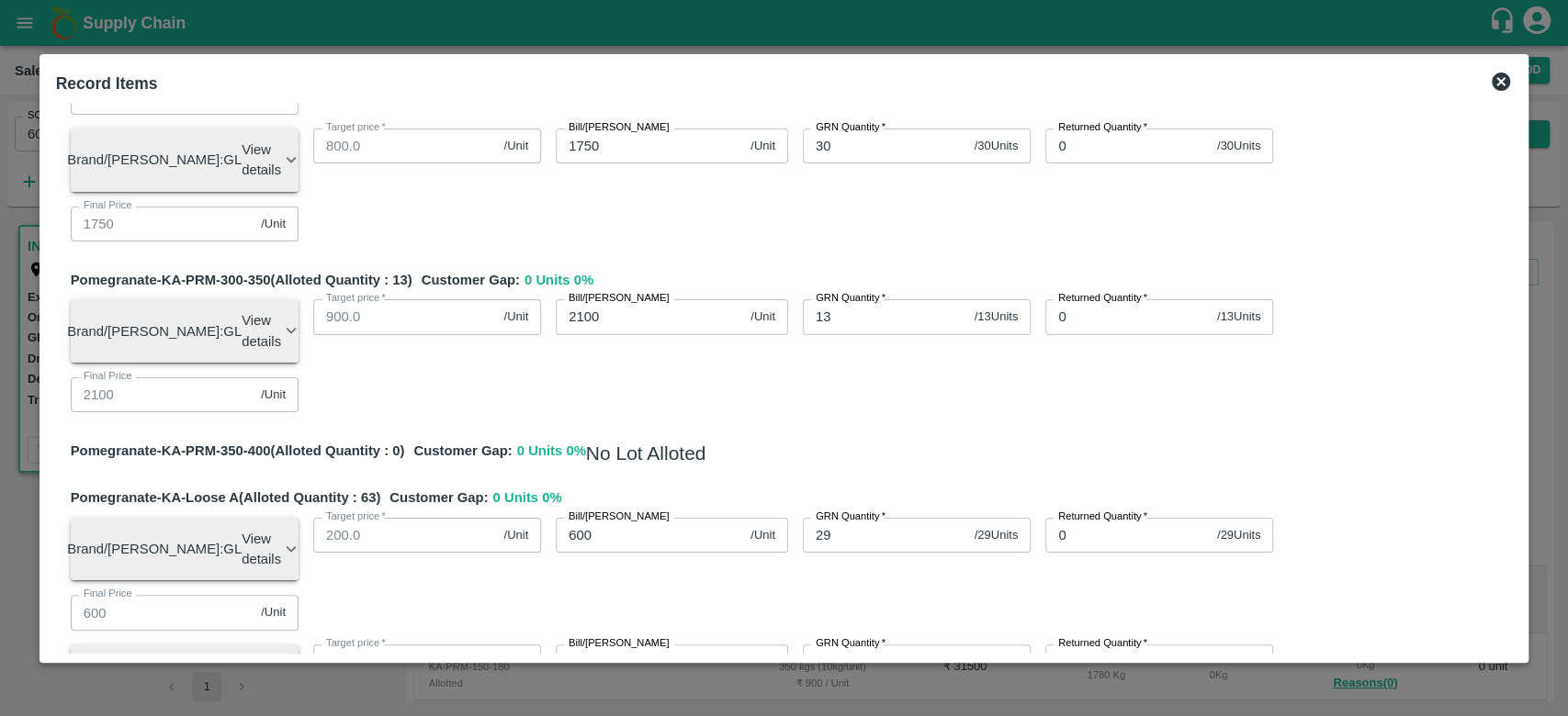
type input "1439.26927"
type input "1749.98427"
type input "599.98427"
type input "699.98427"
type input "599.98427"
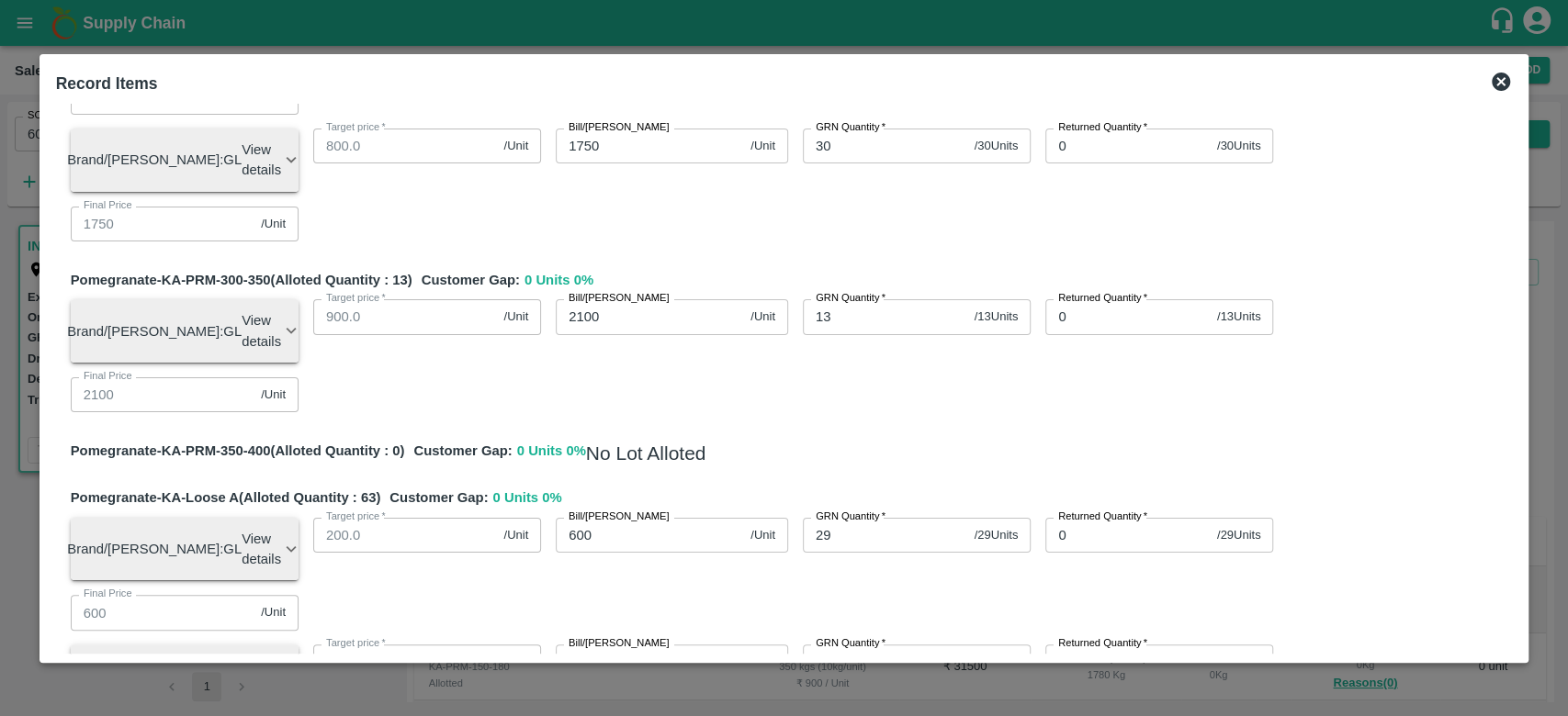
type input "849.98427"
type input "1199.98427"
type input "1399.98427"
type input "1499.98427"
type input "1749.98427"
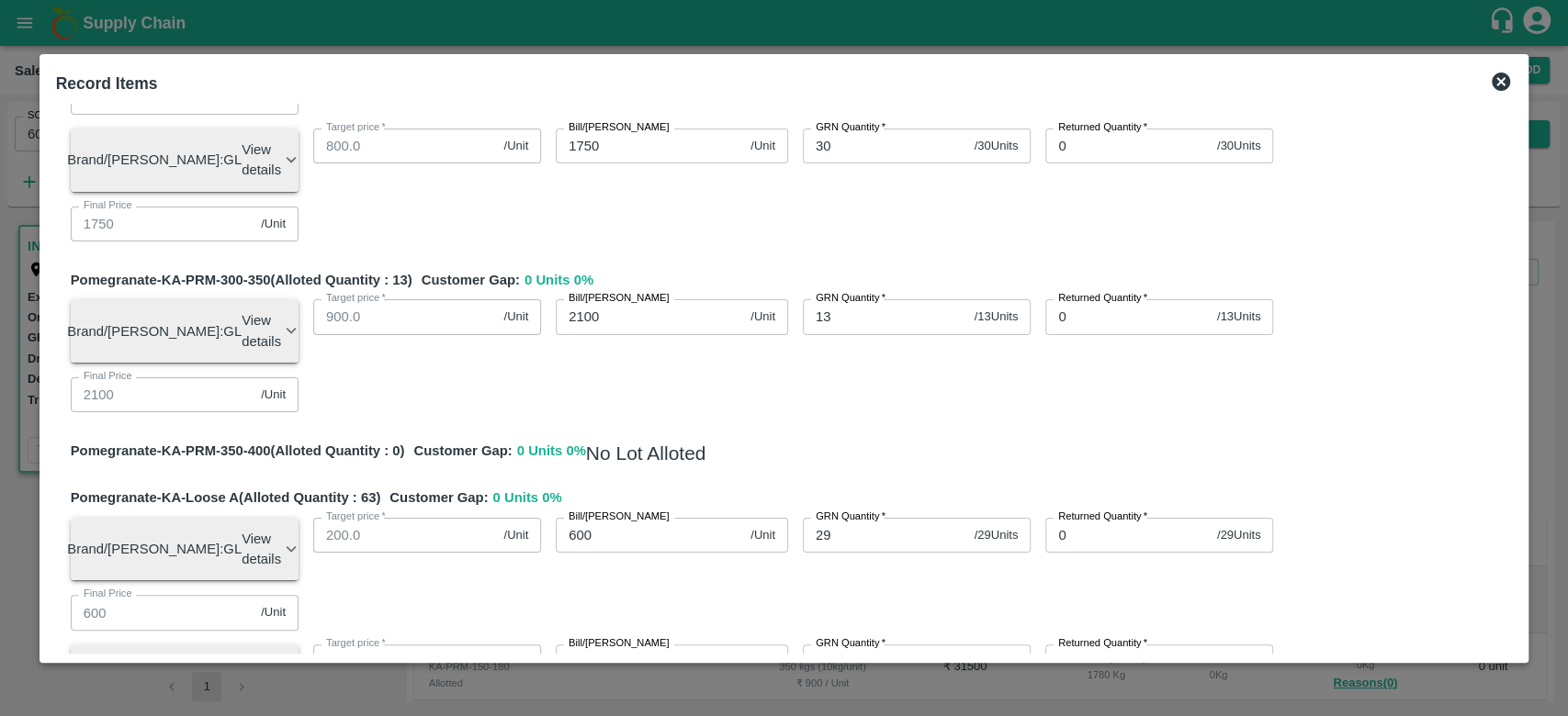
type input "2099.98427"
type input "599.98427"
type input "749.98427"
type input "649.98427"
type input "599.98427"
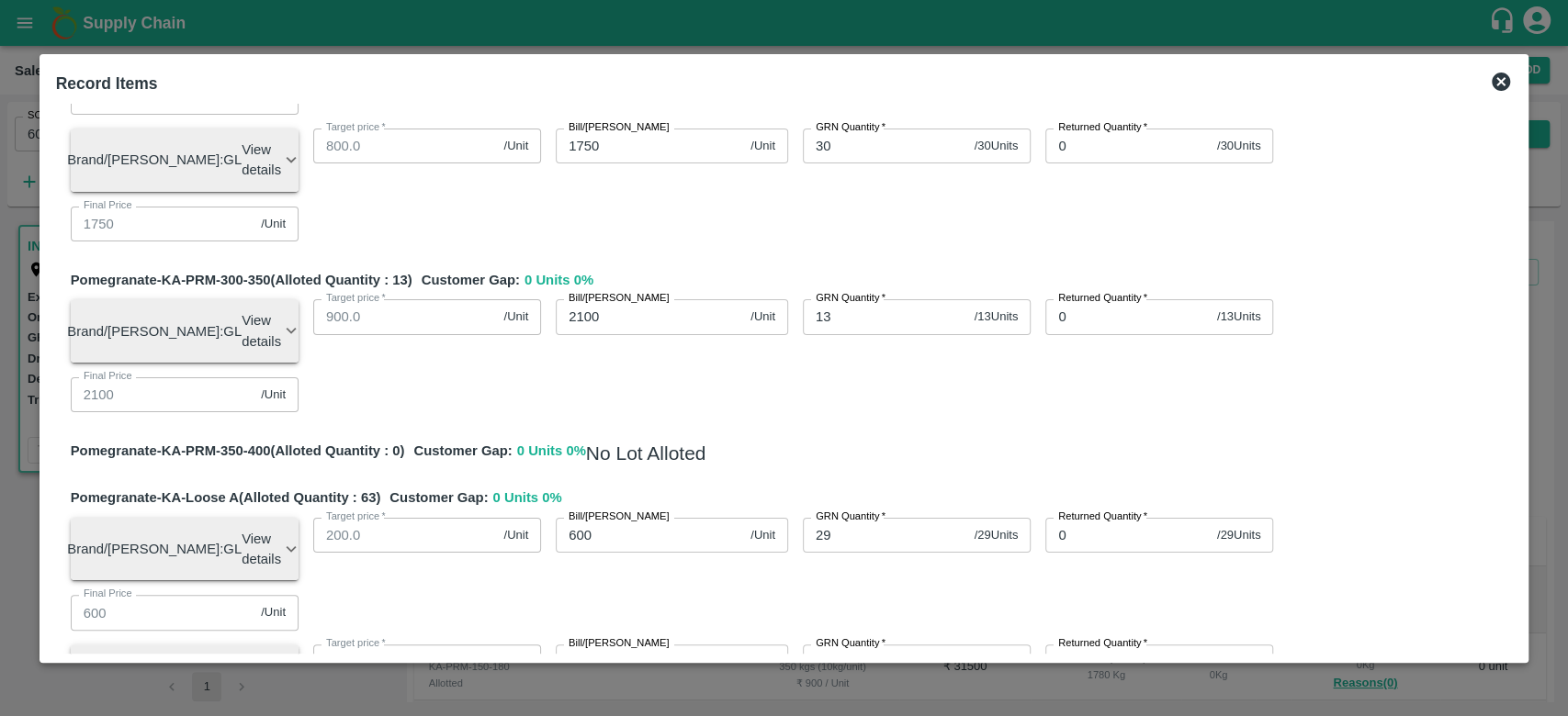
type input "349.98427"
type input "0.01573"
type input "1426"
type input "848.39775"
type input "1098.39775"
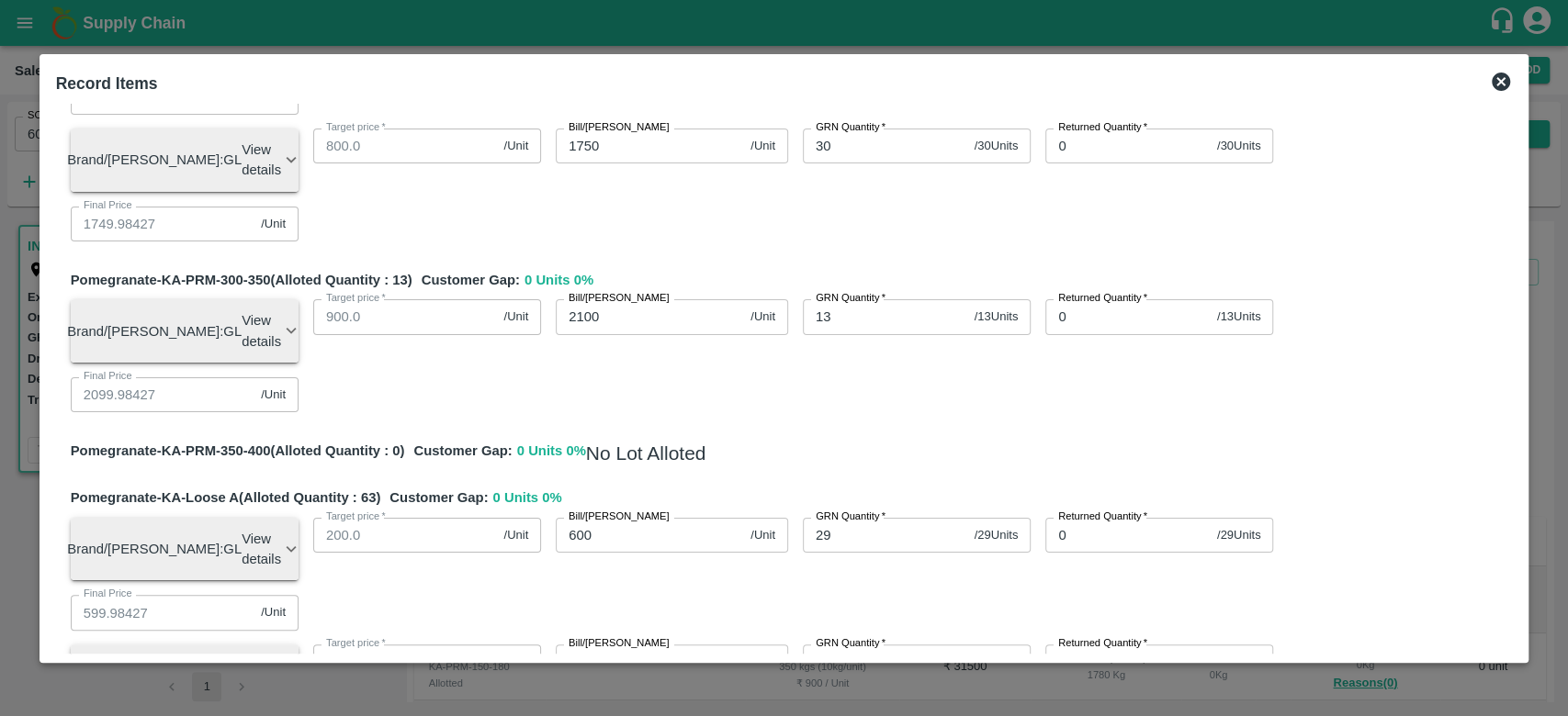
type input "1375.94875"
type input "1437.68275"
type input "1748.39775"
type input "598.39775"
type input "698.39775"
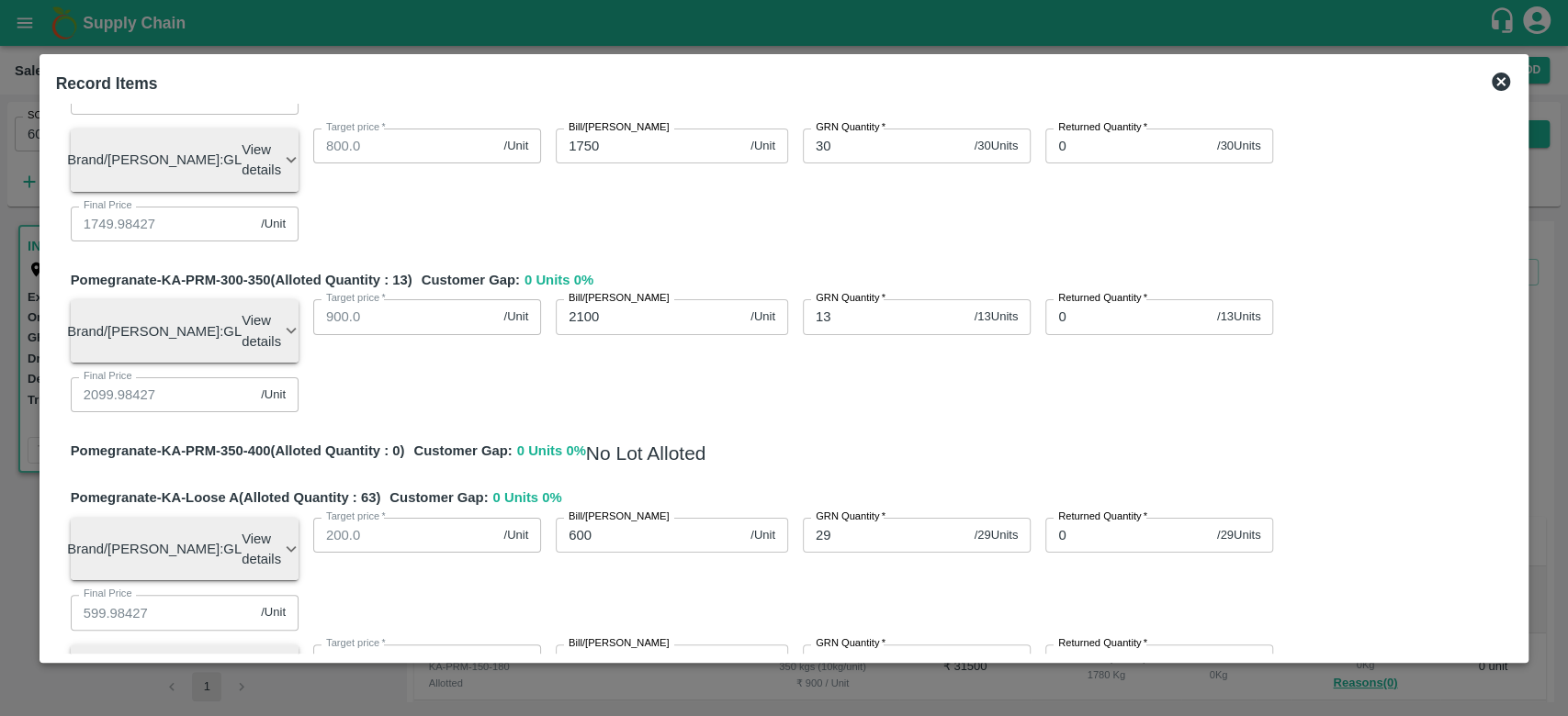
type input "598.39775"
type input "848.39775"
type input "1198.39775"
type input "1398.39775"
type input "1498.39775"
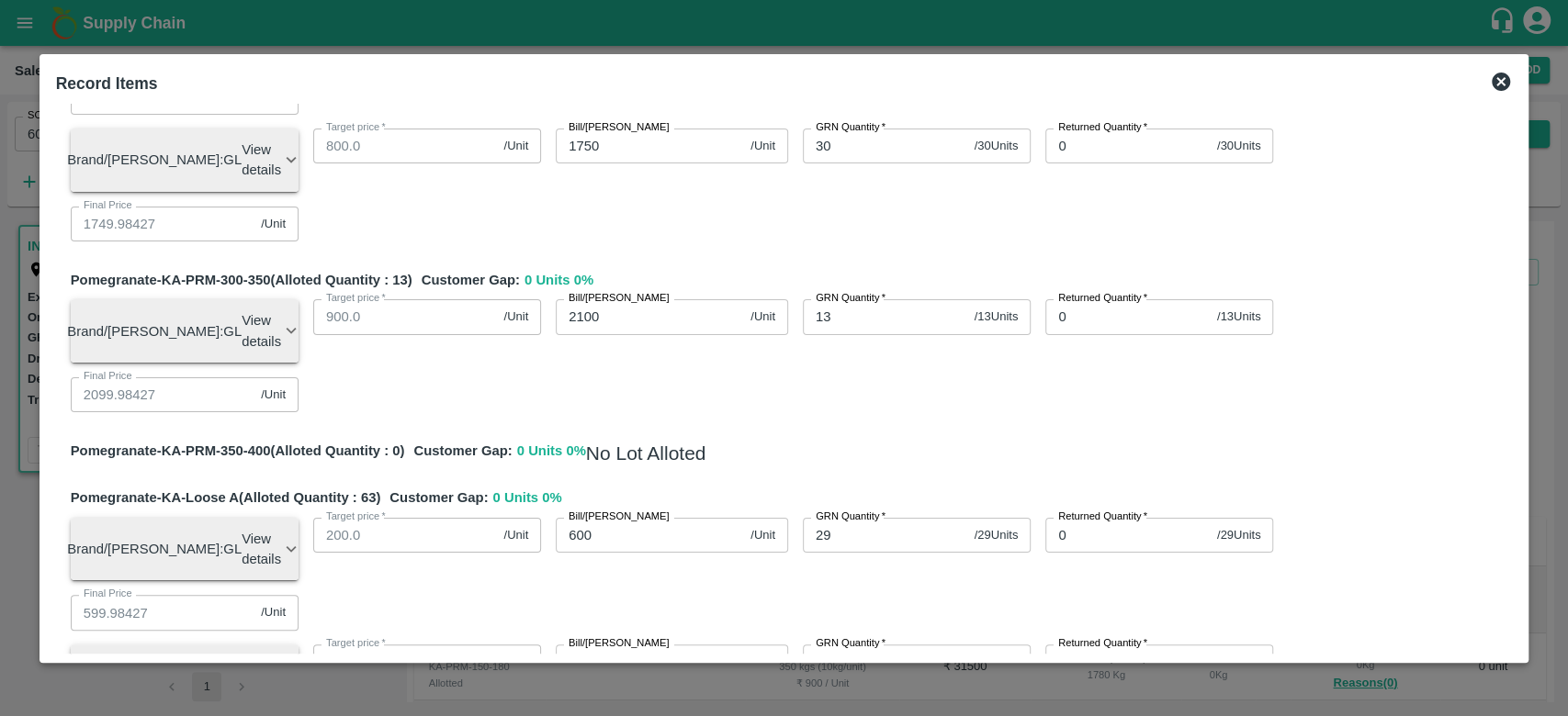
type input "1748.39775"
type input "2098.39775"
type input "598.39775"
type input "748.39775"
type input "648.39775"
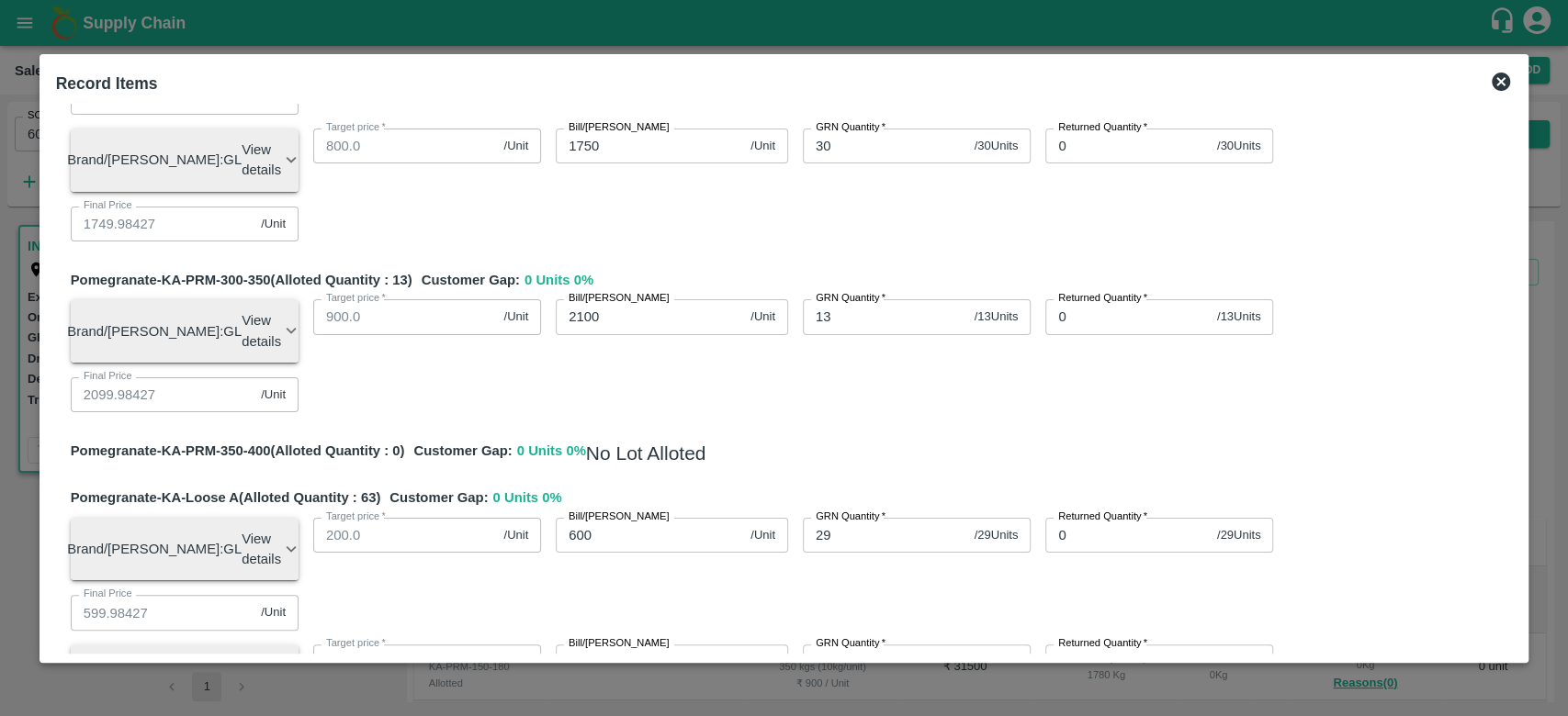
type input "598.39775"
type input "348.39775"
type input "1.60225"
type input "142"
type input "848.4"
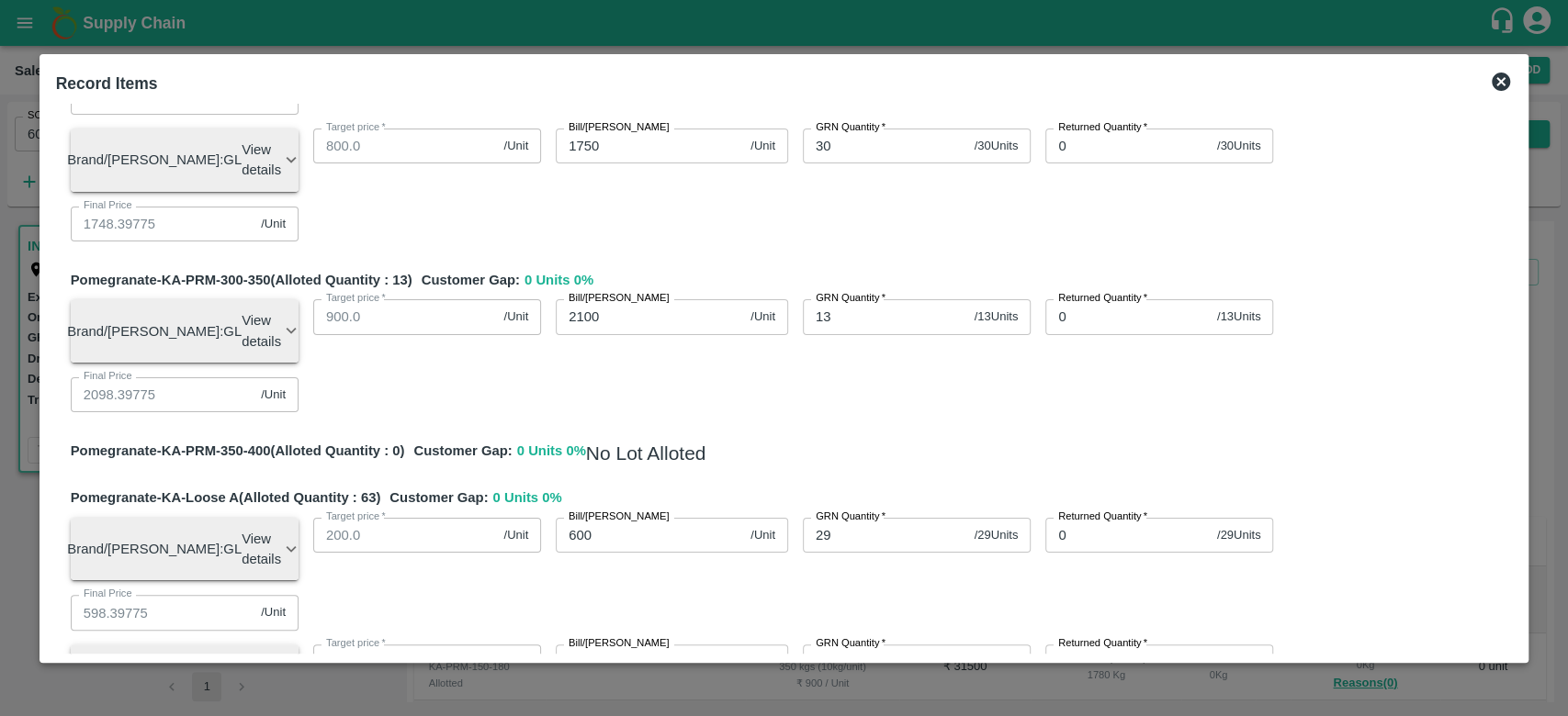
type input "1098.4"
type input "1375.951"
type input "1437.685"
type input "1748.4"
type input "598.4"
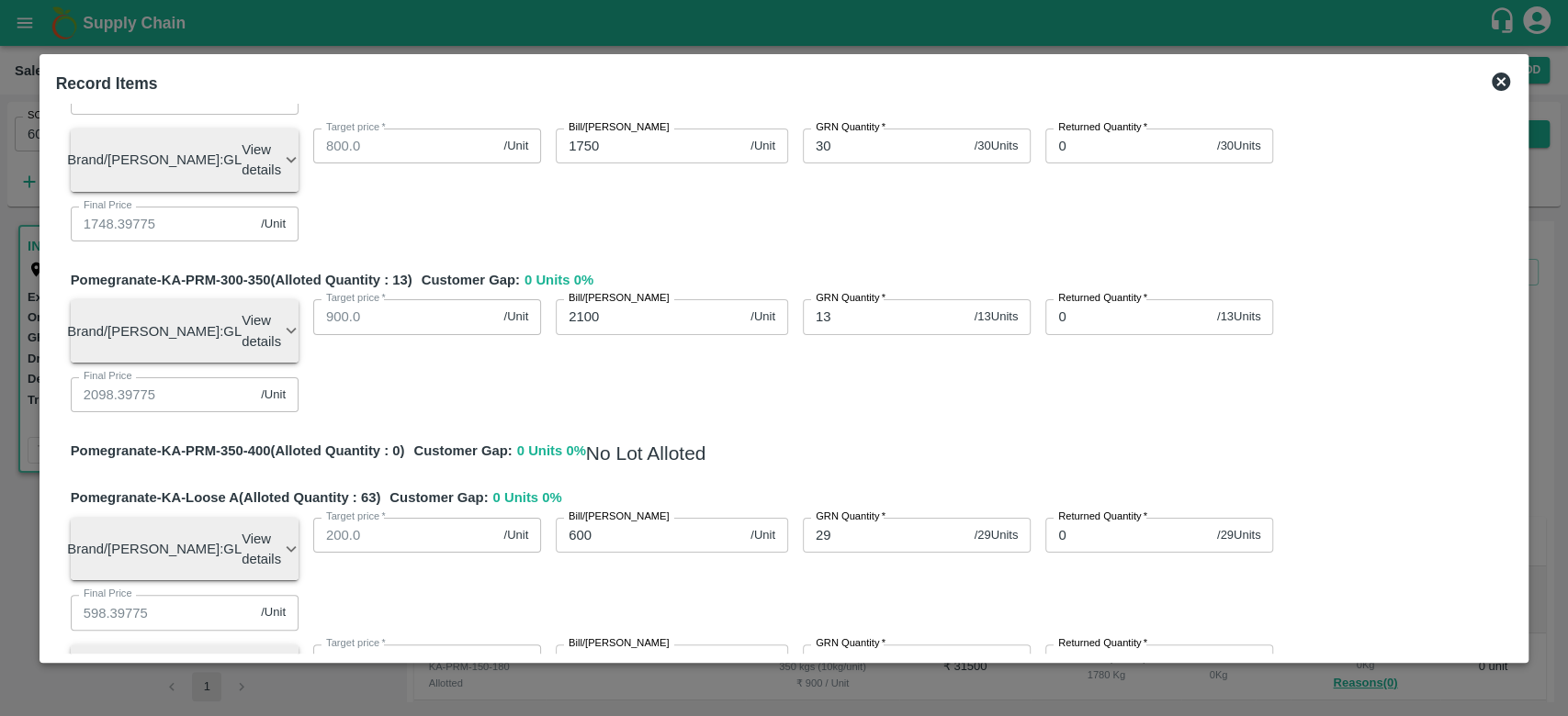
type input "698.4"
type input "598.4"
type input "848.4"
type input "1198.4"
type input "1398.4"
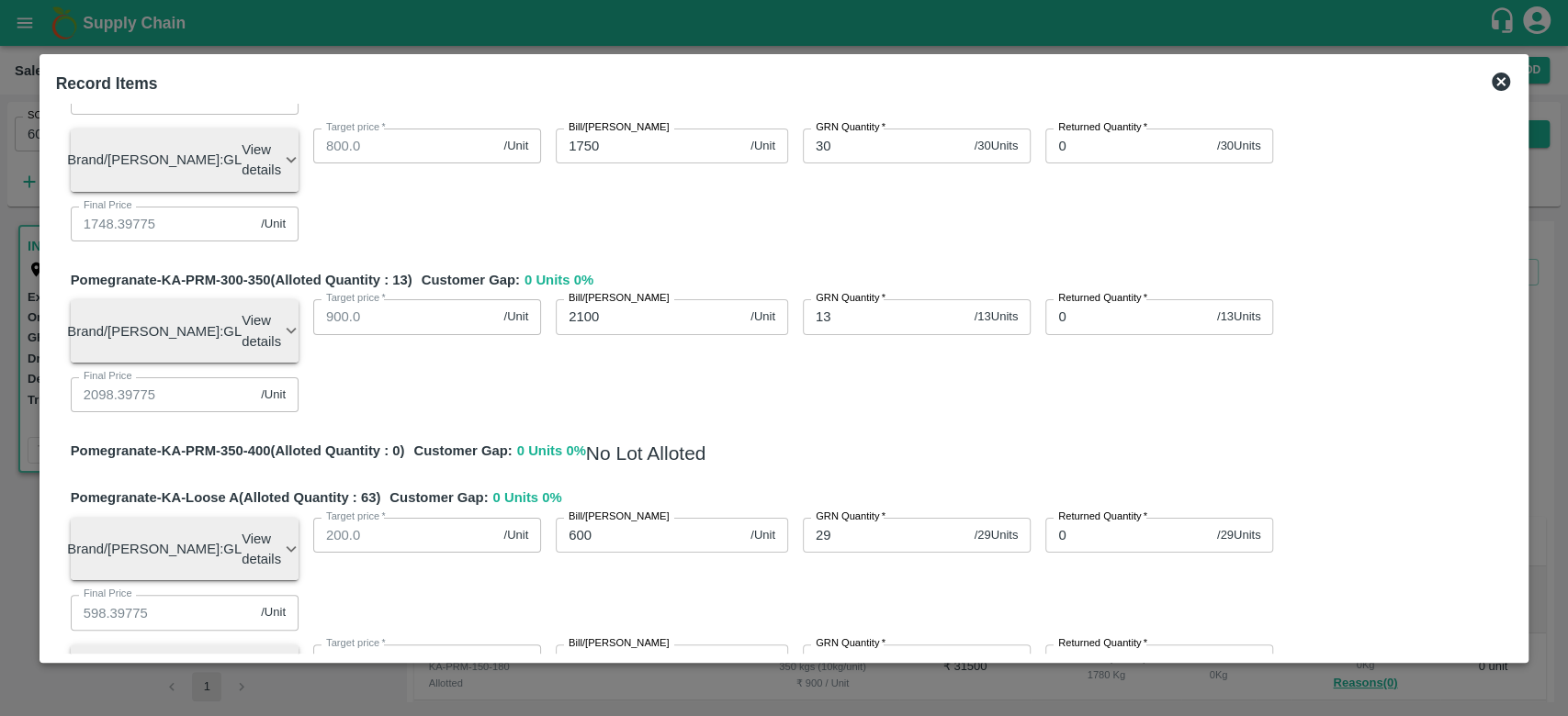
type input "1498.4"
type input "1748.4"
type input "2098.4"
type input "598.4"
type input "748.4"
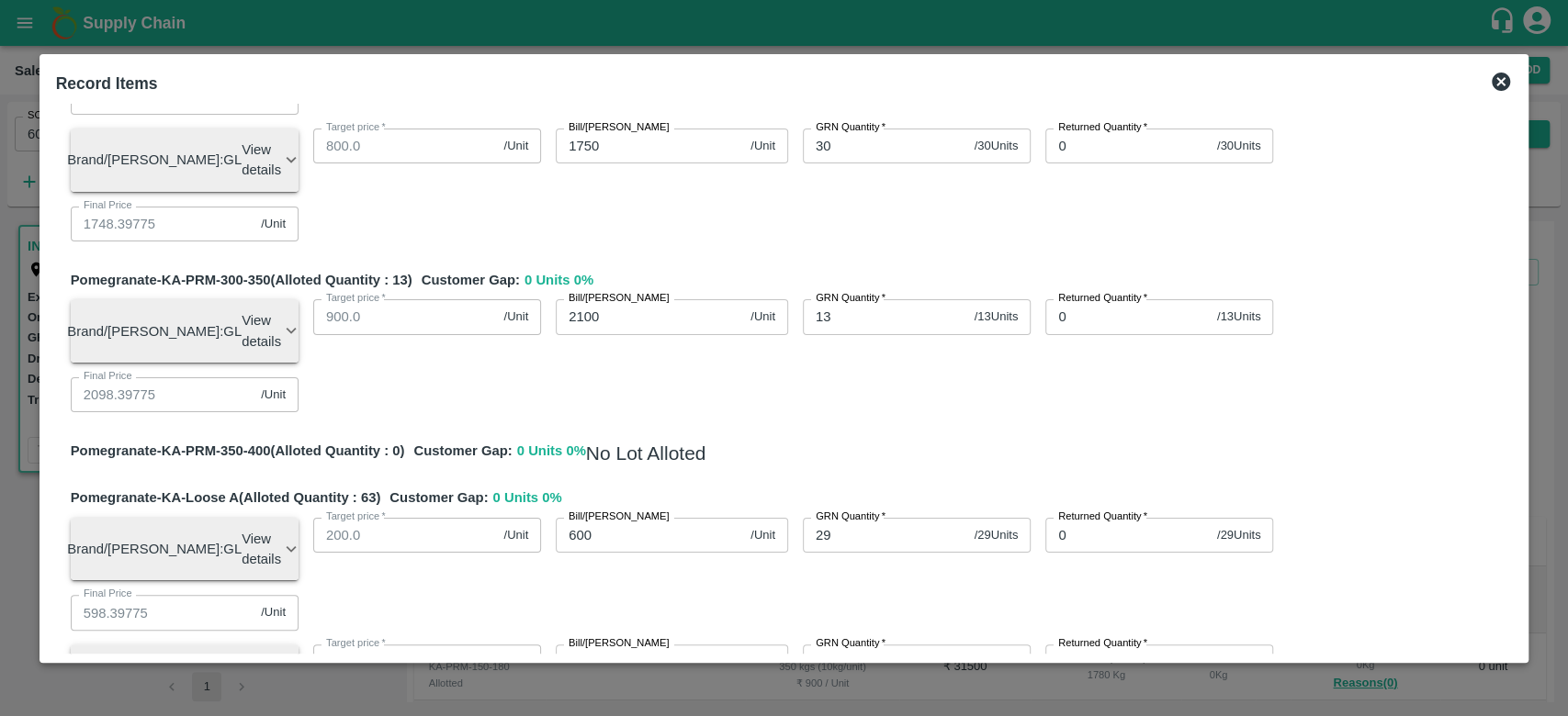
type input "648.4"
type input "598.4"
type input "348.4"
type input "1424"
type input "1.6"
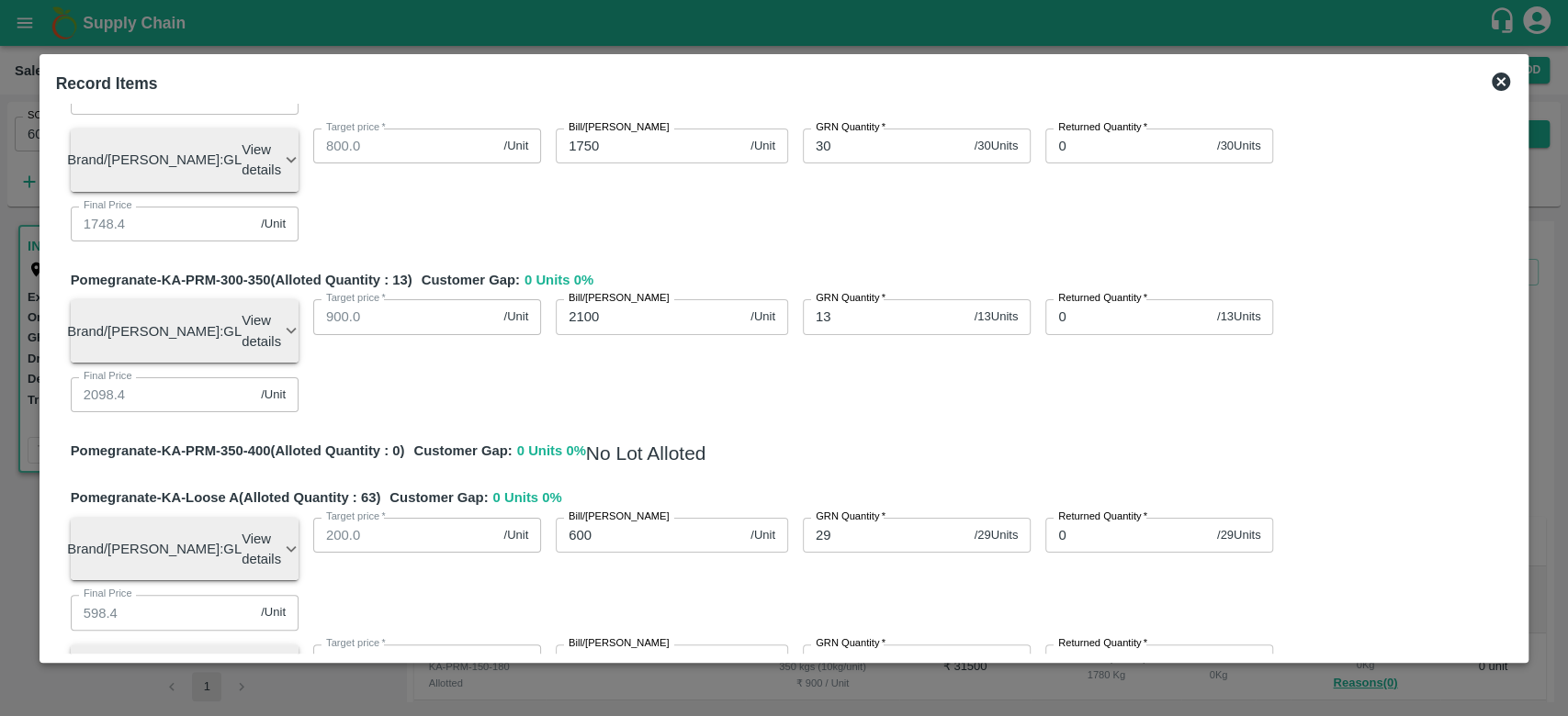
type input "1425"
type input "848.39888"
type input "1098.39888"
type input "1375.94988"
type input "1437.68388"
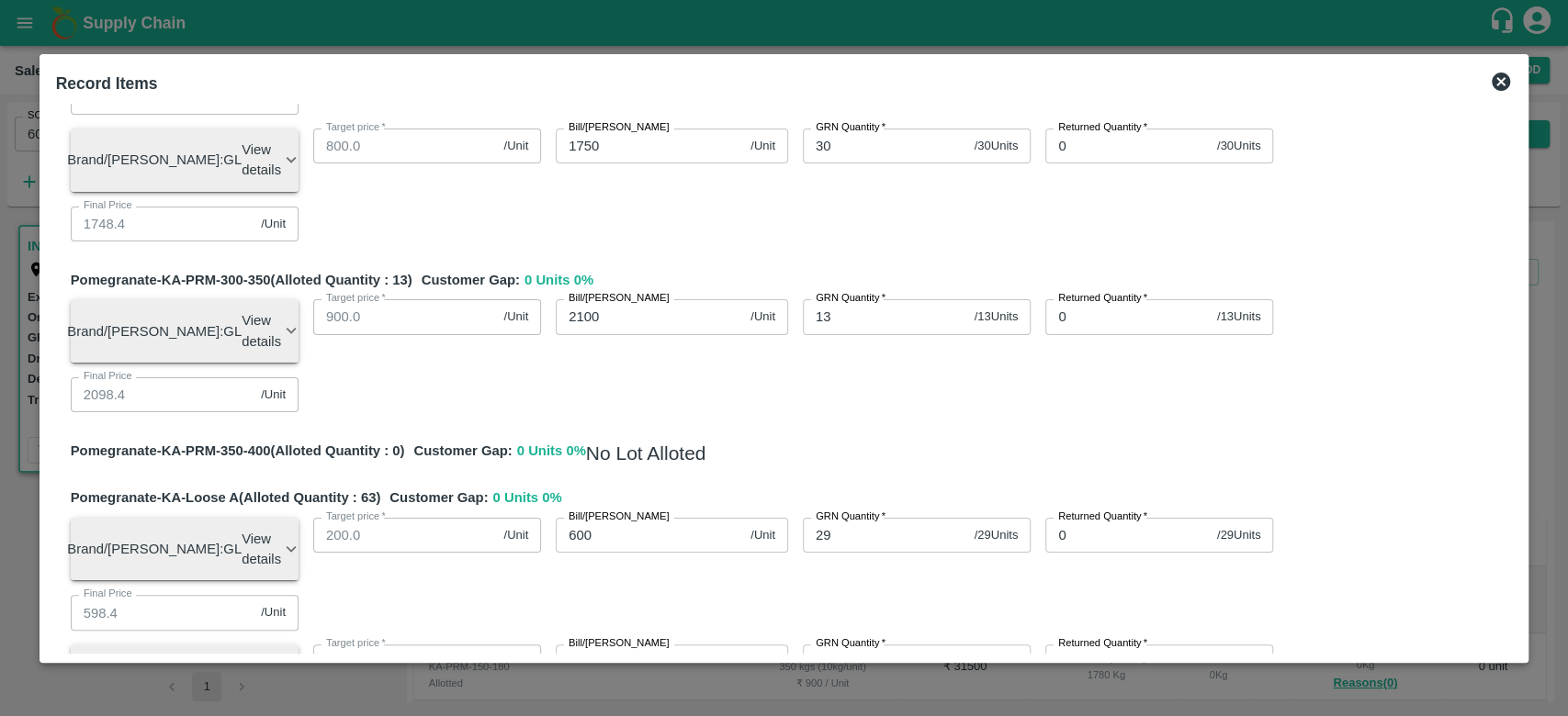
type input "1748.39888"
type input "598.39888"
type input "698.39888"
type input "598.39888"
type input "848.39888"
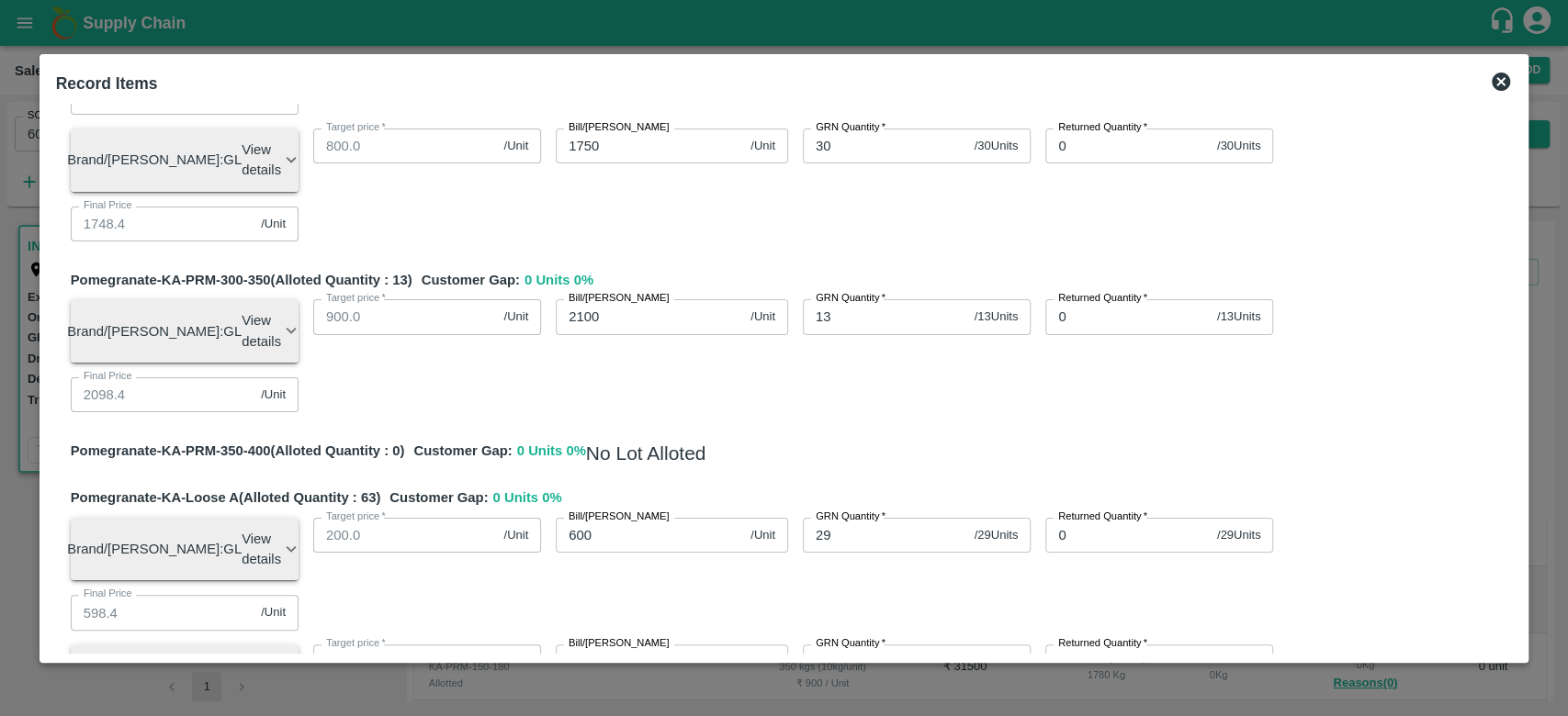
type input "1198.39888"
type input "1398.39888"
type input "1498.39888"
type input "1748.39888"
type input "2098.39888"
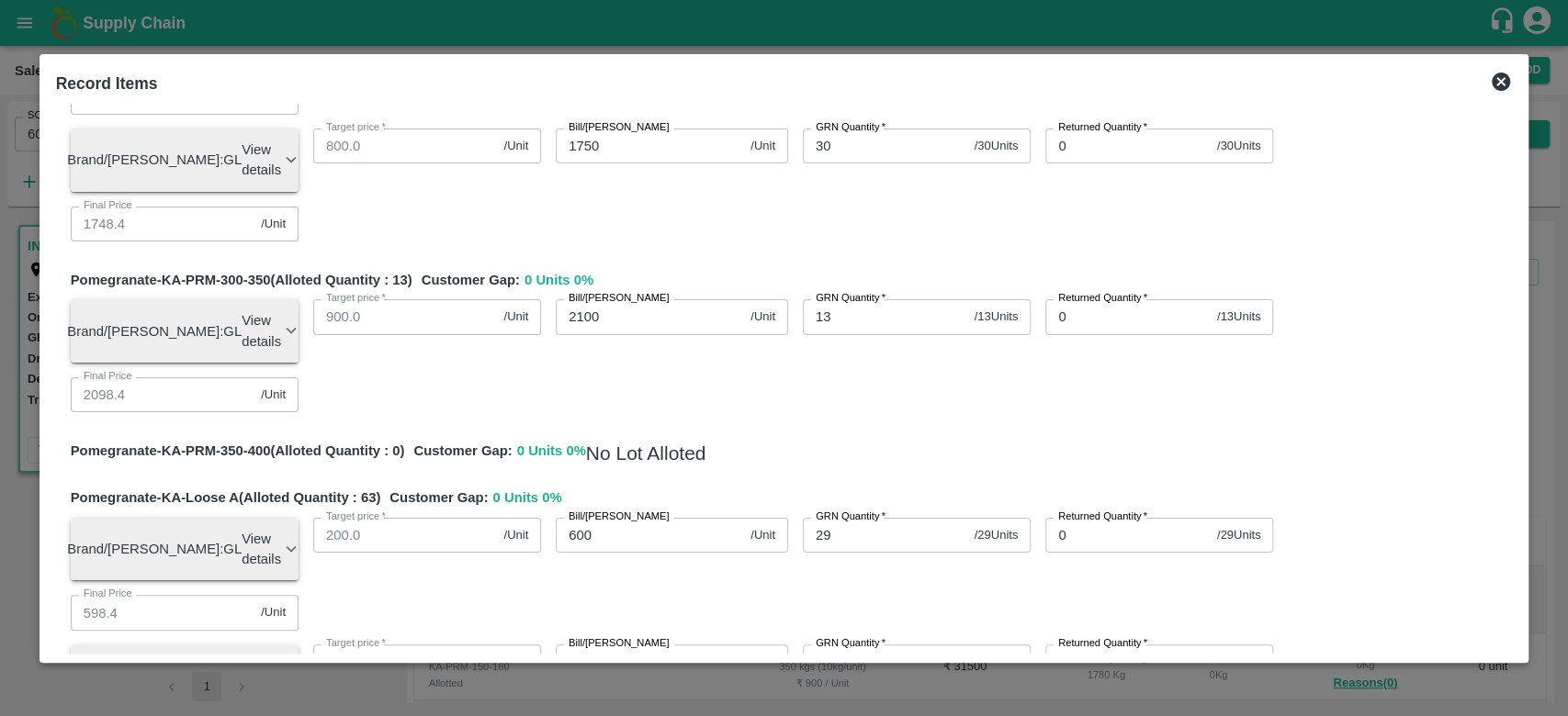
type input "598.39888"
type input "748.39888"
type input "648.39888"
type input "598.39888"
type input "348.39888"
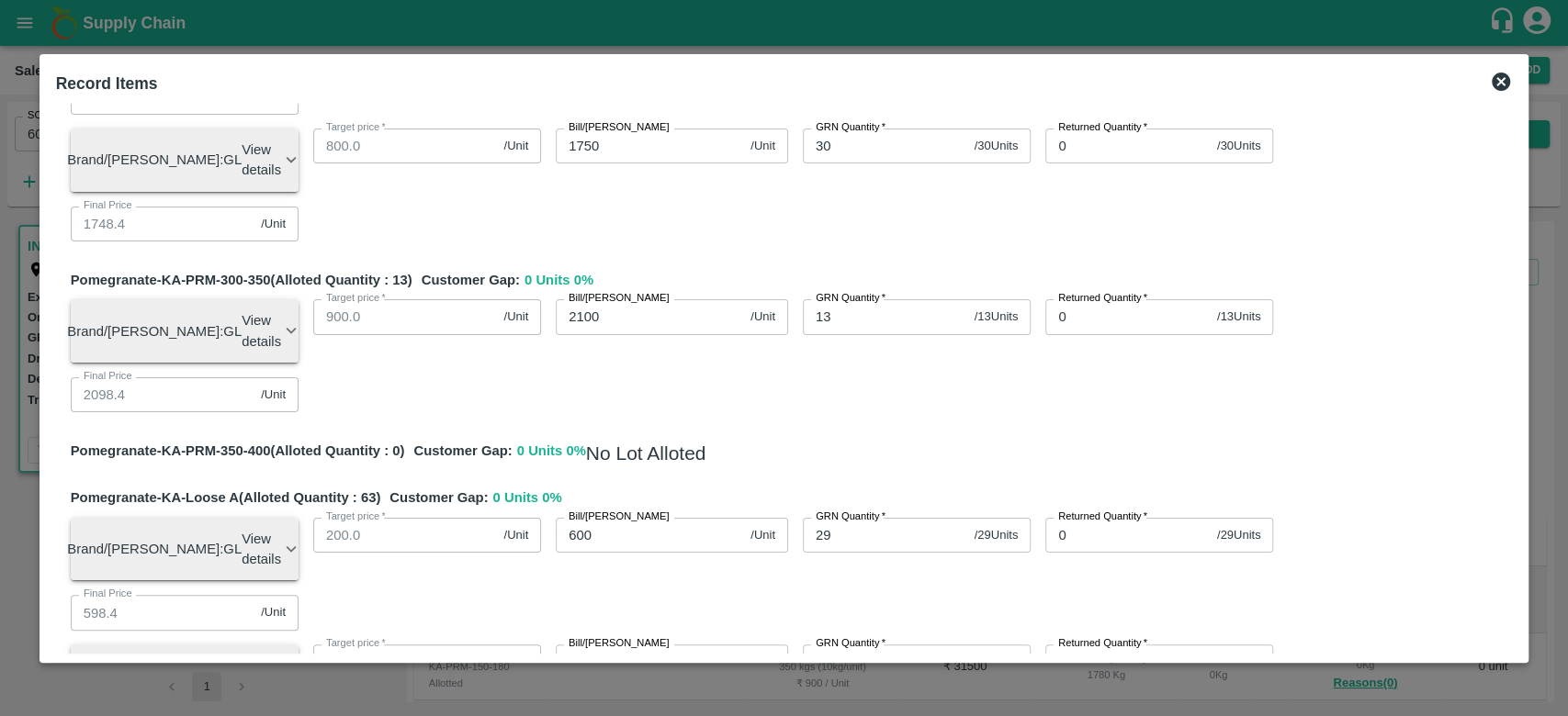
type input "1.60112"
type input "14250"
type input "833.98876"
type input "1083.98876"
type input "1361.53976"
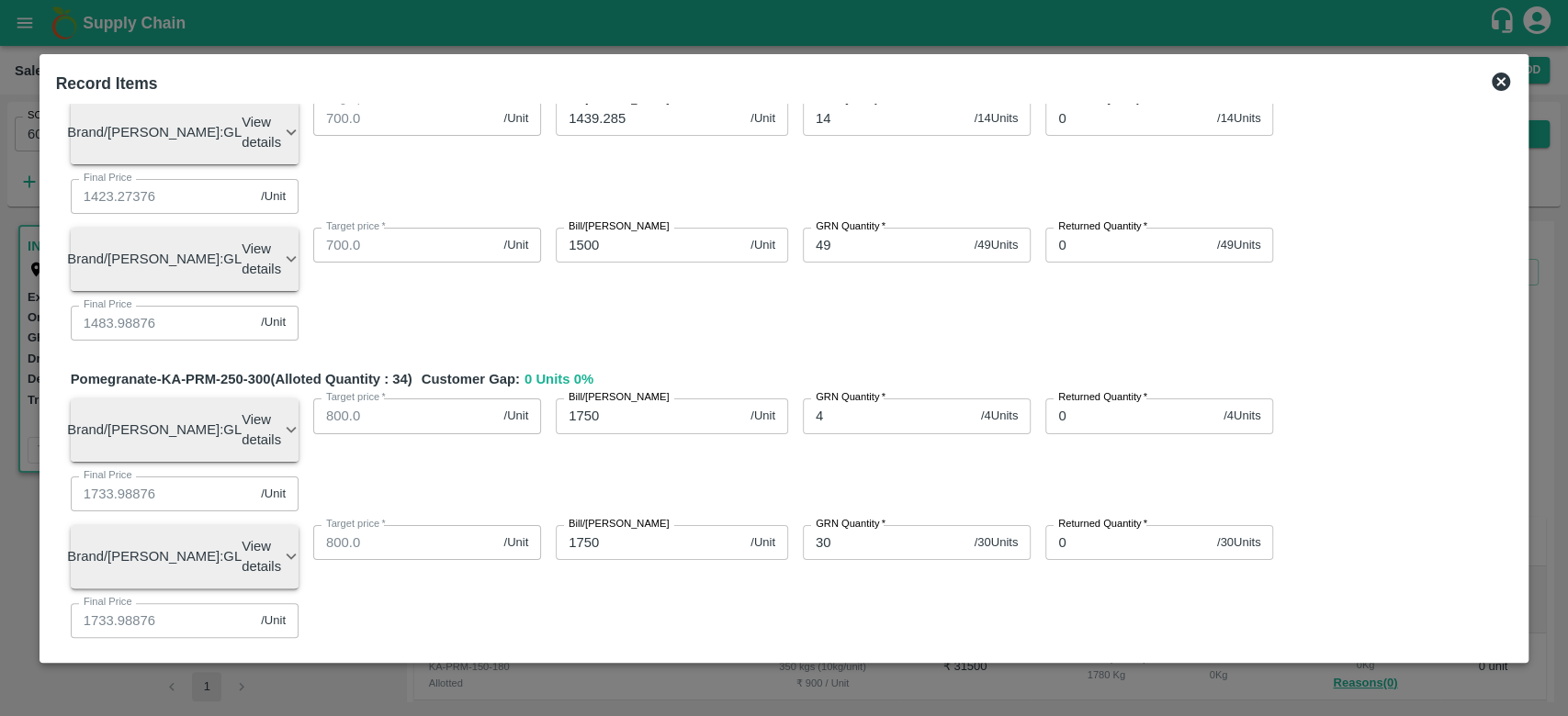
scroll to position [1464, 0]
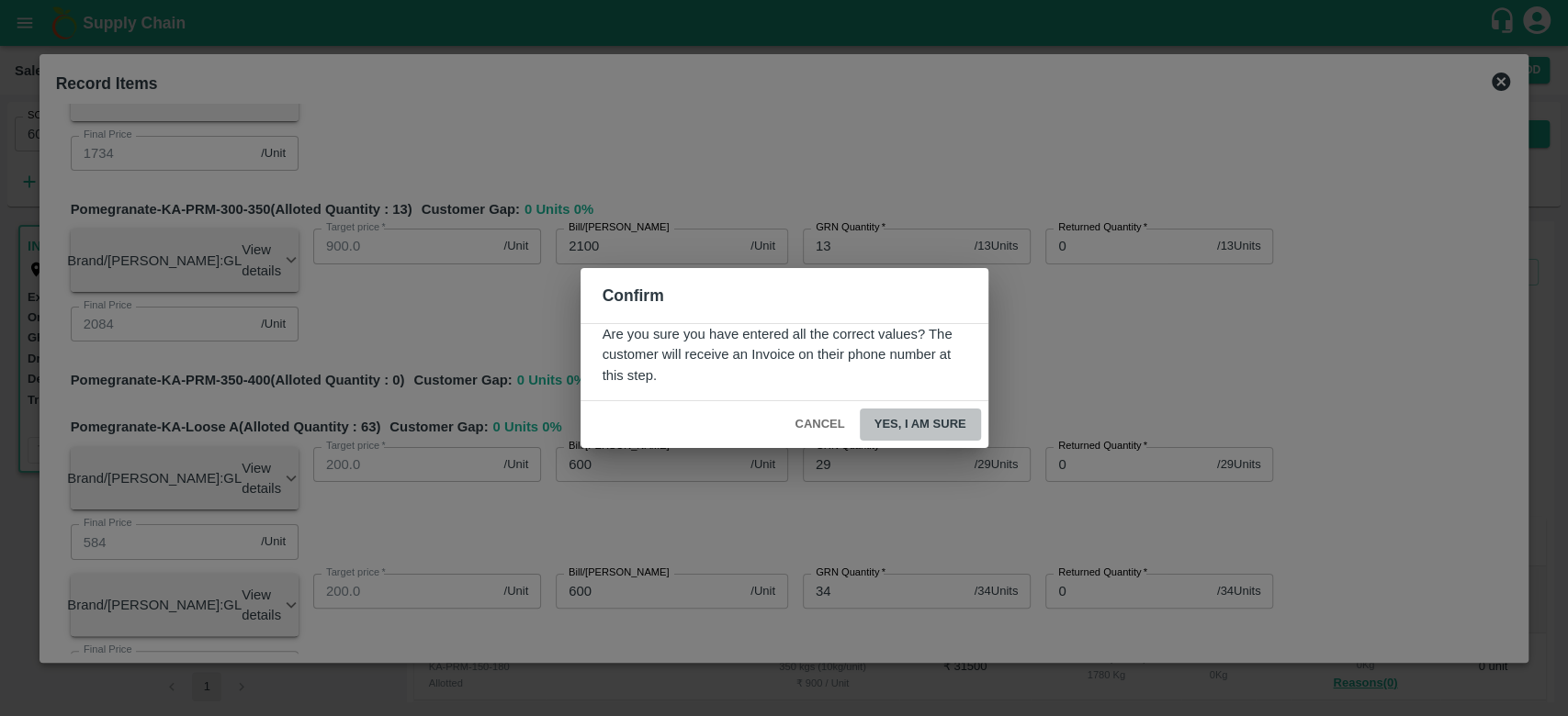
click at [900, 418] on button "Yes, I am sure" at bounding box center [920, 424] width 121 height 32
